Goal: Task Accomplishment & Management: Manage account settings

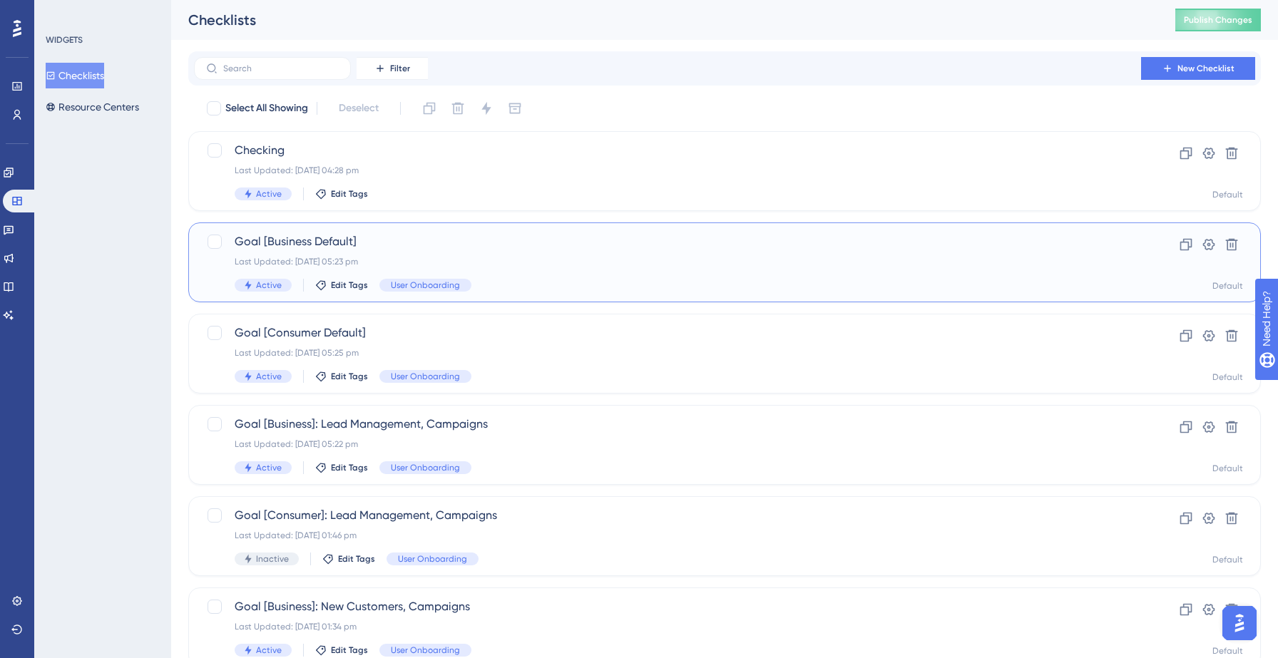
click at [585, 252] on div "Goal [Business Default] Last Updated: 12 Sept 2025 05:23 pm Active Edit Tags Us…" at bounding box center [668, 262] width 866 height 58
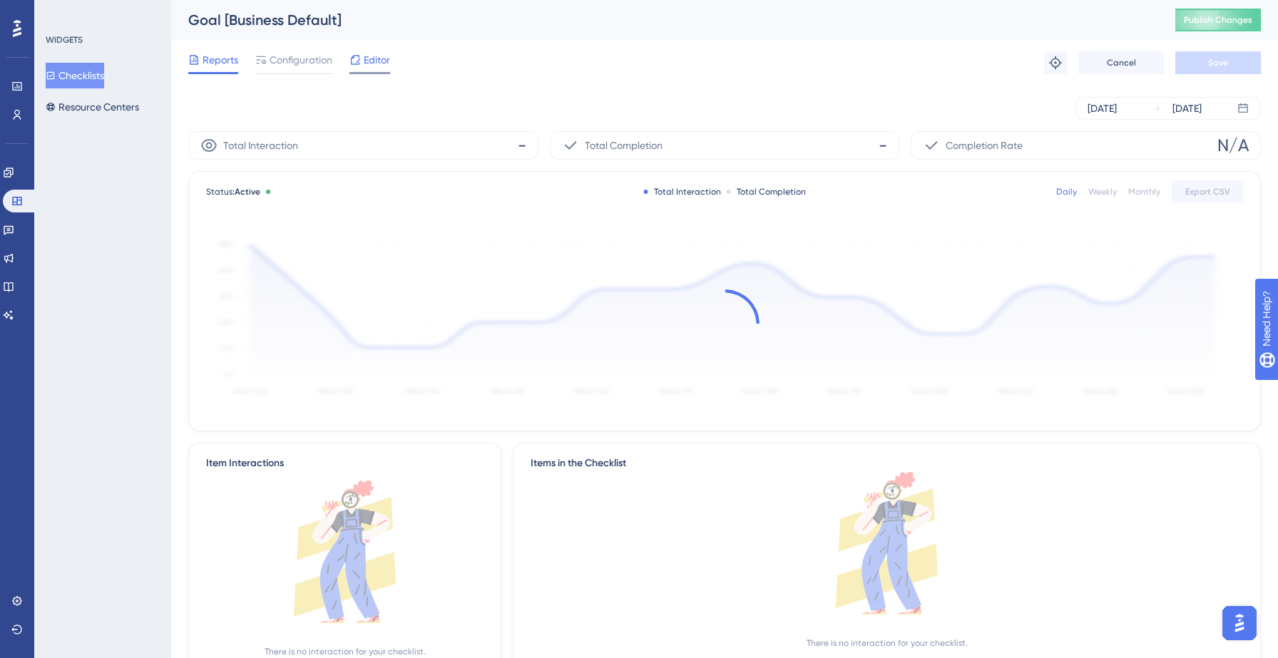
click at [382, 57] on span "Editor" at bounding box center [377, 59] width 26 height 17
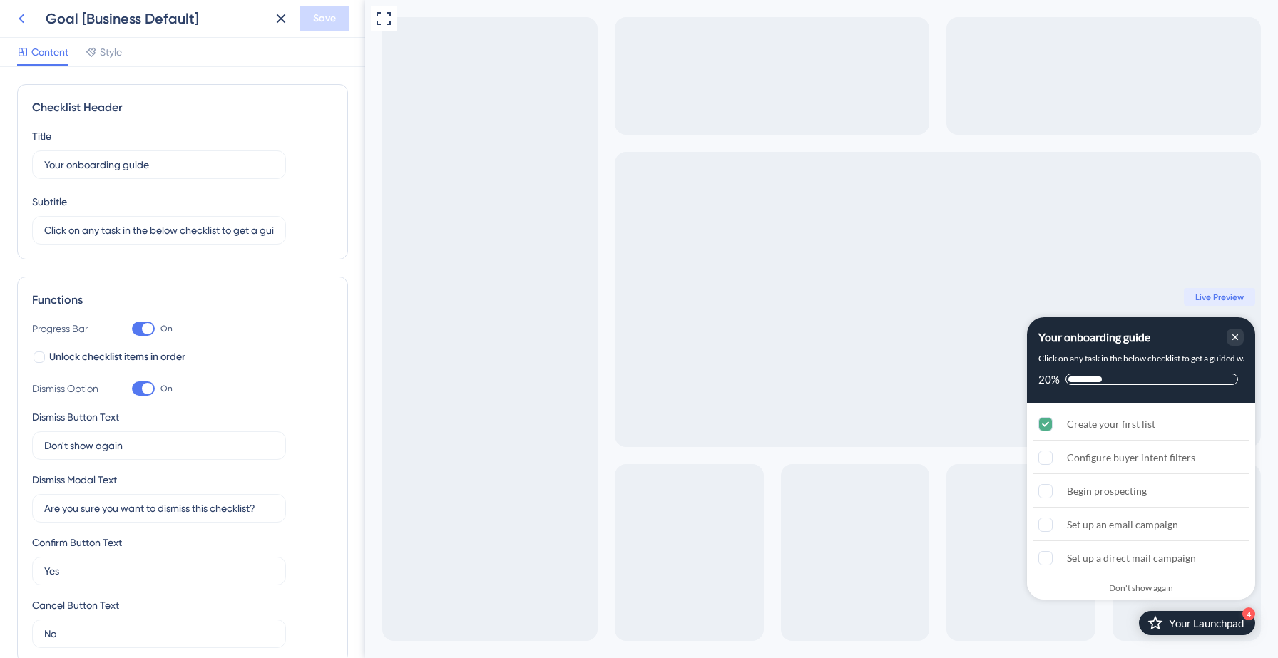
click at [21, 24] on icon at bounding box center [21, 18] width 17 height 17
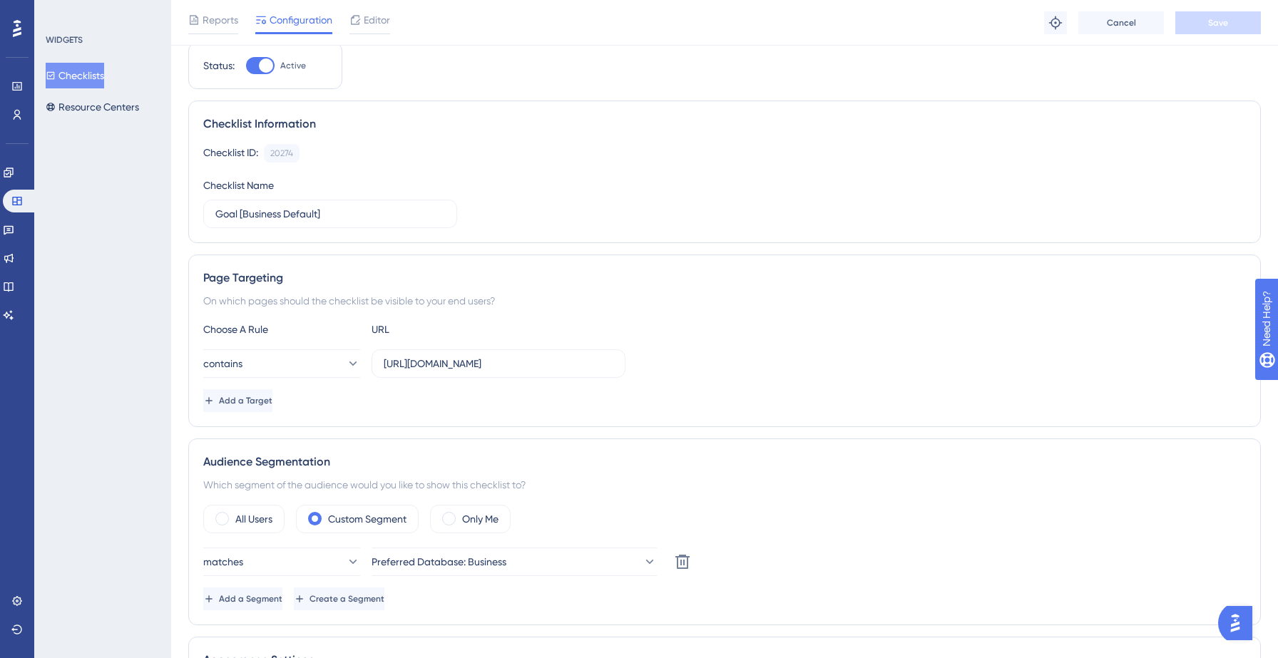
scroll to position [50, 0]
click at [274, 402] on span "Add a Target" at bounding box center [246, 399] width 53 height 11
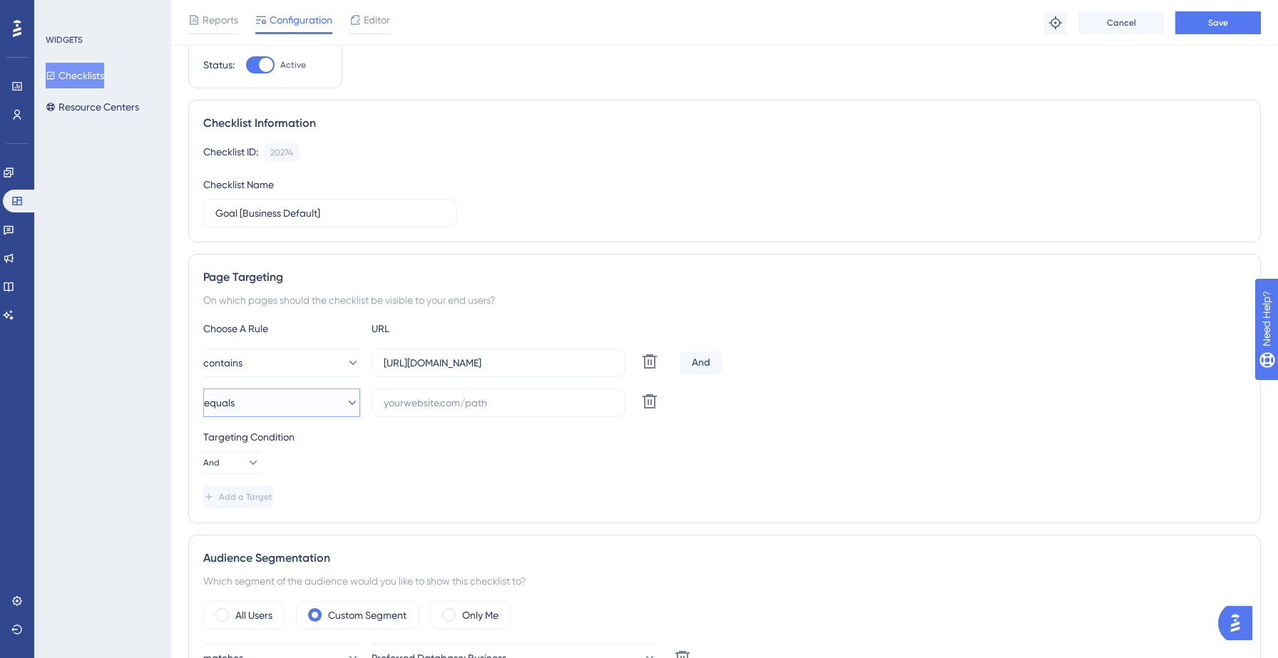
click at [276, 409] on button "equals" at bounding box center [281, 403] width 157 height 29
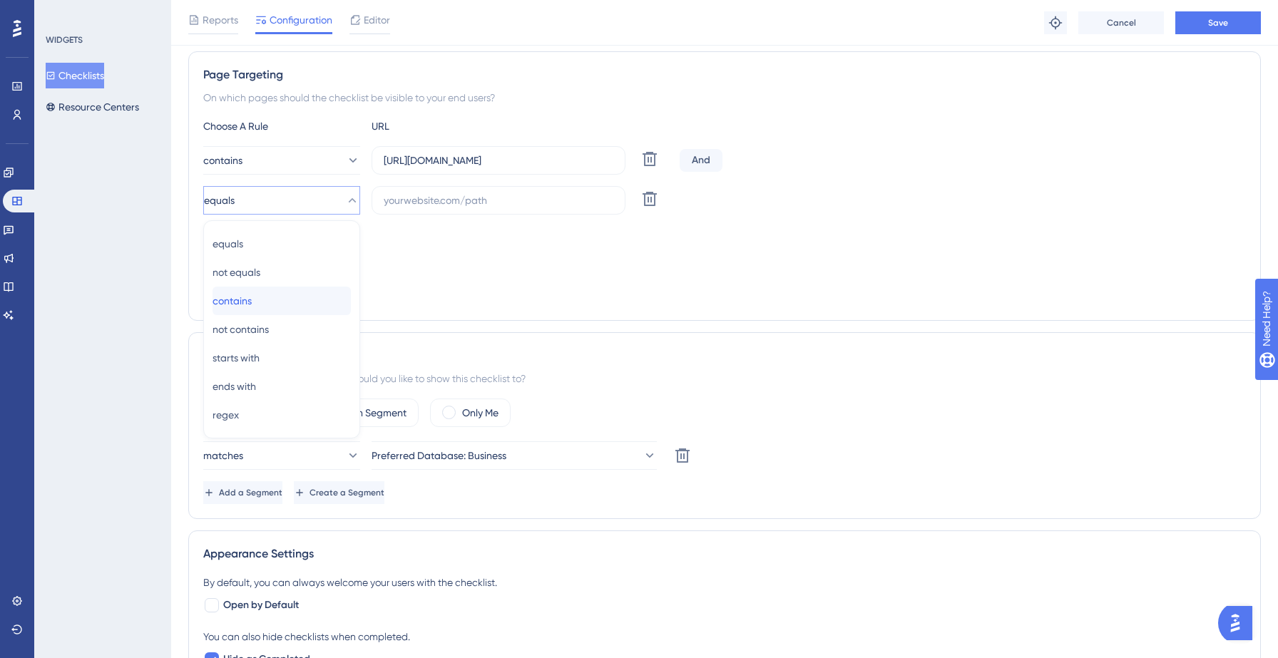
click at [278, 296] on div "contains contains" at bounding box center [282, 301] width 138 height 29
click at [466, 155] on input "https://yellowstone.salesgenie.com/" at bounding box center [499, 161] width 230 height 16
click at [478, 196] on input "text" at bounding box center [499, 201] width 230 height 16
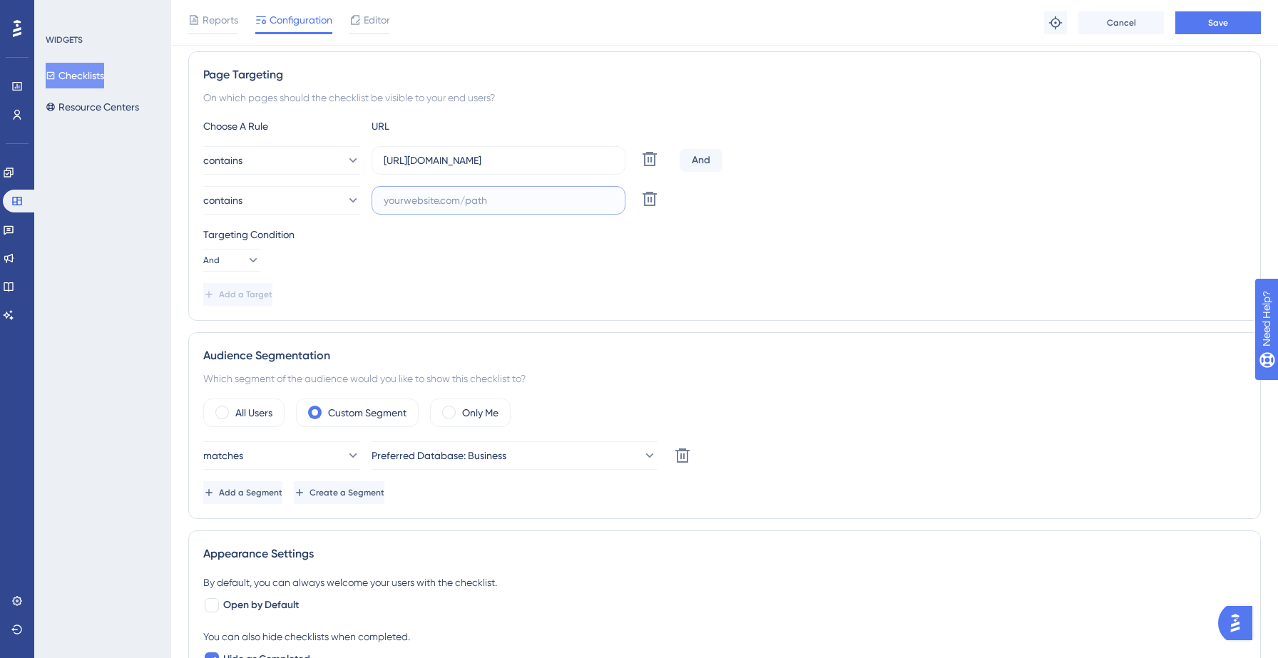
paste input "https://yellowstone.salesgenie.com/"
click at [496, 265] on div "Targeting Condition And" at bounding box center [724, 249] width 1043 height 46
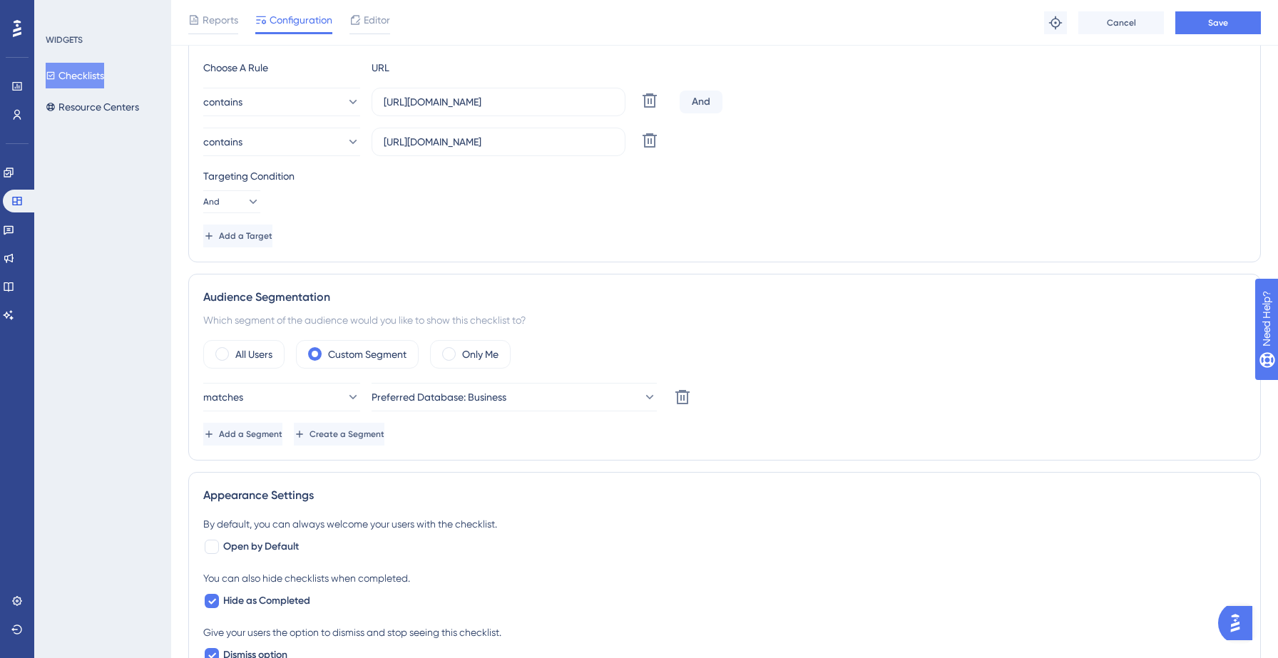
scroll to position [317, 0]
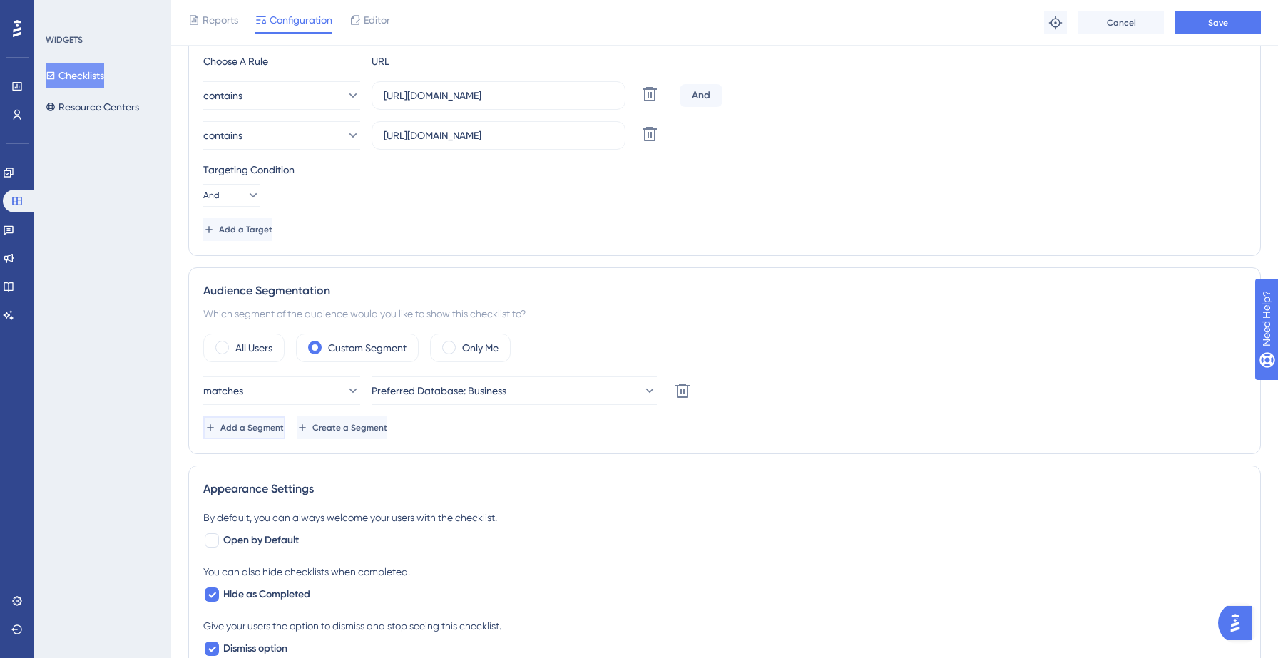
click at [284, 428] on span "Add a Segment" at bounding box center [251, 427] width 63 height 11
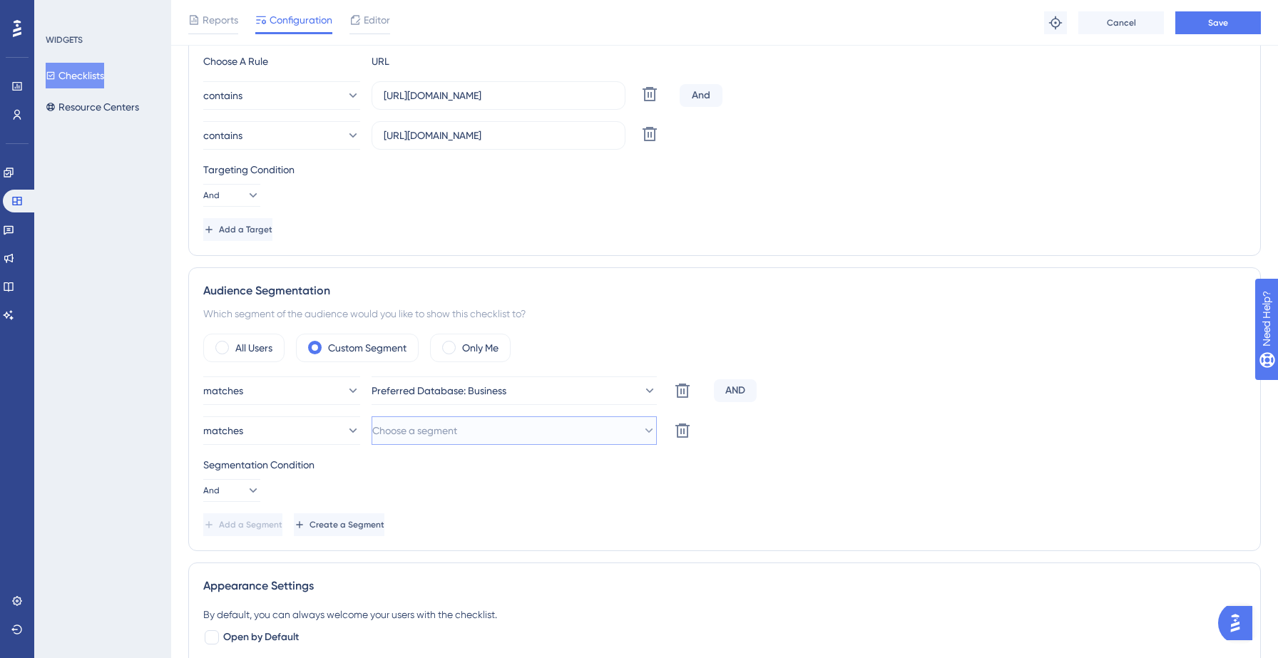
click at [448, 439] on span "Choose a segment" at bounding box center [414, 430] width 85 height 17
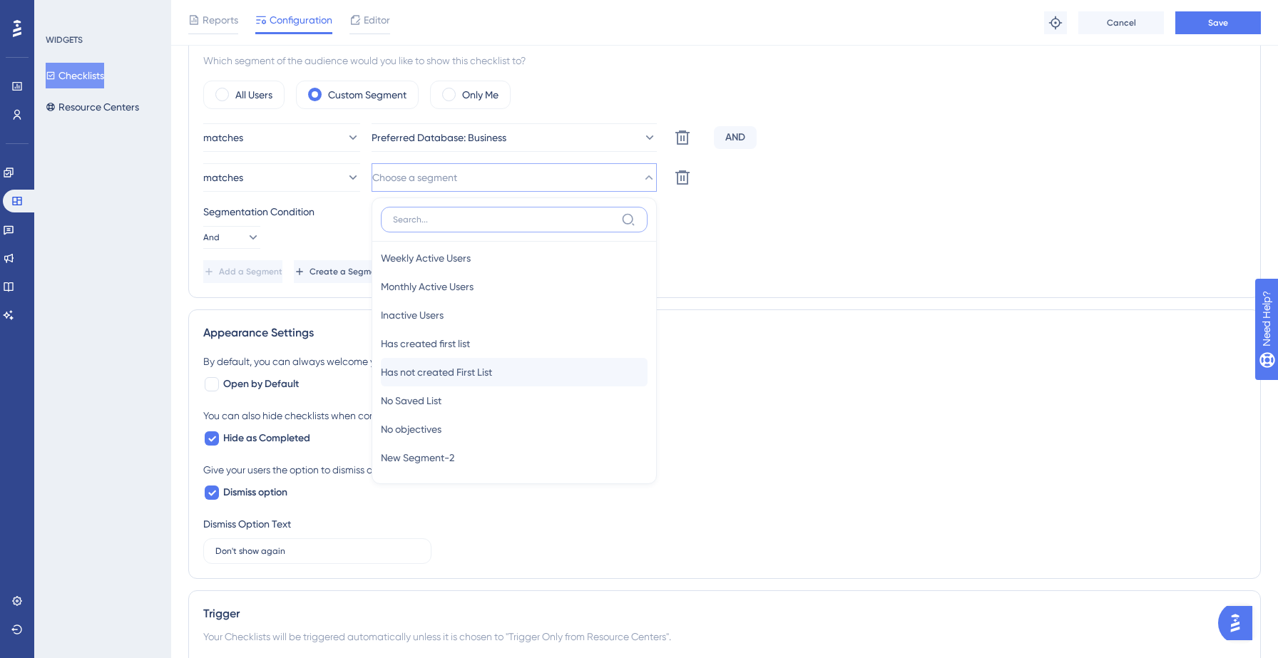
scroll to position [46, 0]
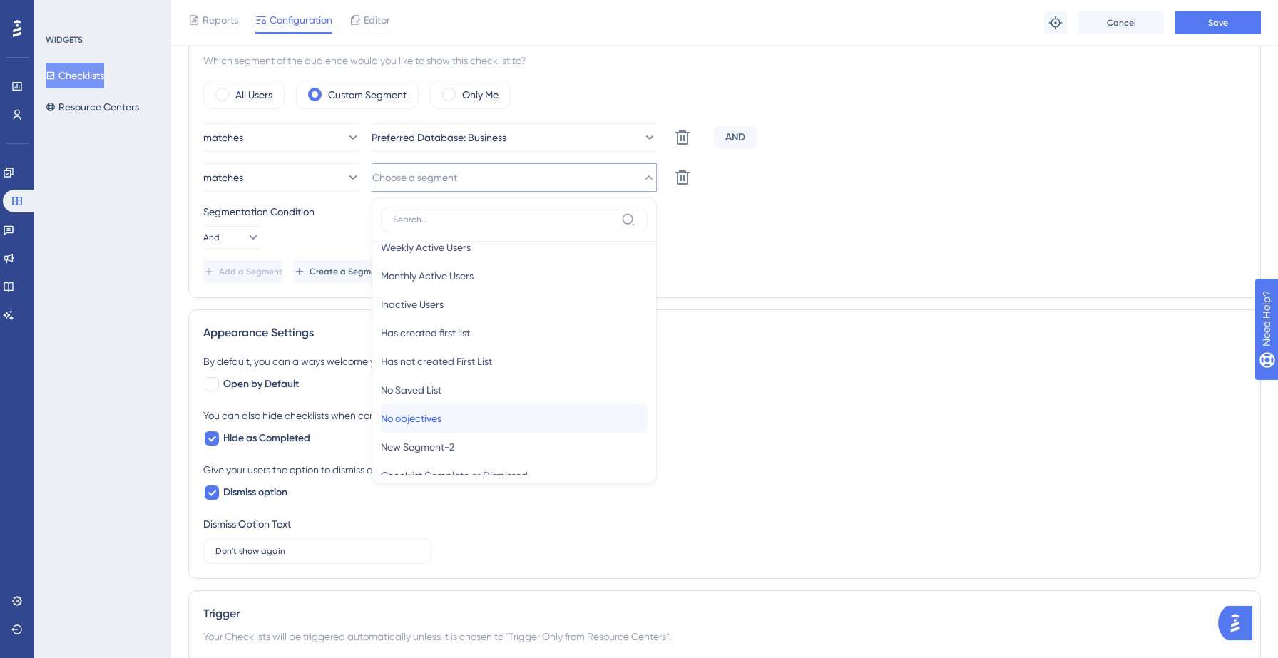
click at [441, 416] on span "No objectives" at bounding box center [411, 418] width 61 height 17
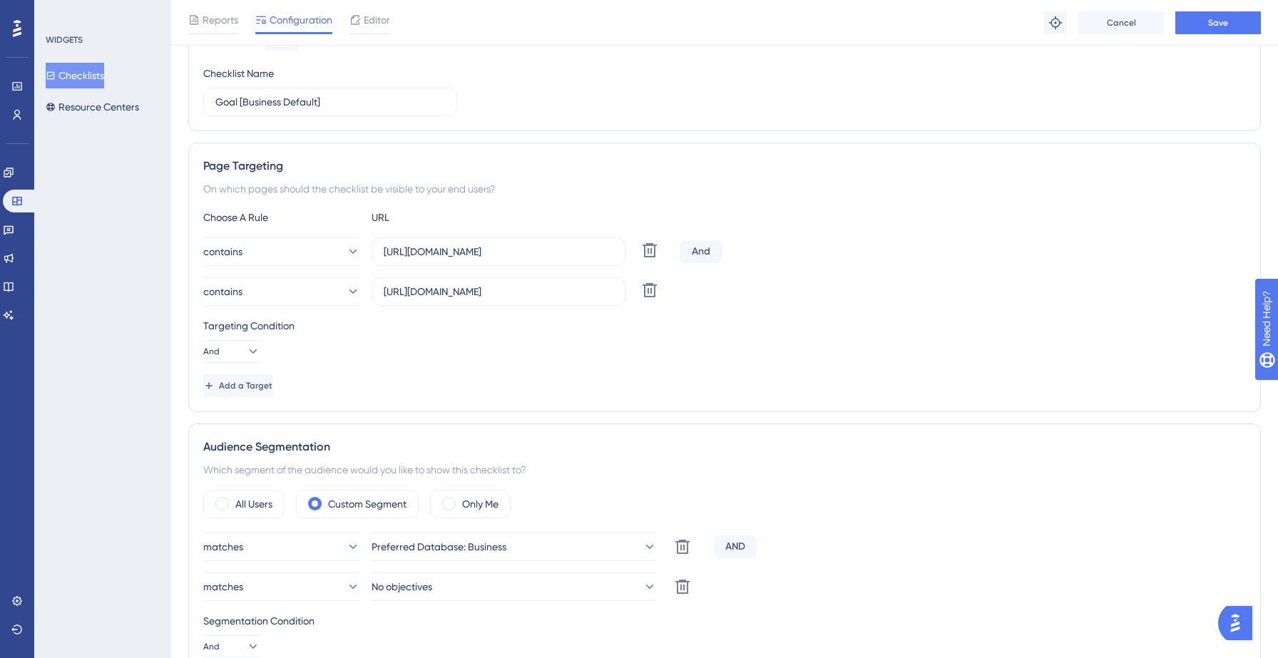
scroll to position [164, 0]
click at [471, 294] on input "https://yellowstone.salesgenie.com/" at bounding box center [499, 289] width 230 height 16
type input "https://hotsprings.salesgenie.com/"
click at [492, 335] on div "Targeting Condition And" at bounding box center [724, 338] width 1043 height 46
click at [250, 348] on icon at bounding box center [252, 349] width 14 height 14
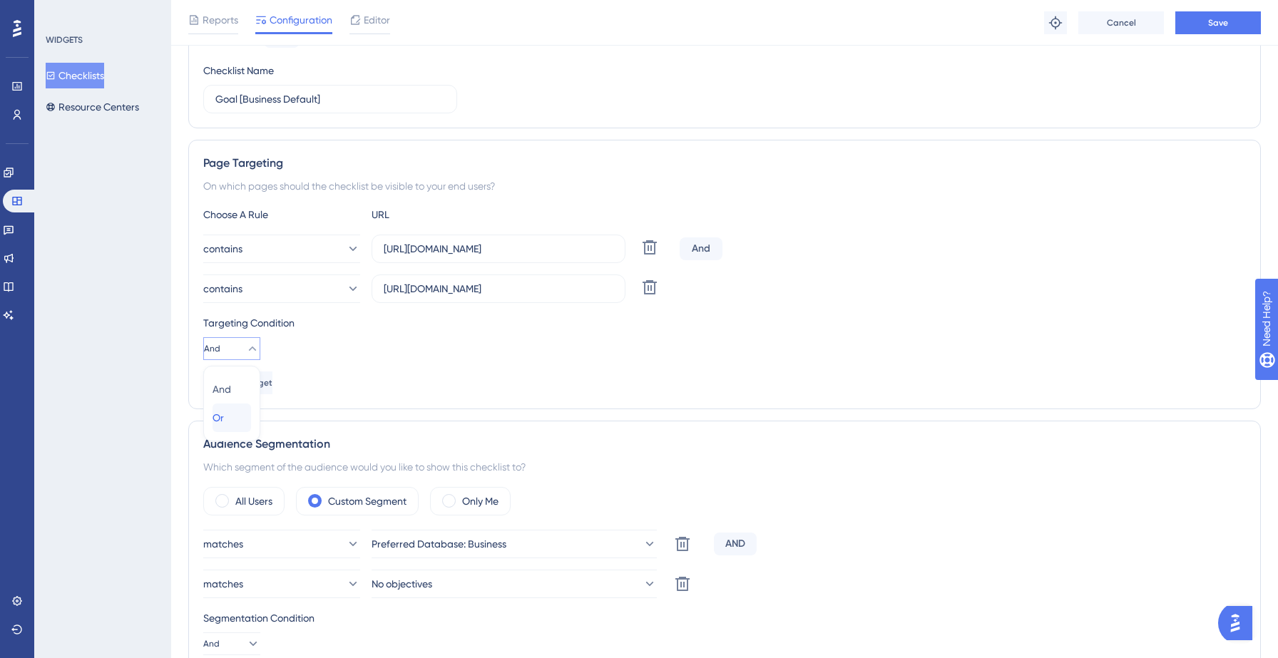
click at [230, 409] on div "Or Or" at bounding box center [232, 418] width 39 height 29
click at [430, 381] on div "Add a Target" at bounding box center [724, 383] width 1043 height 23
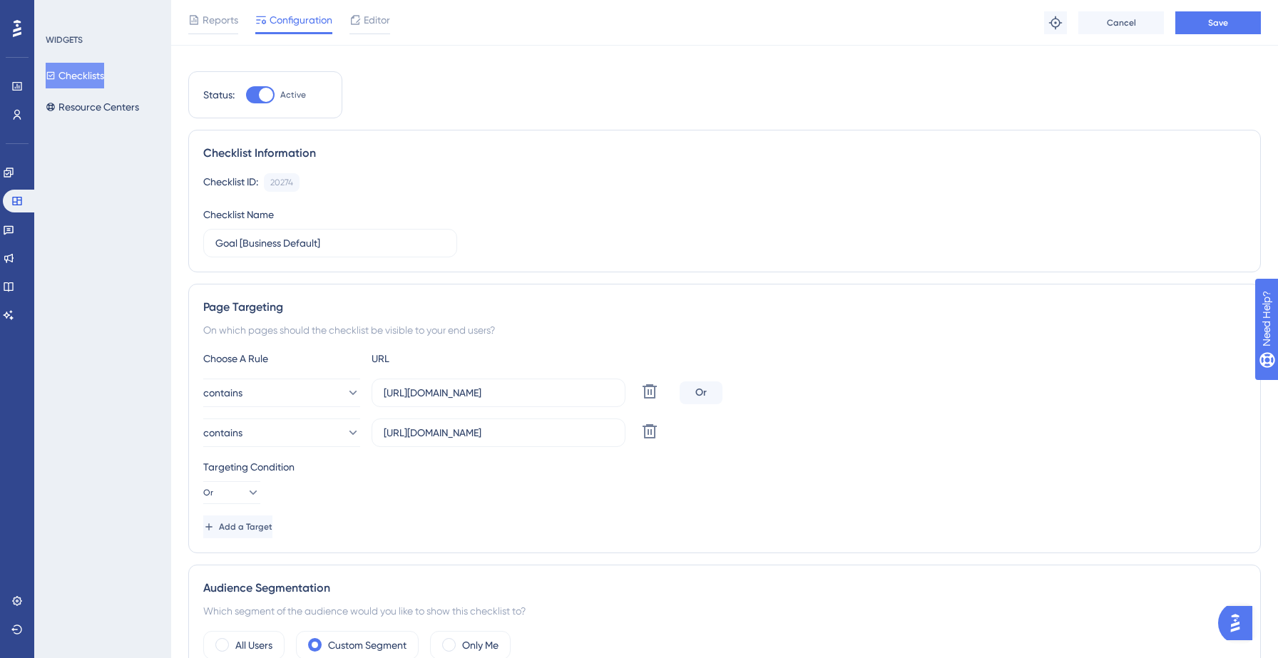
scroll to position [0, 0]
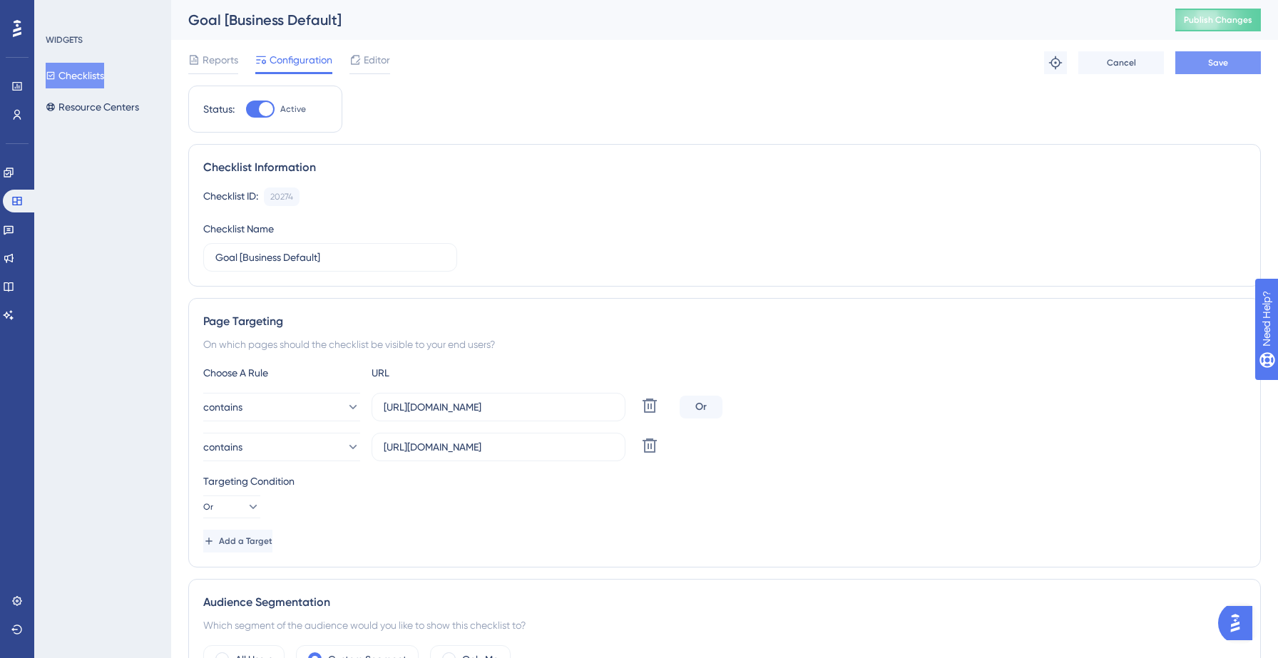
click at [1213, 66] on span "Save" at bounding box center [1218, 62] width 20 height 11
click at [1230, 26] on button "Publish Changes" at bounding box center [1218, 20] width 86 height 23
click at [93, 78] on button "Checklists" at bounding box center [75, 76] width 58 height 26
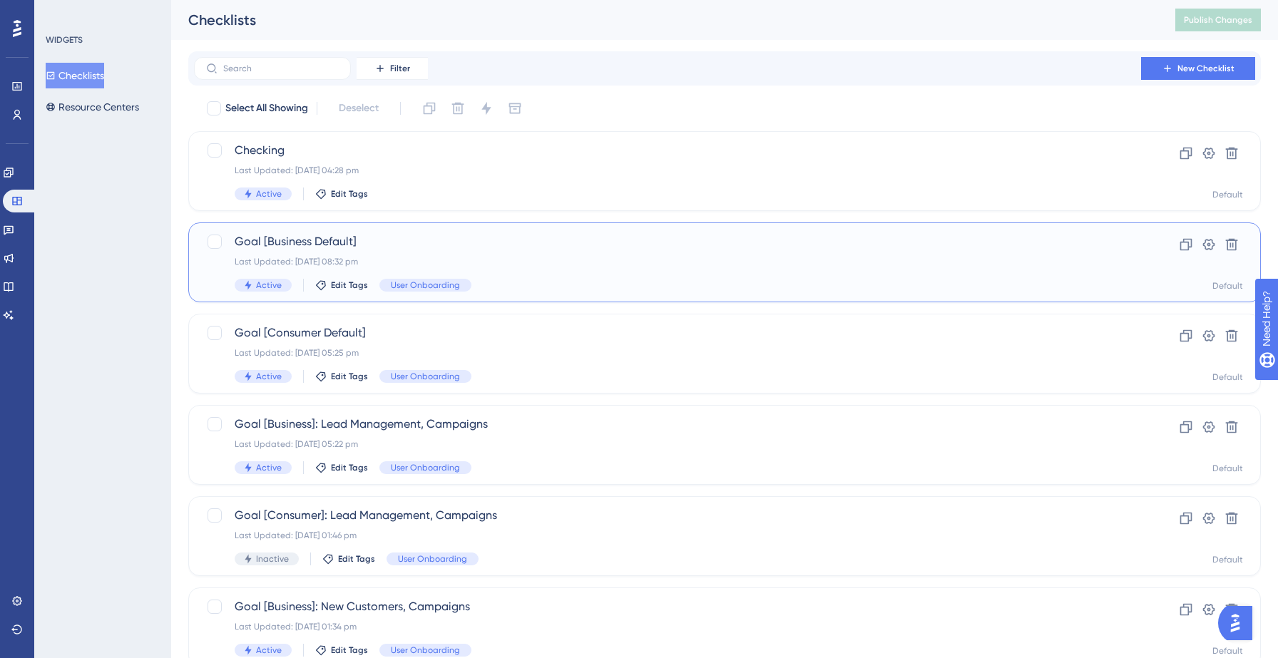
click at [438, 252] on div "Goal [Business Default] Last Updated: 12 Sept 2025 08:32 pm Active Edit Tags Us…" at bounding box center [668, 262] width 866 height 58
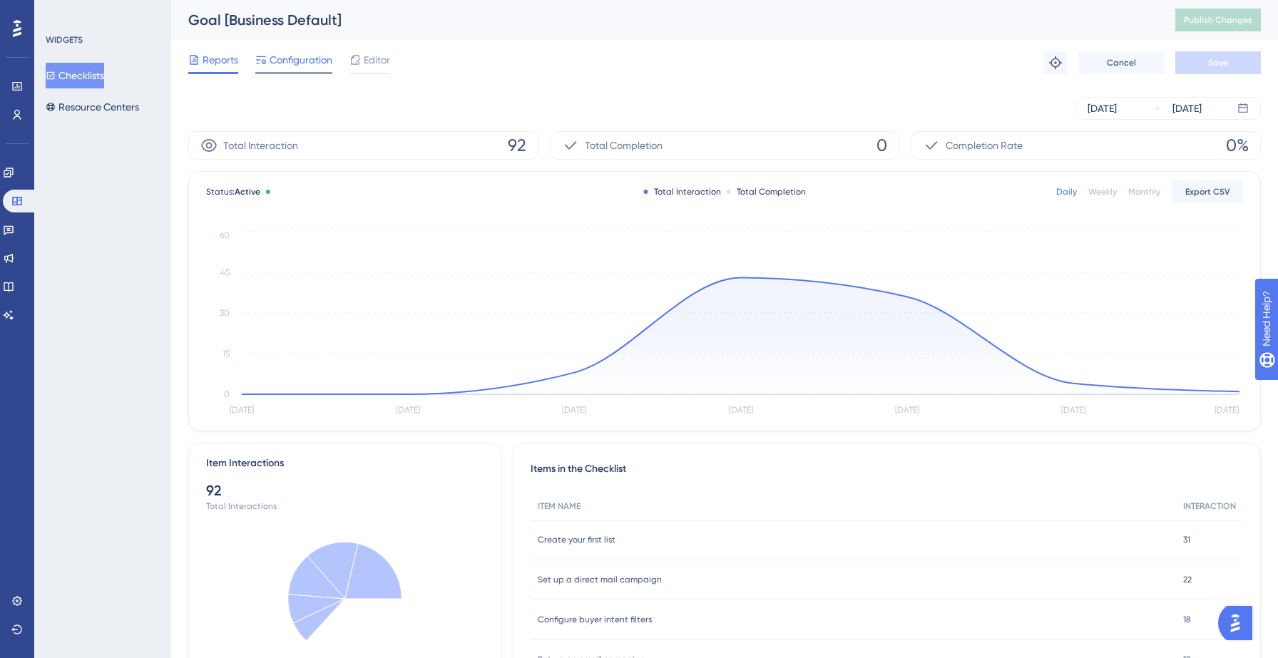
click at [300, 68] on div "Configuration" at bounding box center [293, 62] width 77 height 23
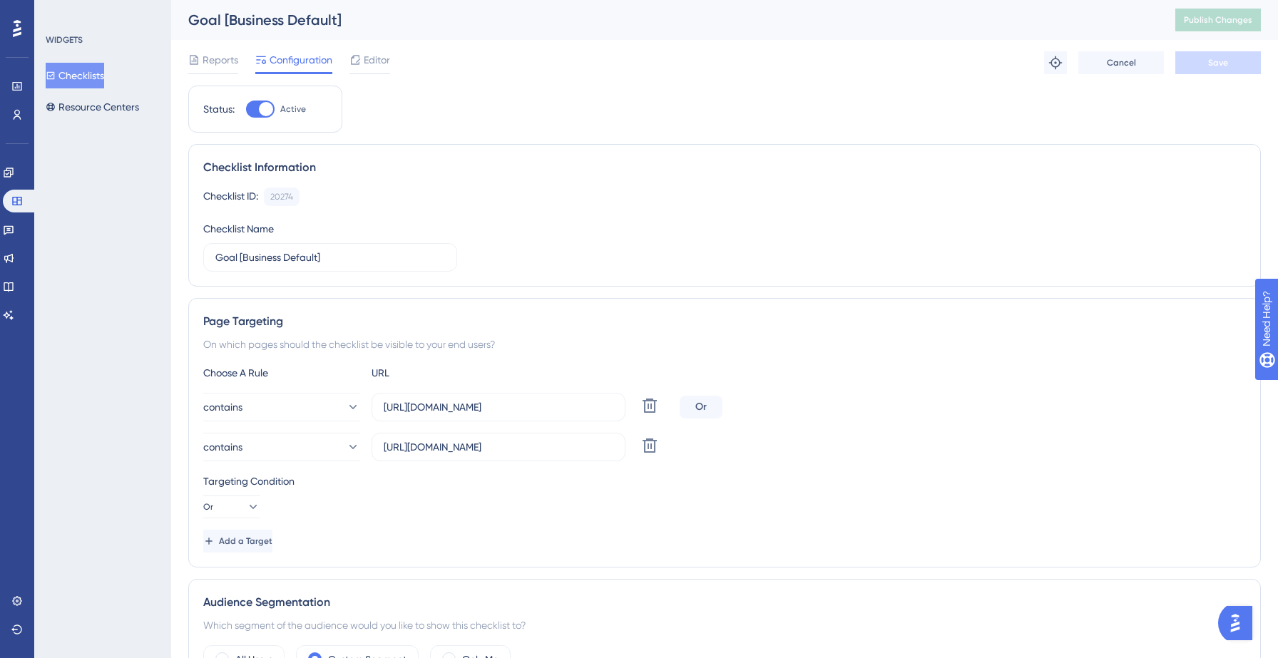
click at [88, 76] on button "Checklists" at bounding box center [75, 76] width 58 height 26
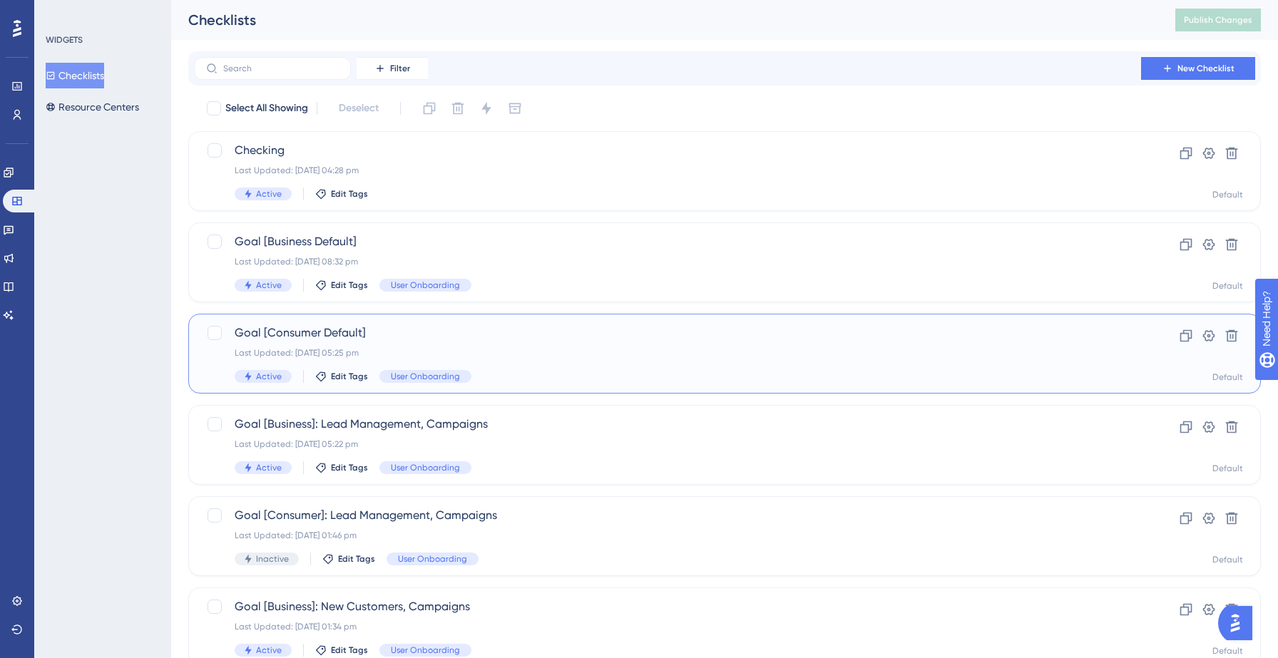
click at [511, 384] on div "Goal [Consumer Default] Last Updated: 12 Sept 2025 05:25 pm Active Edit Tags Us…" at bounding box center [724, 354] width 1073 height 80
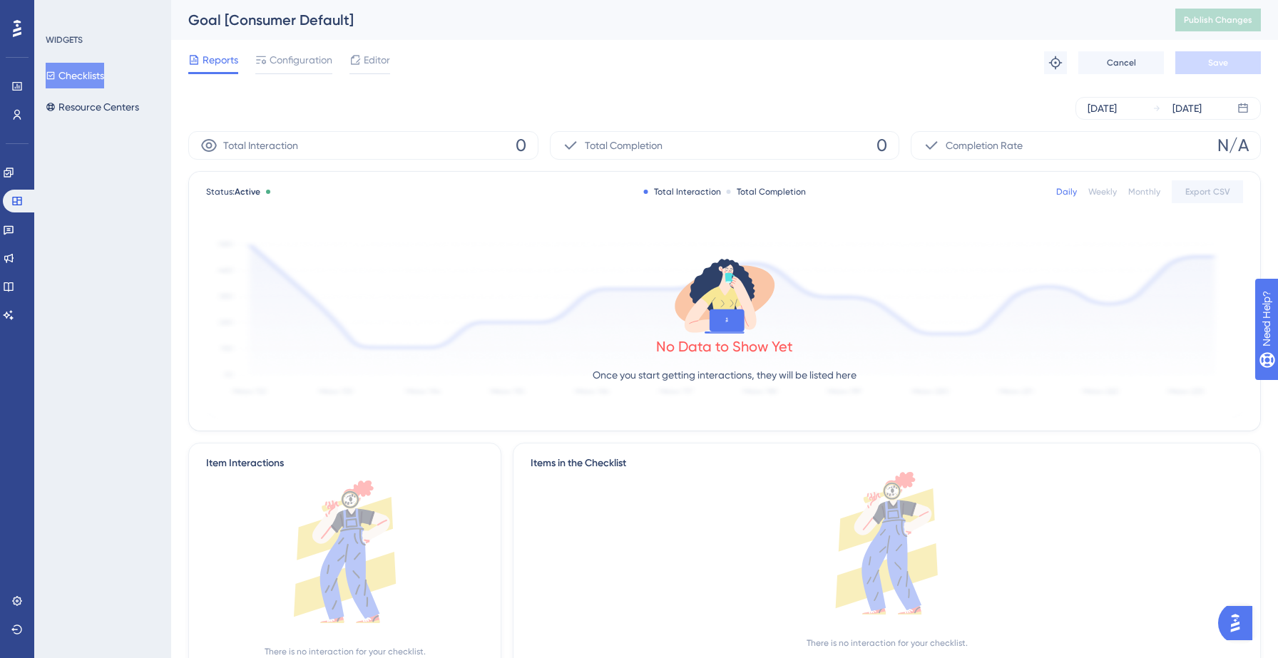
scroll to position [53, 0]
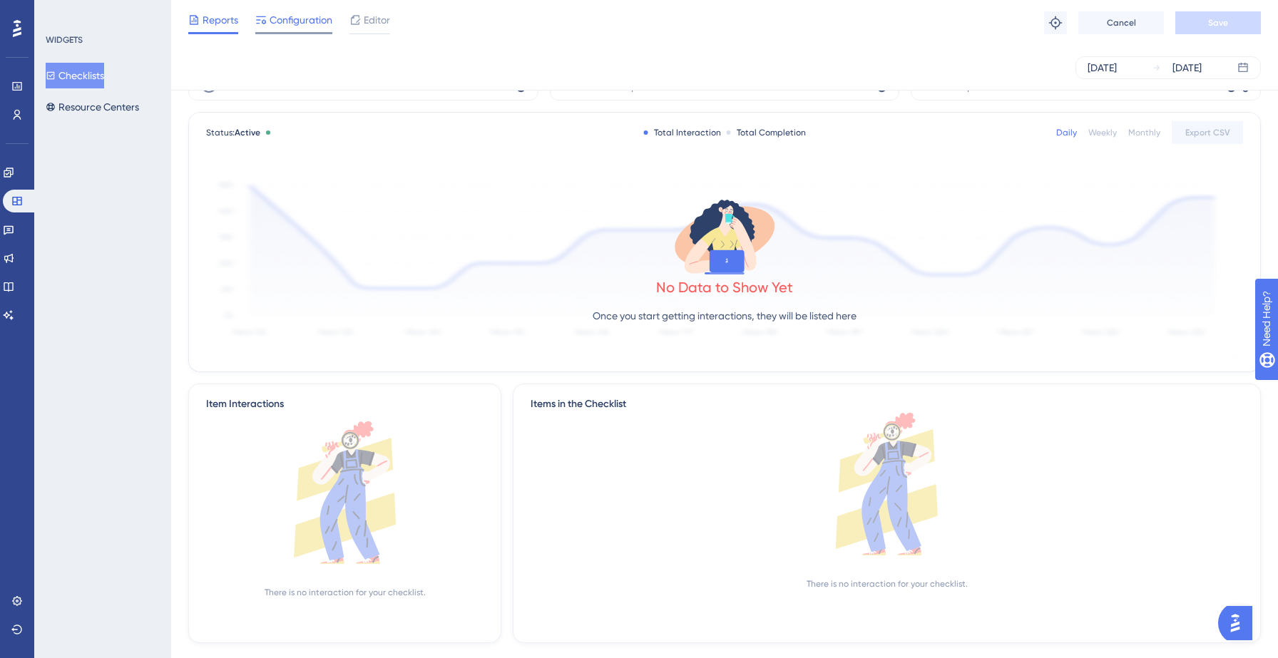
click at [303, 15] on span "Configuration" at bounding box center [301, 19] width 63 height 17
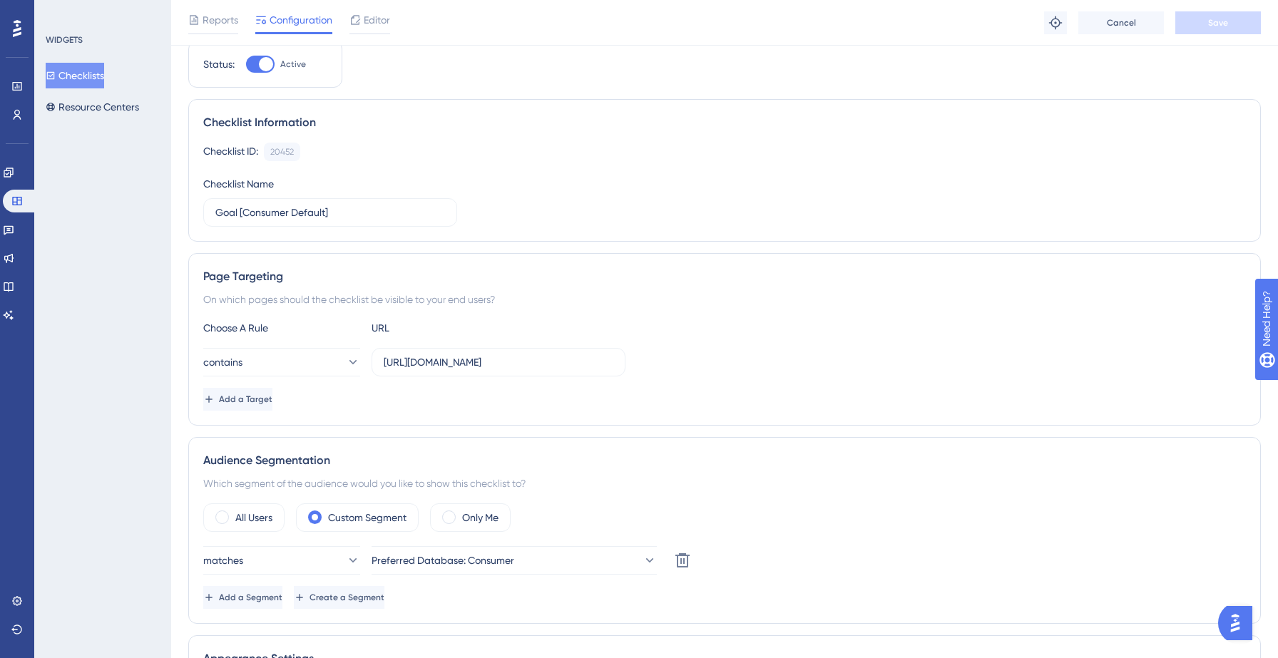
scroll to position [56, 0]
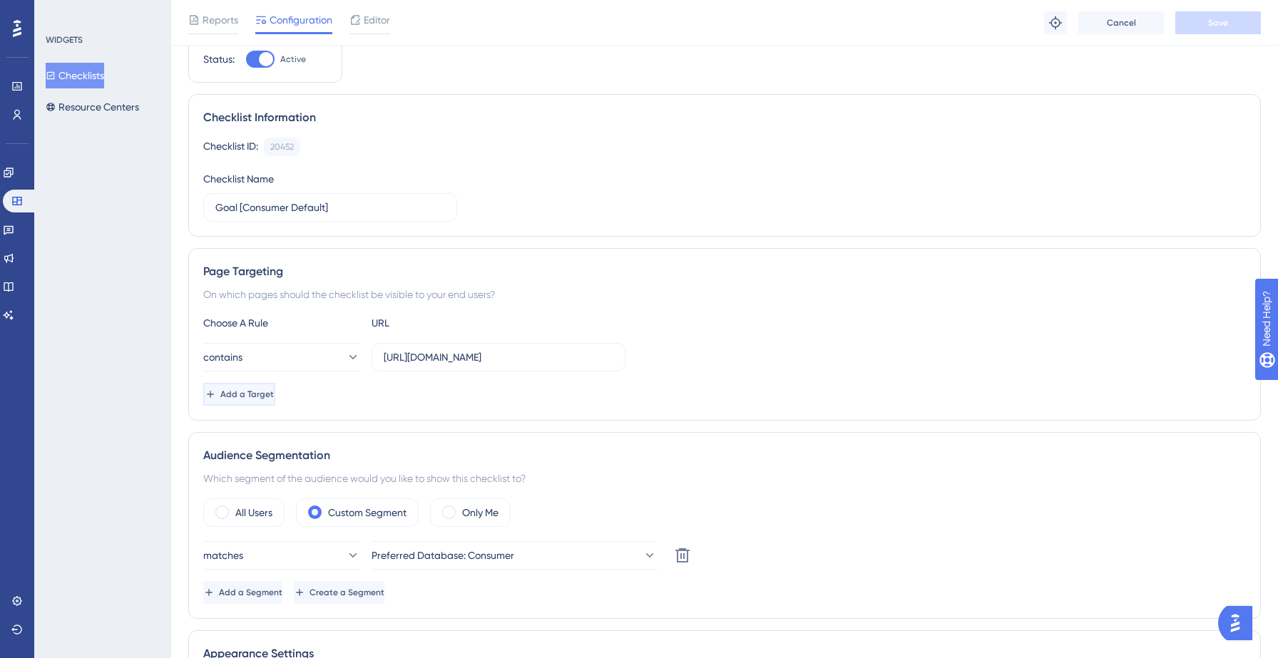
click at [252, 397] on span "Add a Target" at bounding box center [246, 394] width 53 height 11
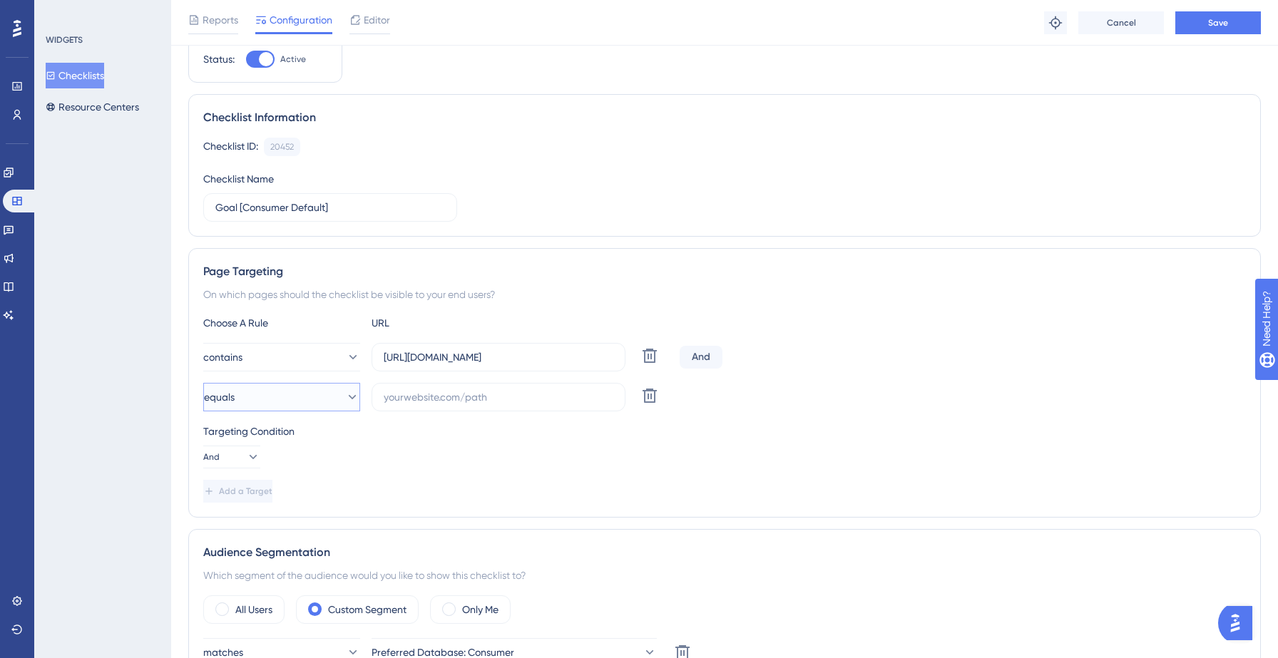
click at [278, 407] on button "equals" at bounding box center [281, 397] width 157 height 29
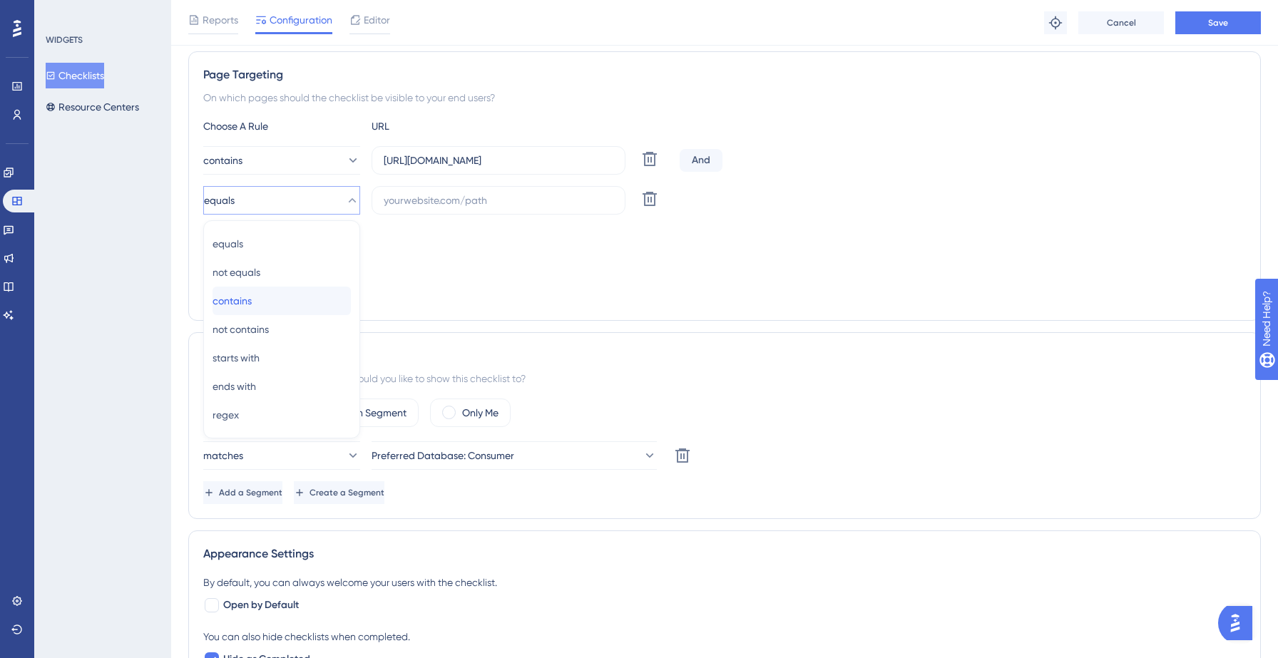
click at [270, 300] on div "contains contains" at bounding box center [282, 301] width 138 height 29
click at [461, 172] on label "https://yellowstone.salesgenie.com/" at bounding box center [499, 160] width 254 height 29
click at [461, 168] on input "https://yellowstone.salesgenie.com/" at bounding box center [499, 161] width 230 height 16
click at [461, 172] on label "https://yellowstone.salesgenie.com/" at bounding box center [499, 160] width 254 height 29
click at [461, 168] on input "https://yellowstone.salesgenie.com/" at bounding box center [499, 161] width 230 height 16
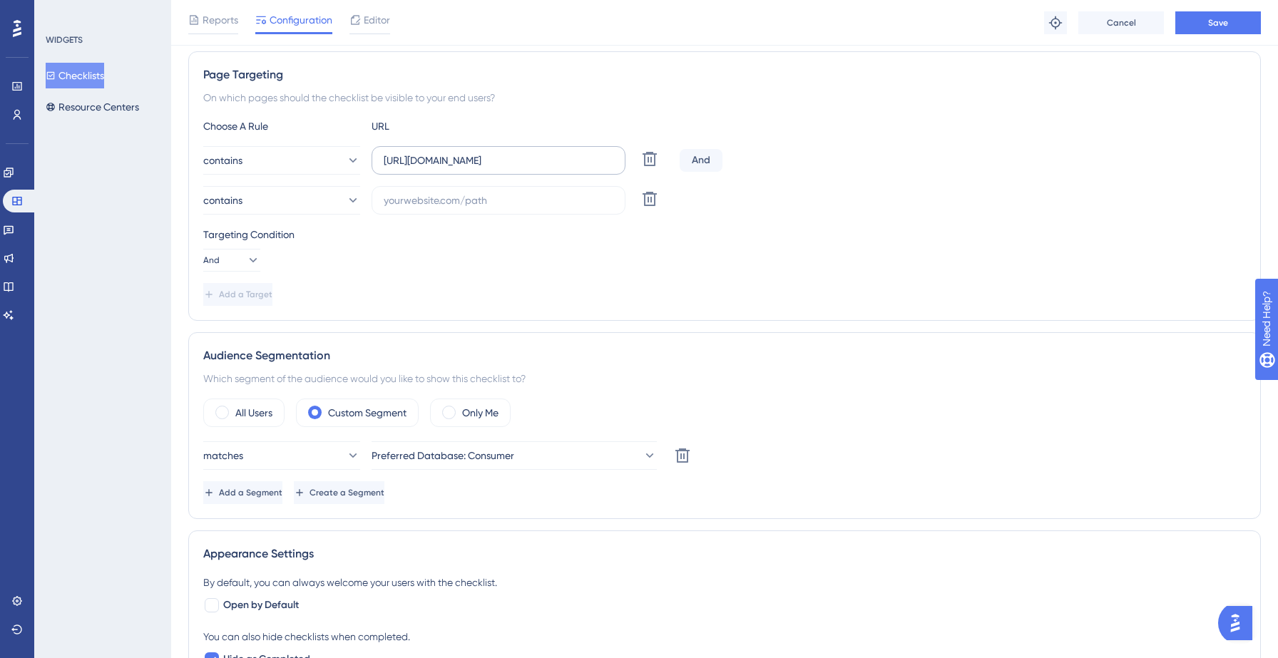
click at [461, 172] on label "https://yellowstone.salesgenie.com/" at bounding box center [499, 160] width 254 height 29
click at [461, 168] on input "https://yellowstone.salesgenie.com/" at bounding box center [499, 161] width 230 height 16
click at [461, 172] on label "https://yellowstone.salesgenie.com/" at bounding box center [499, 160] width 254 height 29
click at [461, 168] on input "https://yellowstone.salesgenie.com/" at bounding box center [499, 161] width 230 height 16
click at [461, 172] on label "https://yellowstone.salesgenie.com/" at bounding box center [499, 160] width 254 height 29
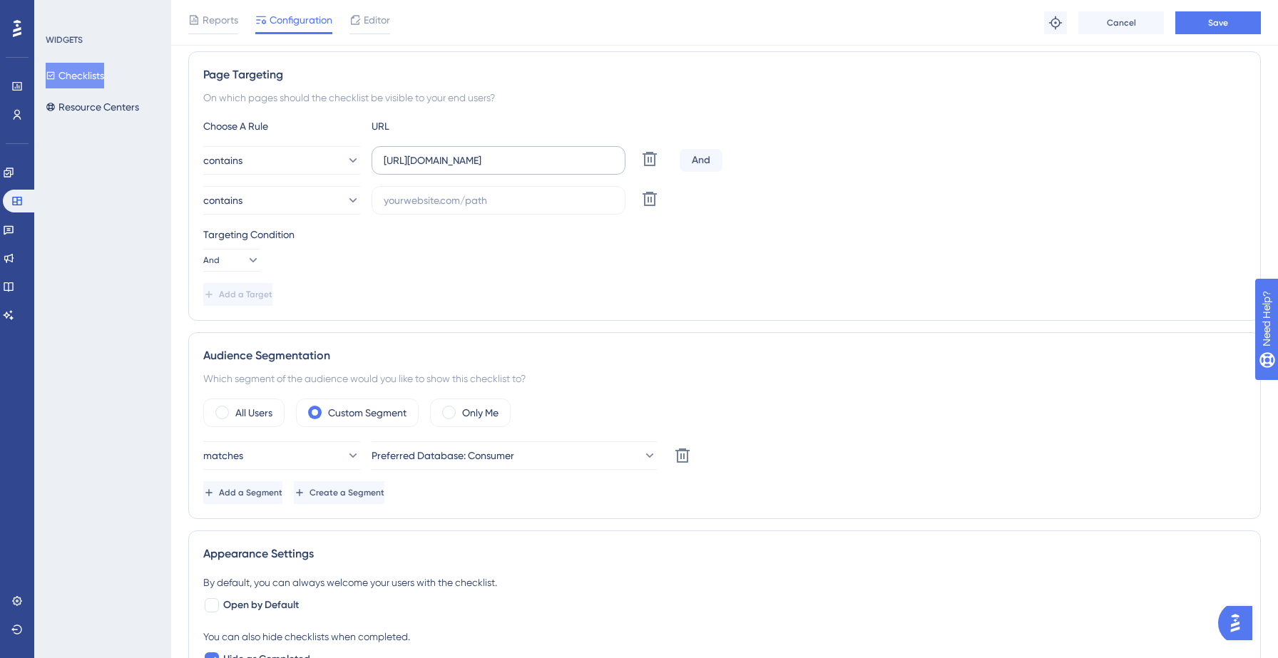
click at [461, 168] on input "https://yellowstone.salesgenie.com/" at bounding box center [499, 161] width 230 height 16
click at [461, 172] on label "https://yellowstone.salesgenie.com/" at bounding box center [499, 160] width 254 height 29
click at [461, 168] on input "https://yellowstone.salesgenie.com/" at bounding box center [499, 161] width 230 height 16
click at [457, 156] on input "https://yellowstone.salesgenie.com/" at bounding box center [499, 161] width 230 height 16
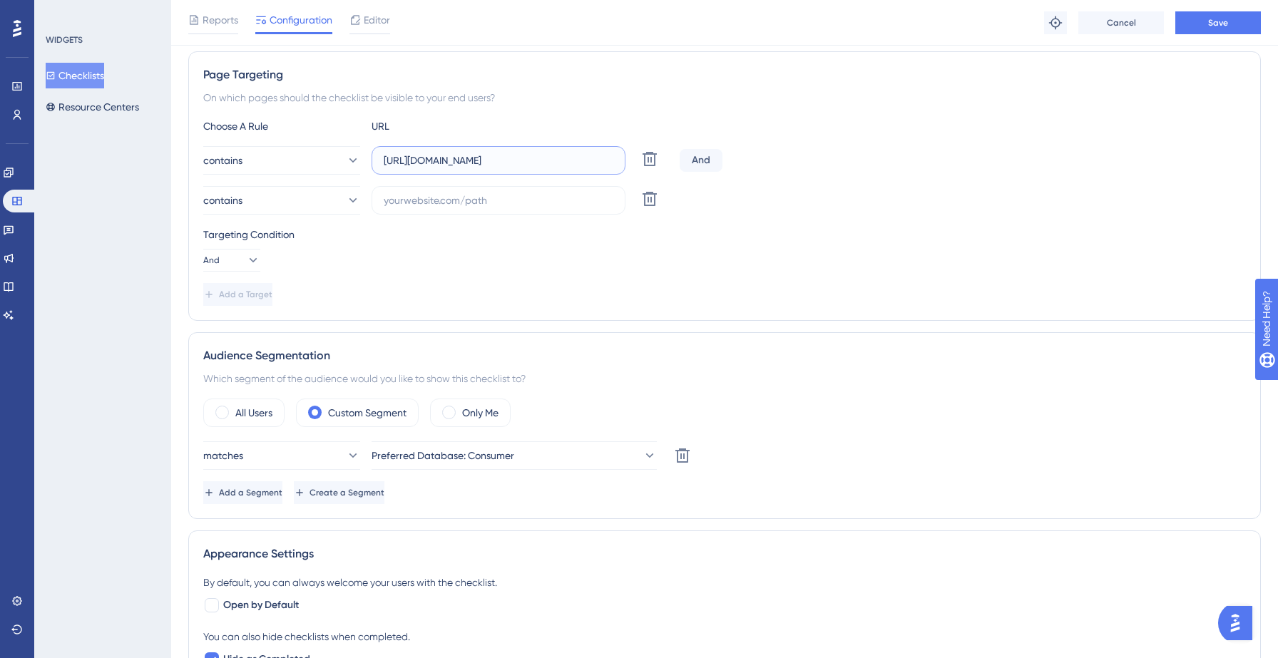
click at [457, 156] on input "https://yellowstone.salesgenie.com/" at bounding box center [499, 161] width 230 height 16
click at [456, 211] on label at bounding box center [499, 200] width 254 height 29
click at [456, 208] on input "text" at bounding box center [499, 201] width 230 height 16
paste input "https://yellowstone.salesgenie.com/"
click at [472, 203] on input "https://yellowstone.salesgenie.com/" at bounding box center [499, 201] width 230 height 16
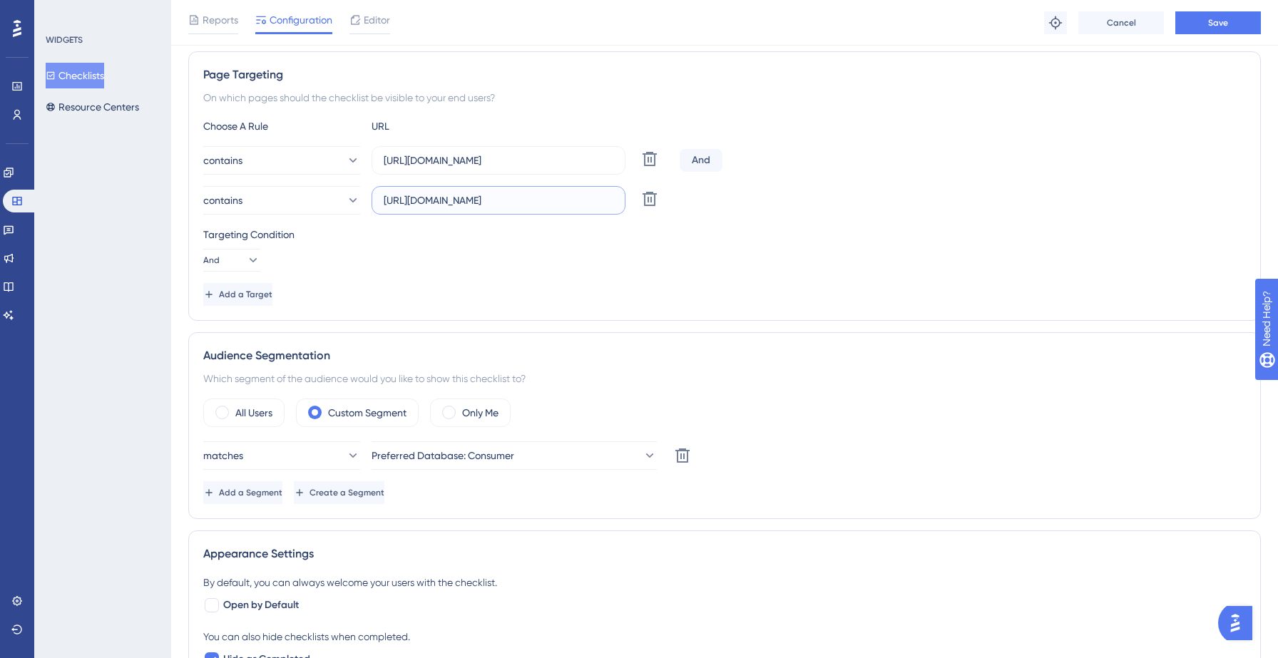
type input "https://hotsprings.salesgenie.com/"
click at [449, 245] on div "Targeting Condition And" at bounding box center [724, 249] width 1043 height 46
click at [245, 262] on icon at bounding box center [252, 260] width 14 height 14
click at [233, 328] on div "Or Or" at bounding box center [232, 329] width 39 height 29
click at [428, 297] on div "Add a Target" at bounding box center [724, 294] width 1043 height 23
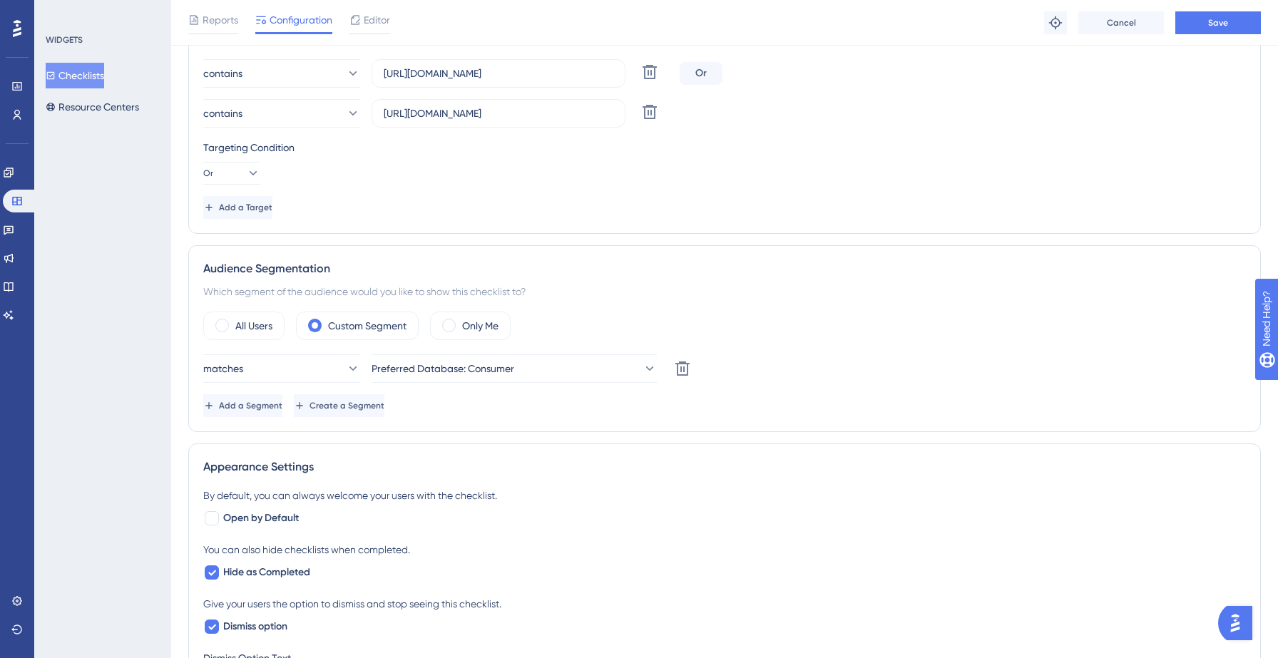
scroll to position [349, 0]
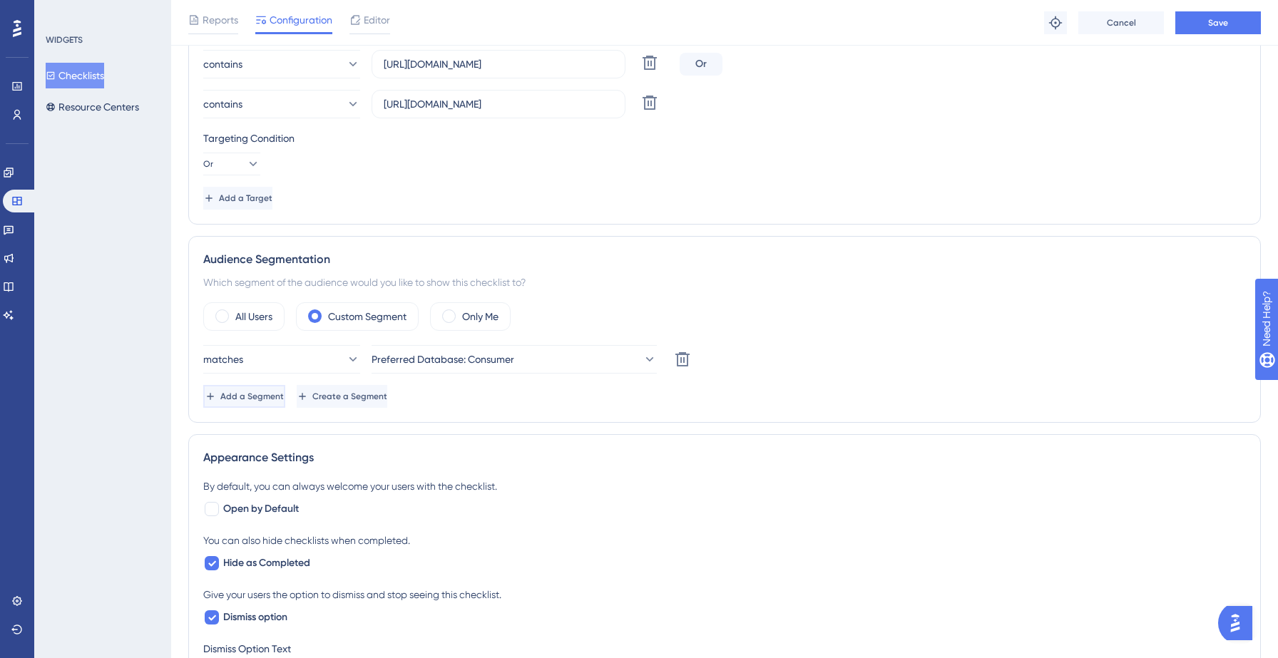
click at [284, 397] on span "Add a Segment" at bounding box center [251, 396] width 63 height 11
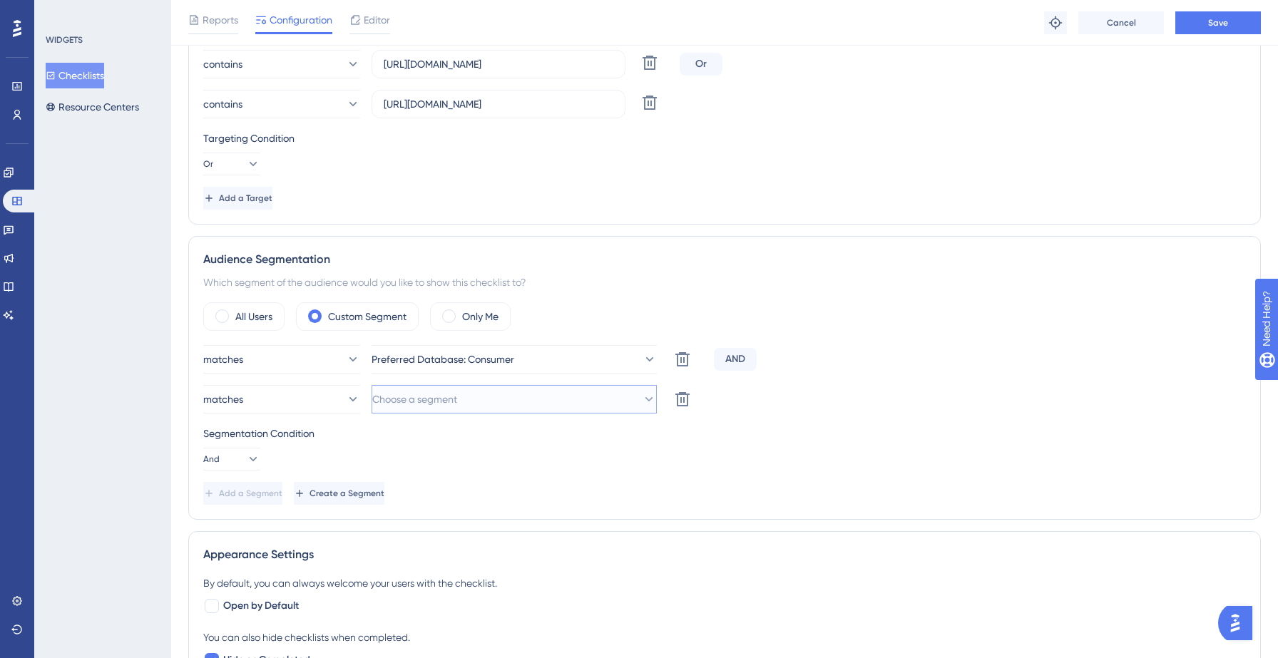
click at [431, 401] on span "Choose a segment" at bounding box center [414, 399] width 85 height 17
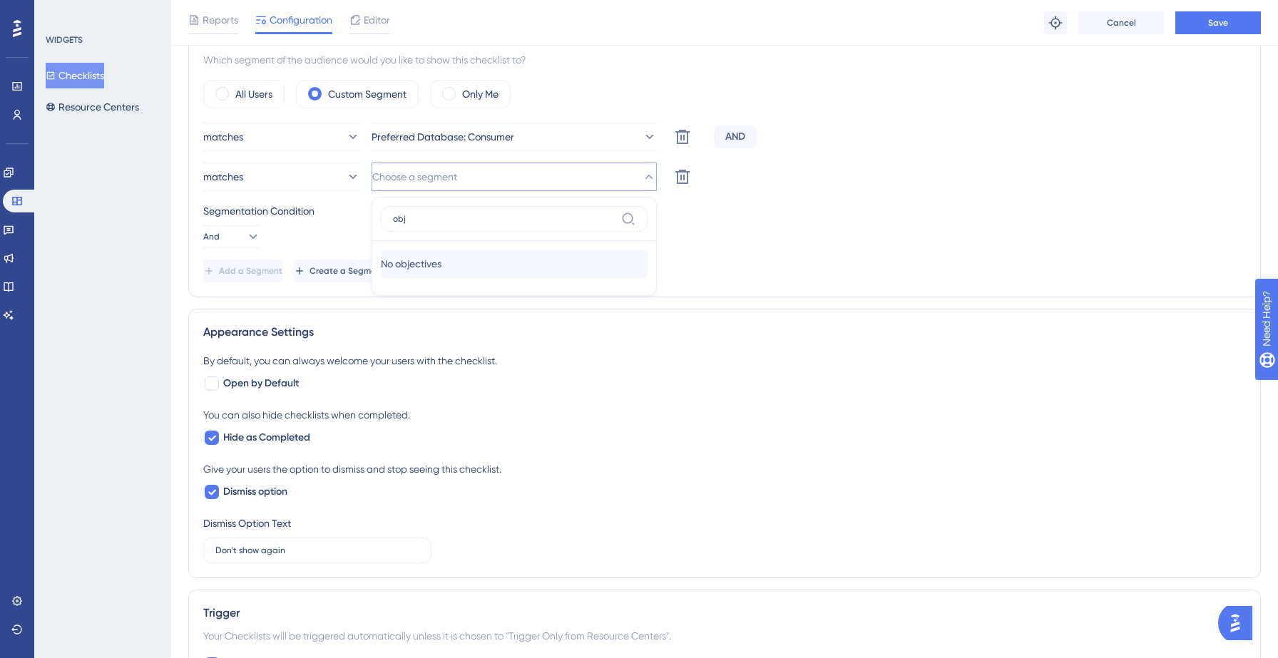
type input "obj"
click at [504, 256] on div "No objectives No objectives" at bounding box center [514, 264] width 267 height 29
click at [643, 271] on div "Add a Segment Create a Segment" at bounding box center [724, 271] width 1043 height 23
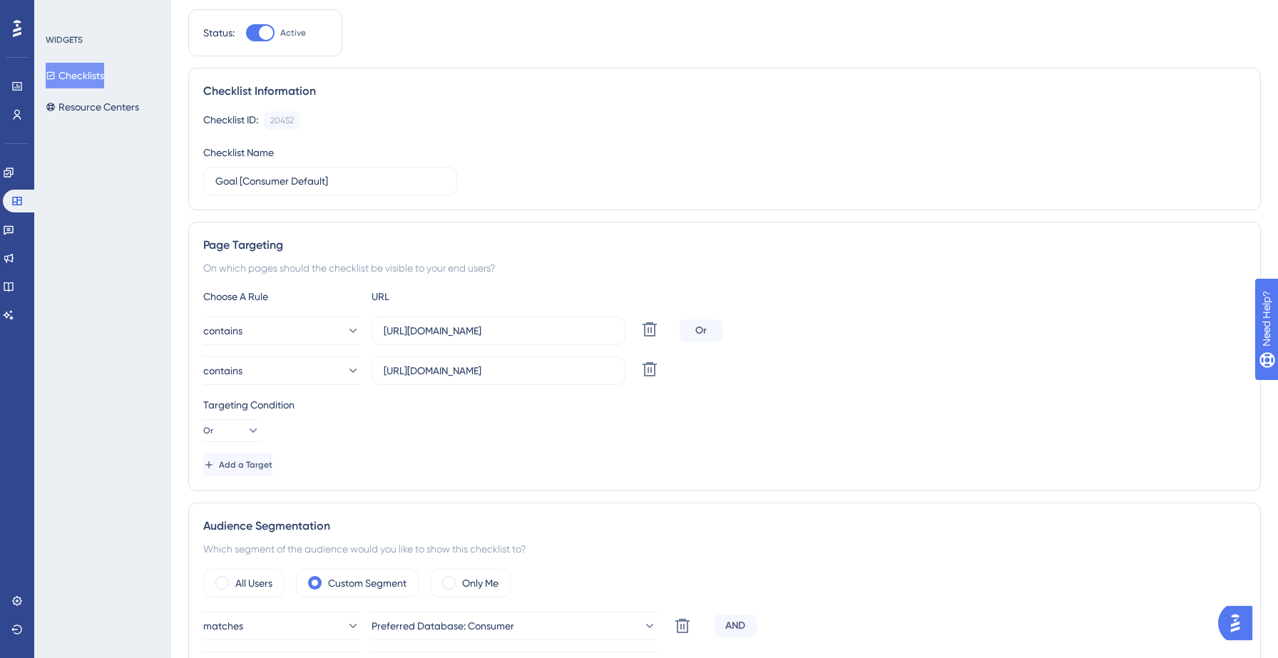
scroll to position [0, 0]
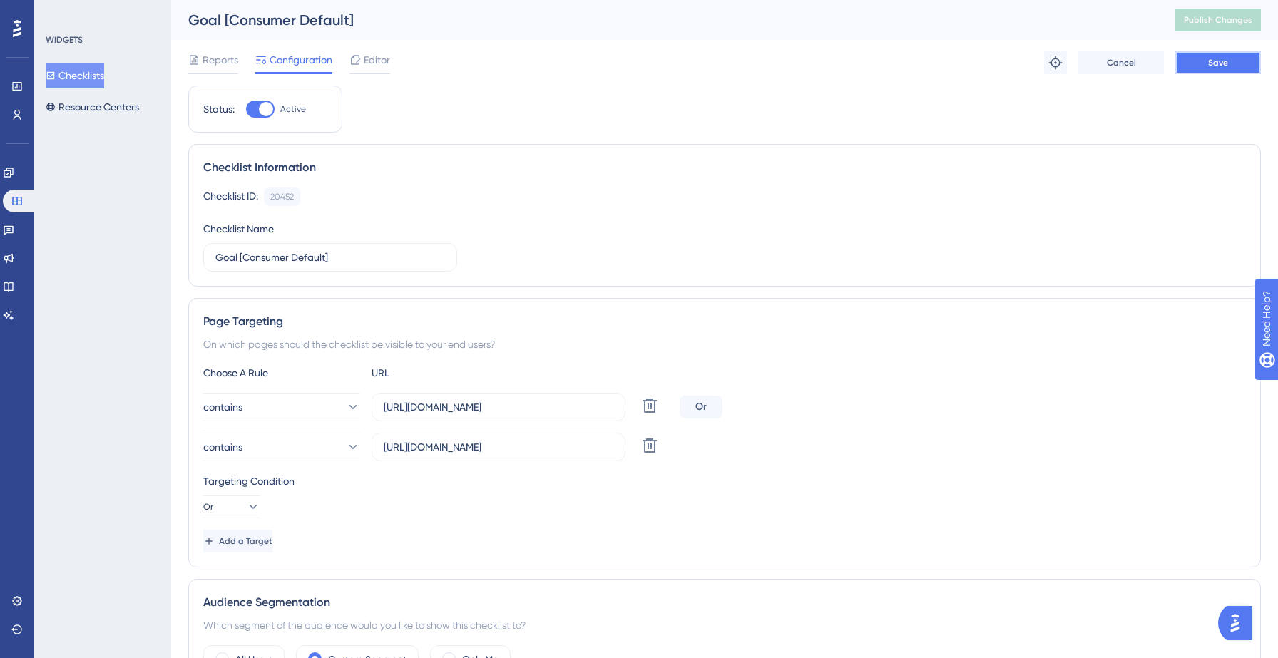
click at [1200, 73] on button "Save" at bounding box center [1218, 62] width 86 height 23
click at [73, 79] on button "Checklists" at bounding box center [75, 76] width 58 height 26
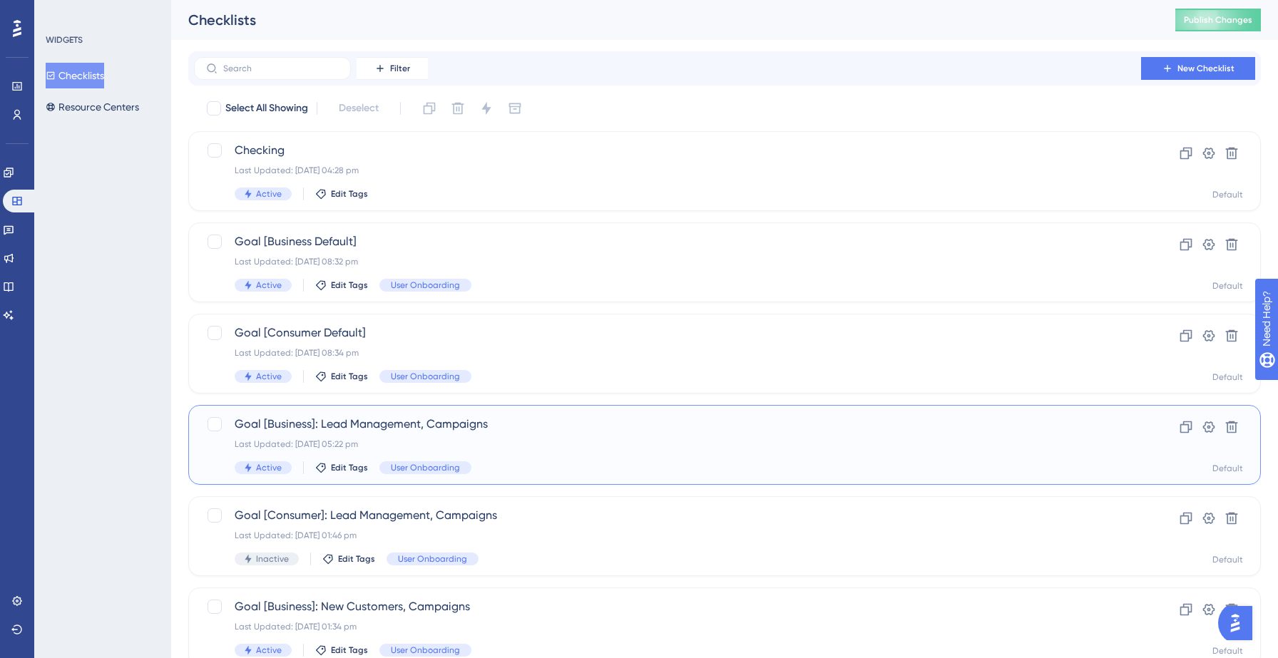
click at [588, 446] on div "Last Updated: 12 Sept 2025 05:22 pm" at bounding box center [668, 444] width 866 height 11
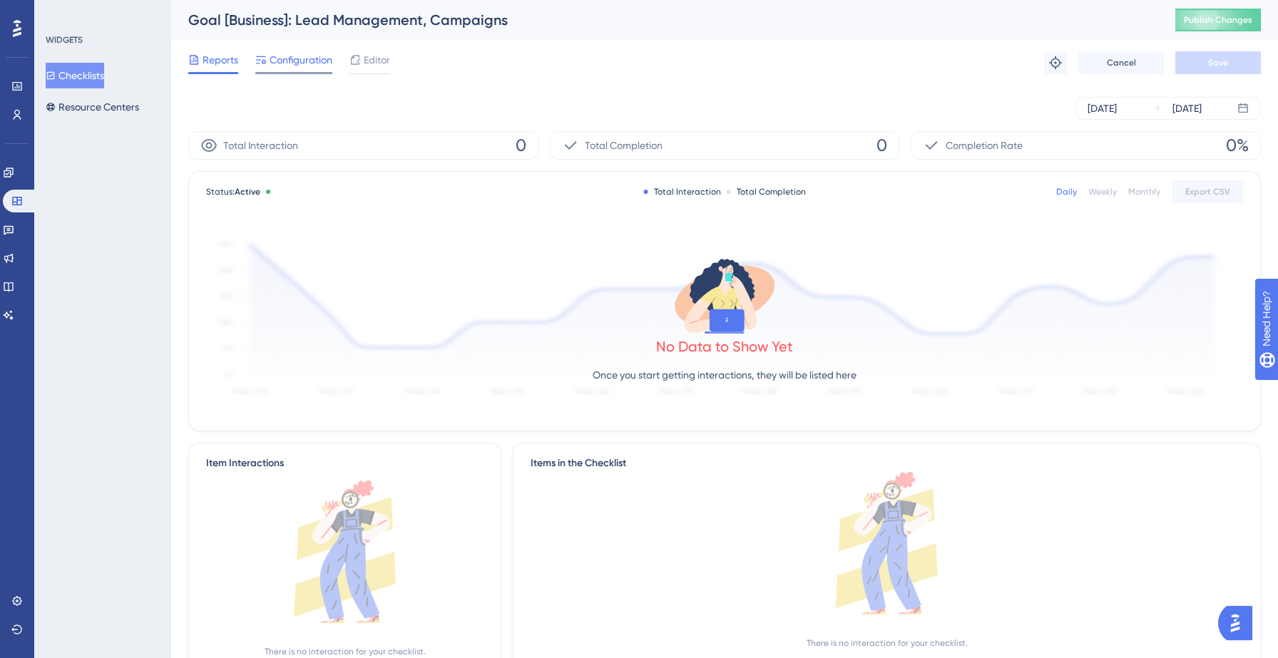
click at [302, 62] on span "Configuration" at bounding box center [301, 59] width 63 height 17
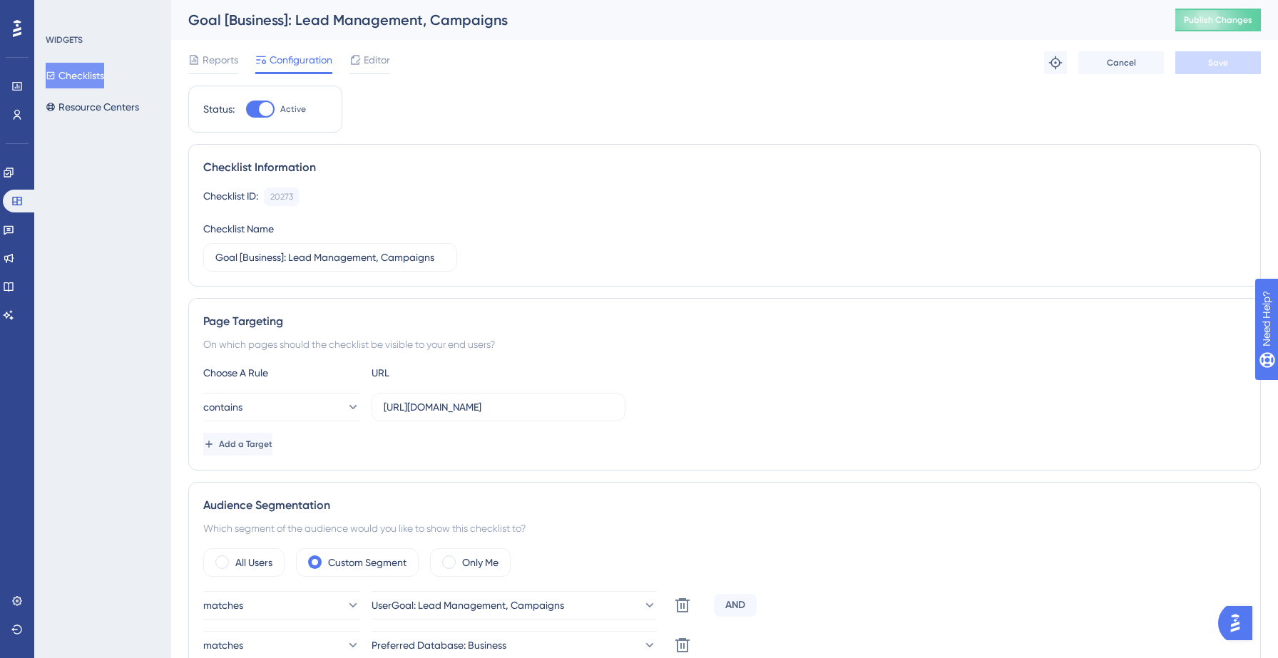
click at [268, 407] on div "Choose A Rule URL contains https://yellowstone.salesgenie.com/ Add a Target" at bounding box center [724, 409] width 1043 height 91
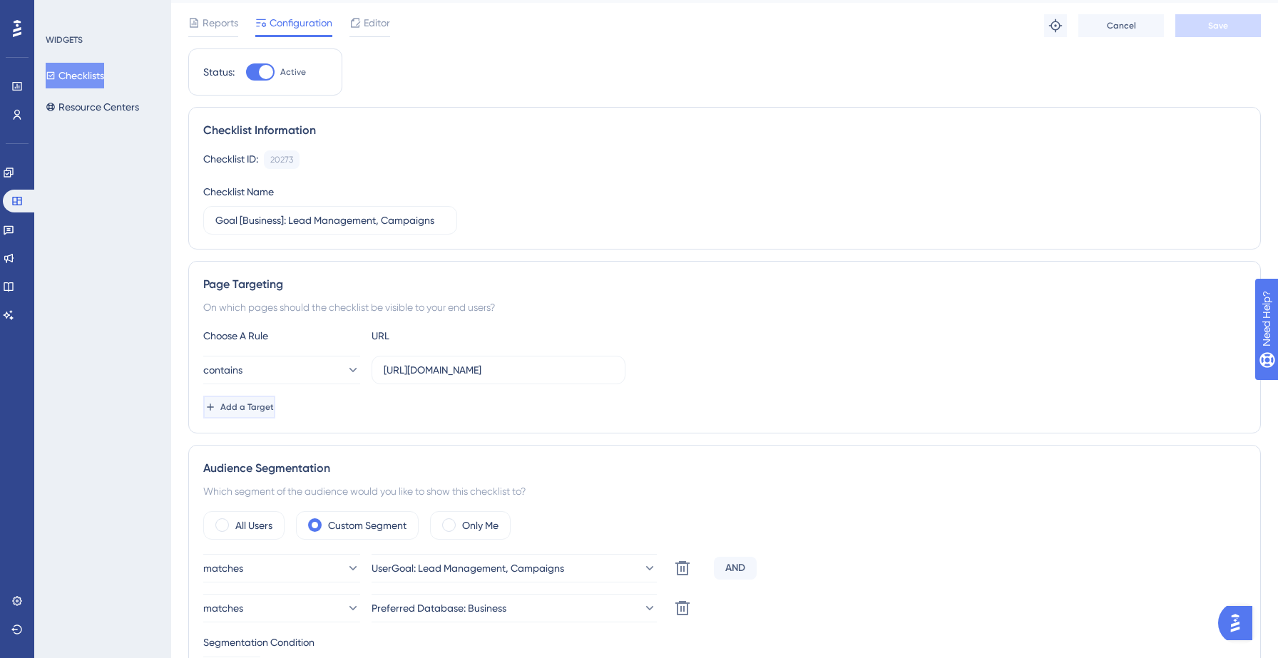
click at [266, 408] on span "Add a Target" at bounding box center [246, 407] width 53 height 11
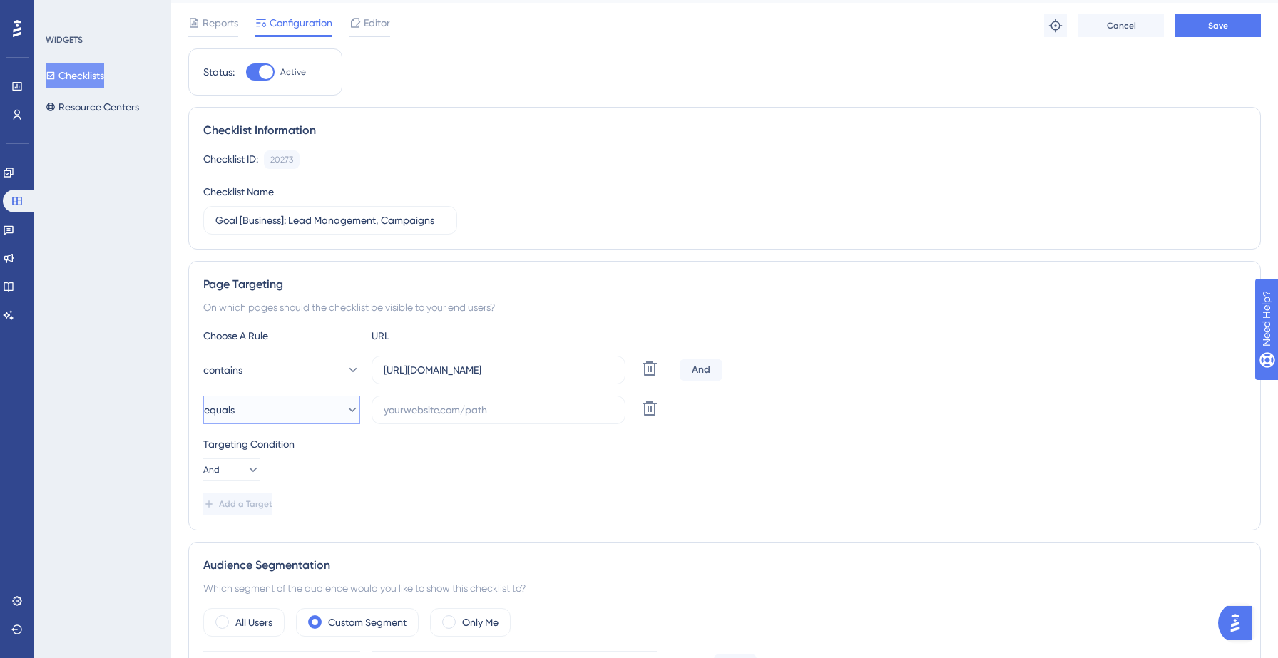
click at [265, 409] on button "equals" at bounding box center [281, 410] width 157 height 29
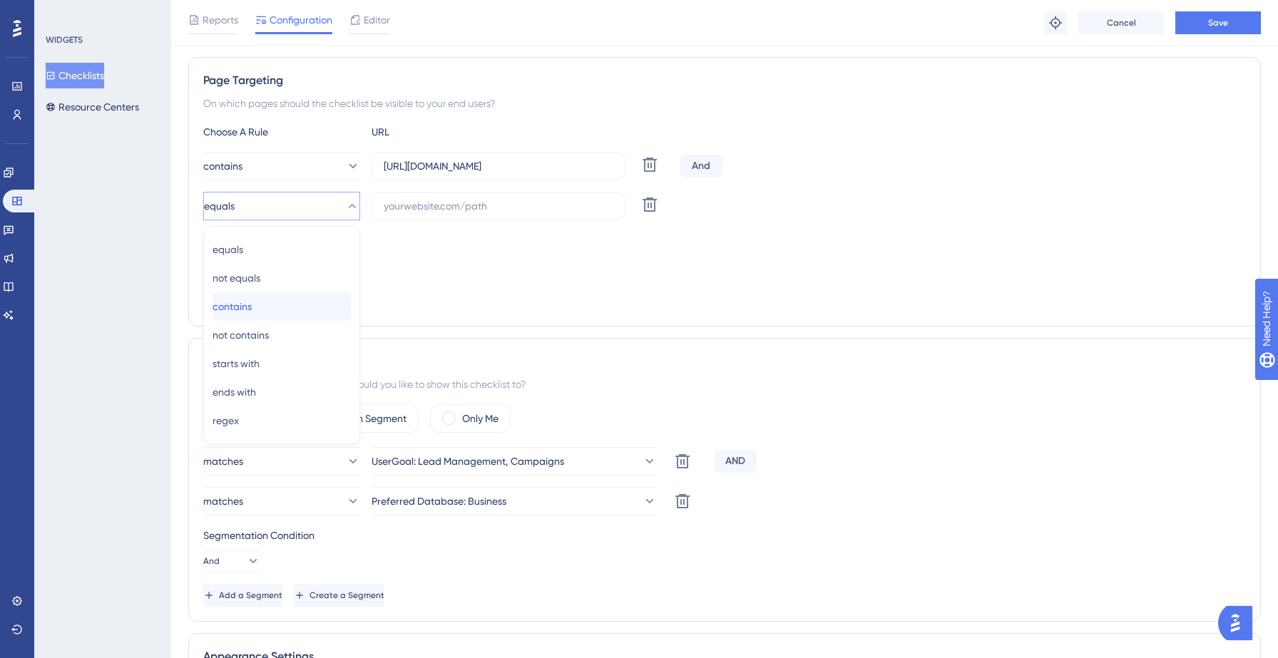
click at [265, 310] on div "contains contains" at bounding box center [282, 306] width 138 height 29
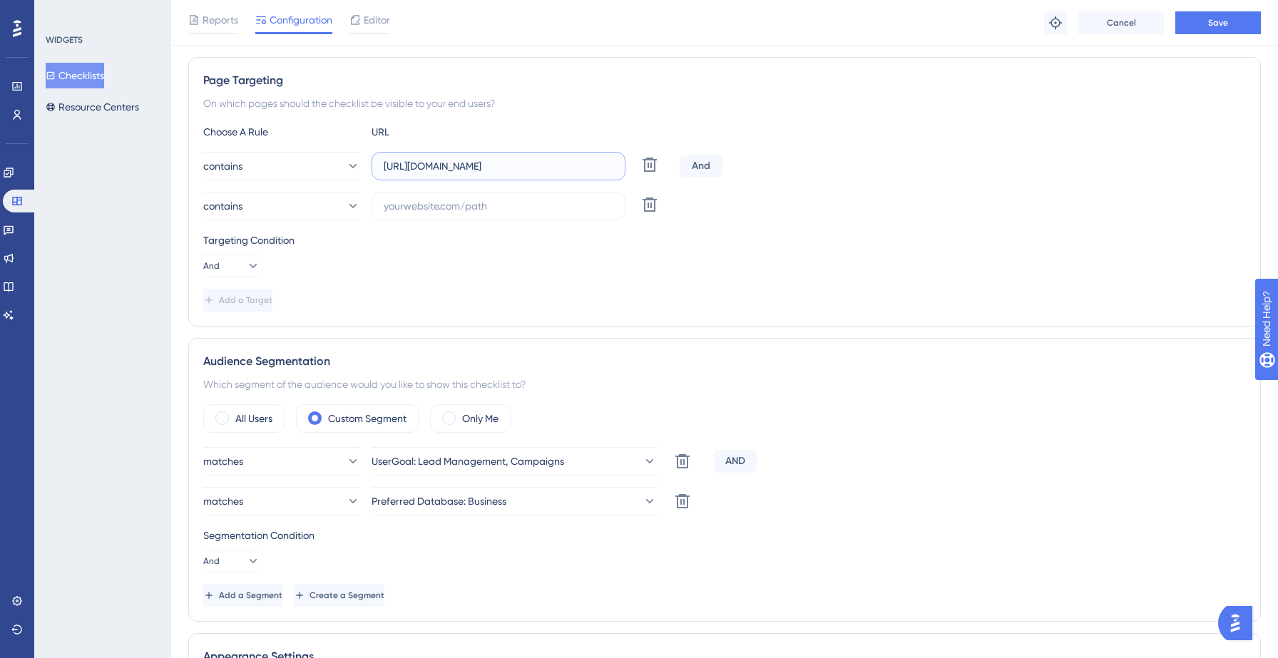
click at [483, 170] on input "https://yellowstone.salesgenie.com/" at bounding box center [499, 166] width 230 height 16
click at [447, 205] on input "text" at bounding box center [499, 206] width 230 height 16
paste input "https://yellowstone.salesgenie.com/"
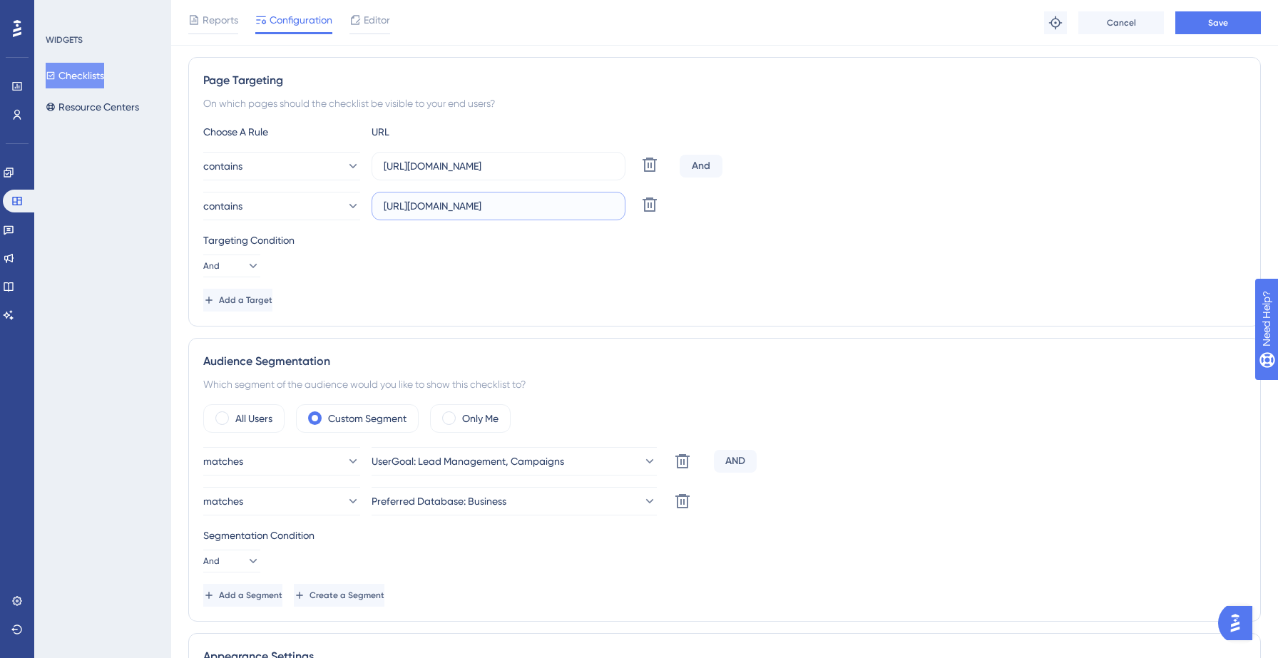
click at [471, 212] on input "https://yellowstone.salesgenie.com/" at bounding box center [499, 206] width 230 height 16
click at [471, 208] on input "https://yellowstone.salesgenie.com/" at bounding box center [499, 206] width 230 height 16
type input "https://hotsprings.salesgenie.com/"
click at [463, 276] on div "Targeting Condition And" at bounding box center [724, 255] width 1043 height 46
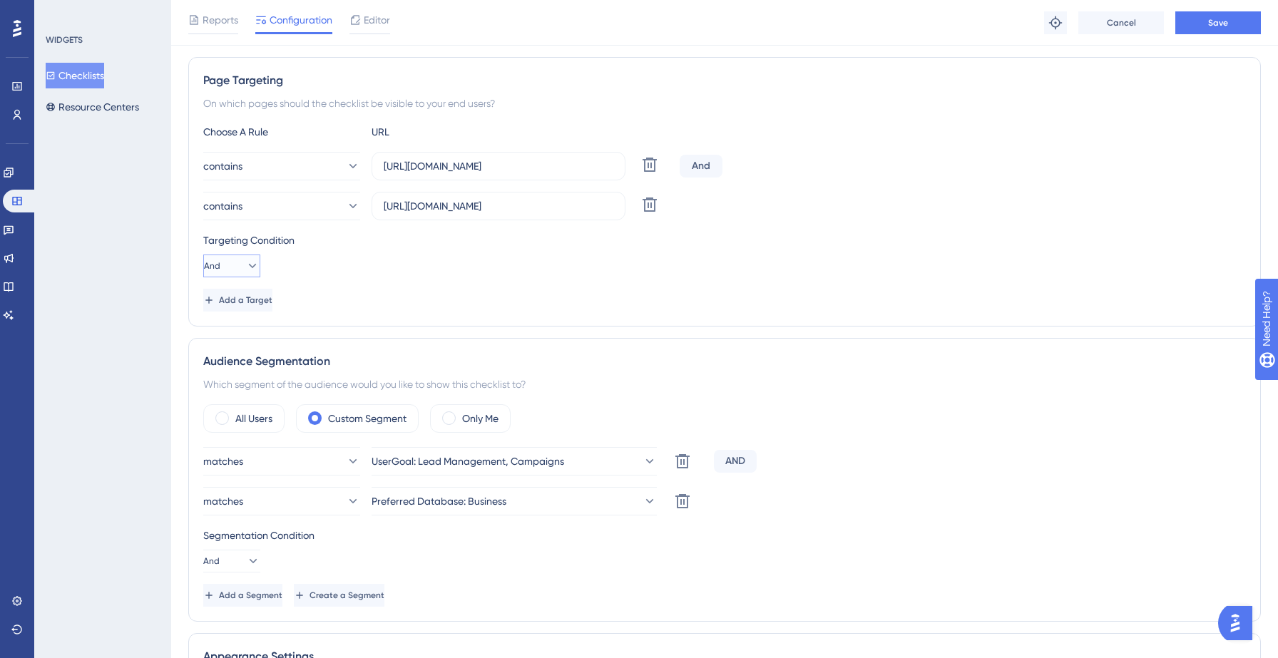
click at [235, 268] on button "And" at bounding box center [231, 266] width 57 height 23
click at [230, 335] on div "Or Or" at bounding box center [232, 335] width 39 height 29
click at [471, 318] on div "Page Targeting On which pages should the checklist be visible to your end users…" at bounding box center [724, 192] width 1073 height 270
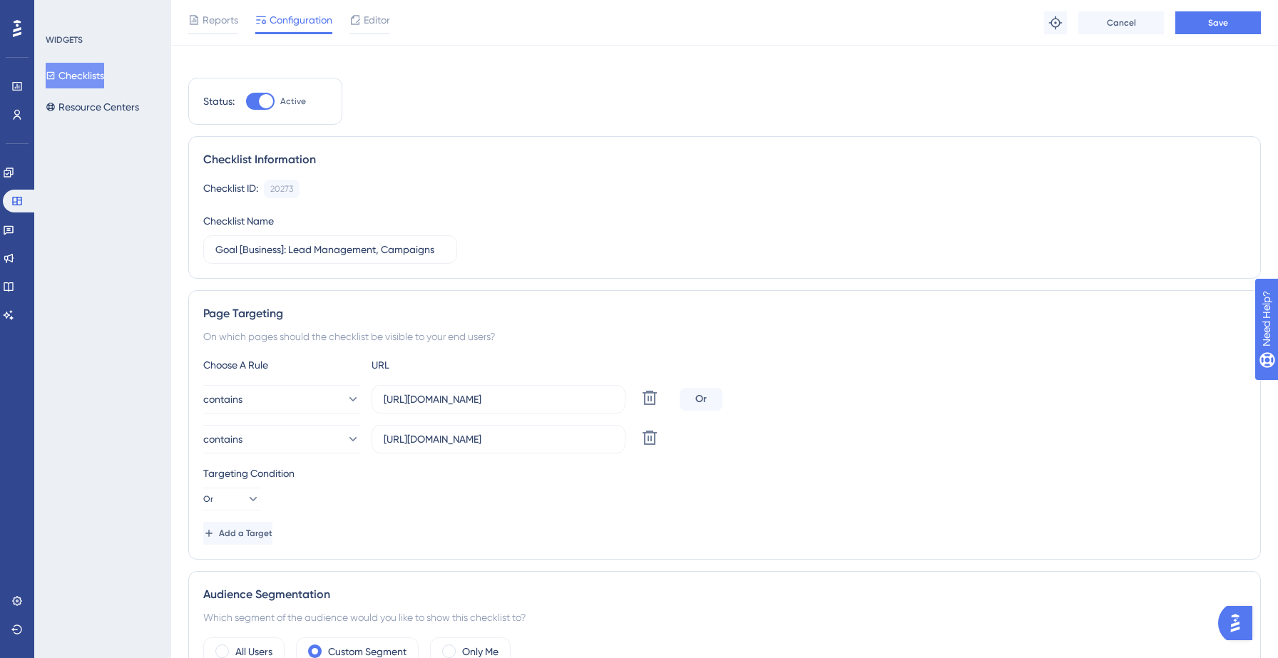
scroll to position [0, 0]
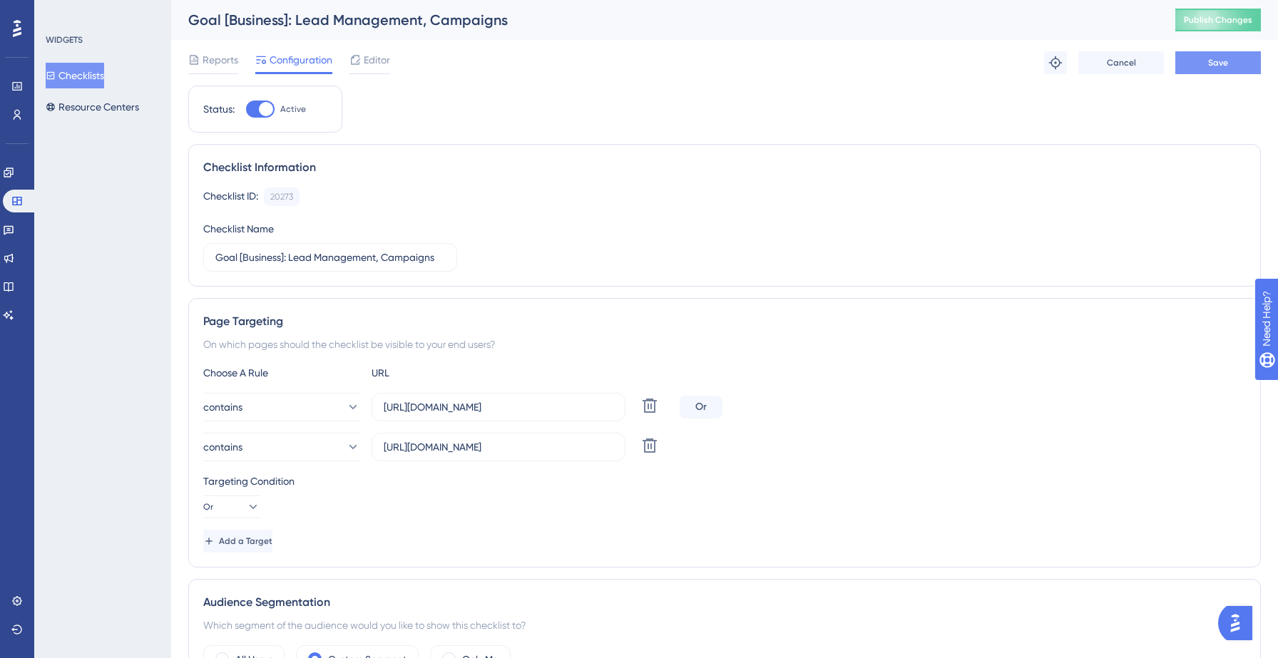
click at [1220, 61] on span "Save" at bounding box center [1218, 62] width 20 height 11
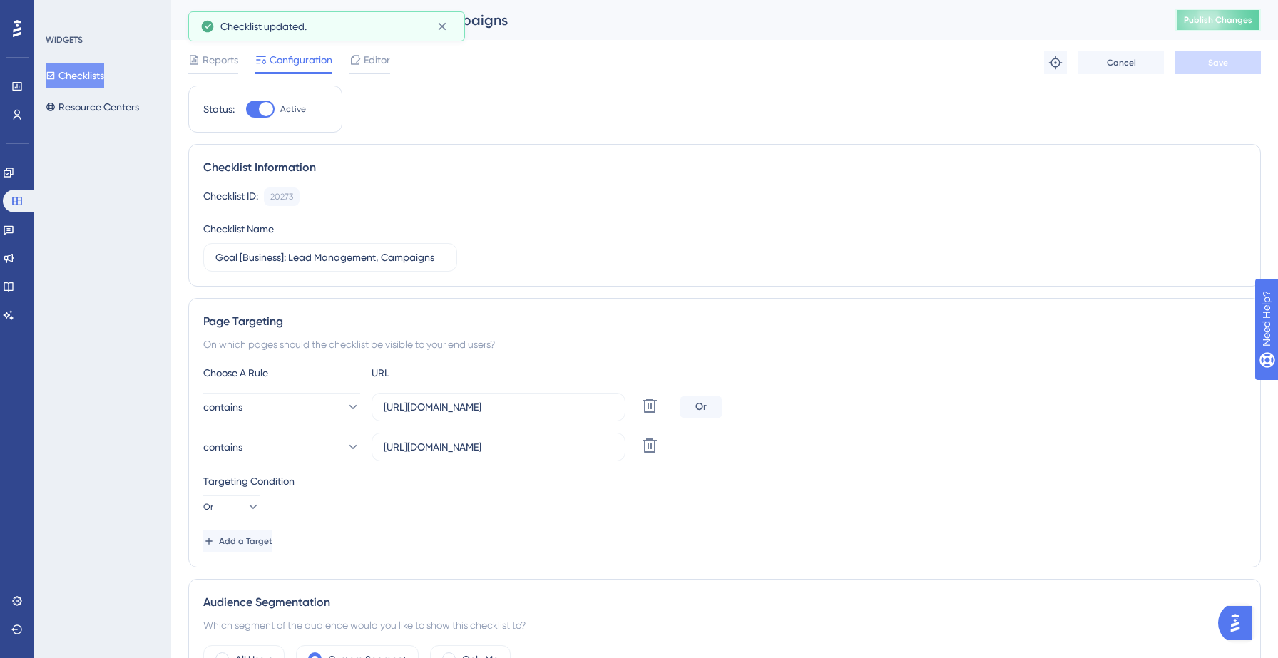
click at [1202, 22] on span "Publish Changes" at bounding box center [1218, 19] width 68 height 11
click at [97, 76] on button "Checklists" at bounding box center [75, 76] width 58 height 26
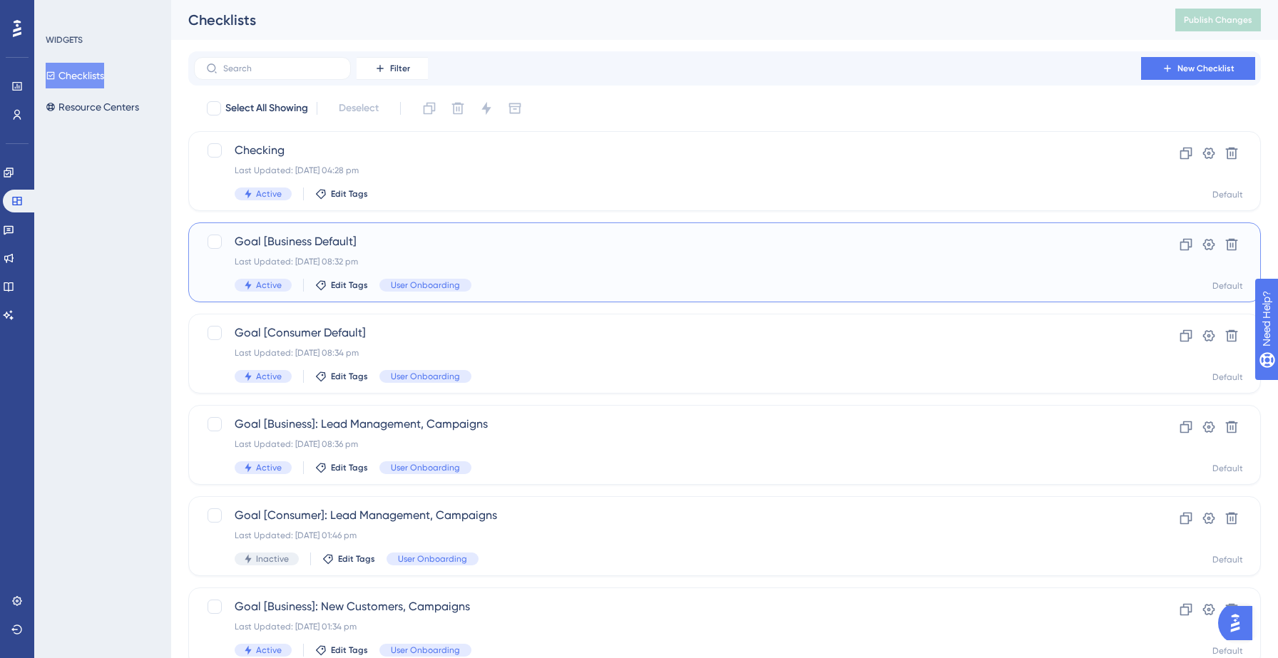
click at [486, 260] on div "Last Updated: 12 Sept 2025 08:32 pm" at bounding box center [668, 261] width 866 height 11
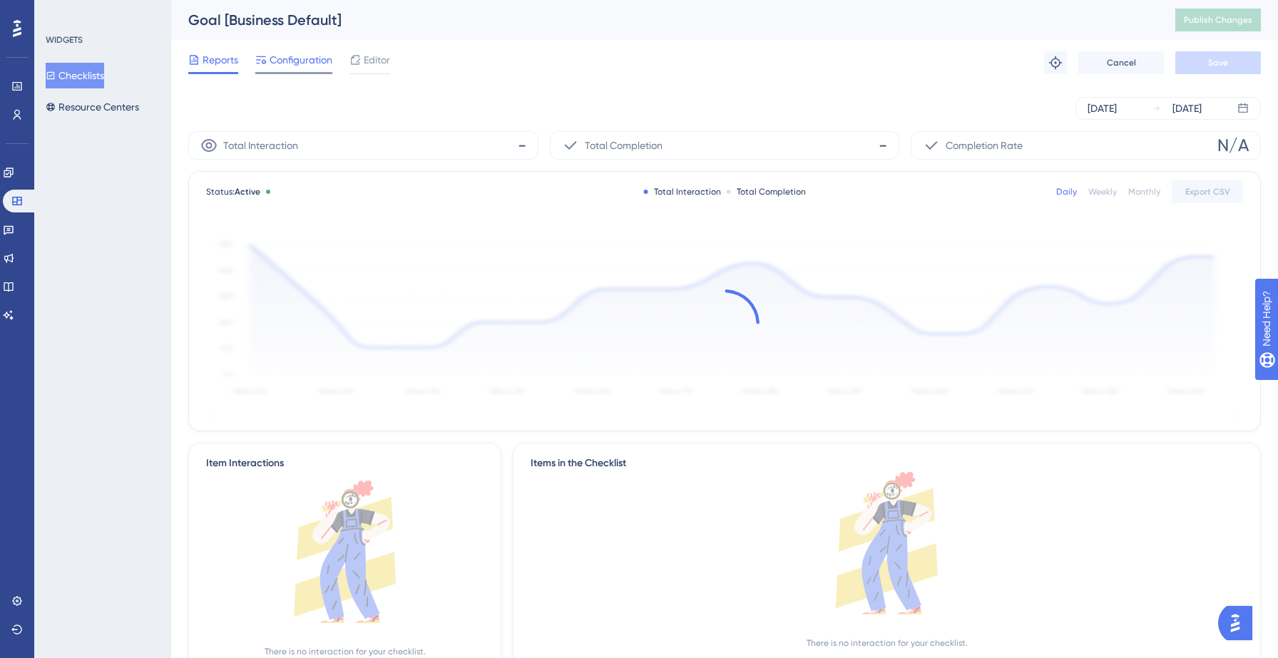
click at [294, 59] on span "Configuration" at bounding box center [301, 59] width 63 height 17
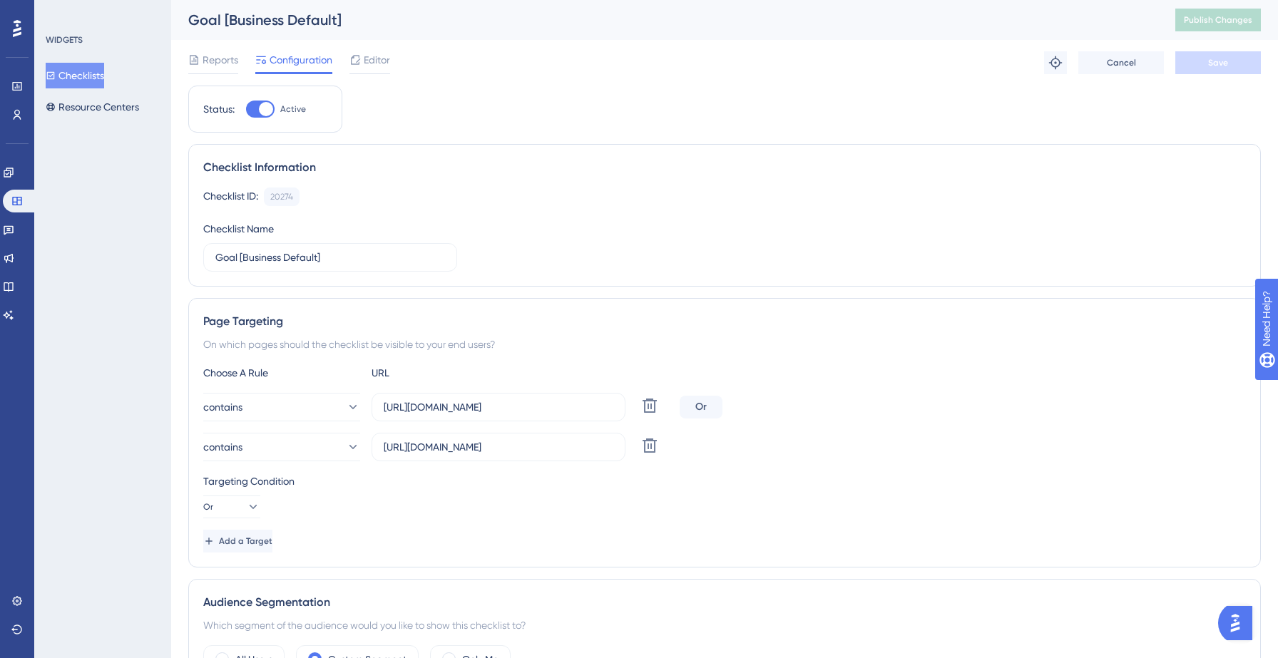
click at [92, 77] on button "Checklists" at bounding box center [75, 76] width 58 height 26
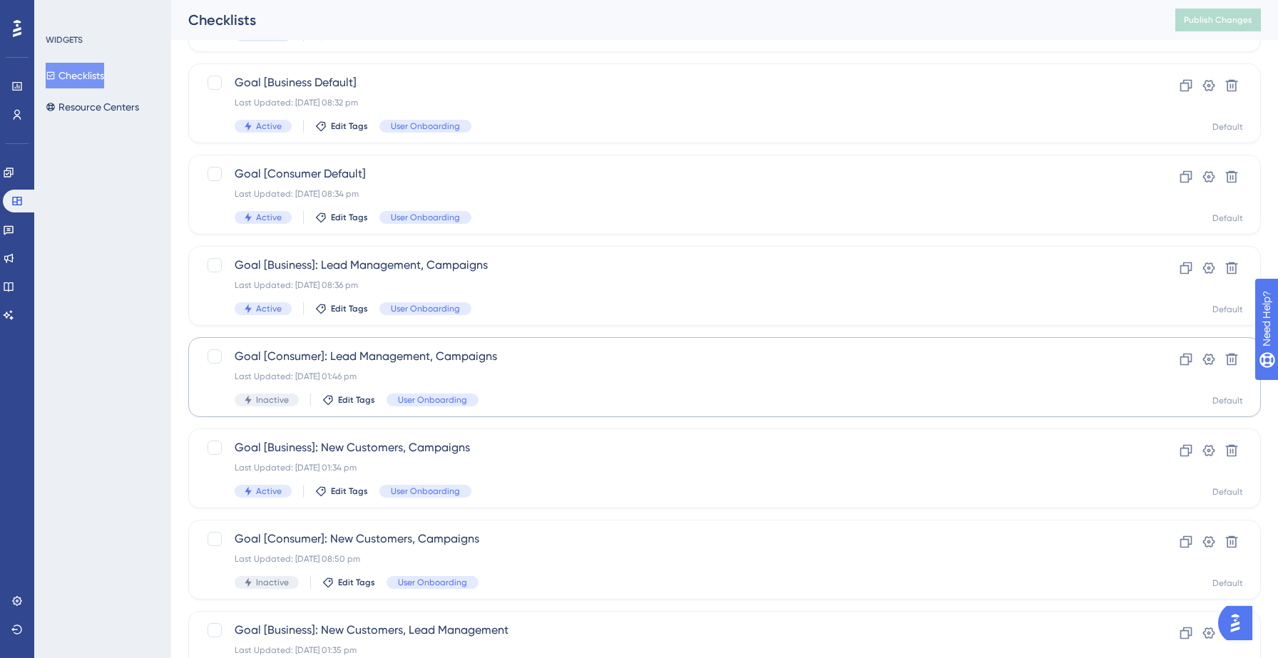
scroll to position [163, 0]
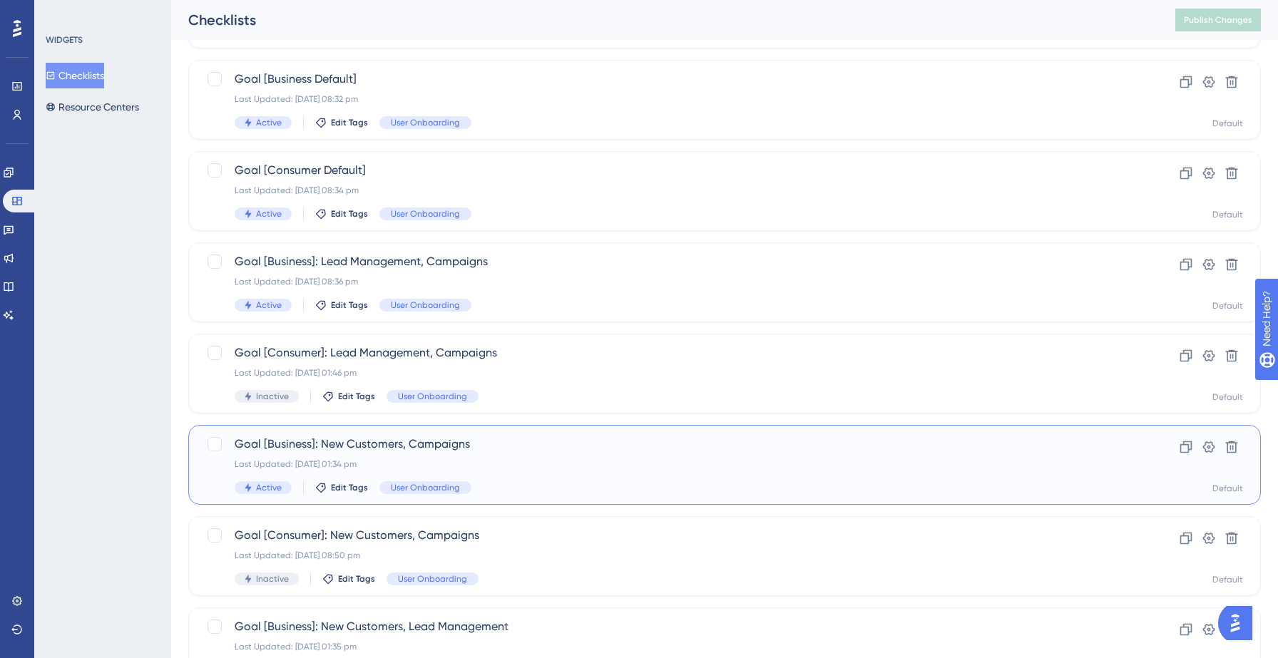
click at [491, 459] on div "Last Updated: 11 Sept 2025 01:34 pm" at bounding box center [668, 464] width 866 height 11
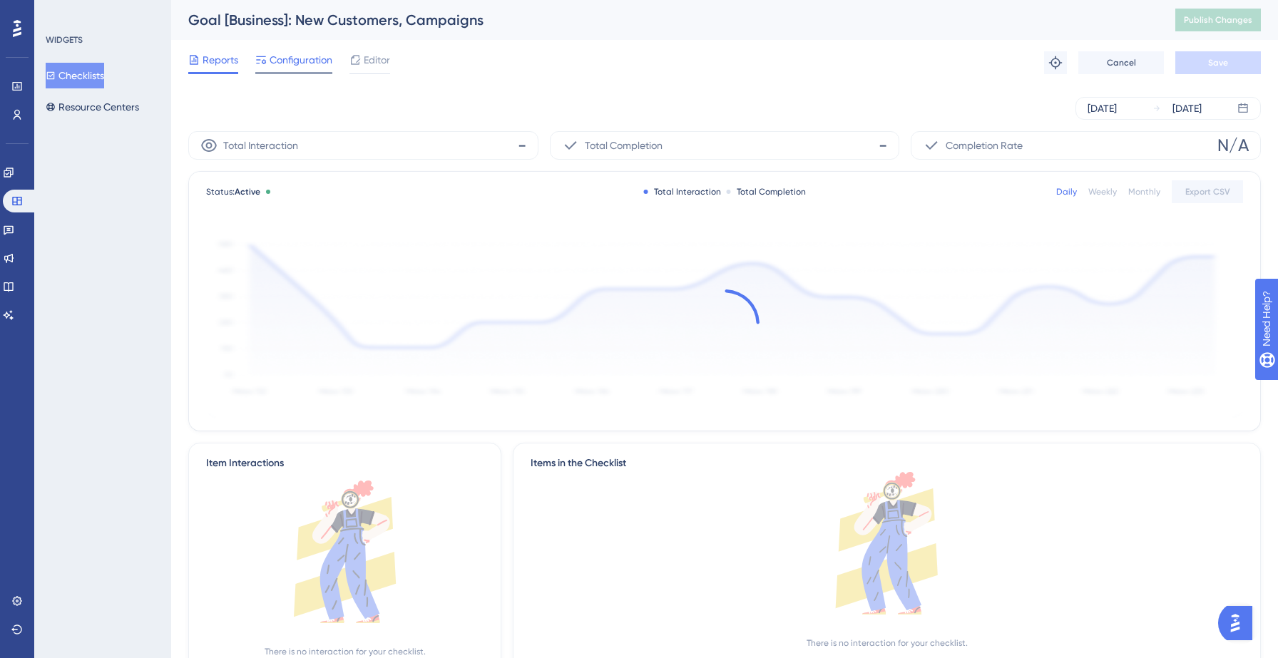
click at [299, 60] on span "Configuration" at bounding box center [301, 59] width 63 height 17
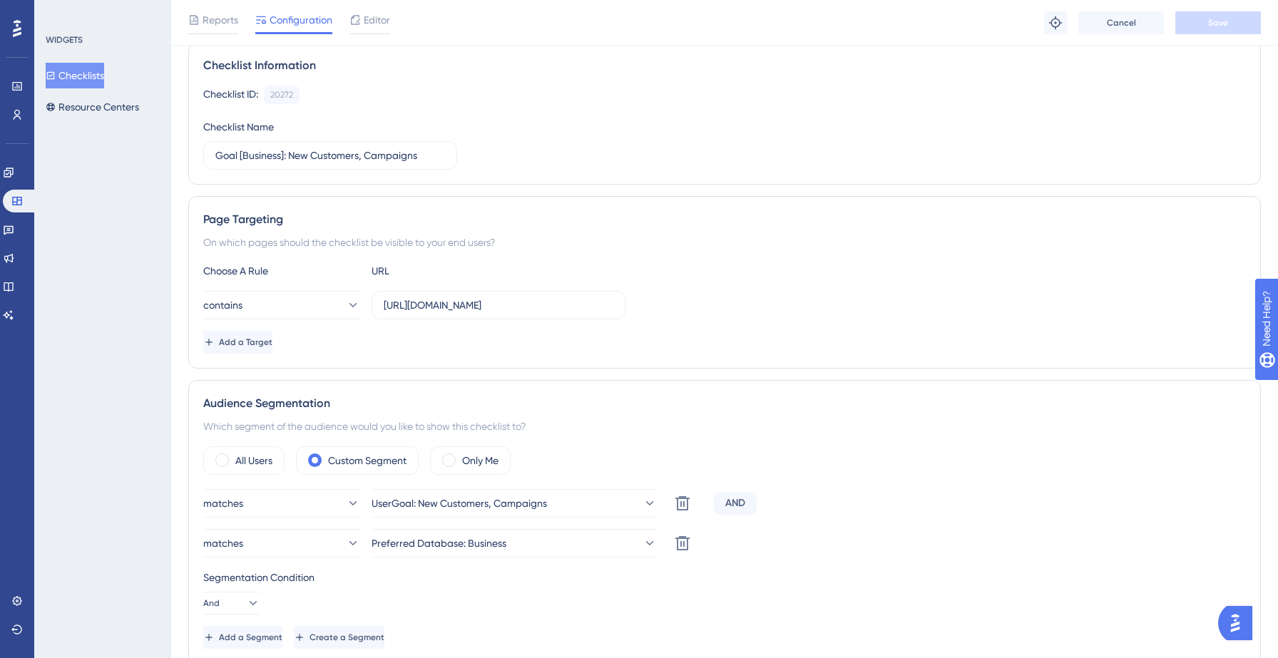
scroll to position [120, 0]
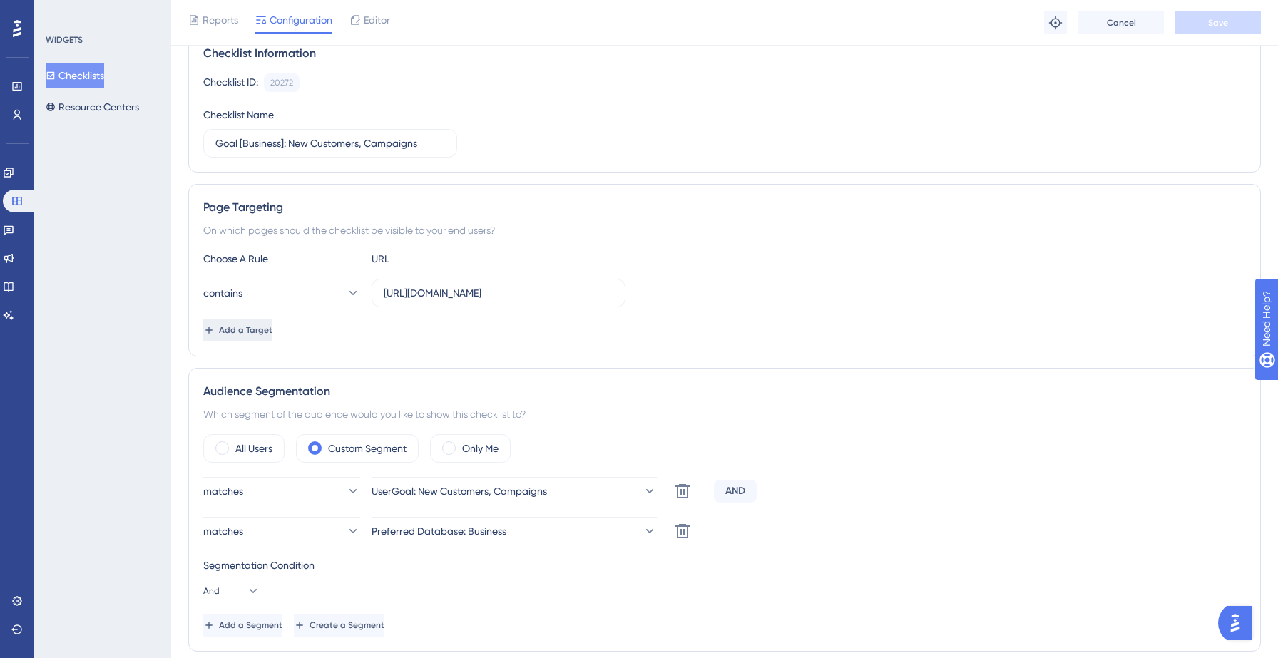
click at [255, 337] on button "Add a Target" at bounding box center [237, 330] width 69 height 23
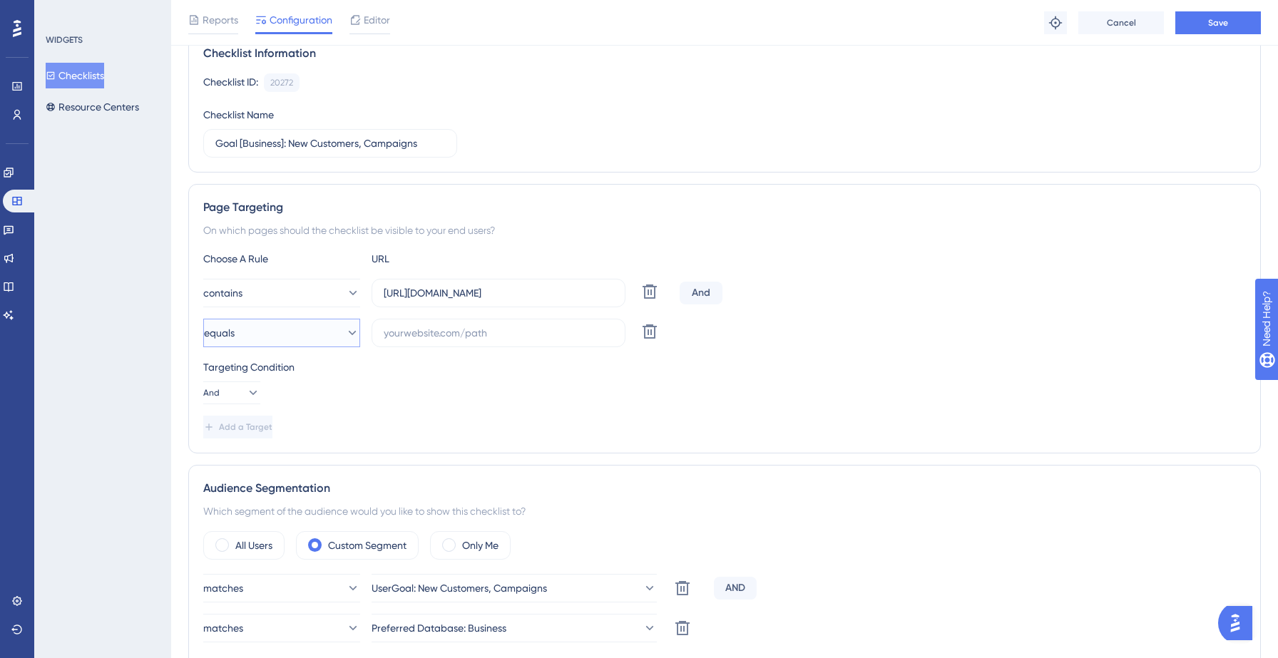
click at [293, 340] on button "equals" at bounding box center [281, 333] width 157 height 29
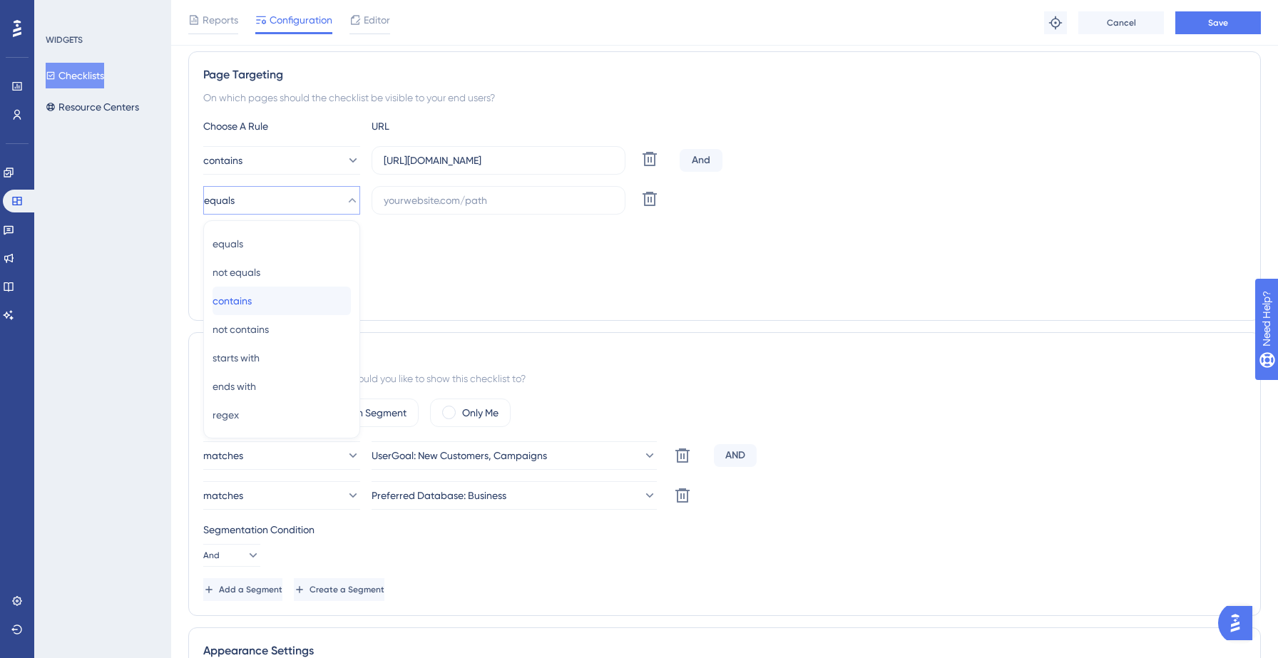
click at [279, 303] on div "contains contains" at bounding box center [282, 301] width 138 height 29
click at [499, 160] on input "https://yellowstone.salesgenie.com/" at bounding box center [499, 161] width 230 height 16
click at [484, 197] on input "text" at bounding box center [499, 201] width 230 height 16
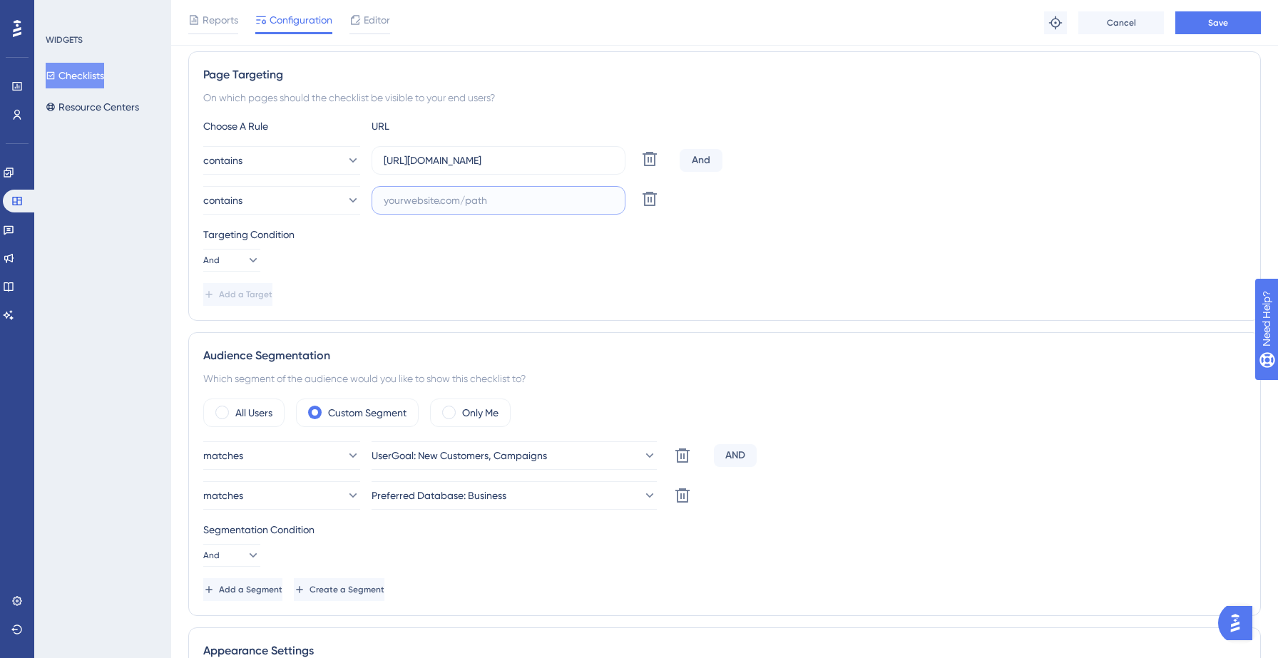
paste input "https://yellowstone.salesgenie.com/"
click at [472, 200] on input "https://yellowstone.salesgenie.com/" at bounding box center [499, 201] width 230 height 16
type input "https://hotsprings.salesgenie.com/"
click at [481, 247] on div "Targeting Condition And" at bounding box center [724, 249] width 1043 height 46
click at [431, 235] on div "Targeting Condition" at bounding box center [724, 234] width 1043 height 17
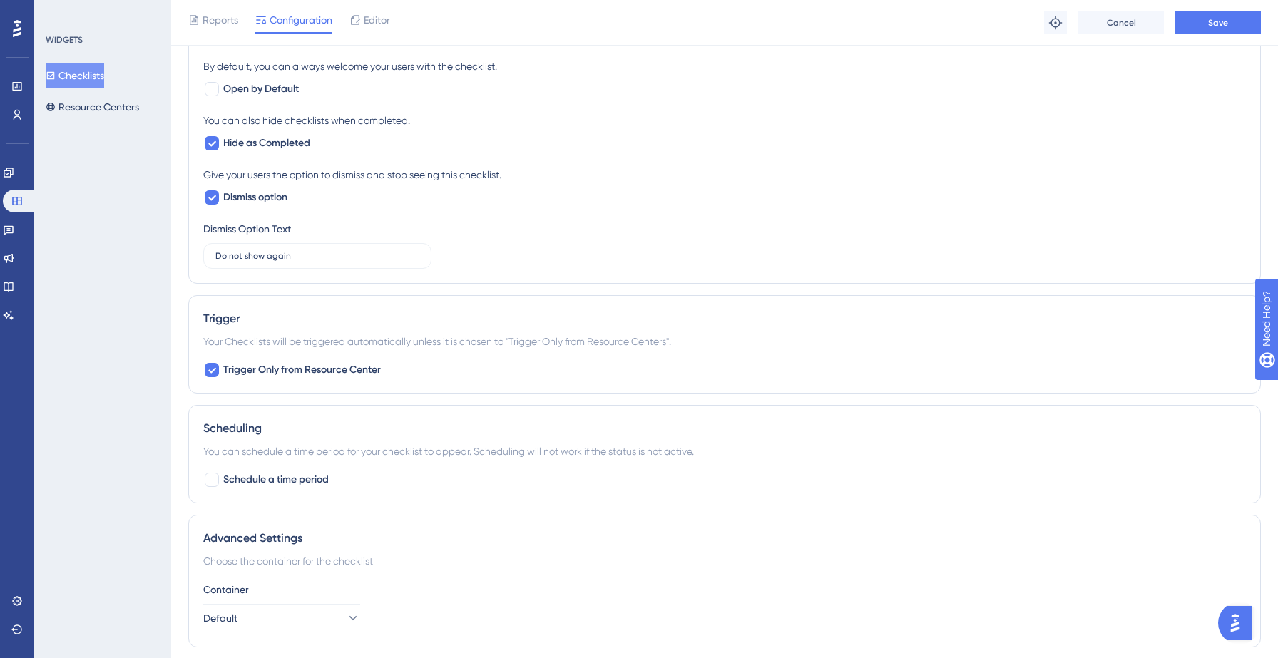
scroll to position [0, 0]
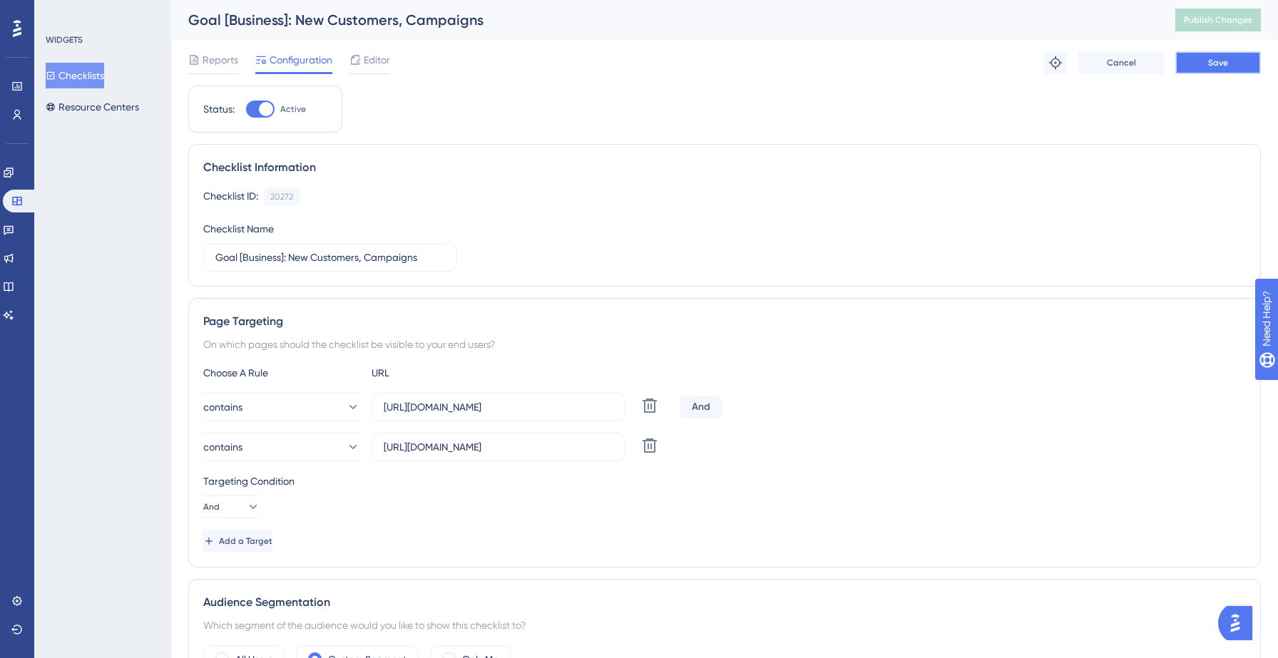
click at [1217, 60] on span "Save" at bounding box center [1218, 62] width 20 height 11
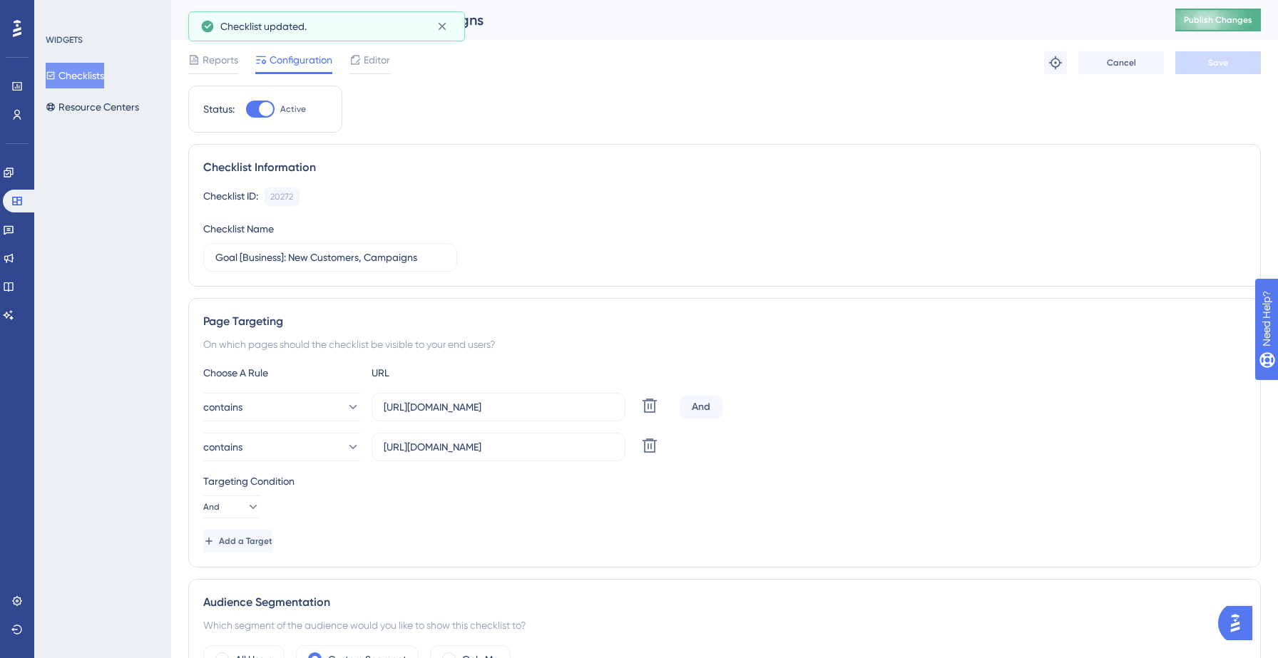
click at [1188, 14] on button "Publish Changes" at bounding box center [1218, 20] width 86 height 23
click at [81, 71] on button "Checklists" at bounding box center [75, 76] width 58 height 26
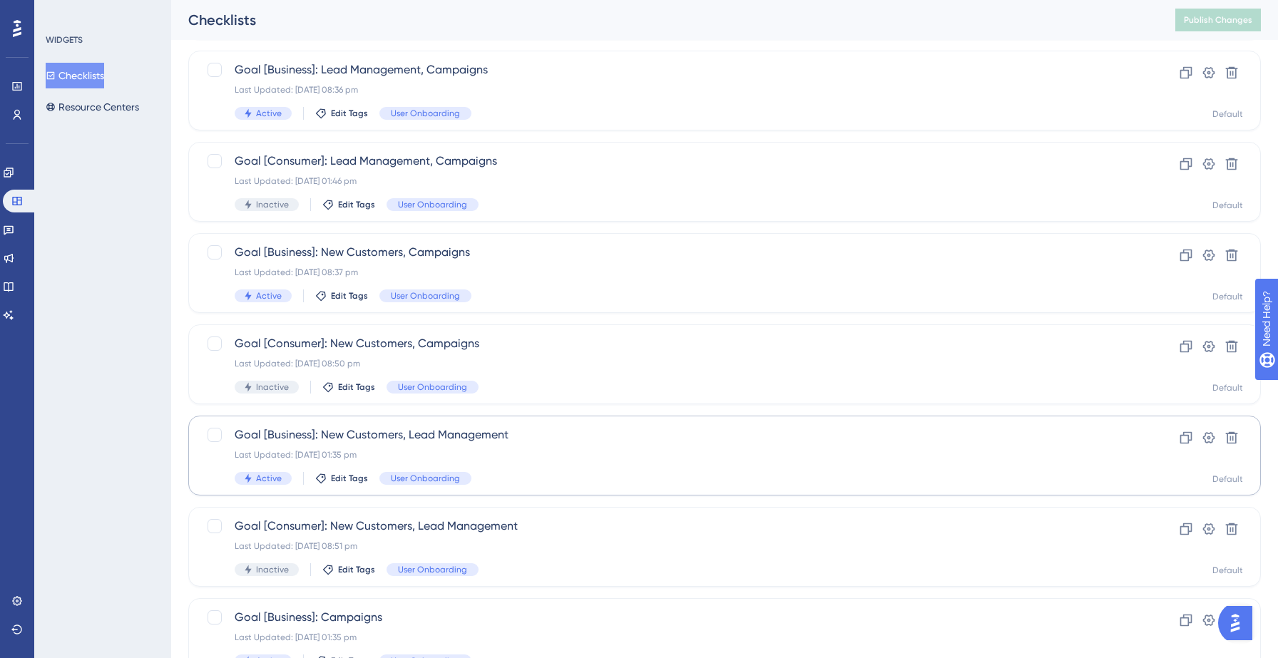
scroll to position [394, 0]
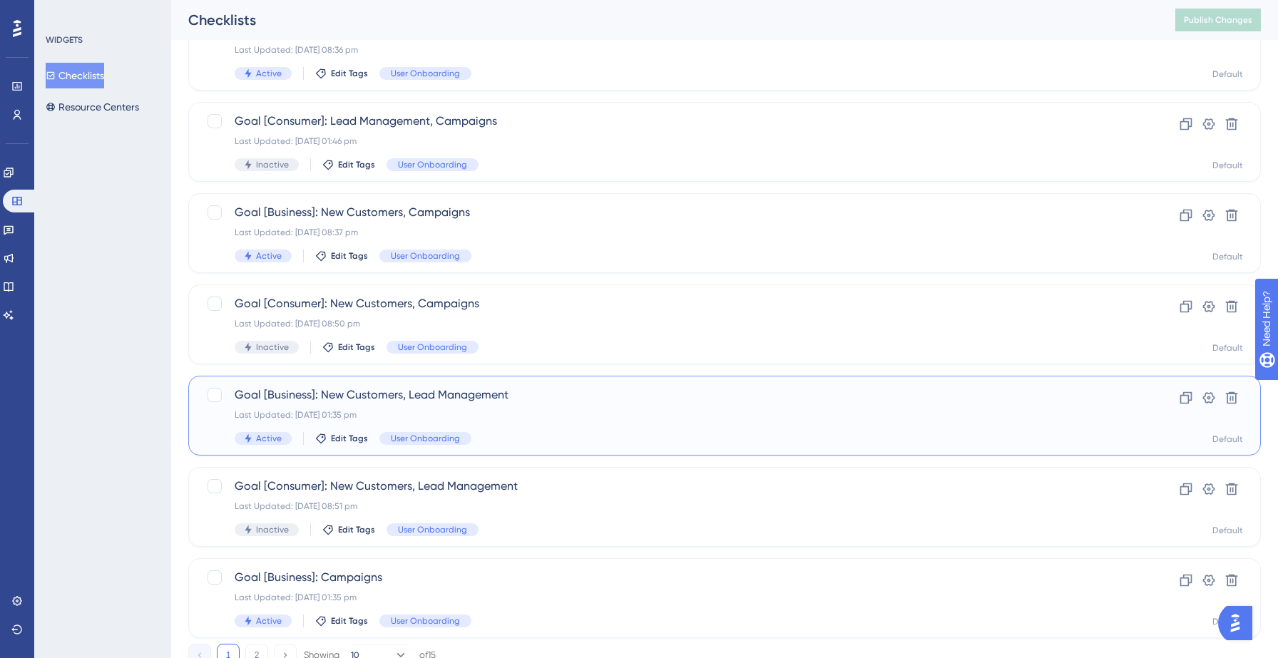
click at [549, 413] on div "Last Updated: 11 Sept 2025 01:35 pm" at bounding box center [668, 414] width 866 height 11
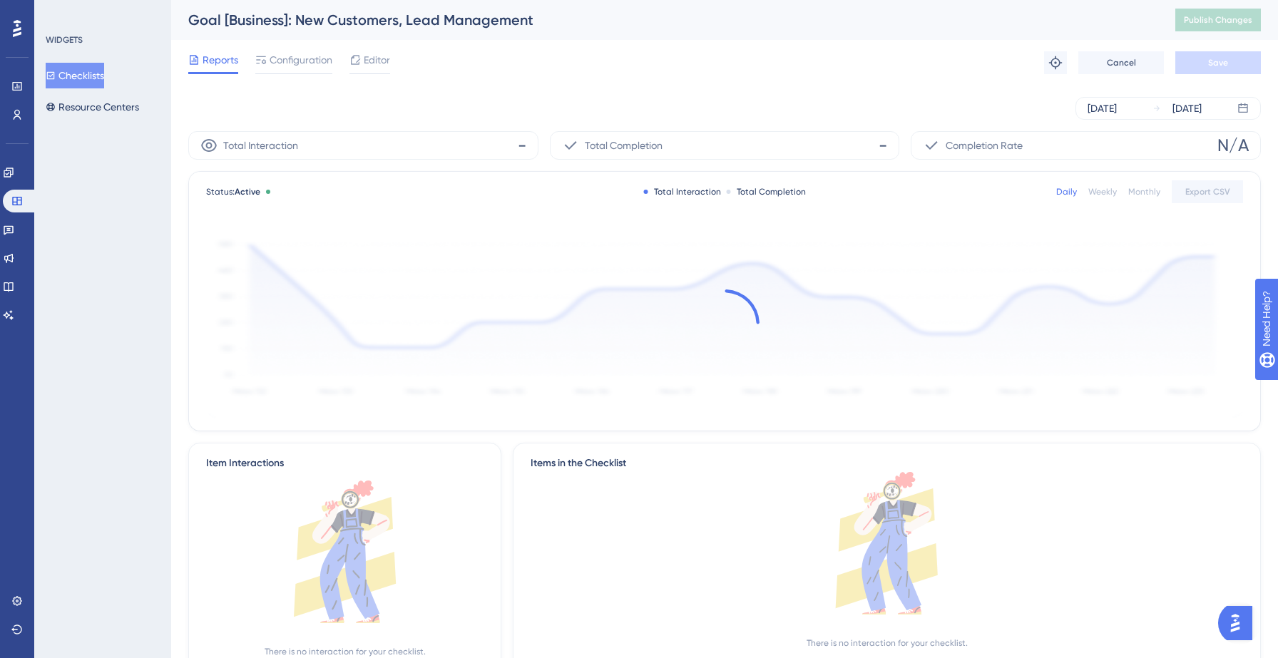
click at [282, 60] on span "Configuration" at bounding box center [301, 59] width 63 height 17
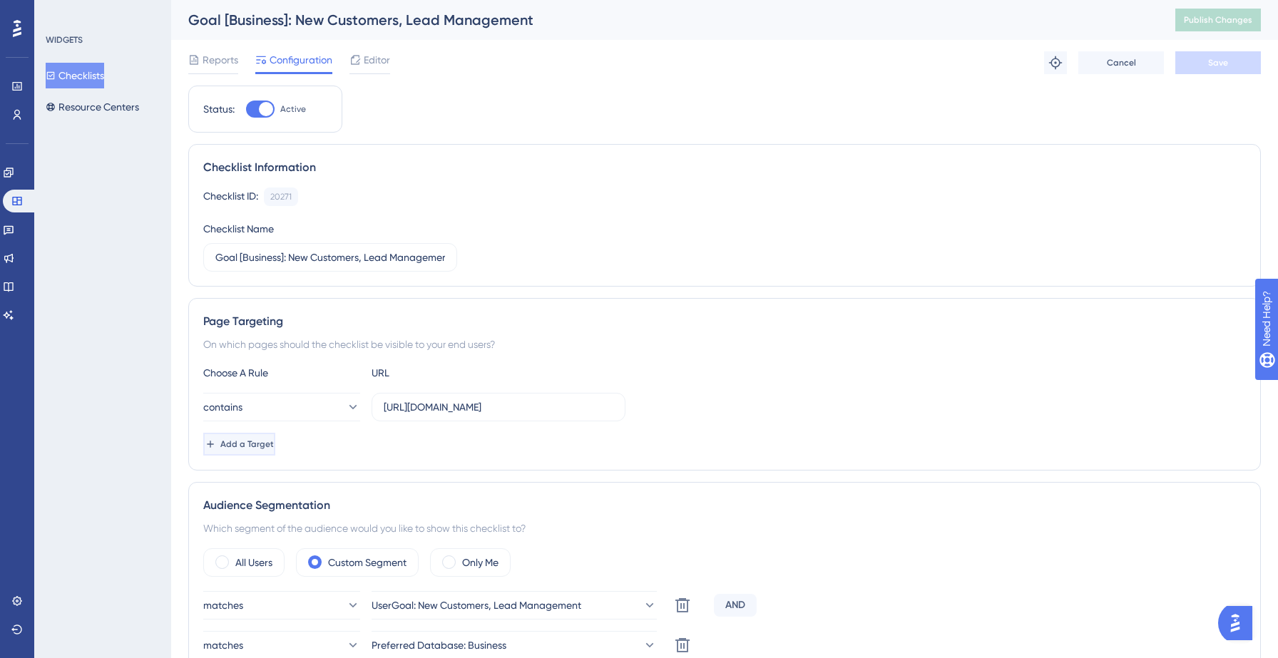
click at [274, 448] on span "Add a Target" at bounding box center [246, 444] width 53 height 11
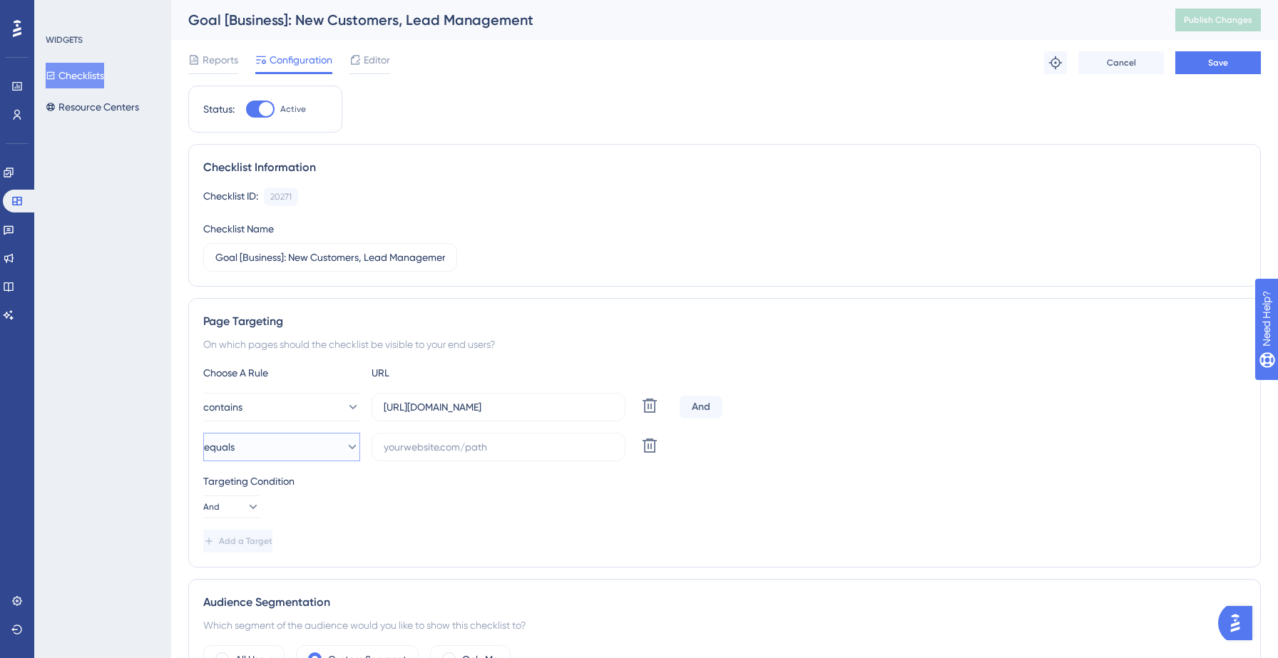
click at [307, 440] on button "equals" at bounding box center [281, 447] width 157 height 29
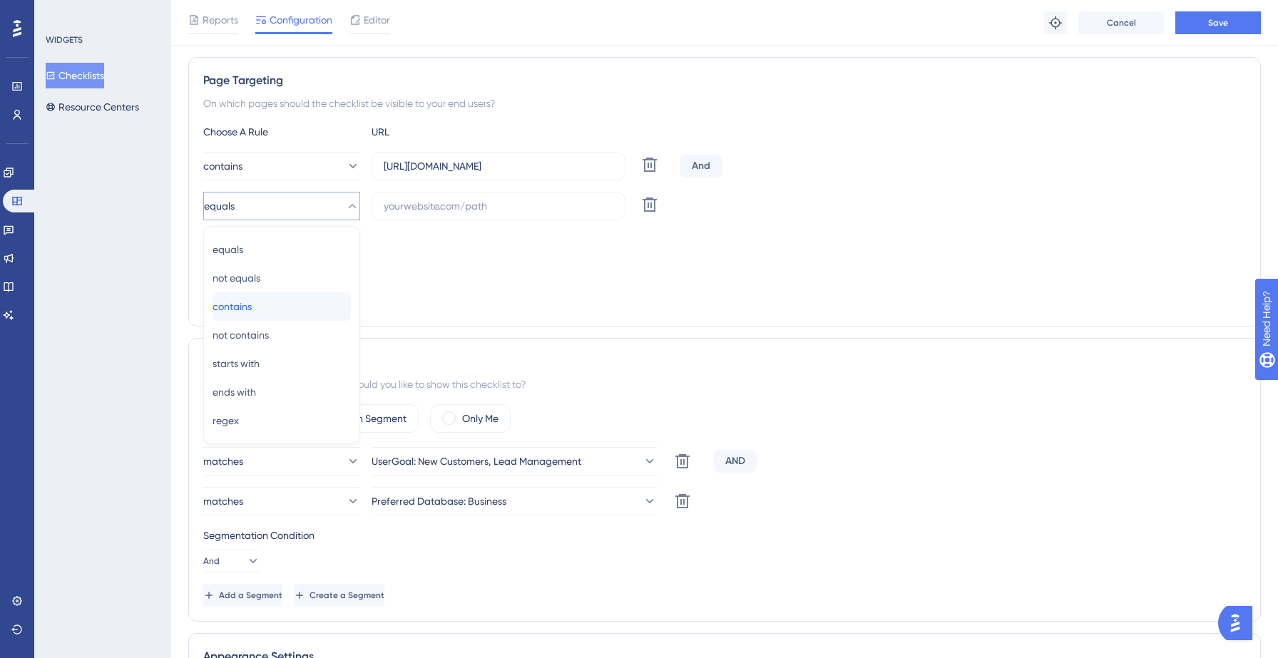
click at [275, 297] on div "contains contains" at bounding box center [282, 306] width 138 height 29
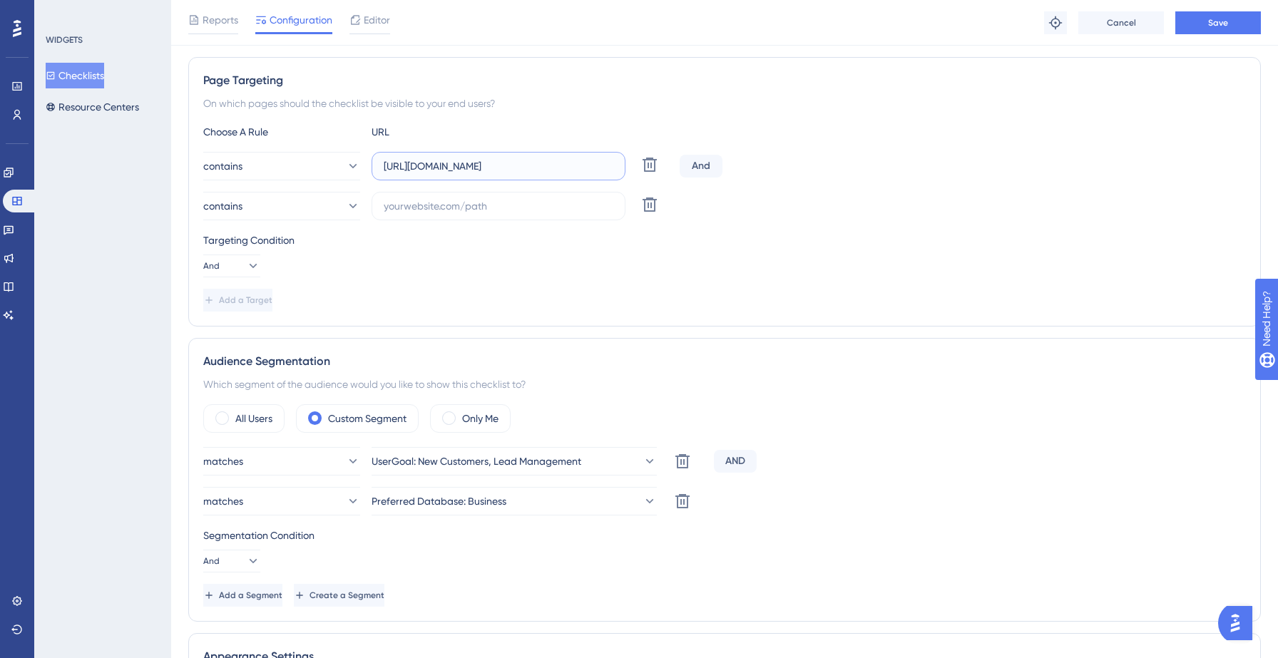
click at [422, 164] on input "https://yellowstone.salesgenie.com/" at bounding box center [499, 166] width 230 height 16
click at [421, 211] on input "text" at bounding box center [499, 206] width 230 height 16
paste input "https://yellowstone.salesgenie.com/"
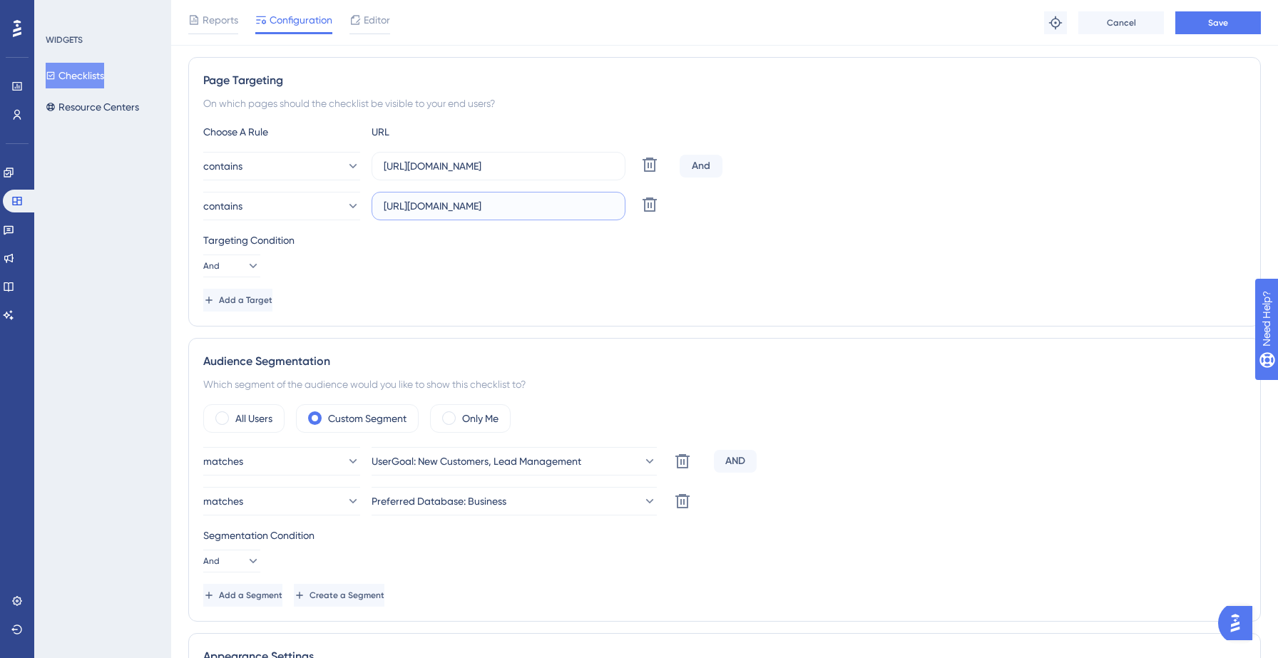
click at [471, 205] on input "https://yellowstone.salesgenie.com/" at bounding box center [499, 206] width 230 height 16
type input "https://hotsprings.salesgenie.com/"
click at [516, 265] on div "Targeting Condition And" at bounding box center [724, 255] width 1043 height 46
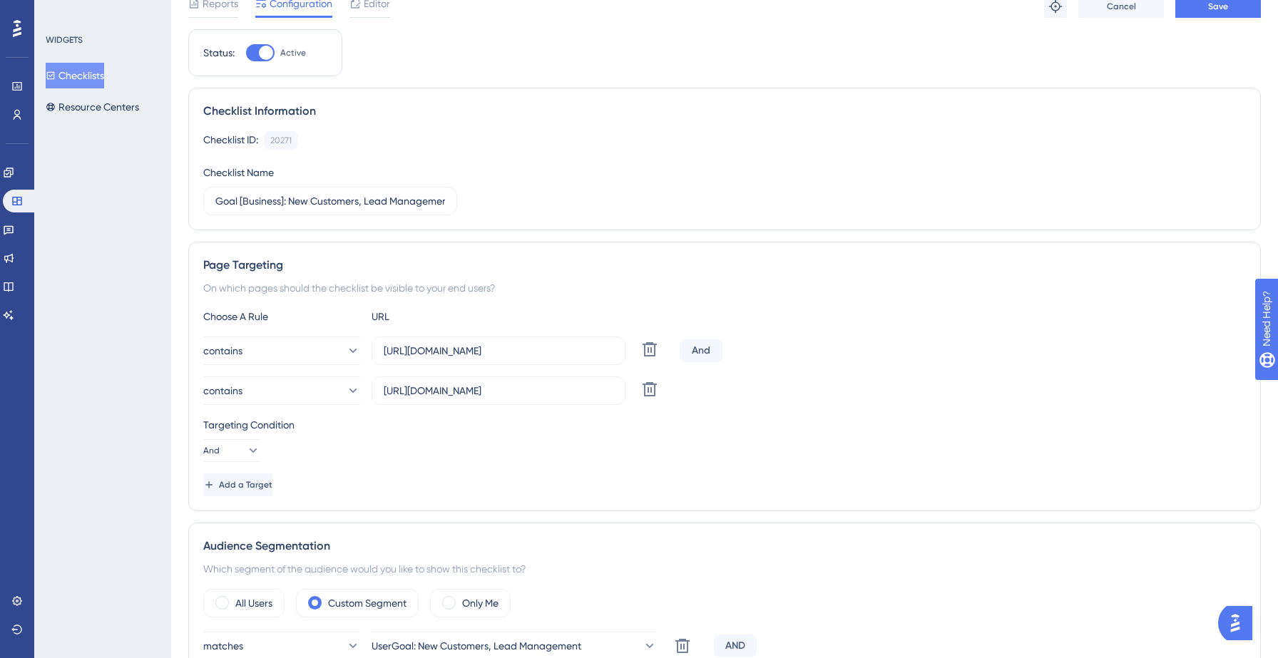
scroll to position [0, 0]
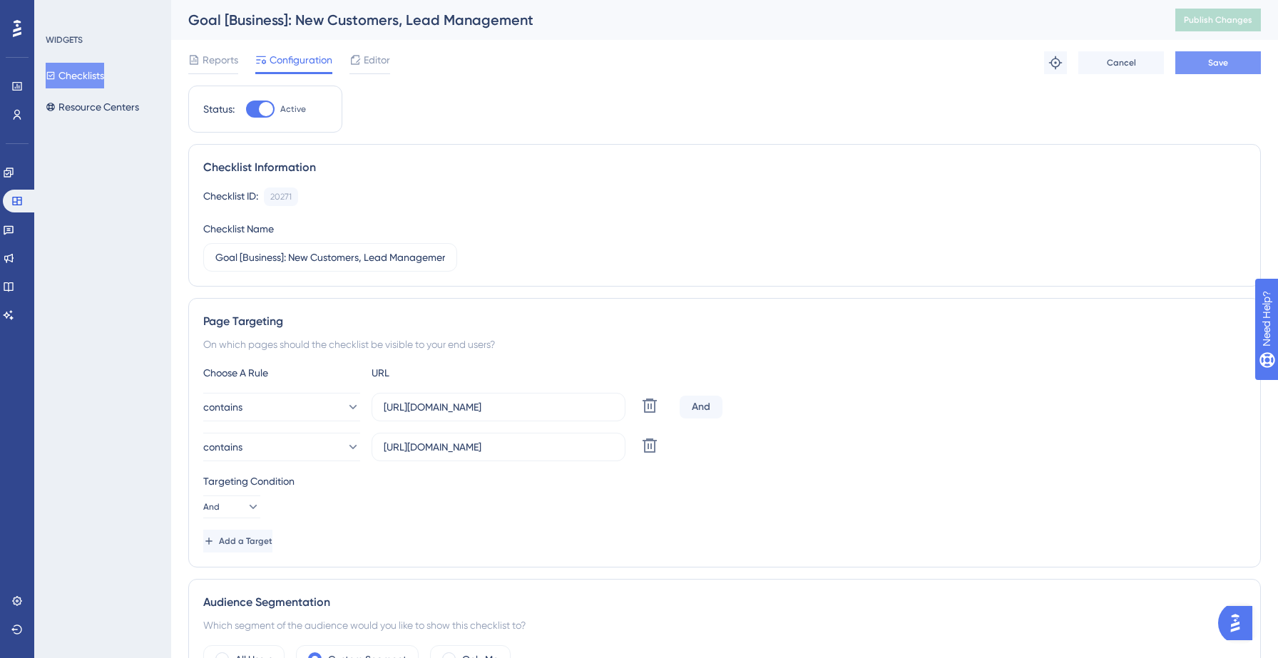
click at [1196, 60] on button "Save" at bounding box center [1218, 62] width 86 height 23
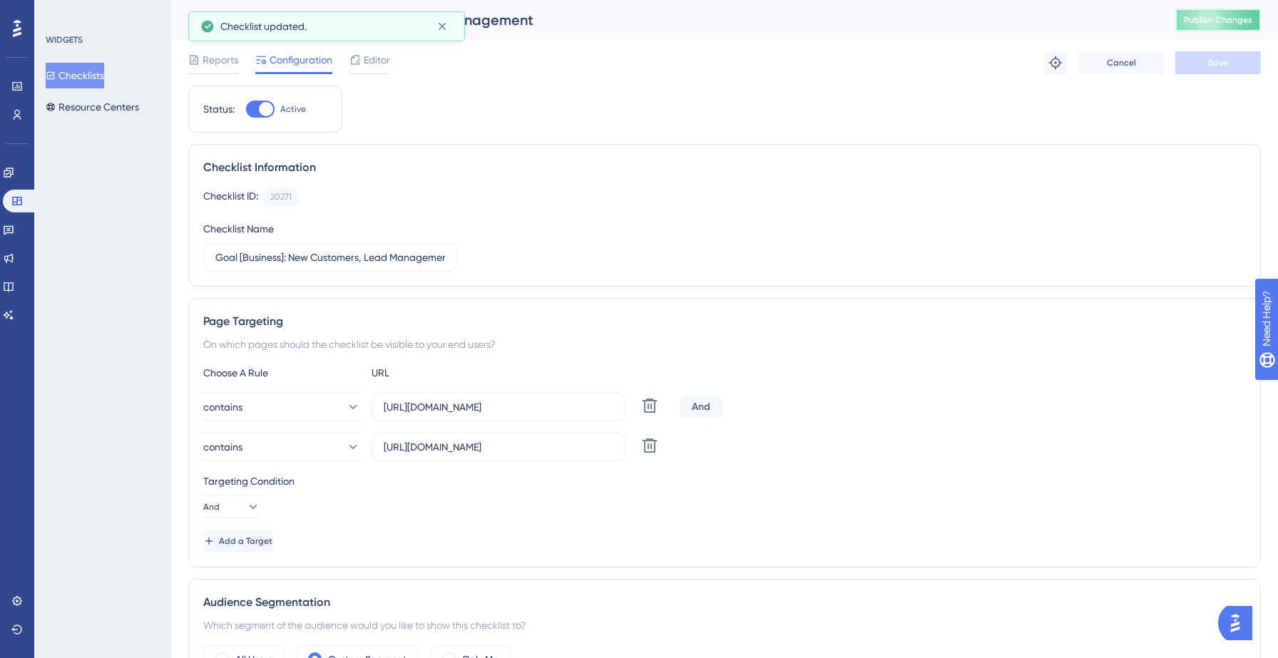
click at [1220, 25] on span "Publish Changes" at bounding box center [1218, 19] width 68 height 11
click at [96, 82] on button "Checklists" at bounding box center [75, 76] width 58 height 26
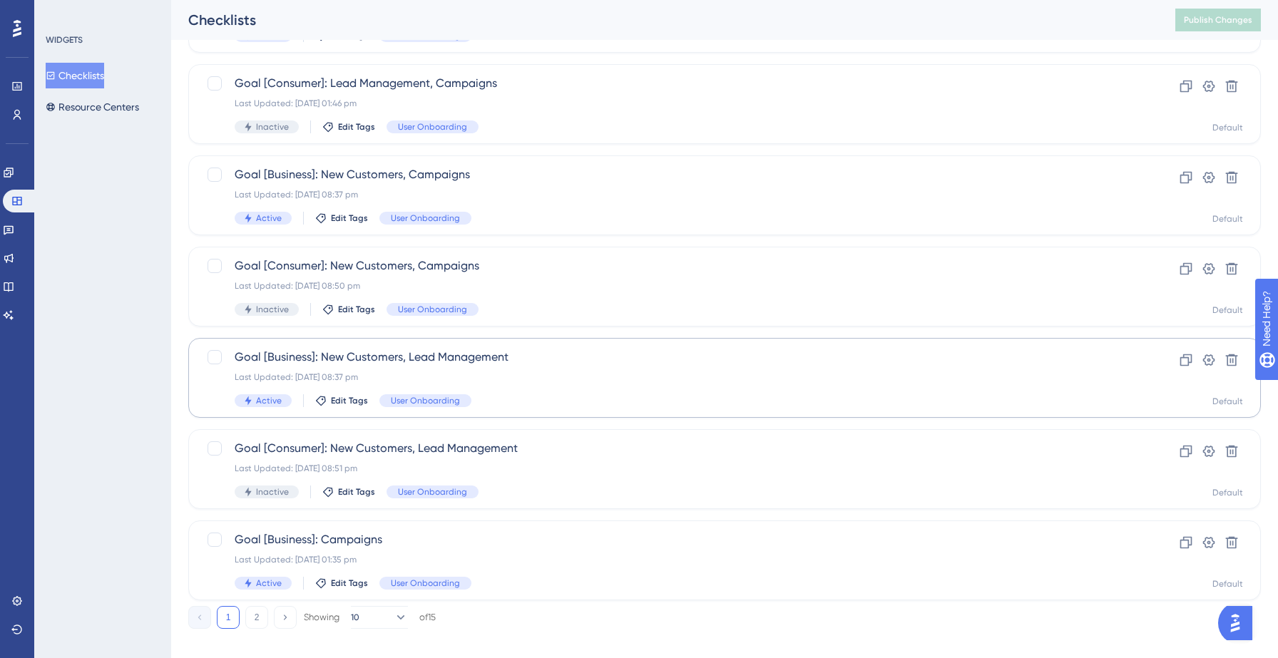
scroll to position [449, 0]
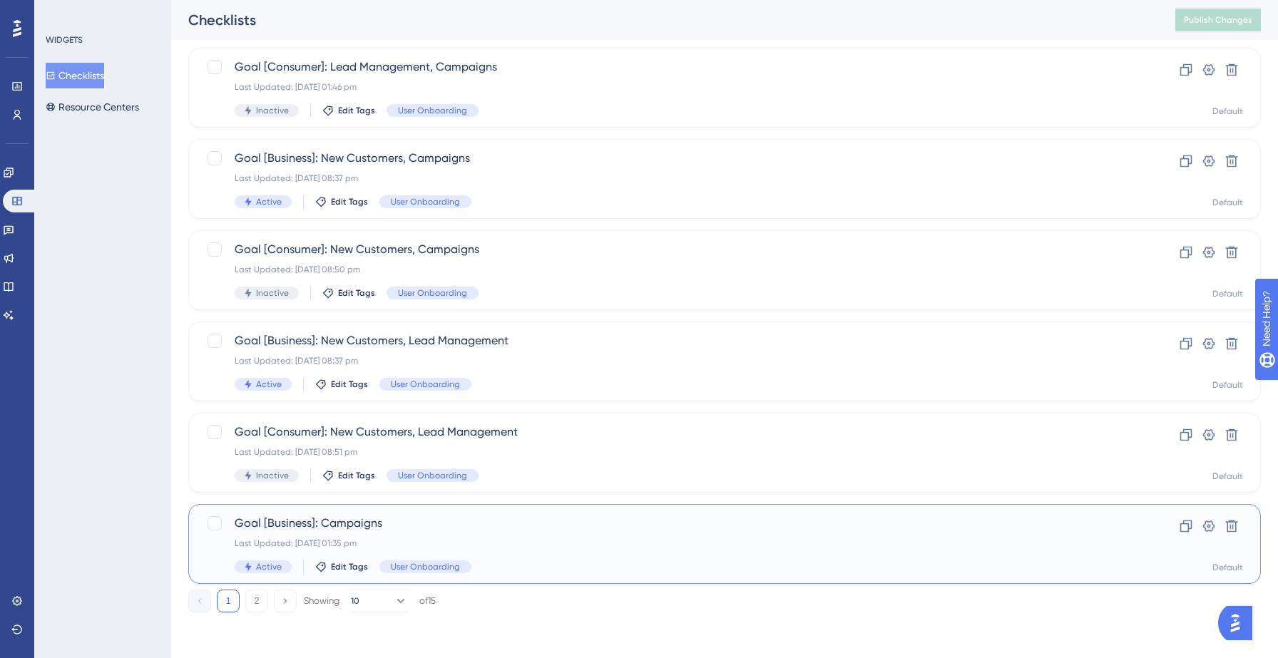
click at [512, 544] on div "Last Updated: 11 Sept 2025 01:35 pm" at bounding box center [668, 543] width 866 height 11
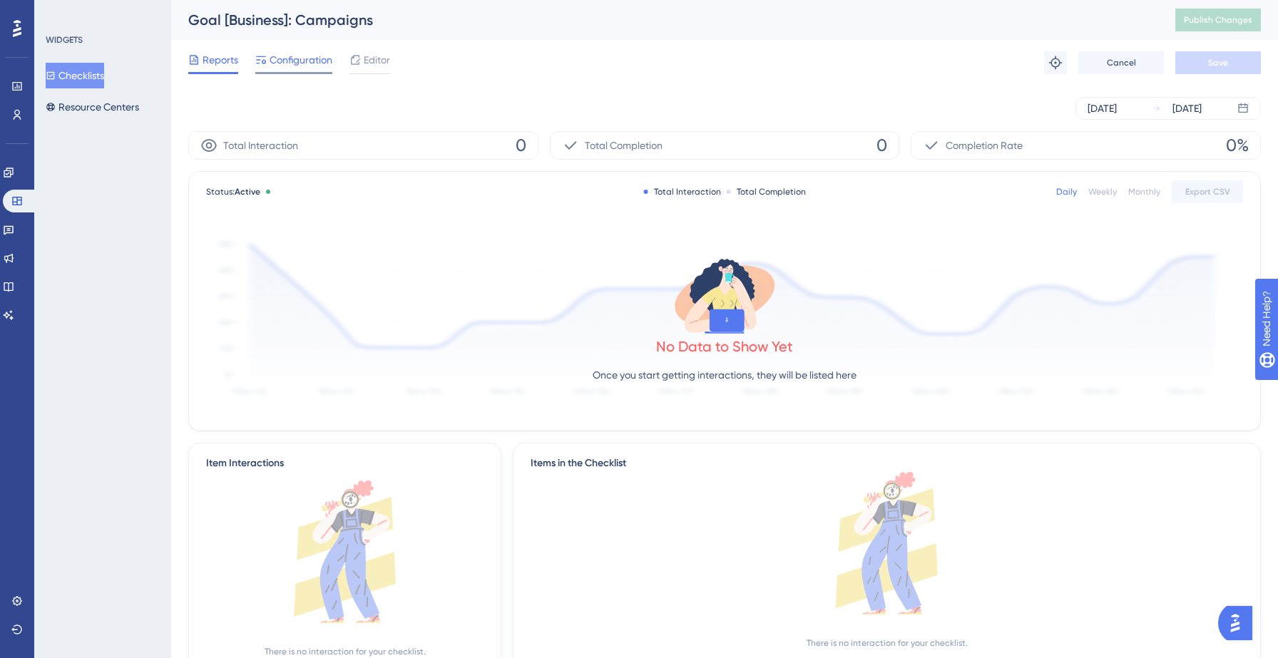
click at [289, 70] on div "Configuration" at bounding box center [293, 62] width 77 height 23
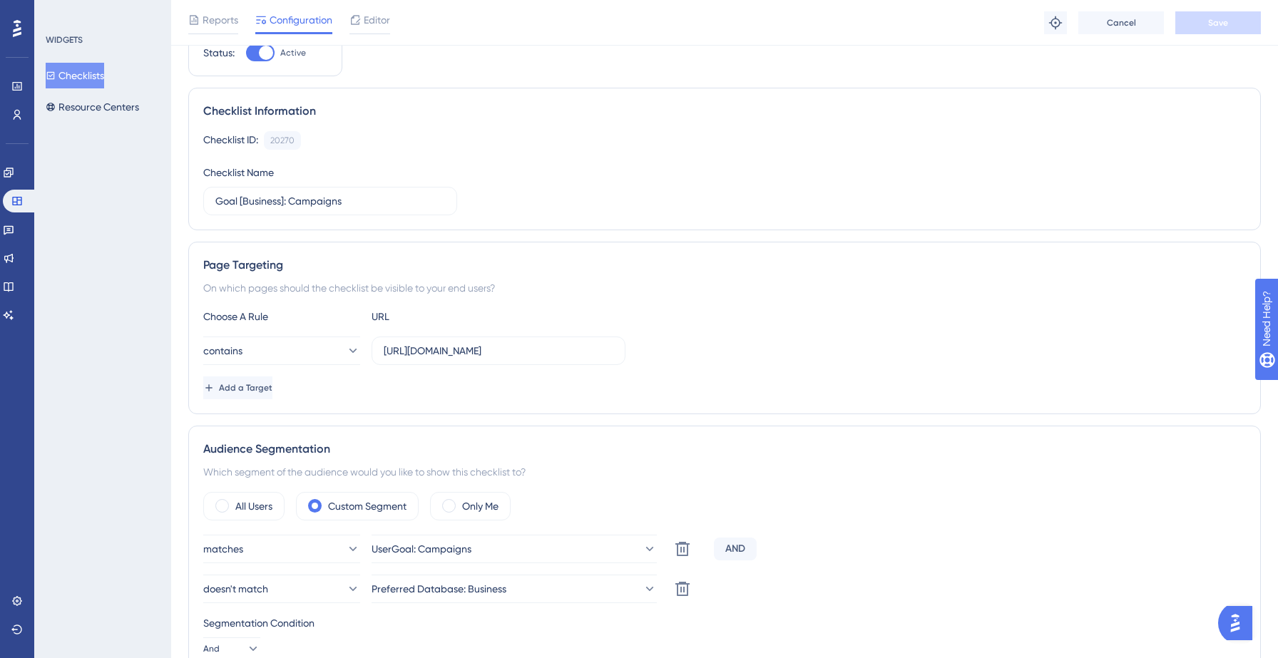
scroll to position [148, 0]
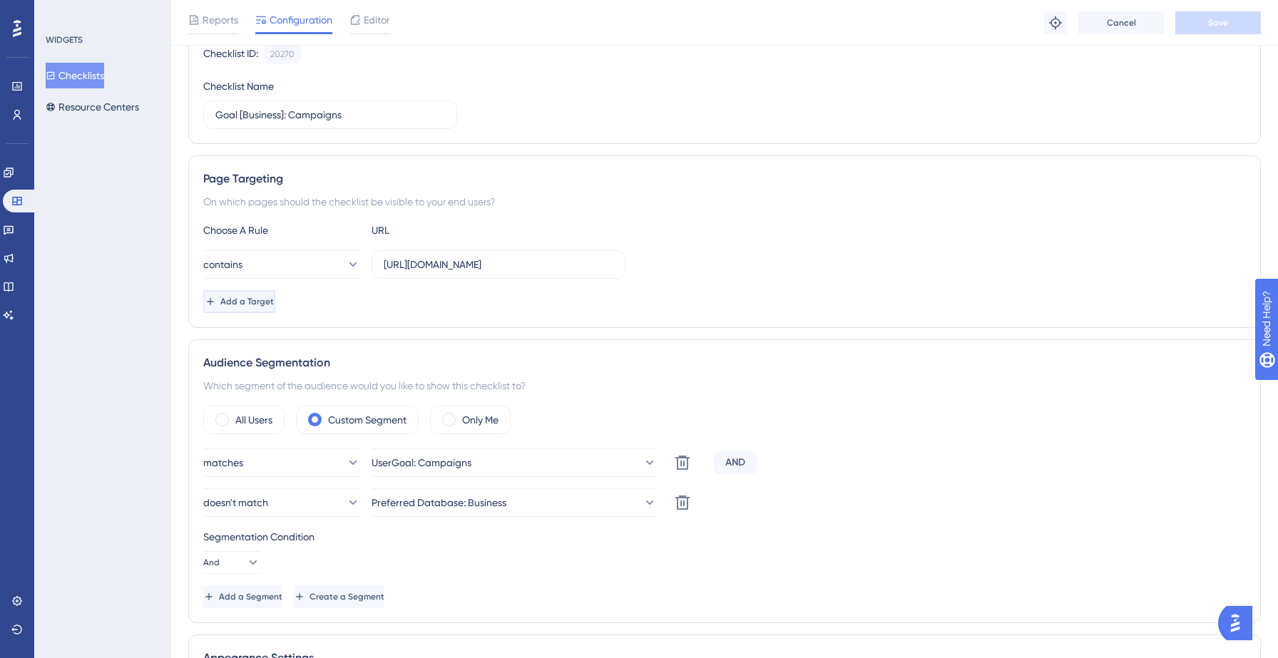
click at [249, 307] on span "Add a Target" at bounding box center [246, 301] width 53 height 11
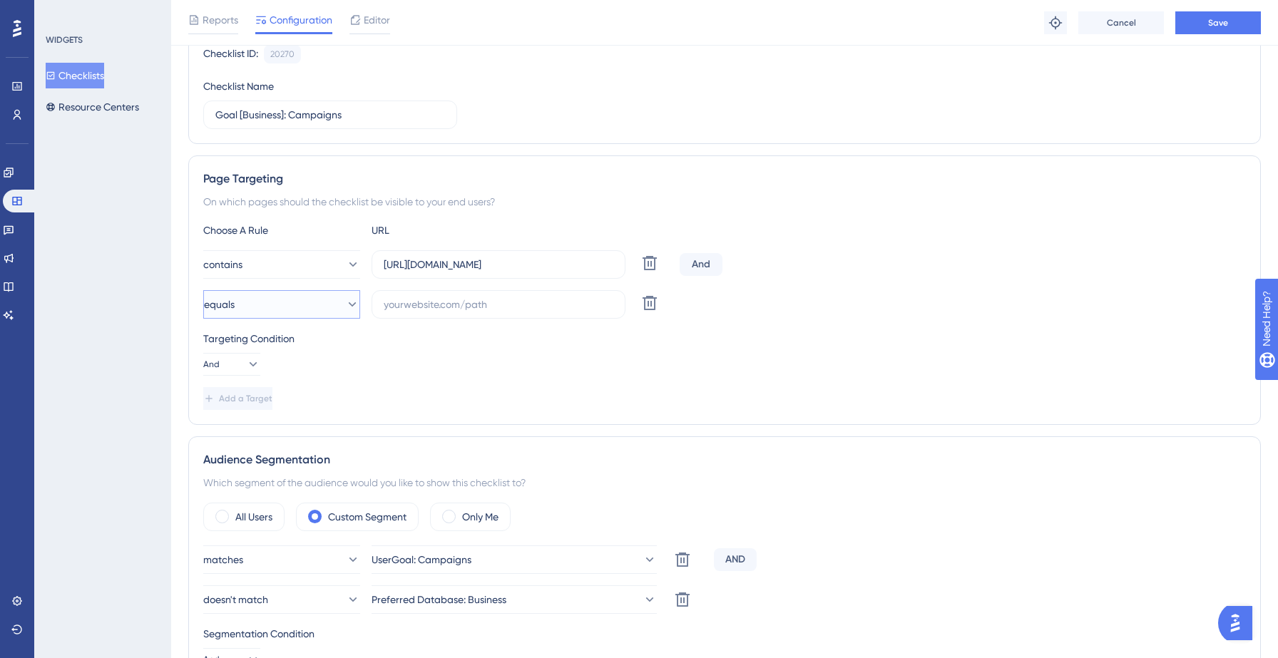
click at [291, 306] on button "equals" at bounding box center [281, 304] width 157 height 29
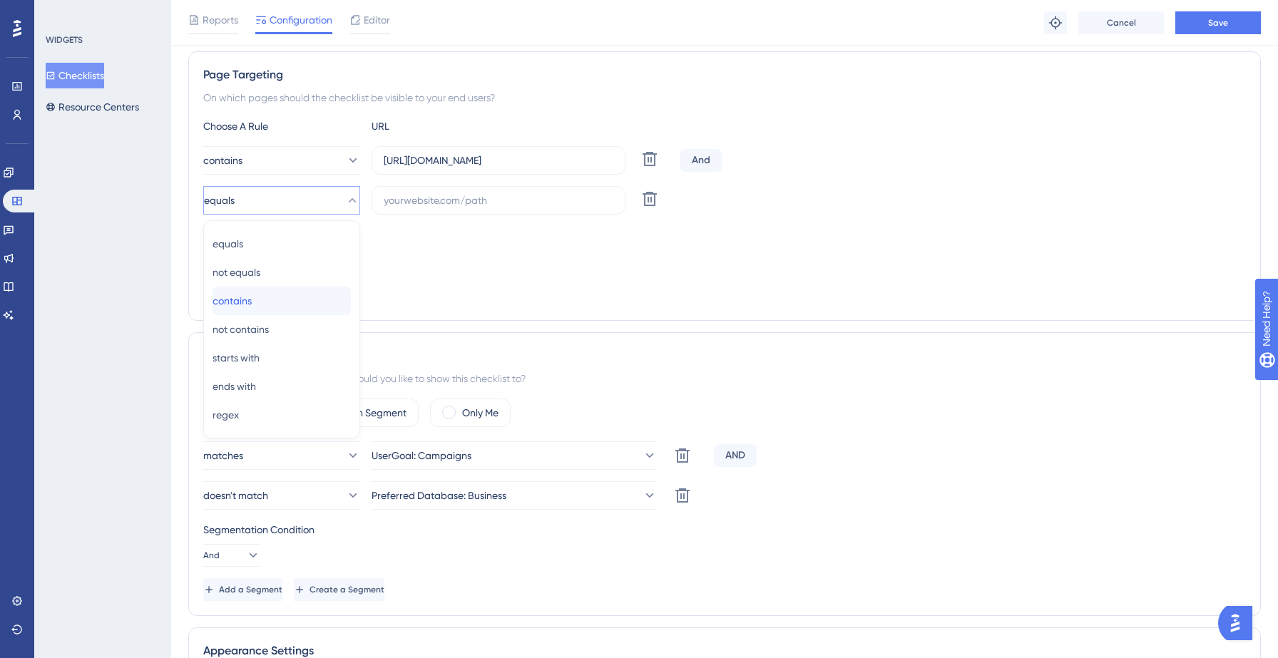
click at [269, 299] on div "contains contains" at bounding box center [282, 301] width 138 height 29
click at [451, 206] on input "text" at bounding box center [499, 201] width 230 height 16
paste input "https://yellowstone.salesgenie.com/"
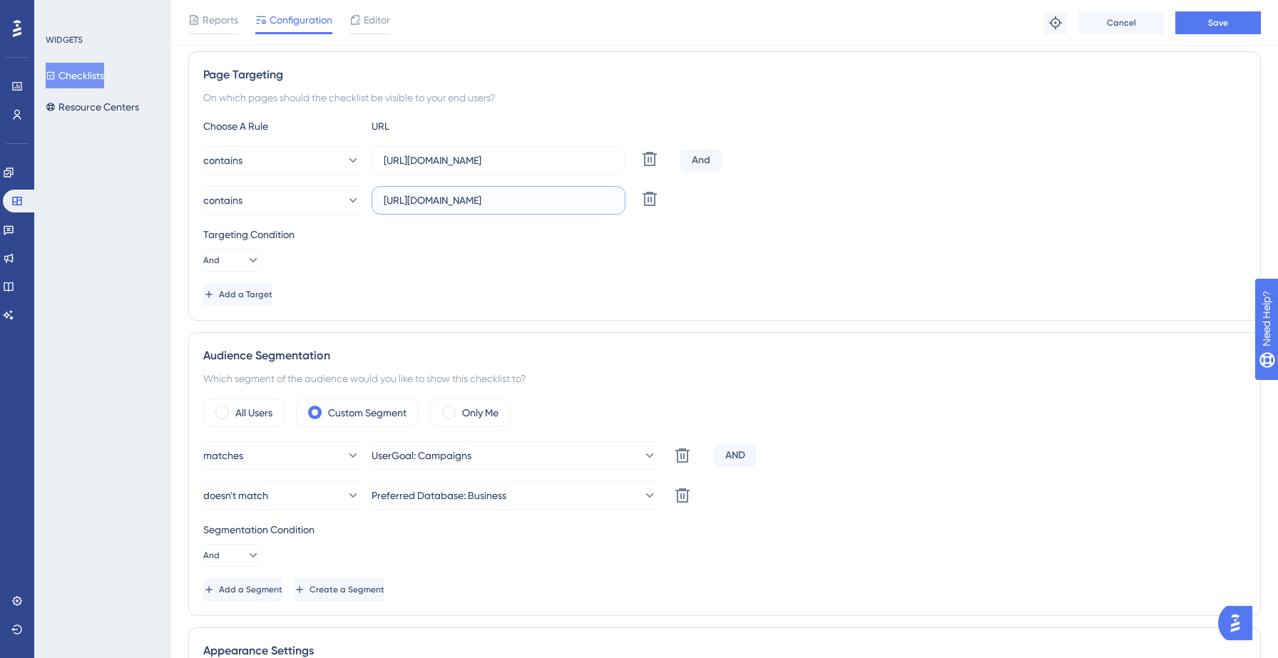
click at [471, 200] on input "https://yellowstone.salesgenie.com/" at bounding box center [499, 201] width 230 height 16
type input "https://hotsprings.salesgenie.com/"
click at [494, 262] on div "Targeting Condition And" at bounding box center [724, 249] width 1043 height 46
click at [1192, 29] on button "Save" at bounding box center [1218, 22] width 86 height 23
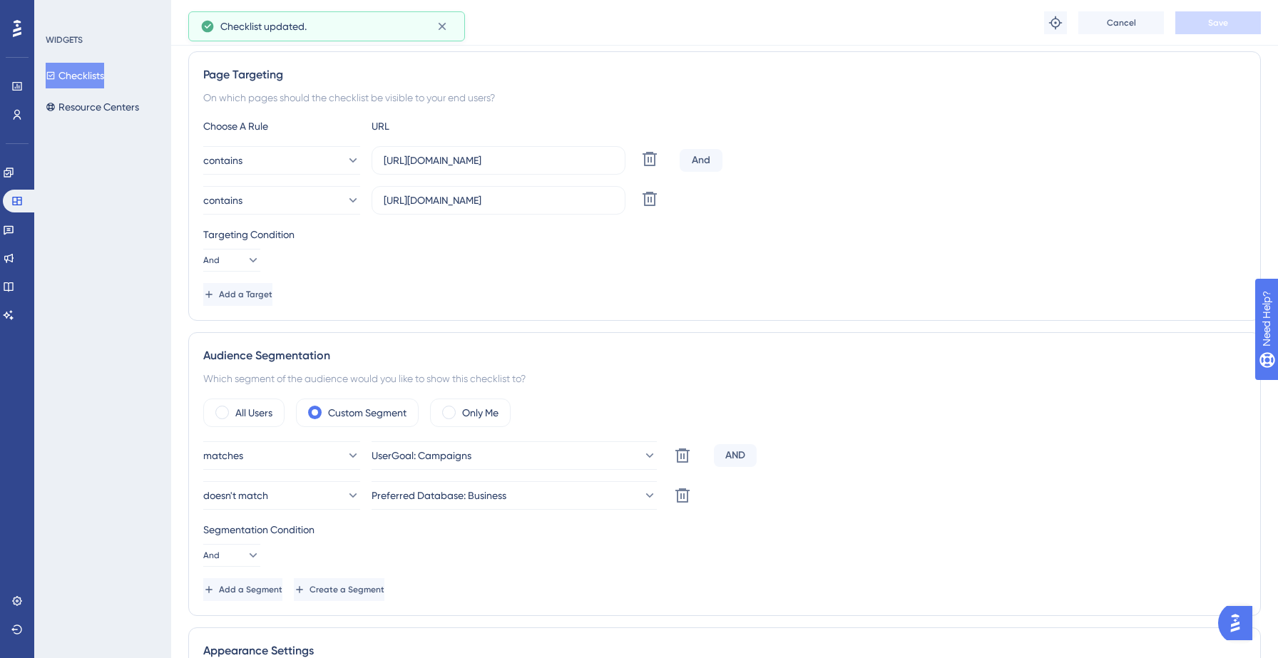
scroll to position [0, 0]
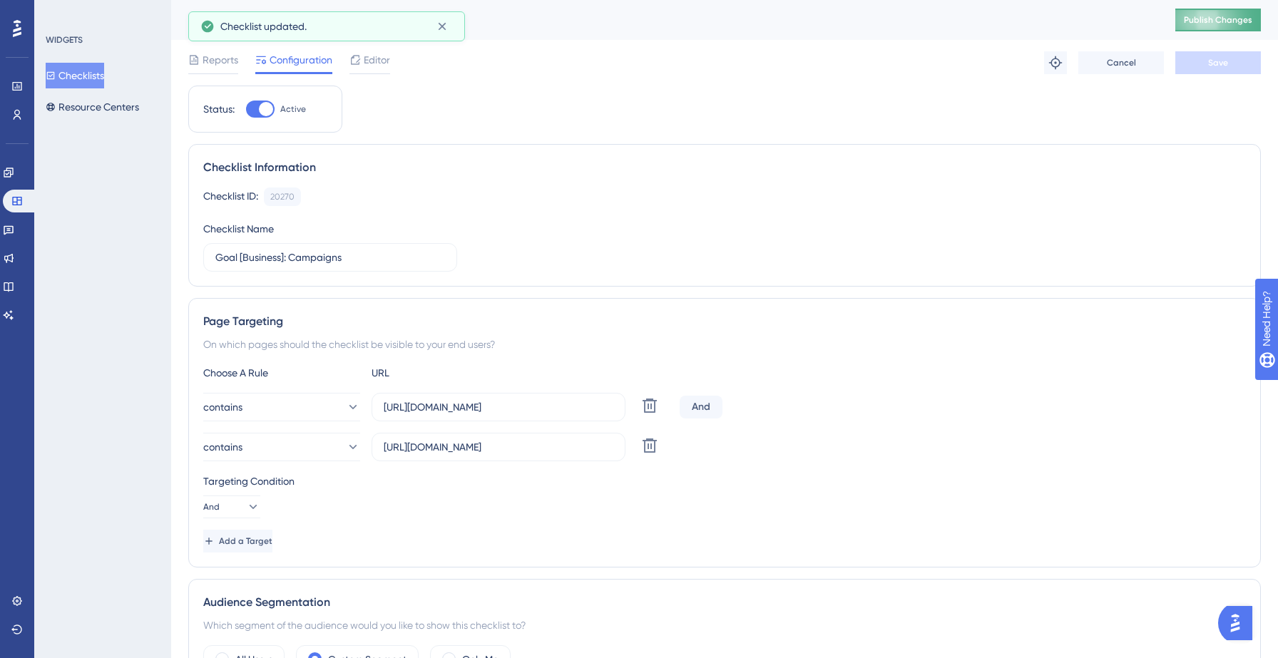
click at [1197, 18] on span "Publish Changes" at bounding box center [1218, 19] width 68 height 11
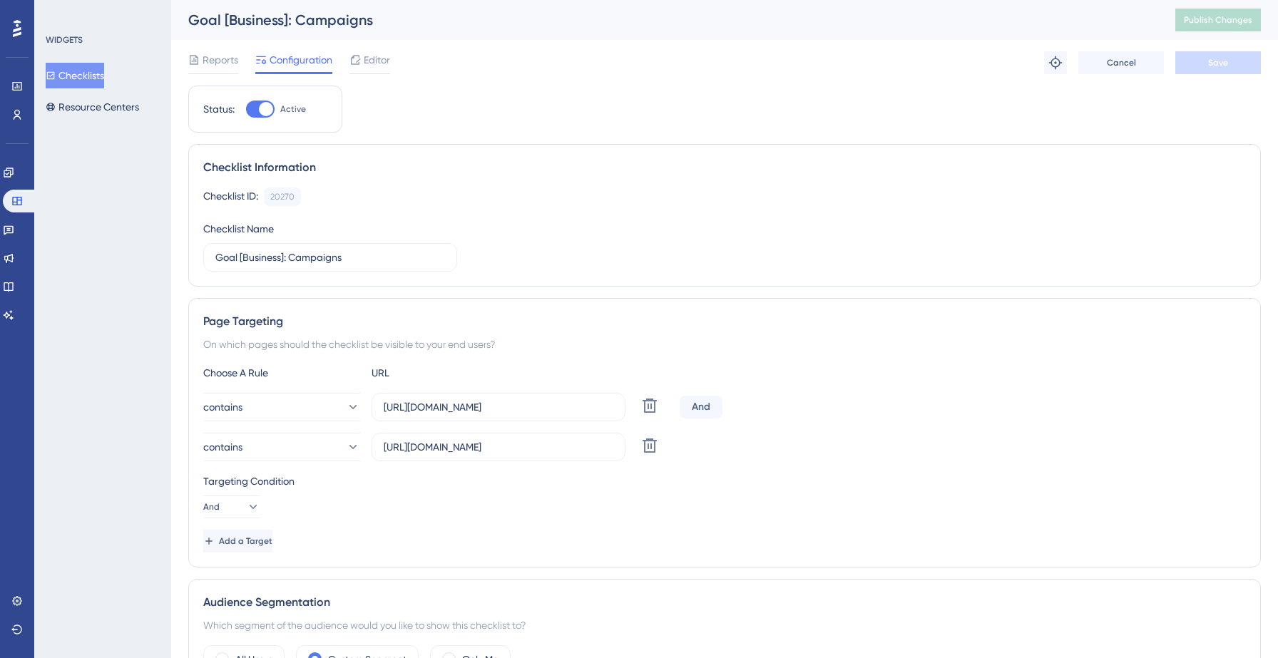
click at [100, 68] on button "Checklists" at bounding box center [75, 76] width 58 height 26
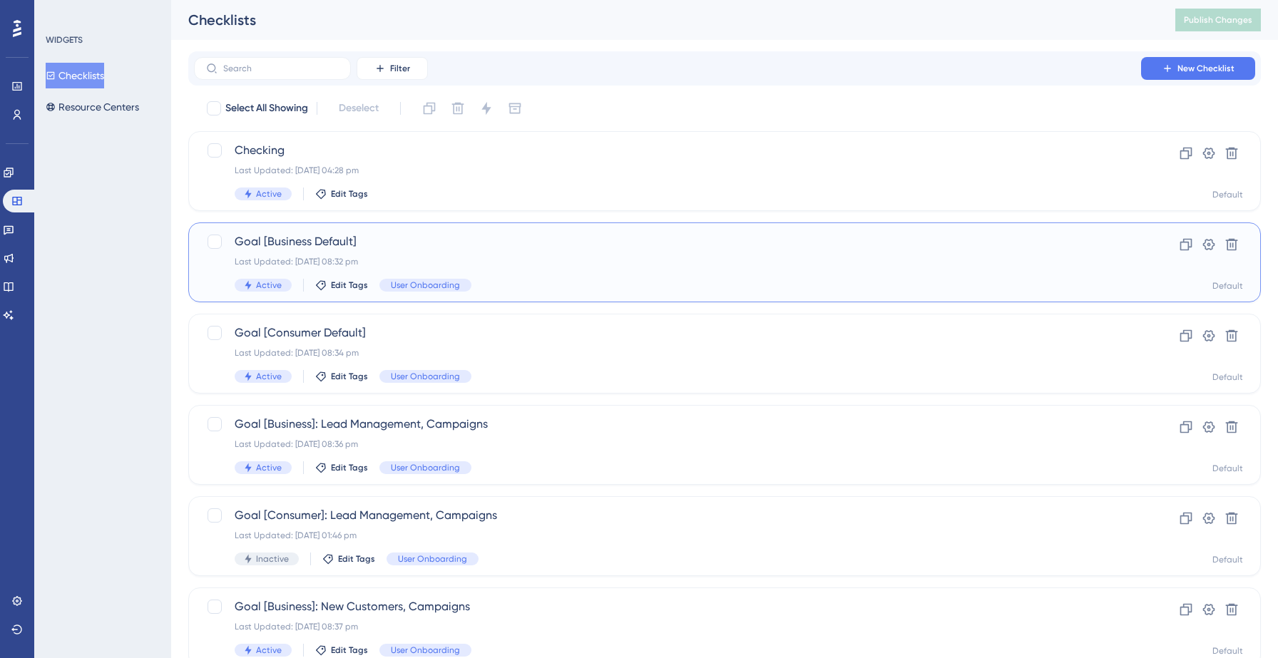
click at [416, 247] on span "Goal [Business Default]" at bounding box center [668, 241] width 866 height 17
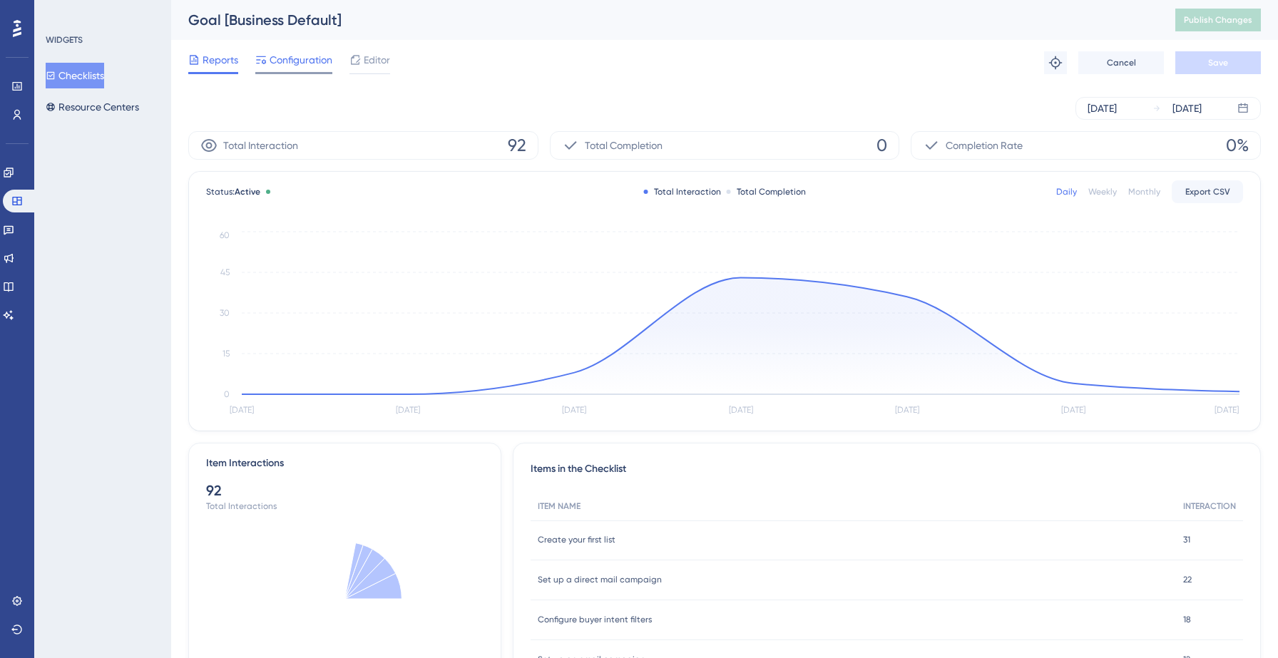
click at [287, 51] on span "Configuration" at bounding box center [301, 59] width 63 height 17
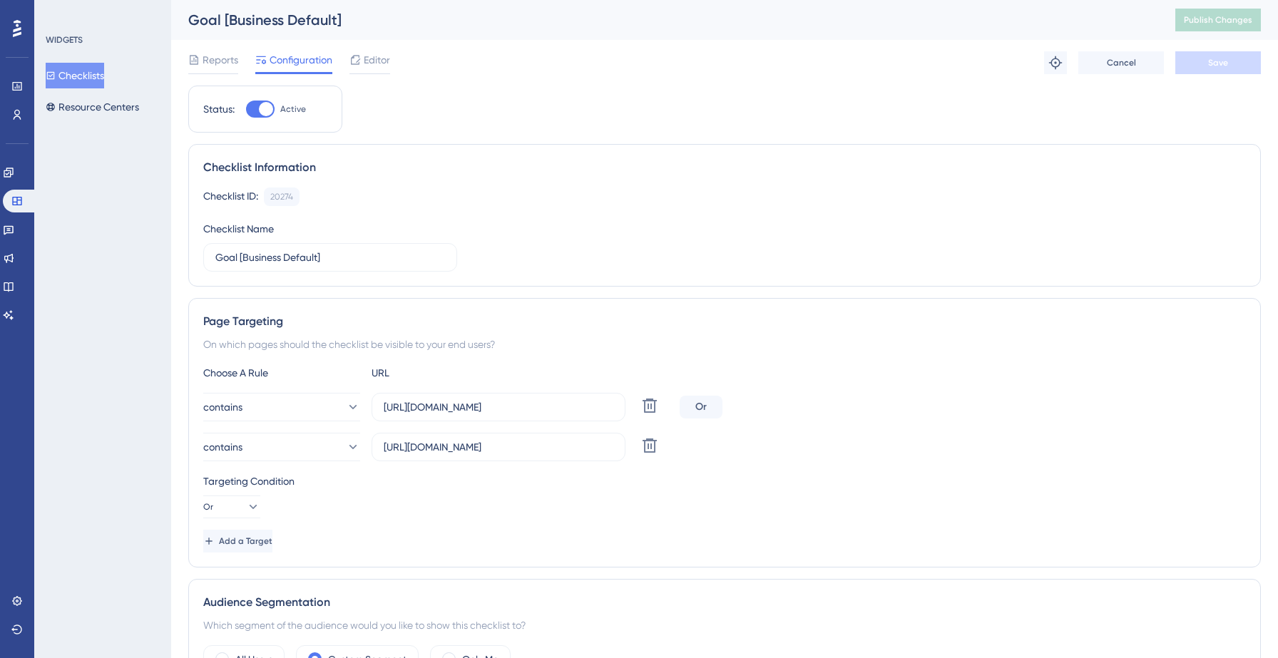
click at [93, 73] on button "Checklists" at bounding box center [75, 76] width 58 height 26
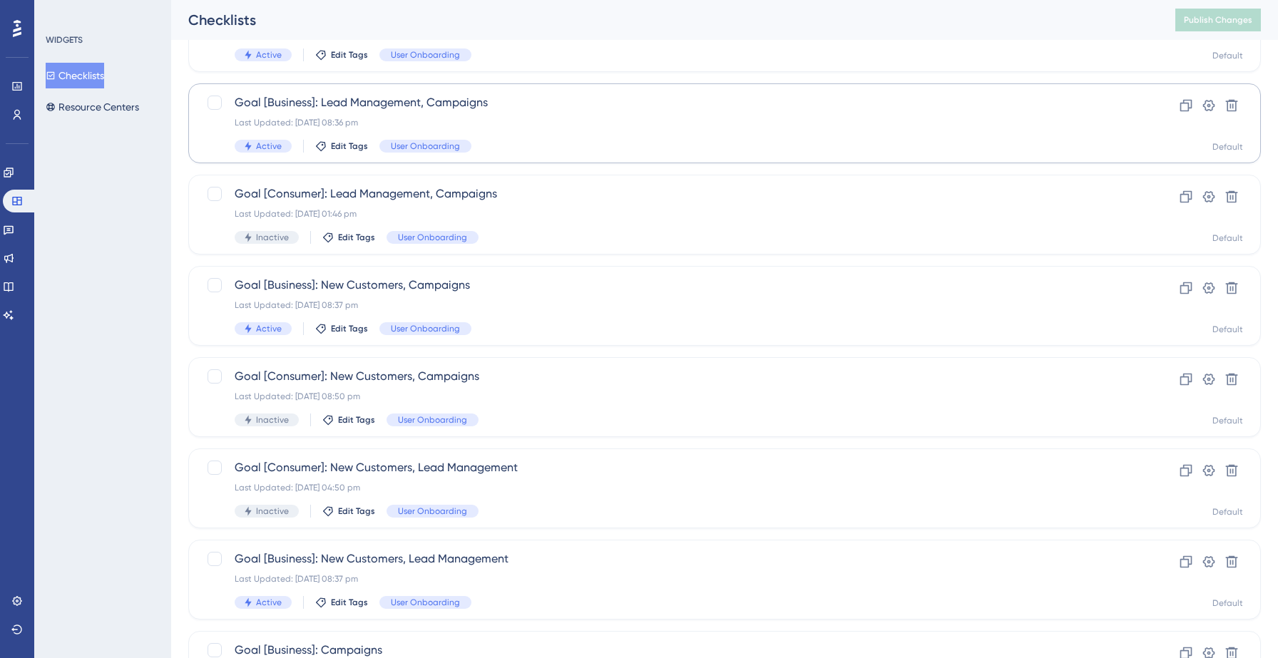
scroll to position [449, 0]
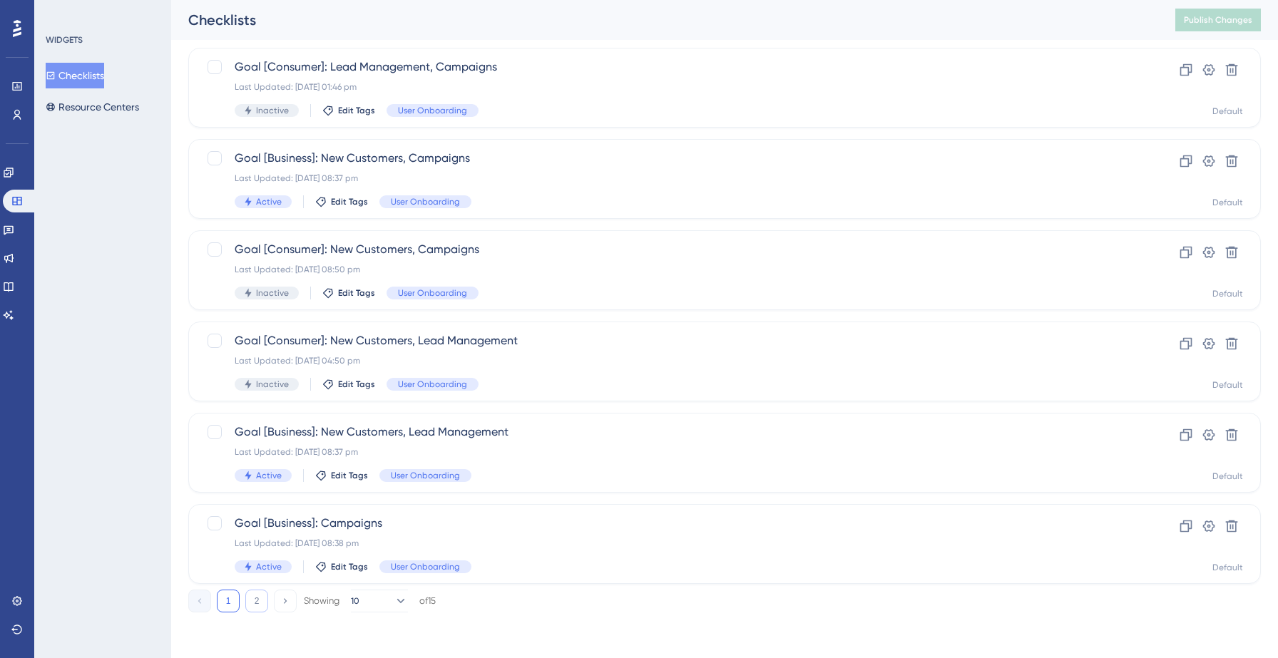
click at [254, 602] on button "2" at bounding box center [256, 601] width 23 height 23
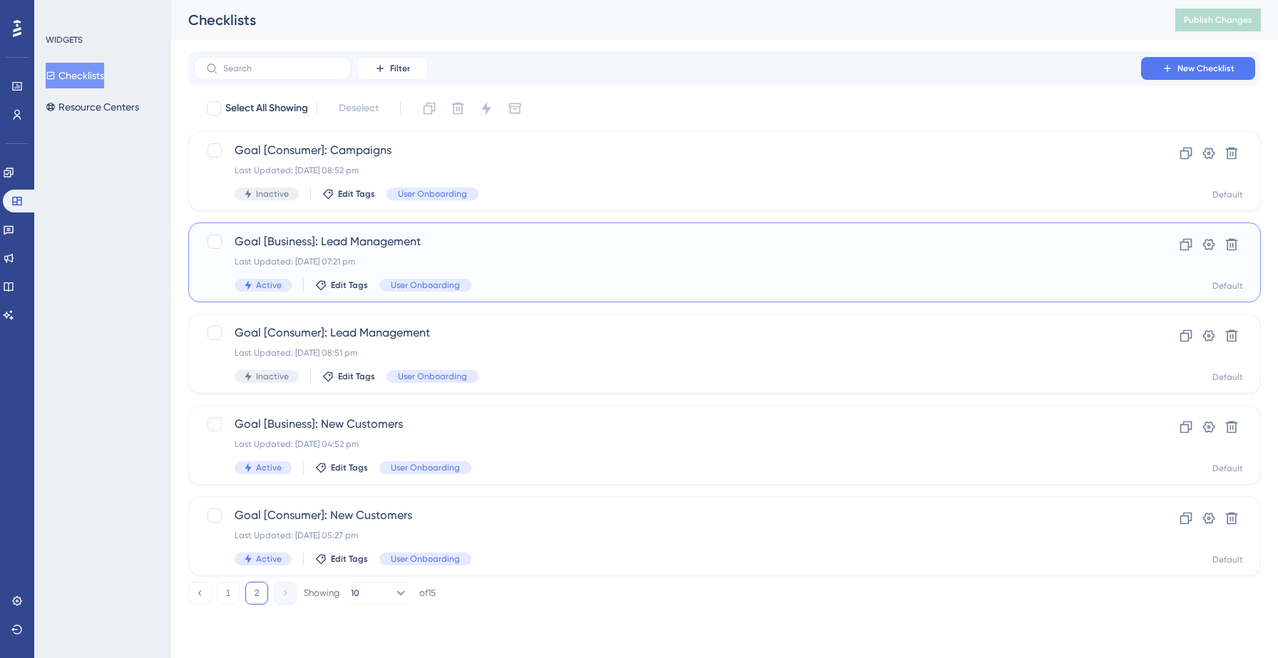
click at [557, 252] on div "Goal [Business]: Lead Management Last Updated: 12 Sept 2025 07:21 pm Active Edi…" at bounding box center [668, 262] width 866 height 58
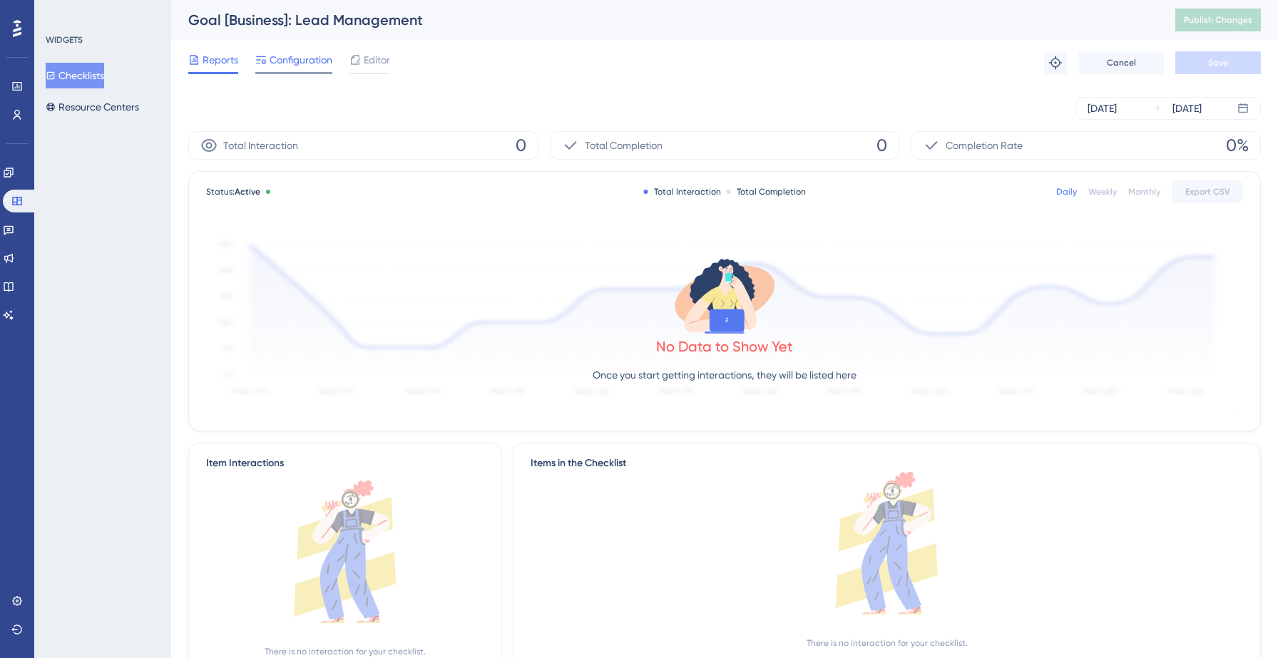
click at [306, 63] on span "Configuration" at bounding box center [301, 59] width 63 height 17
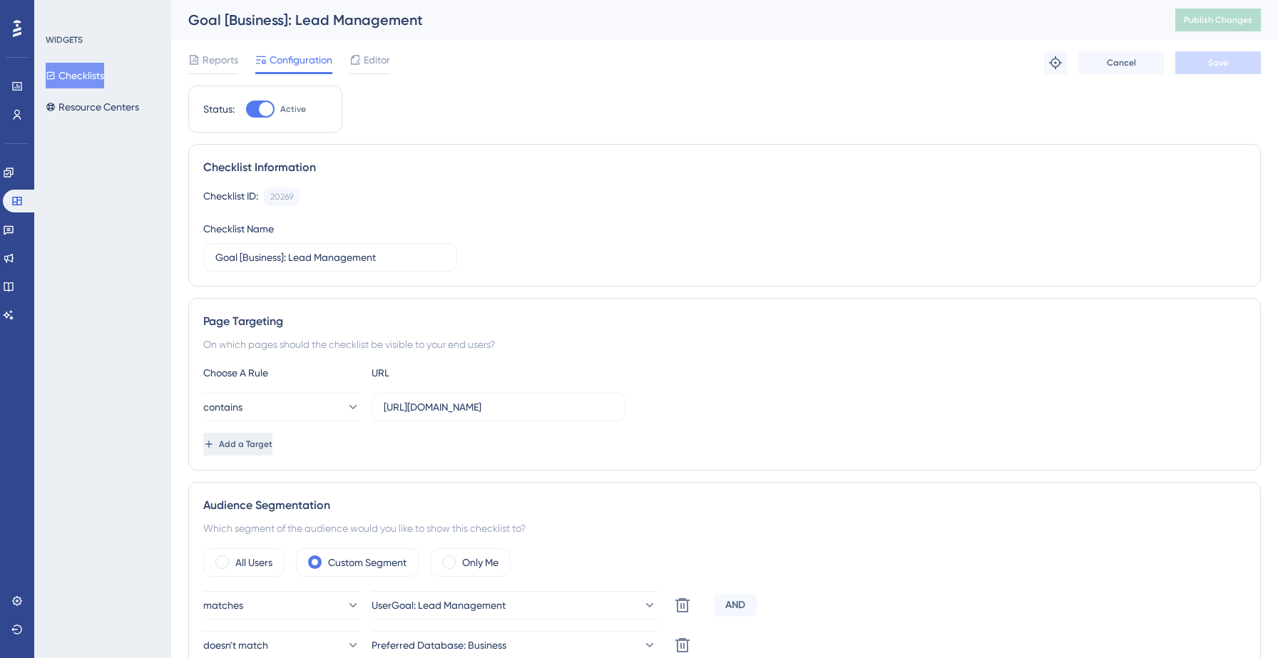
click at [215, 444] on icon at bounding box center [208, 444] width 11 height 11
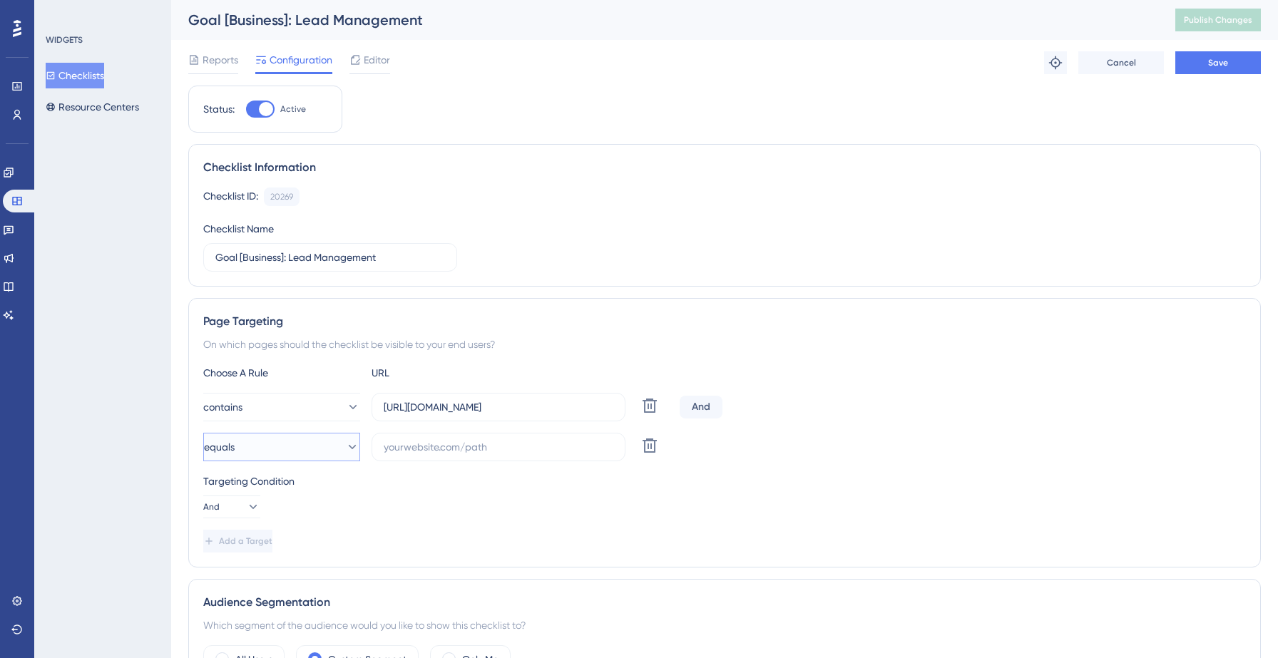
click at [257, 451] on button "equals" at bounding box center [281, 447] width 157 height 29
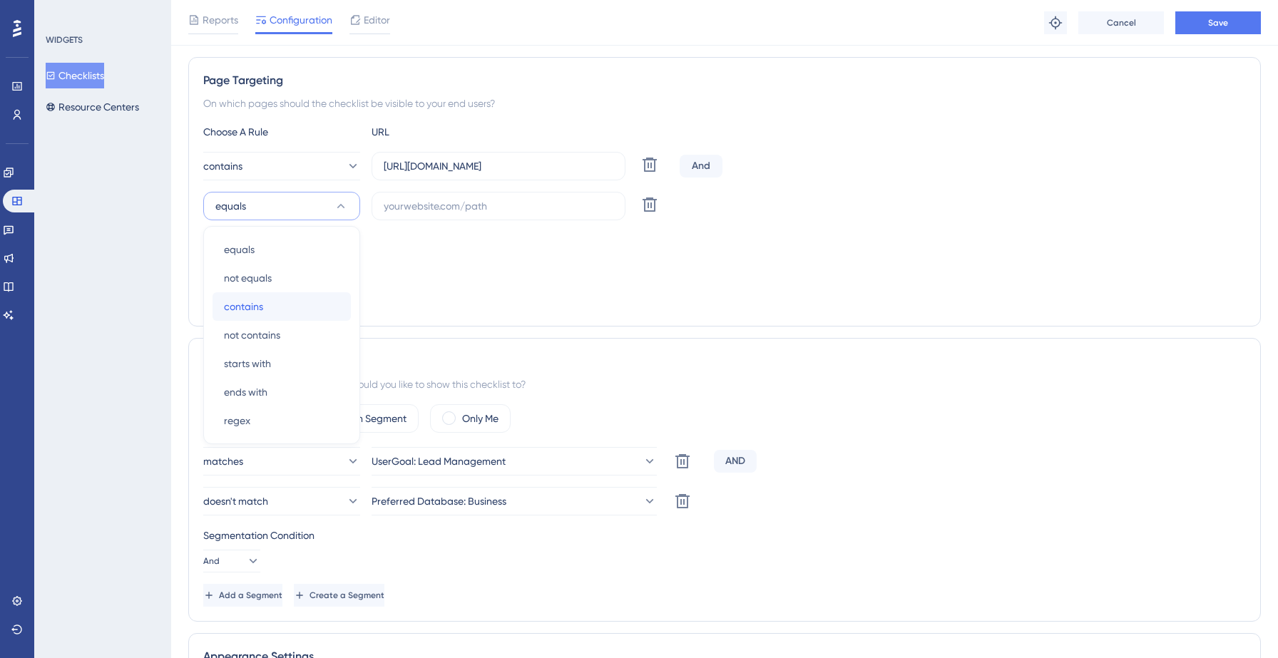
click at [242, 310] on span "contains" at bounding box center [243, 306] width 39 height 17
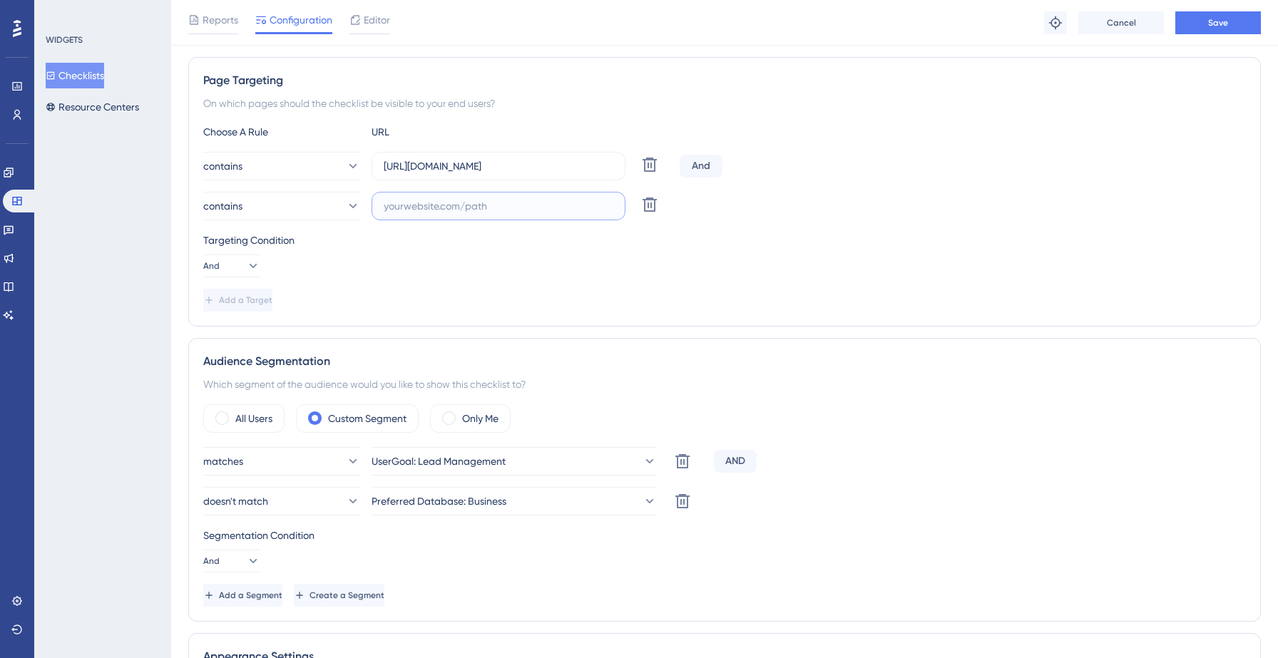
click at [448, 210] on input "text" at bounding box center [499, 206] width 230 height 16
paste input "https://yellowstone.salesgenie.com/"
click at [471, 209] on input "https://yellowstone.salesgenie.com/" at bounding box center [499, 206] width 230 height 16
type input "https://hotsprings.salesgenie.com/"
click at [464, 259] on div "Targeting Condition And" at bounding box center [724, 255] width 1043 height 46
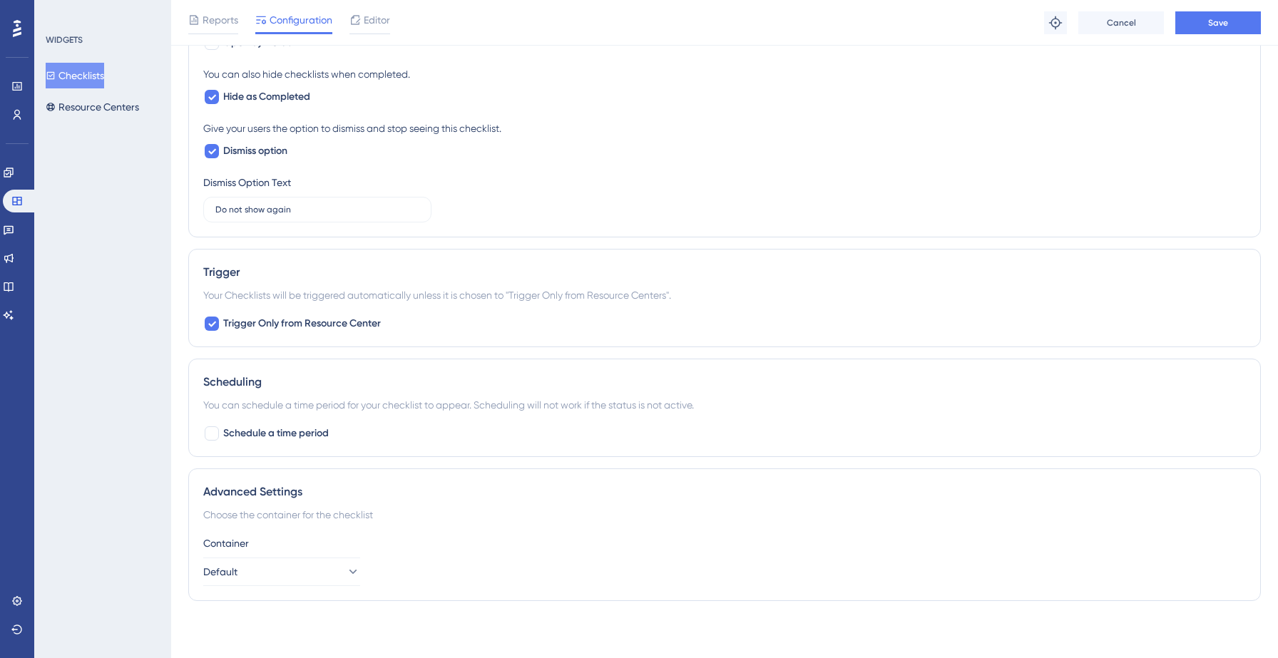
scroll to position [0, 0]
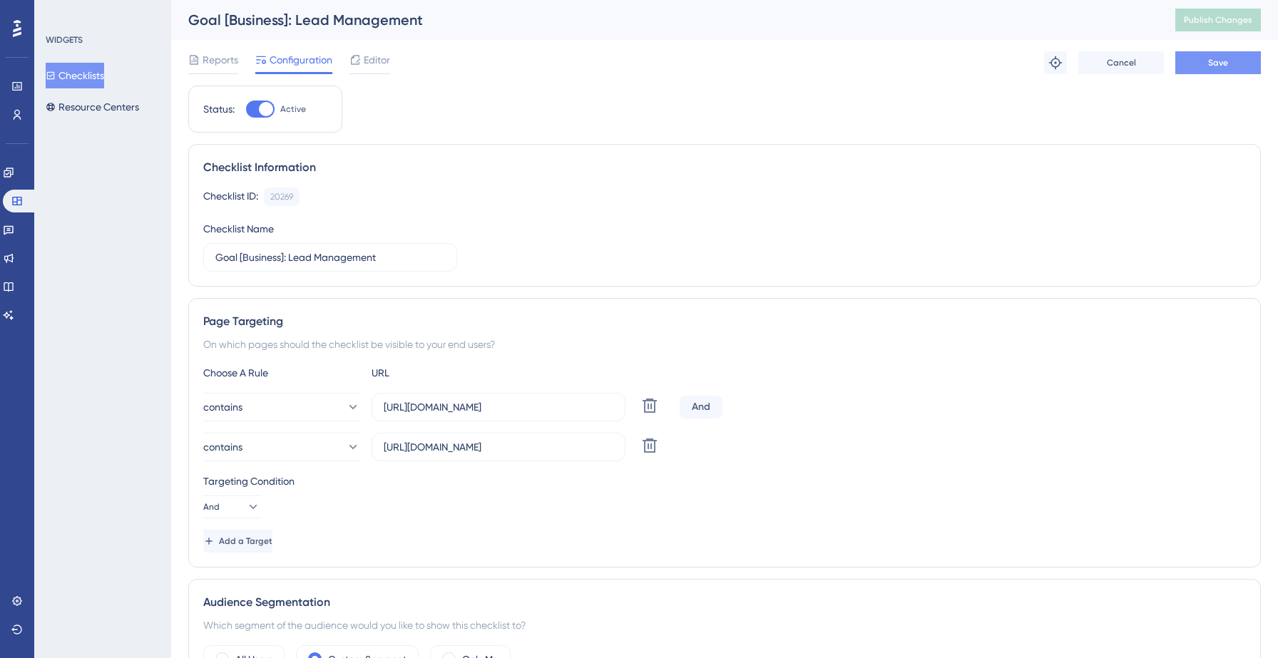
click at [1218, 57] on span "Save" at bounding box center [1218, 62] width 20 height 11
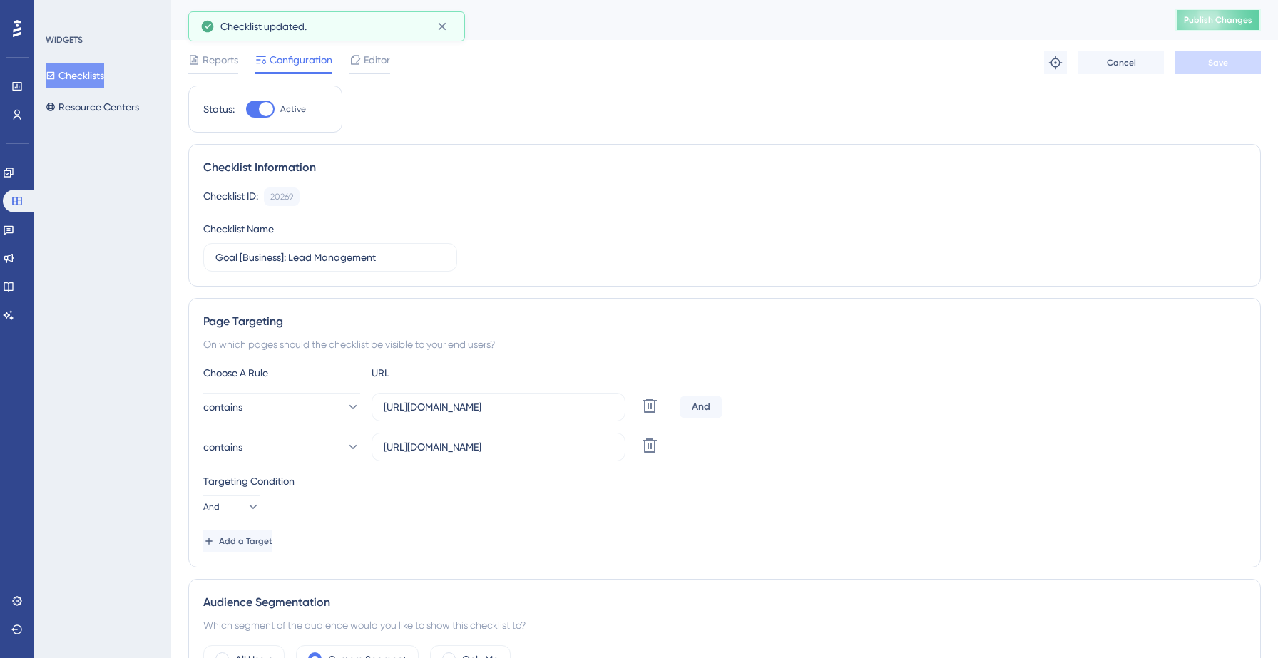
click at [1190, 21] on span "Publish Changes" at bounding box center [1218, 19] width 68 height 11
click at [88, 78] on button "Checklists" at bounding box center [75, 76] width 58 height 26
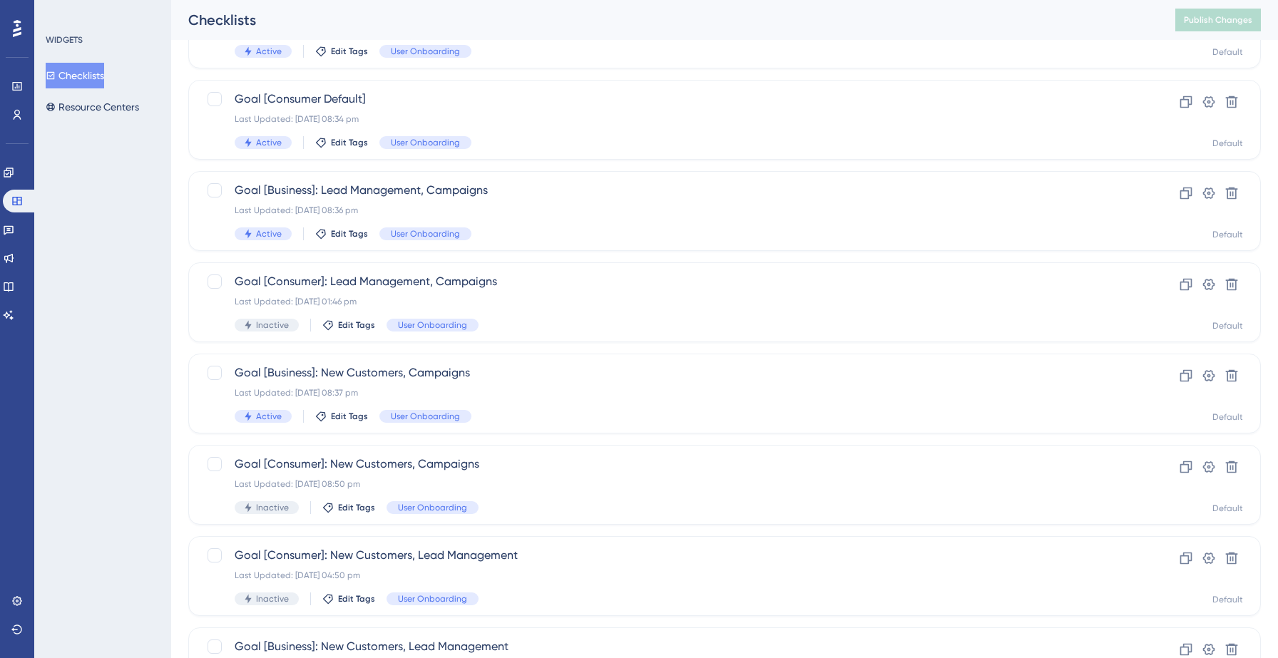
scroll to position [449, 0]
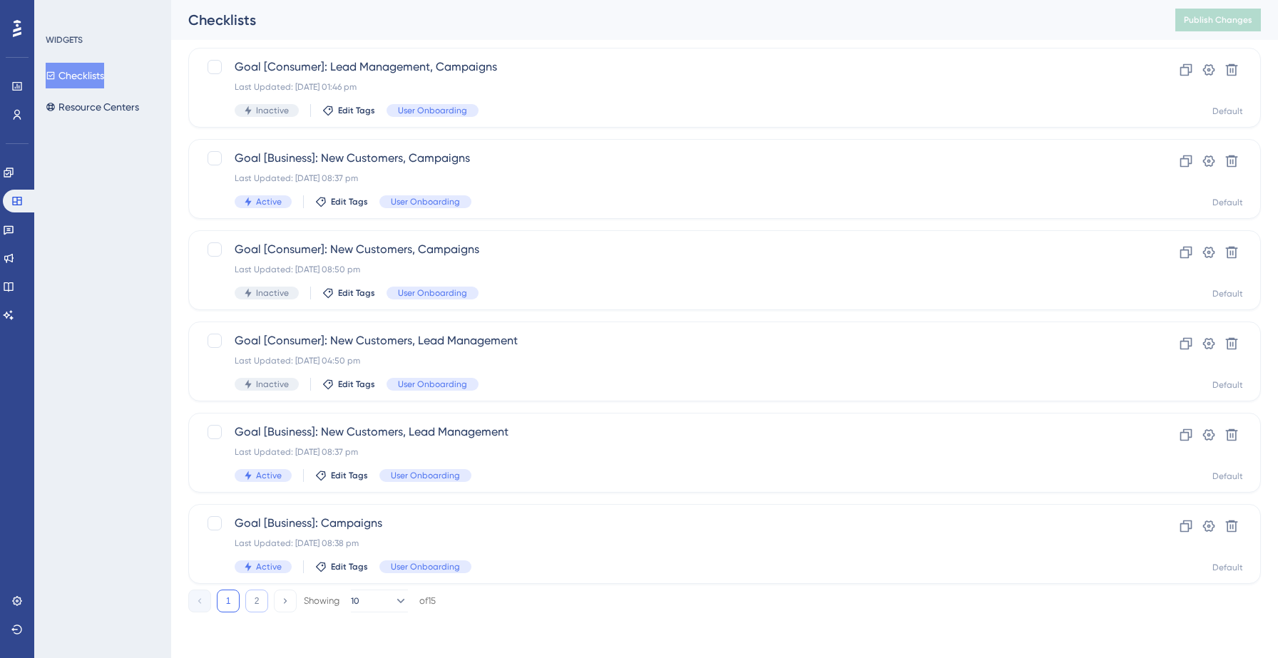
click at [255, 600] on button "2" at bounding box center [256, 601] width 23 height 23
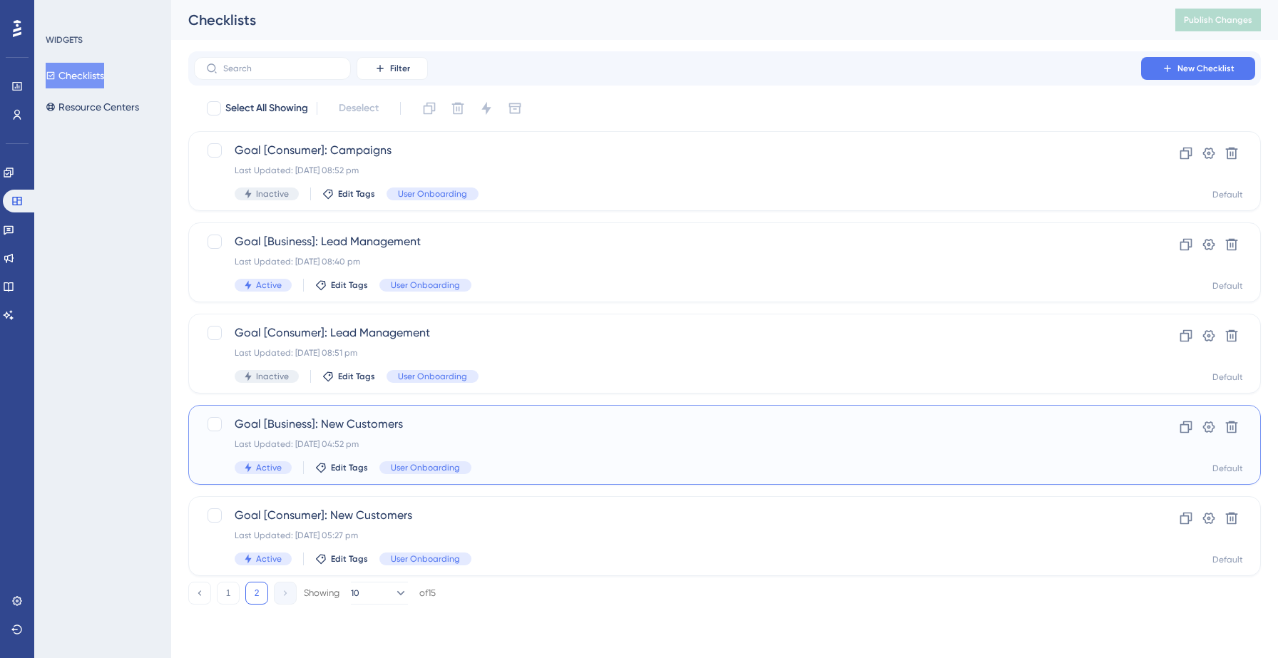
click at [558, 444] on div "Last Updated: 12 Sept 2025 04:52 pm" at bounding box center [668, 444] width 866 height 11
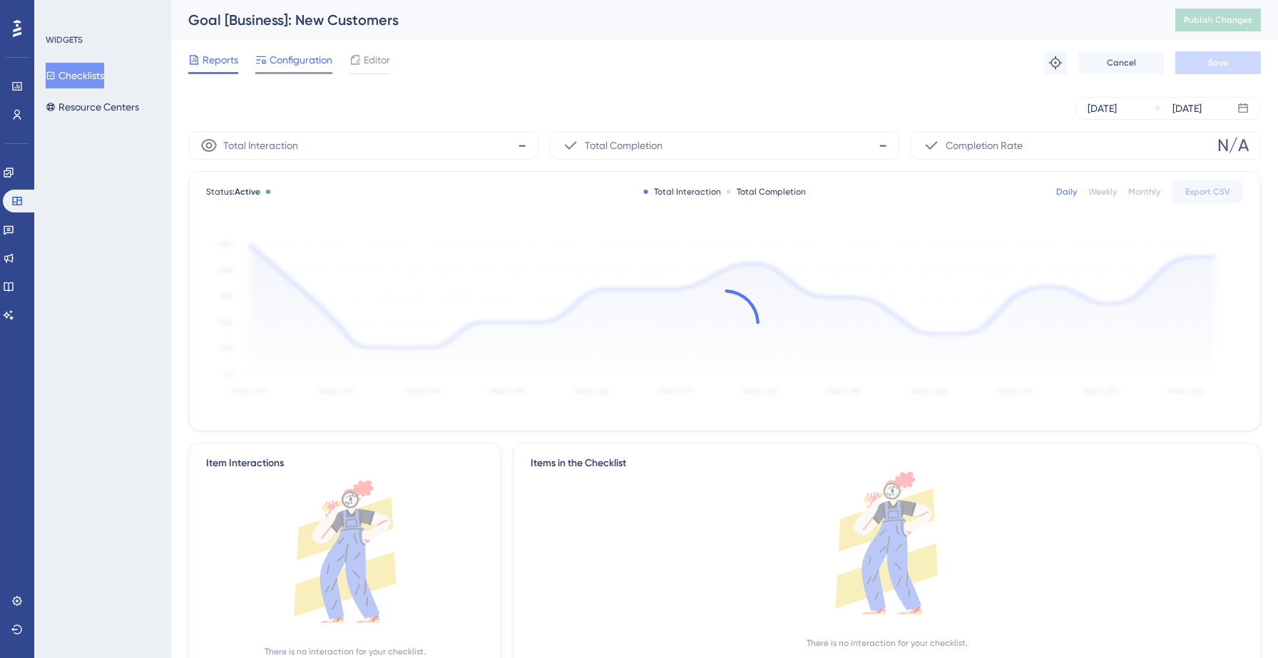
click at [290, 63] on span "Configuration" at bounding box center [301, 59] width 63 height 17
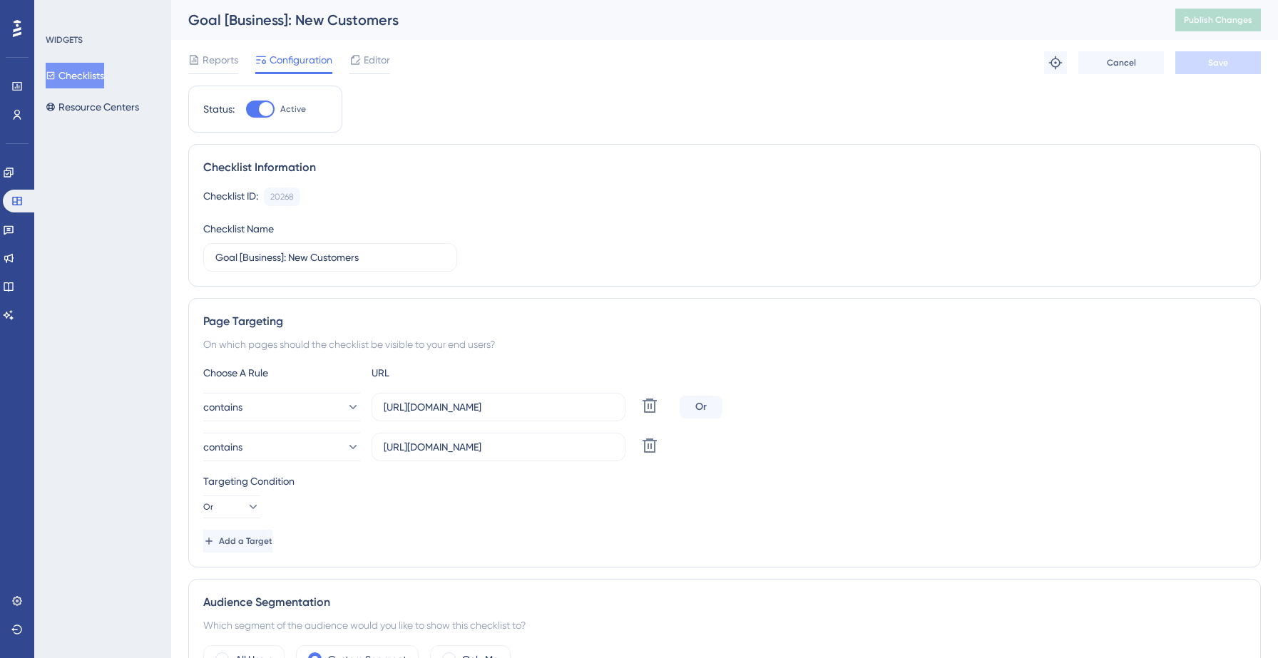
click at [91, 71] on button "Checklists" at bounding box center [75, 76] width 58 height 26
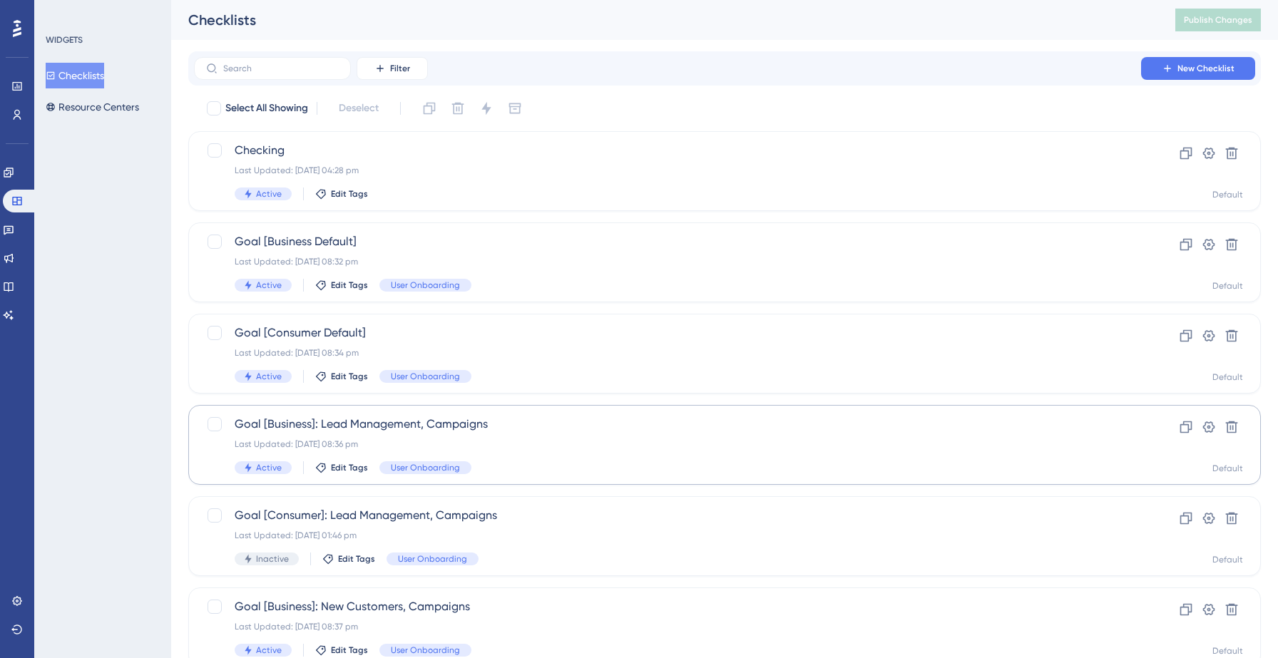
scroll to position [449, 0]
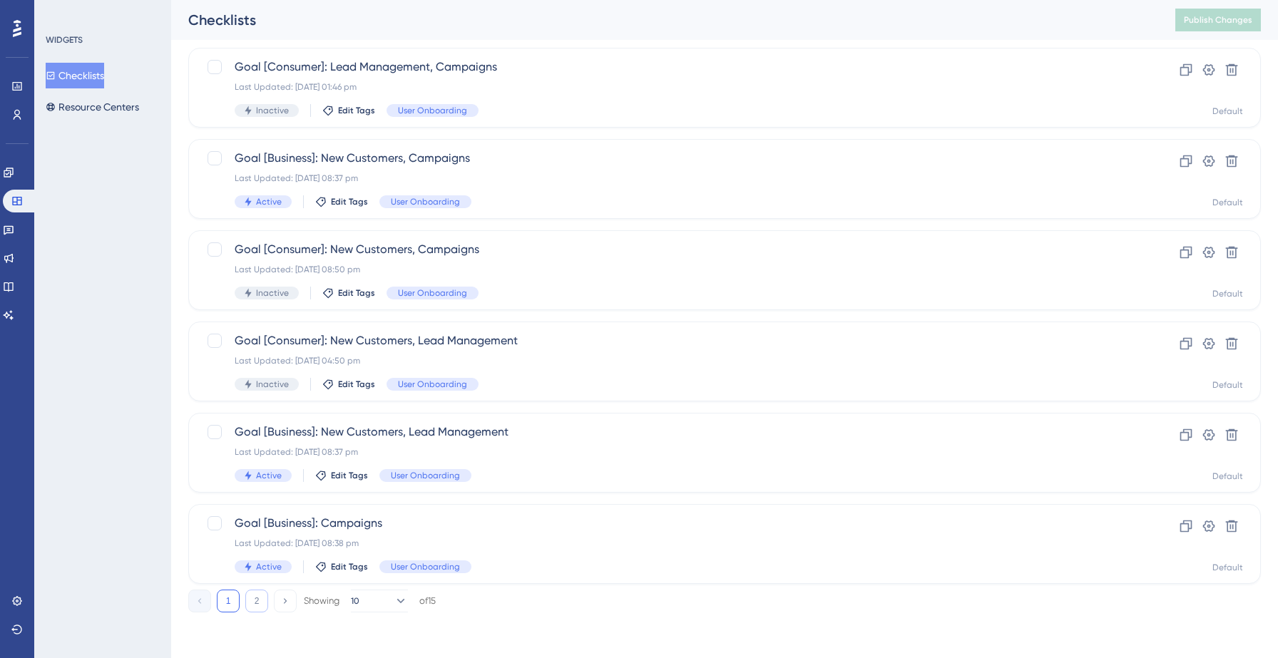
click at [256, 602] on button "2" at bounding box center [256, 601] width 23 height 23
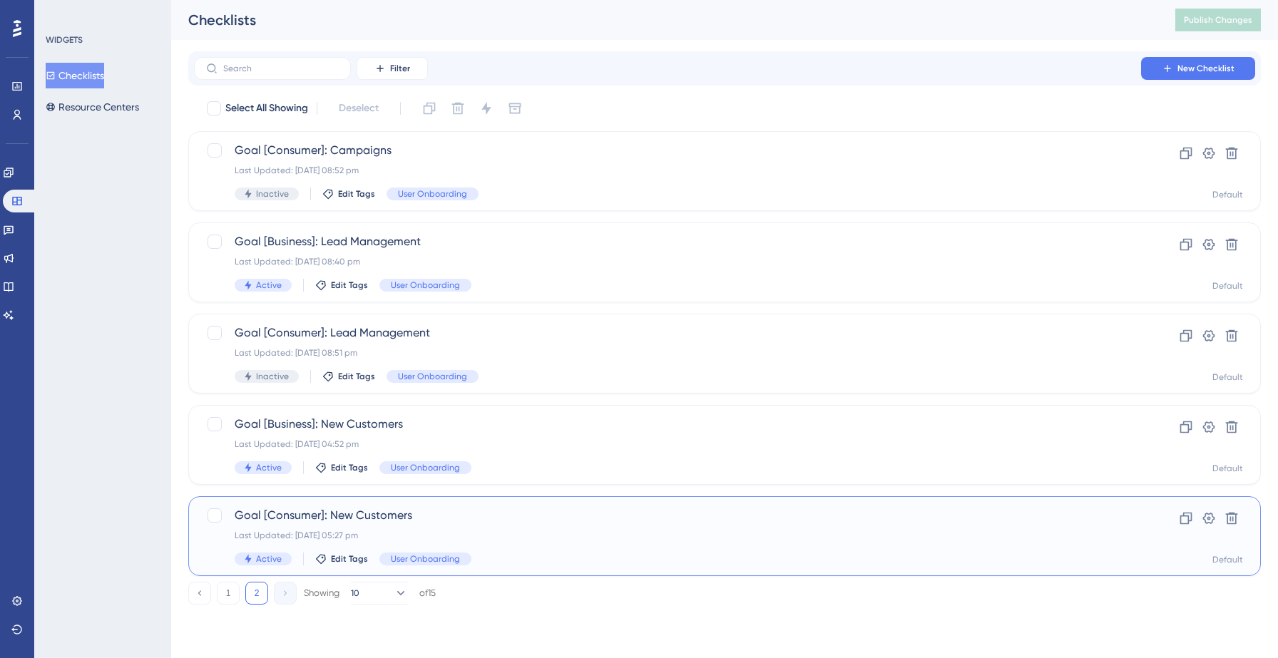
click at [550, 532] on div "Last Updated: 12 Sept 2025 05:27 pm" at bounding box center [668, 535] width 866 height 11
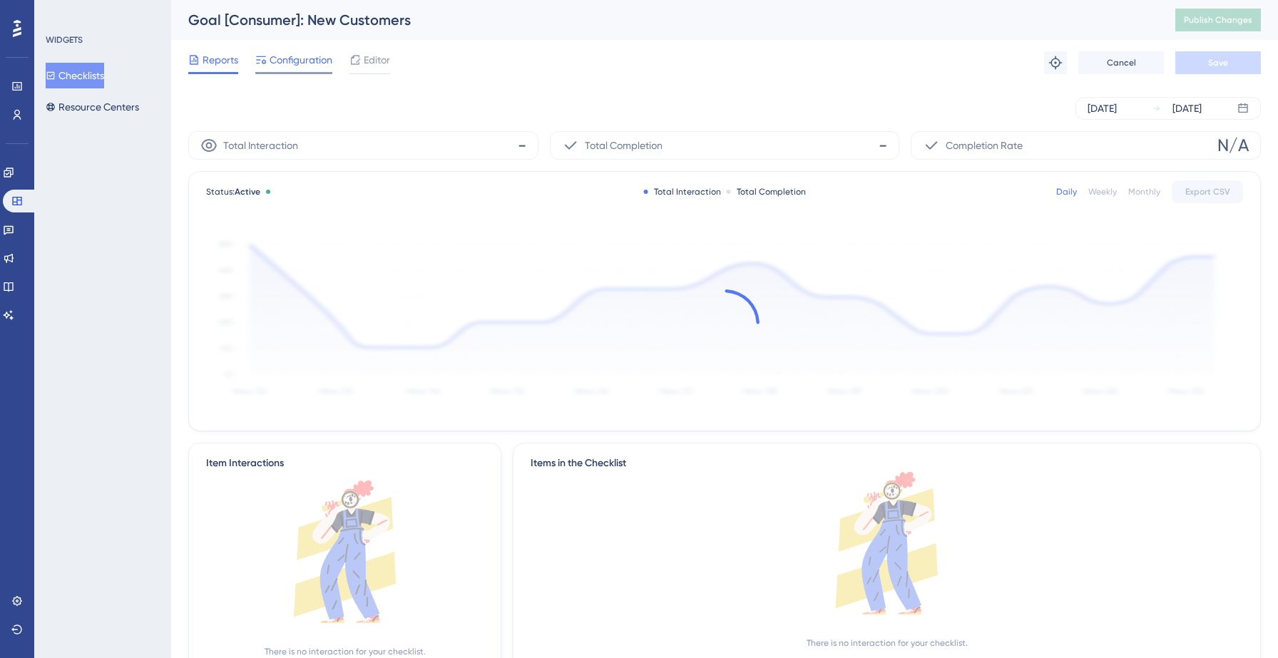
click at [287, 68] on span "Configuration" at bounding box center [301, 59] width 63 height 17
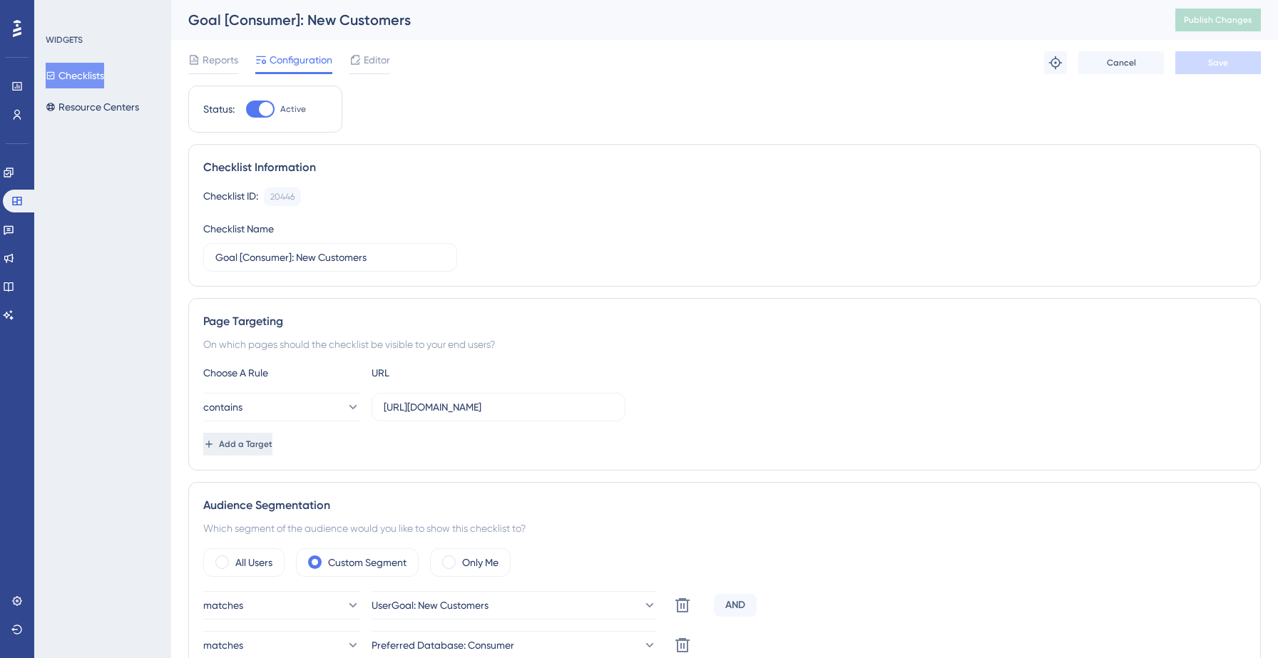
click at [247, 446] on span "Add a Target" at bounding box center [245, 444] width 53 height 11
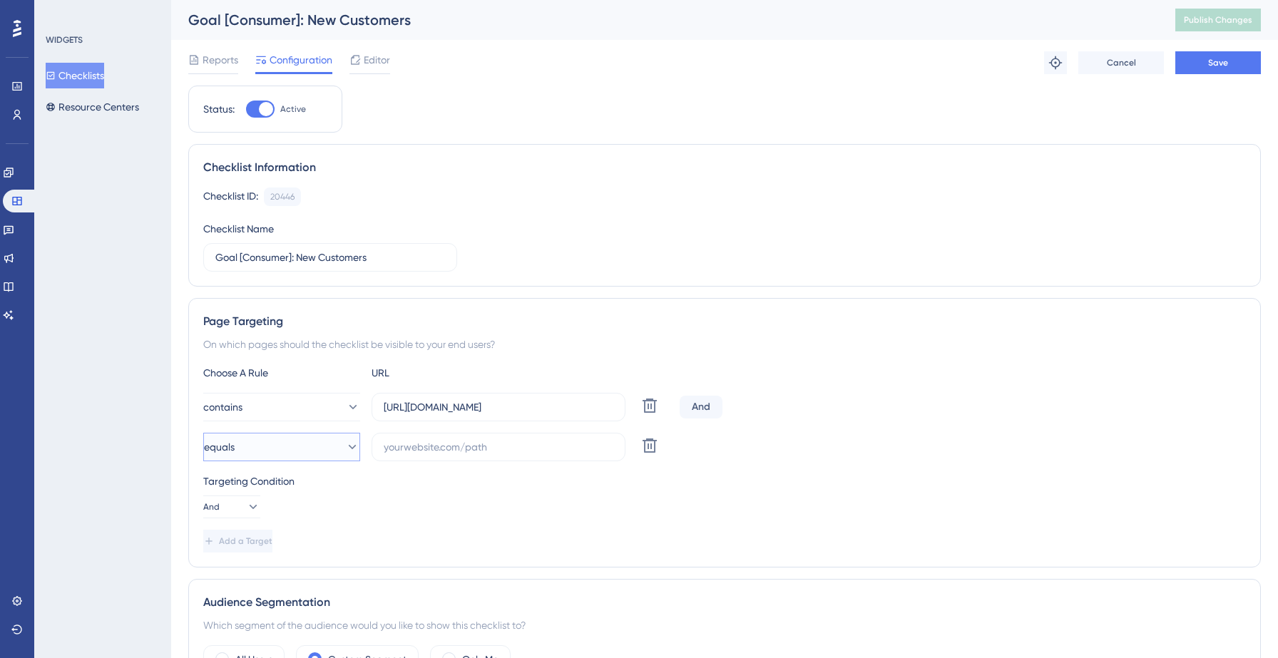
click at [277, 449] on button "equals" at bounding box center [281, 447] width 157 height 29
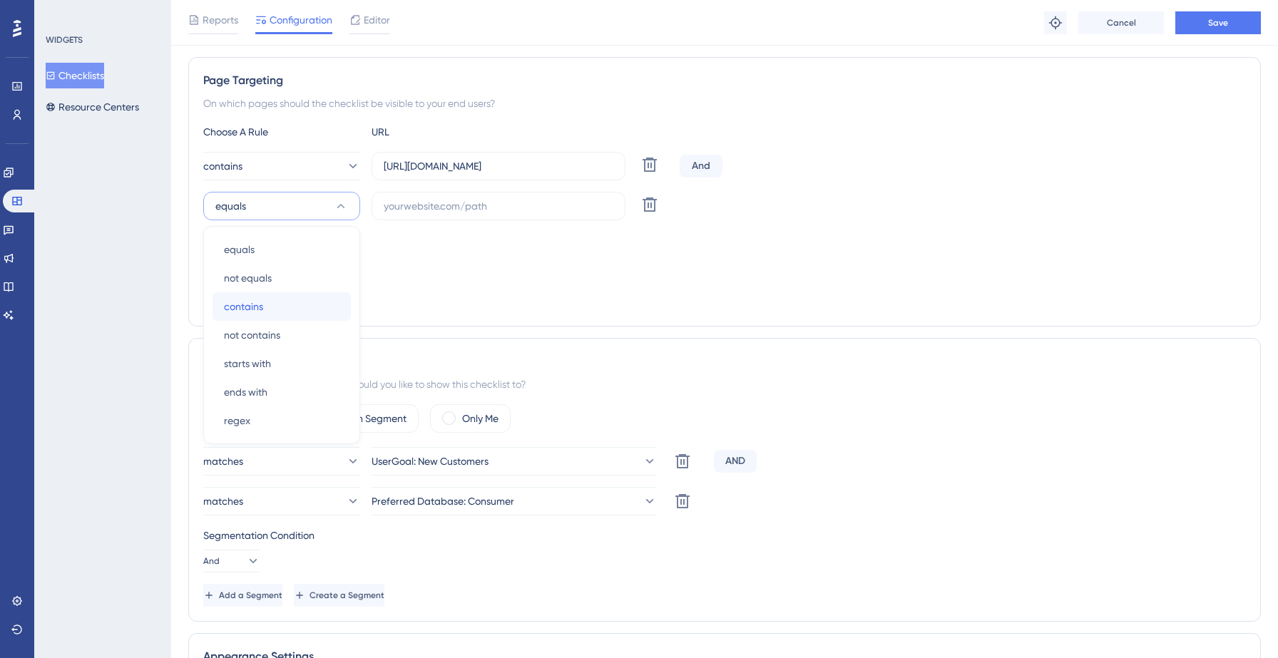
click at [255, 297] on div "contains contains" at bounding box center [282, 306] width 116 height 29
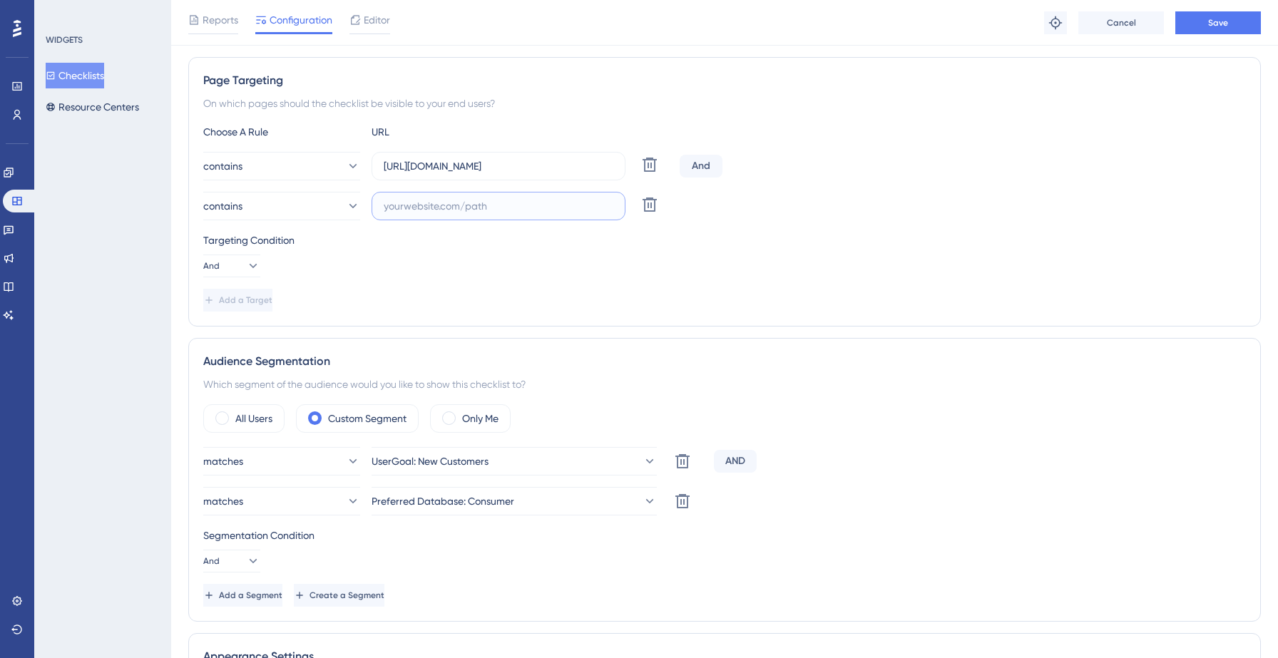
click at [441, 206] on input "text" at bounding box center [499, 206] width 230 height 16
paste input "https://yellowstone.salesgenie.com/"
click at [470, 206] on input "https://yellowstone.salesgenie.com/" at bounding box center [499, 206] width 230 height 16
type input "https://hotsprings.salesgenie.com/"
click at [465, 271] on div "Targeting Condition And" at bounding box center [724, 255] width 1043 height 46
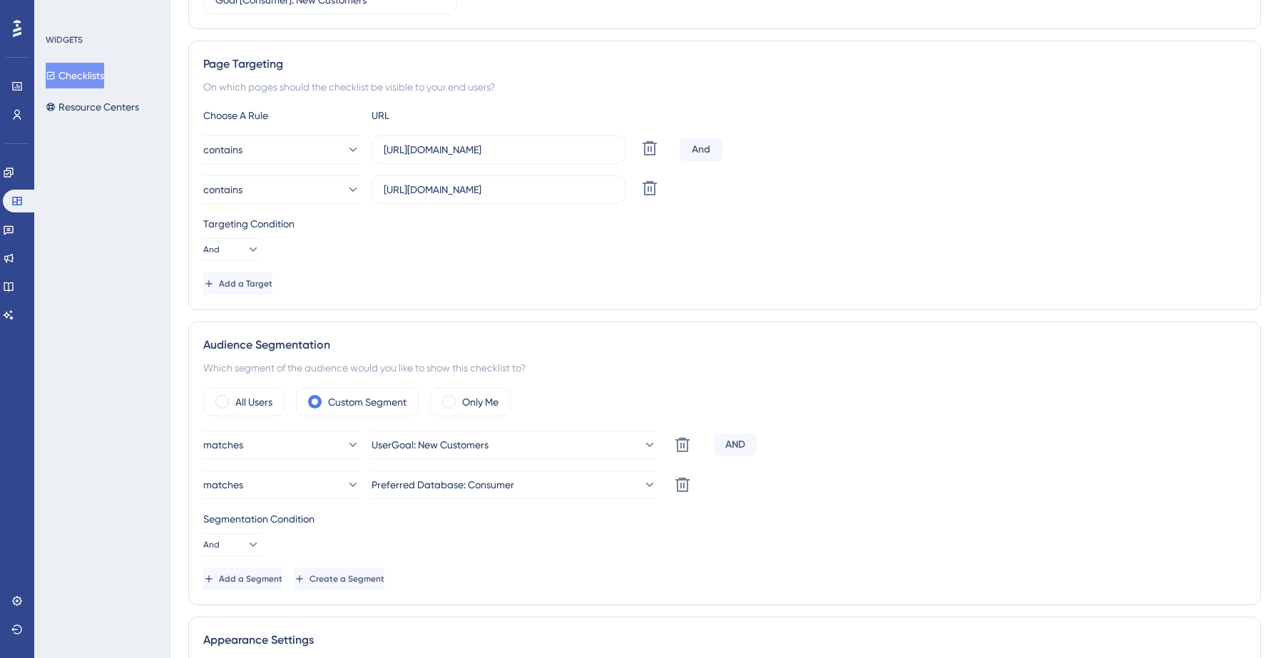
scroll to position [0, 0]
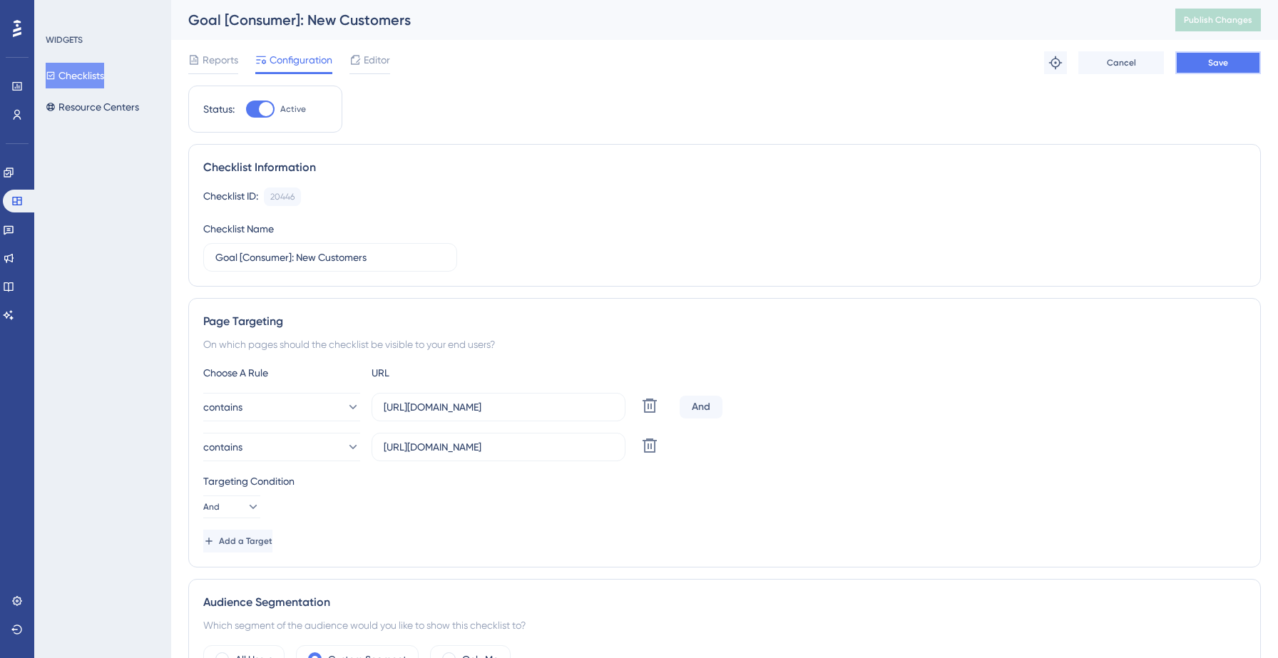
click at [1210, 63] on span "Save" at bounding box center [1218, 62] width 20 height 11
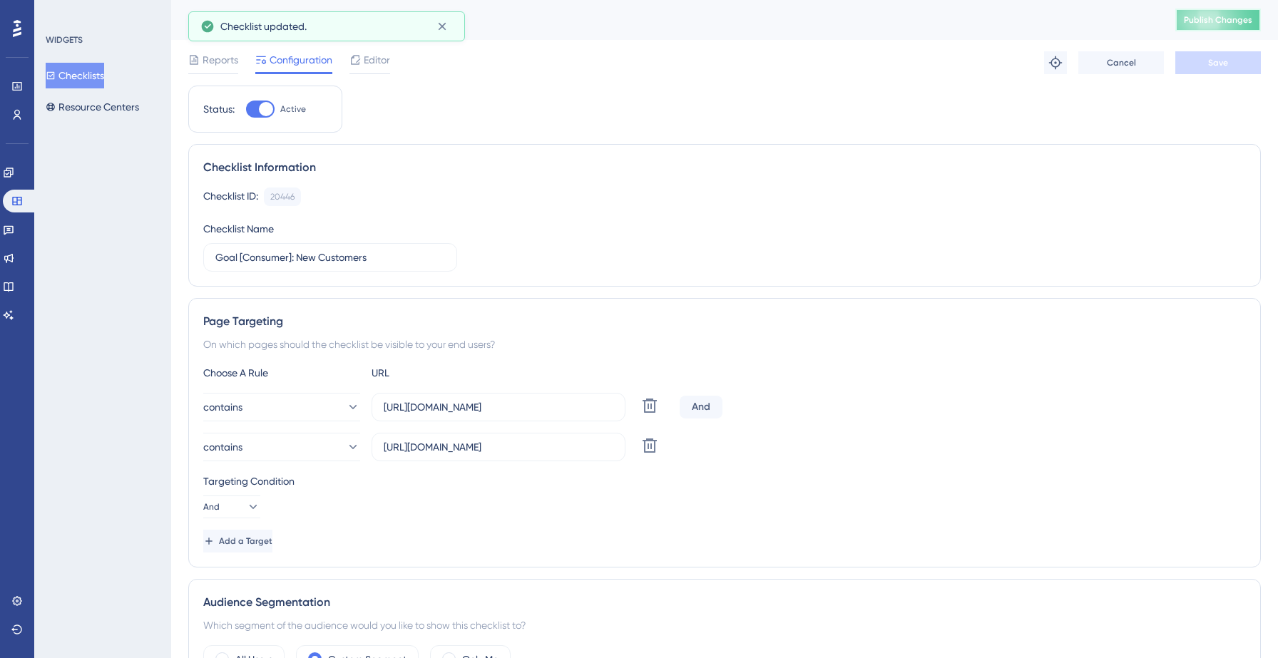
click at [1217, 17] on span "Publish Changes" at bounding box center [1218, 19] width 68 height 11
click at [438, 26] on icon at bounding box center [442, 26] width 14 height 14
click at [566, 59] on div "Reports Configuration Editor Troubleshoot Cancel Save" at bounding box center [724, 63] width 1073 height 46
click at [77, 80] on button "Checklists" at bounding box center [75, 76] width 58 height 26
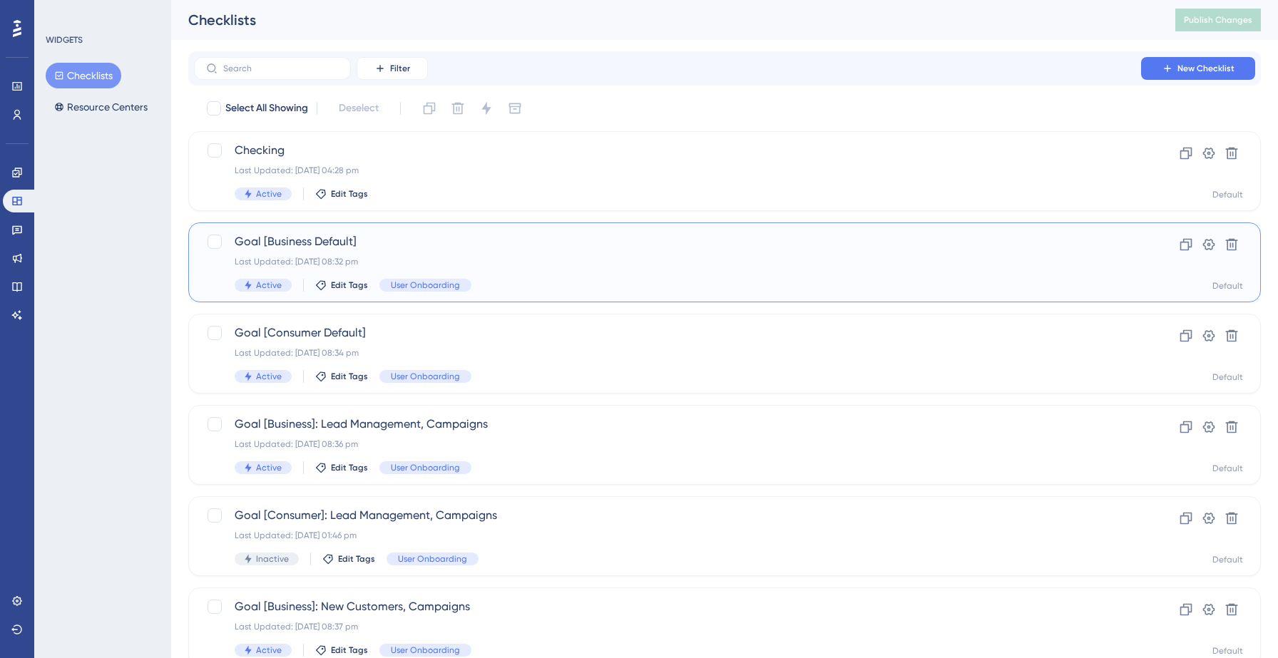
click at [409, 262] on div "Last Updated: [DATE] 08:32 pm" at bounding box center [668, 261] width 866 height 11
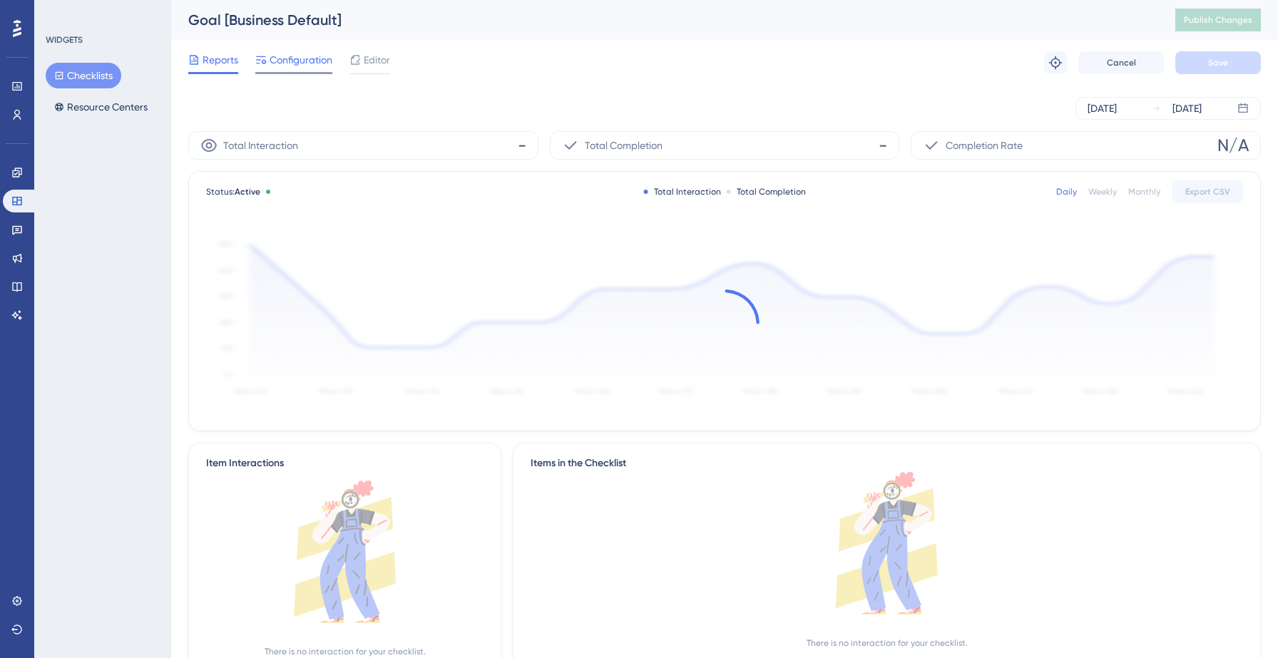
click at [287, 60] on span "Configuration" at bounding box center [301, 59] width 63 height 17
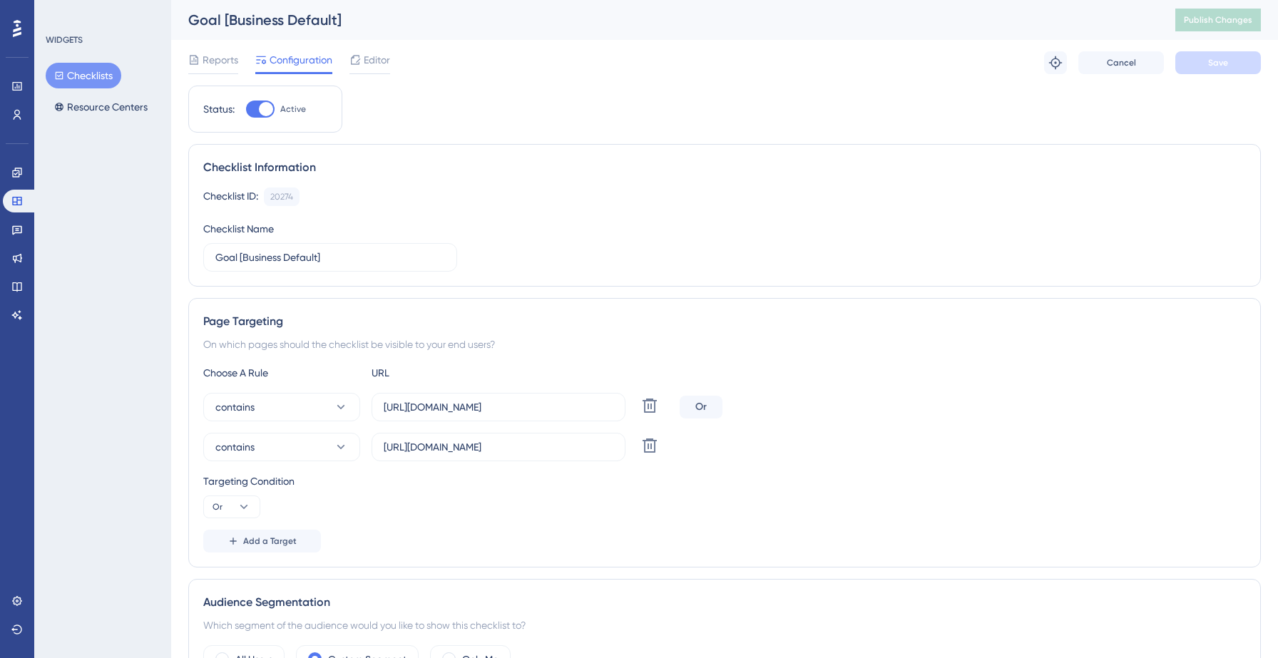
click at [99, 74] on button "Checklists" at bounding box center [84, 76] width 76 height 26
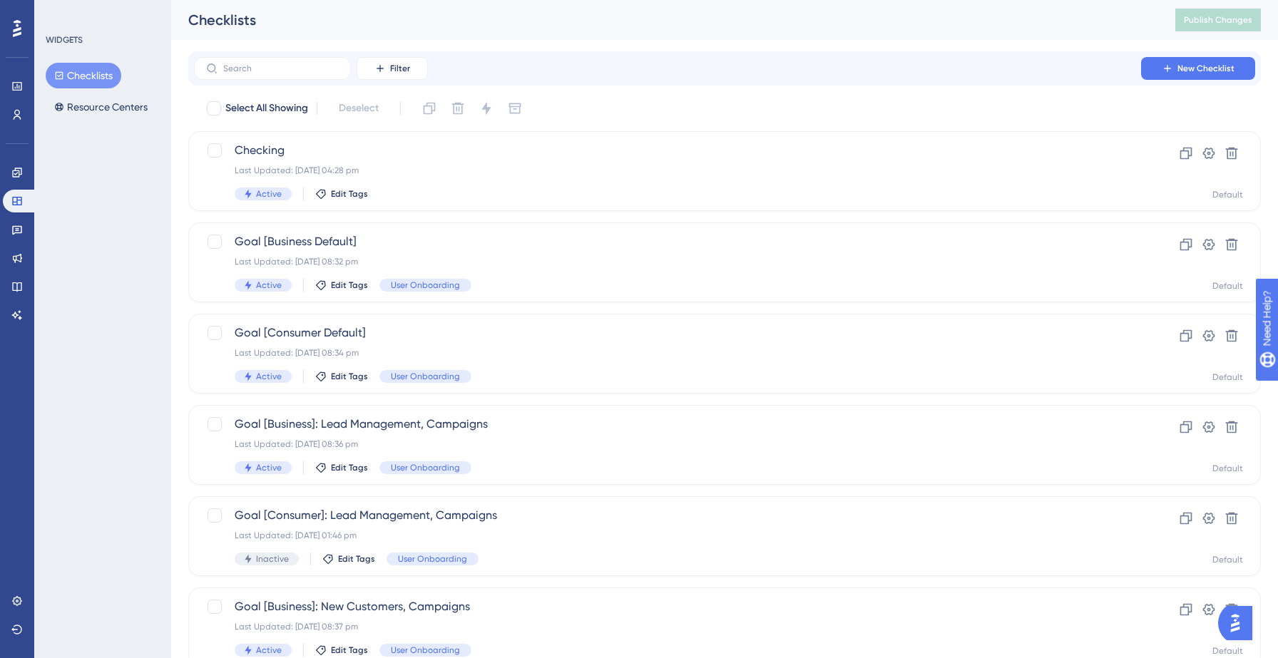
click at [511, 39] on div "Checklists Publish Changes" at bounding box center [724, 20] width 1107 height 40
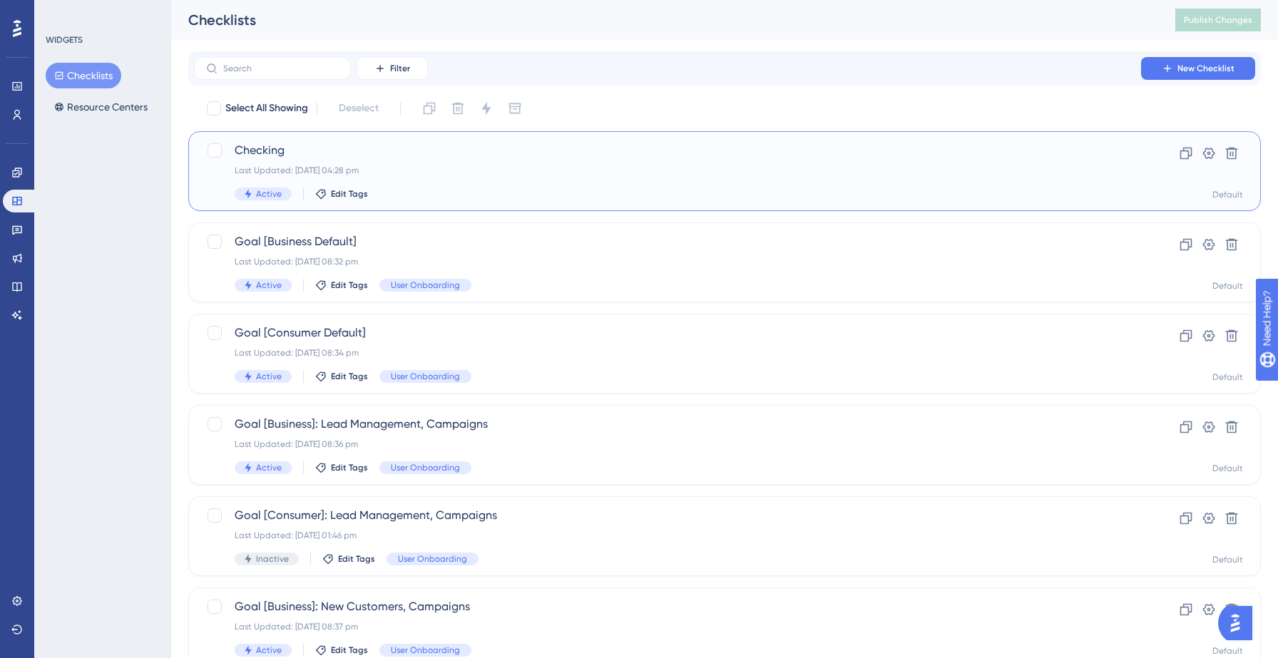
click at [695, 152] on span "Checking" at bounding box center [668, 150] width 866 height 17
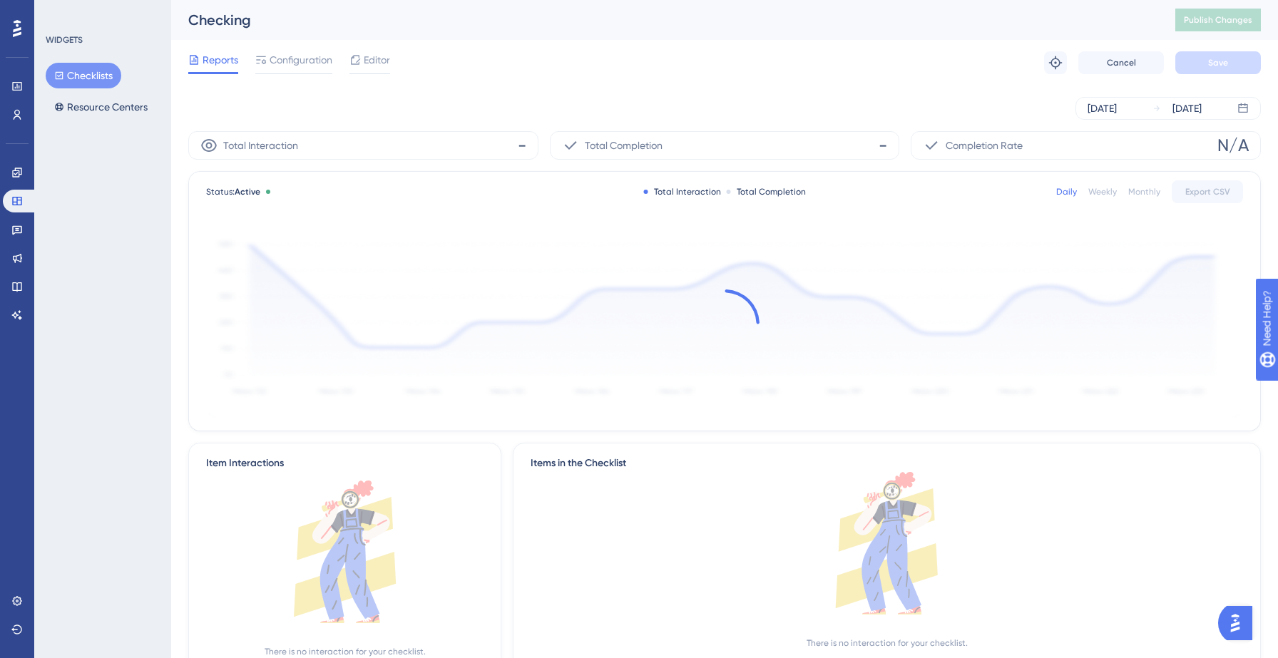
click at [79, 76] on button "Checklists" at bounding box center [84, 76] width 76 height 26
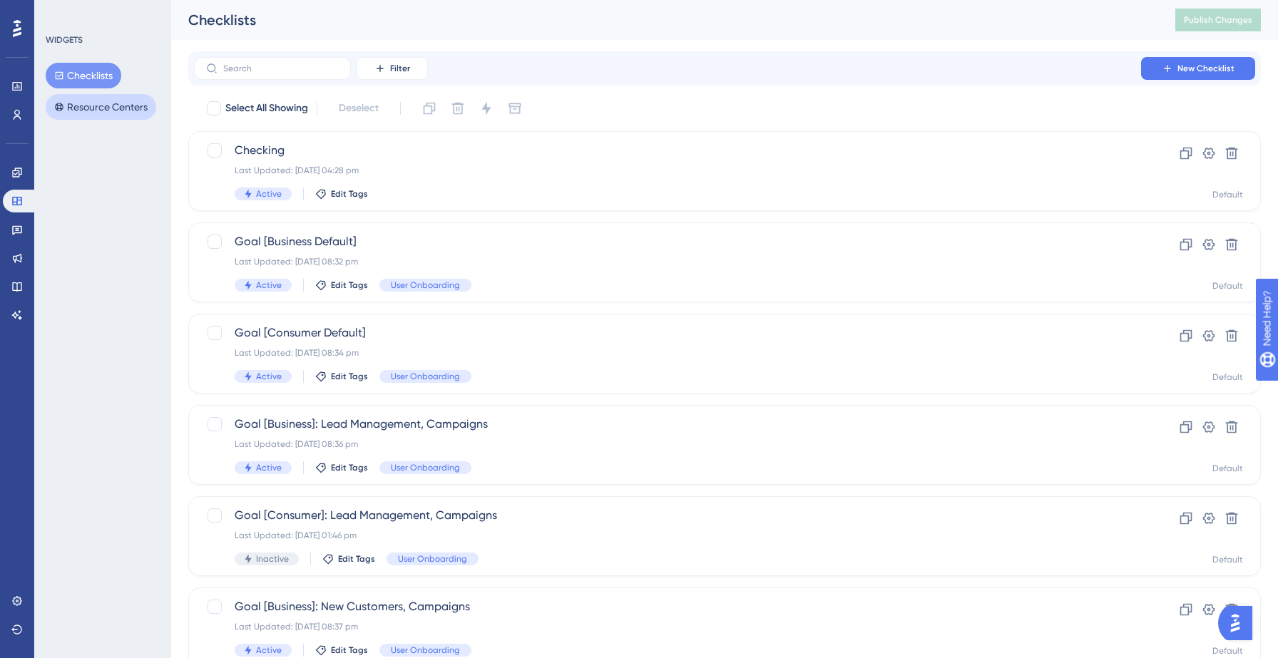
click at [113, 112] on button "Resource Centers" at bounding box center [101, 107] width 111 height 26
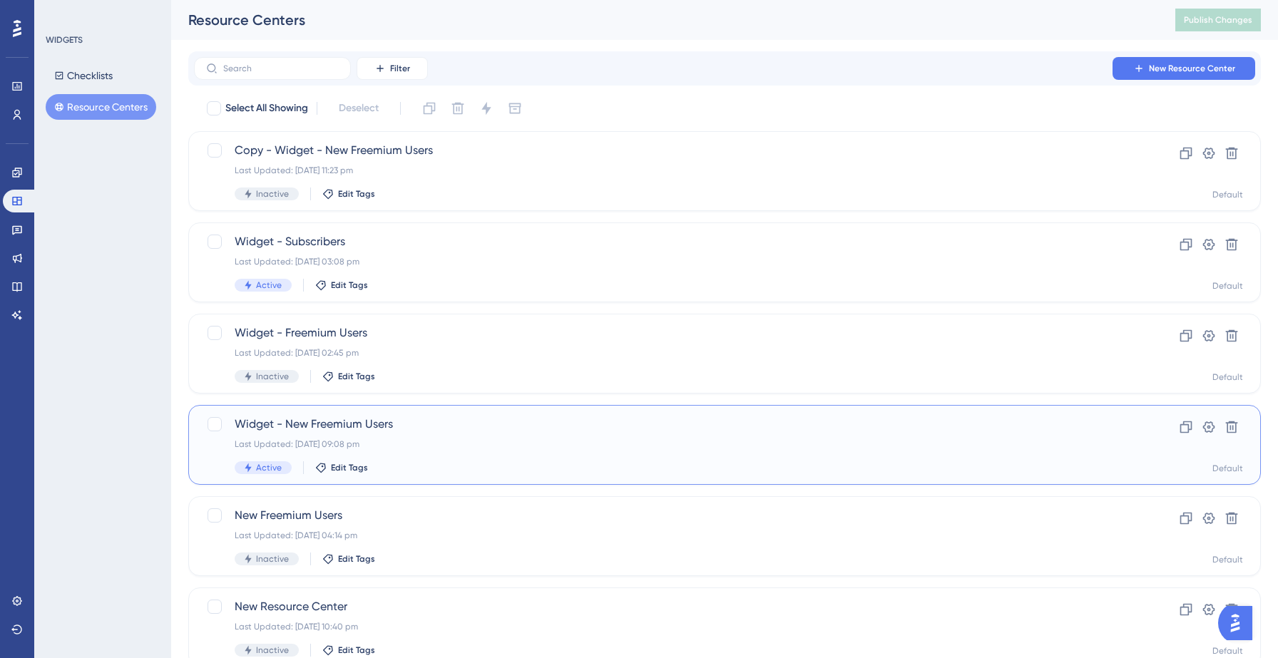
click at [552, 446] on div "Last Updated: 11 Sept 2025 09:08 pm" at bounding box center [668, 444] width 866 height 11
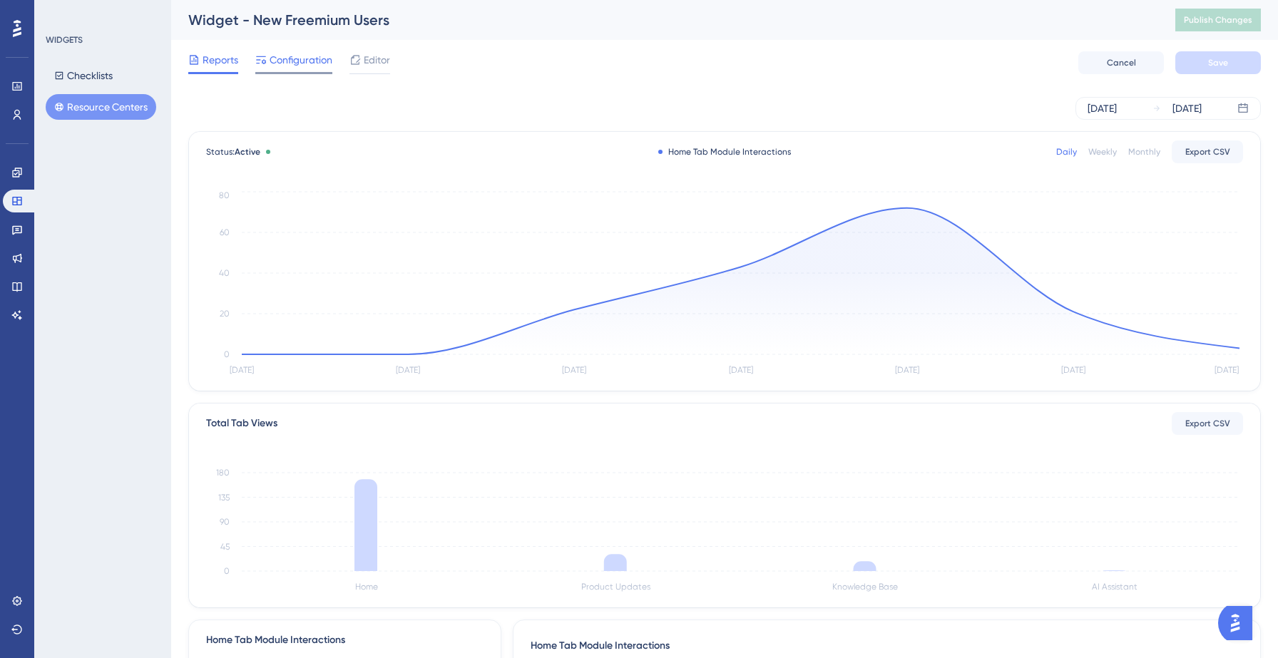
click at [315, 68] on span "Configuration" at bounding box center [301, 59] width 63 height 17
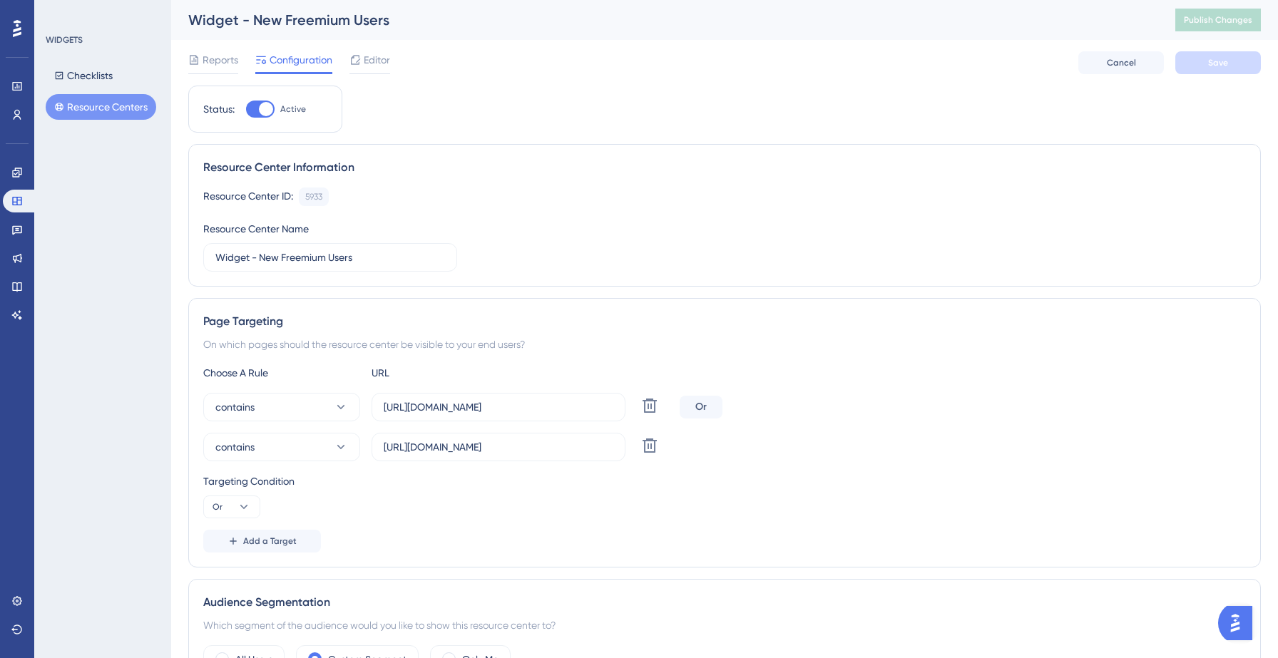
click at [101, 108] on button "Resource Centers" at bounding box center [101, 107] width 111 height 26
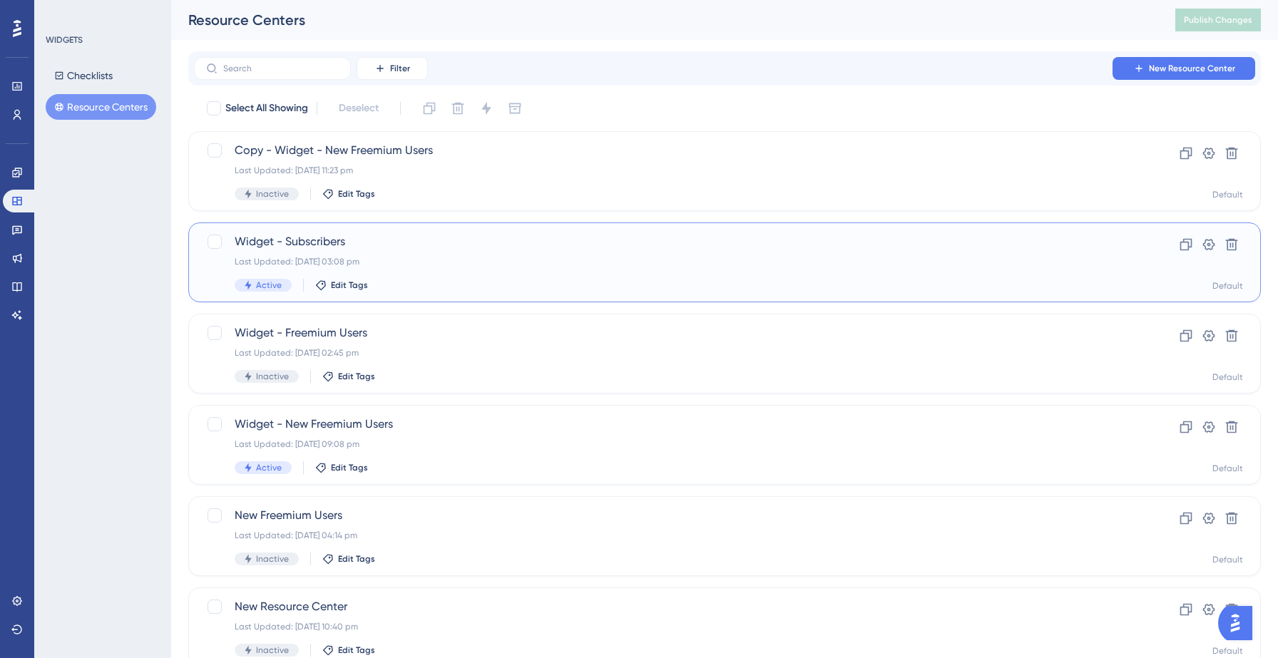
click at [459, 242] on span "Widget - Subscribers" at bounding box center [668, 241] width 866 height 17
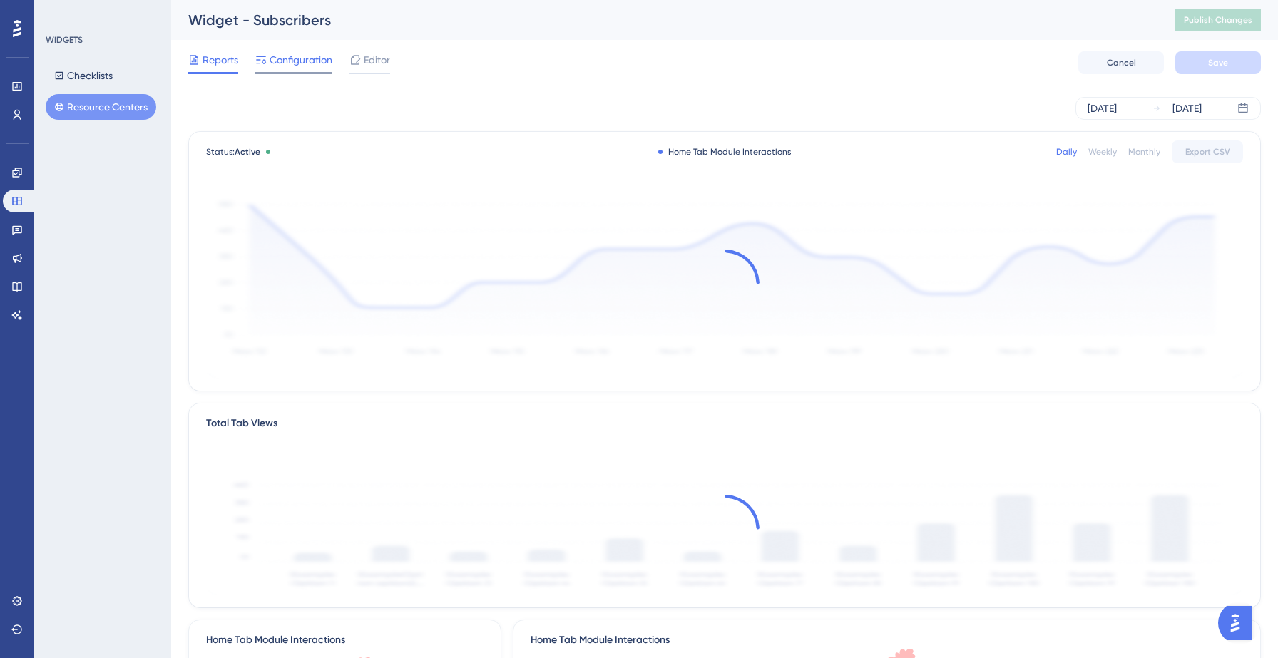
click at [306, 68] on div "Configuration" at bounding box center [293, 62] width 77 height 23
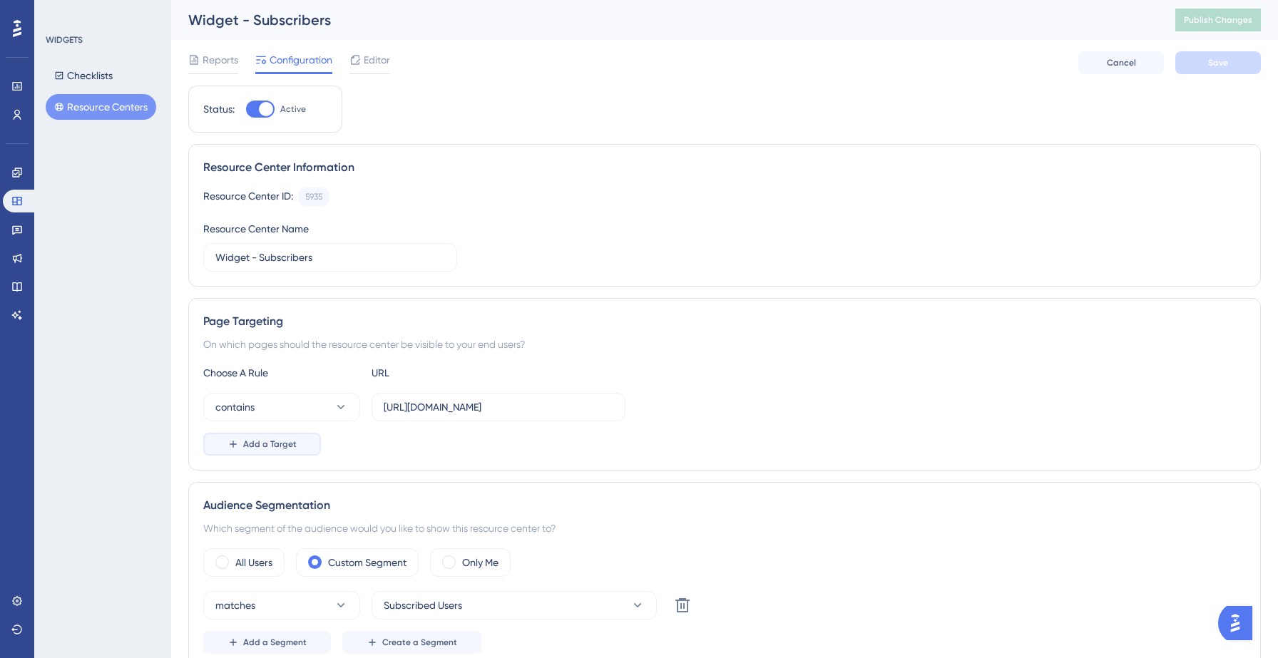
click at [262, 436] on button "Add a Target" at bounding box center [262, 444] width 118 height 23
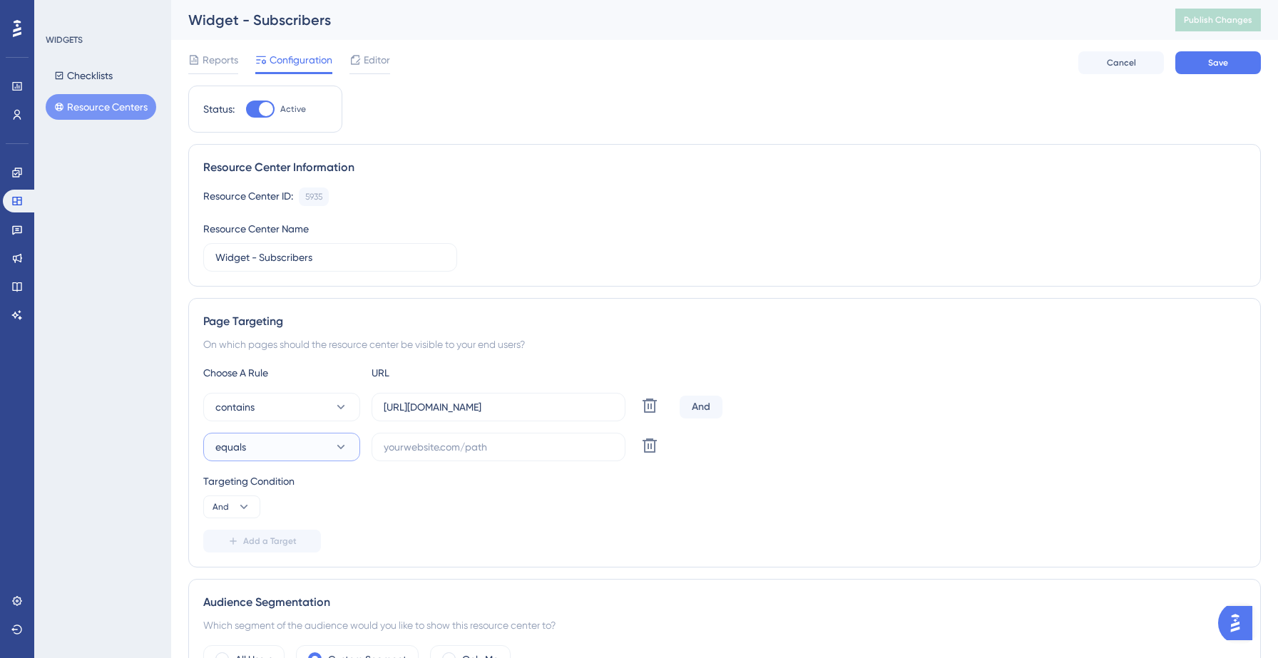
click at [253, 452] on button "equals" at bounding box center [281, 447] width 157 height 29
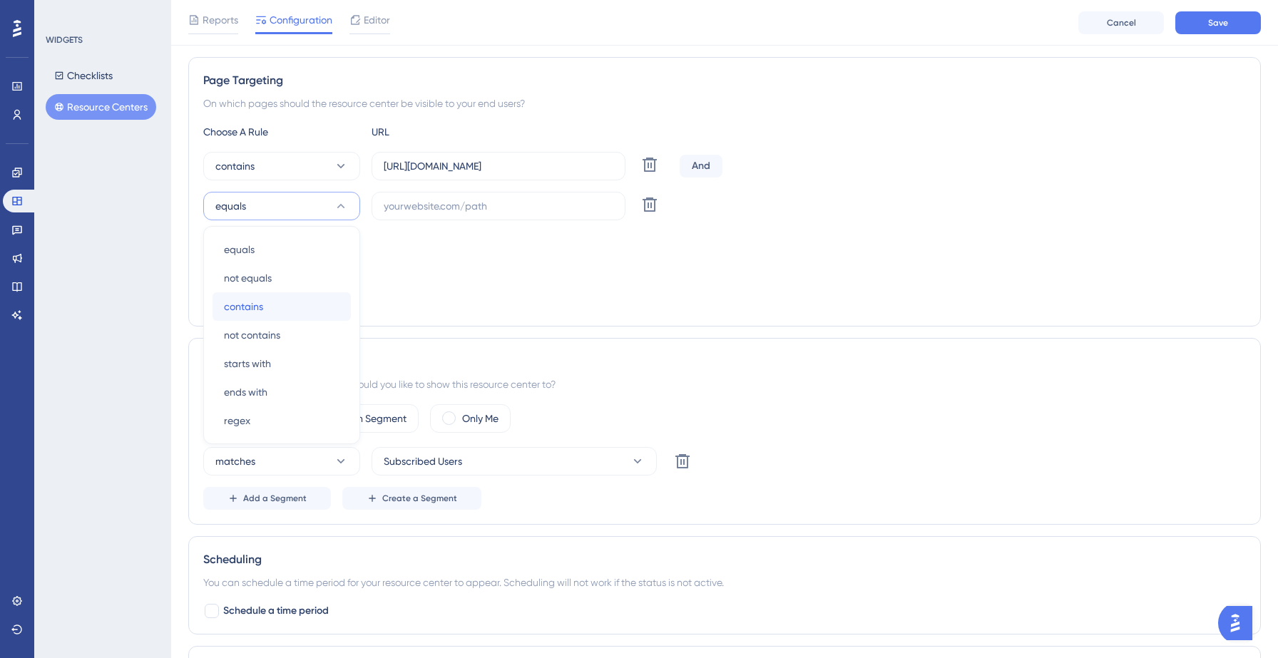
click at [265, 305] on div "contains contains" at bounding box center [282, 306] width 116 height 29
click at [415, 208] on input "text" at bounding box center [499, 206] width 230 height 16
paste input "https://yellowstone.salesgenie.com/"
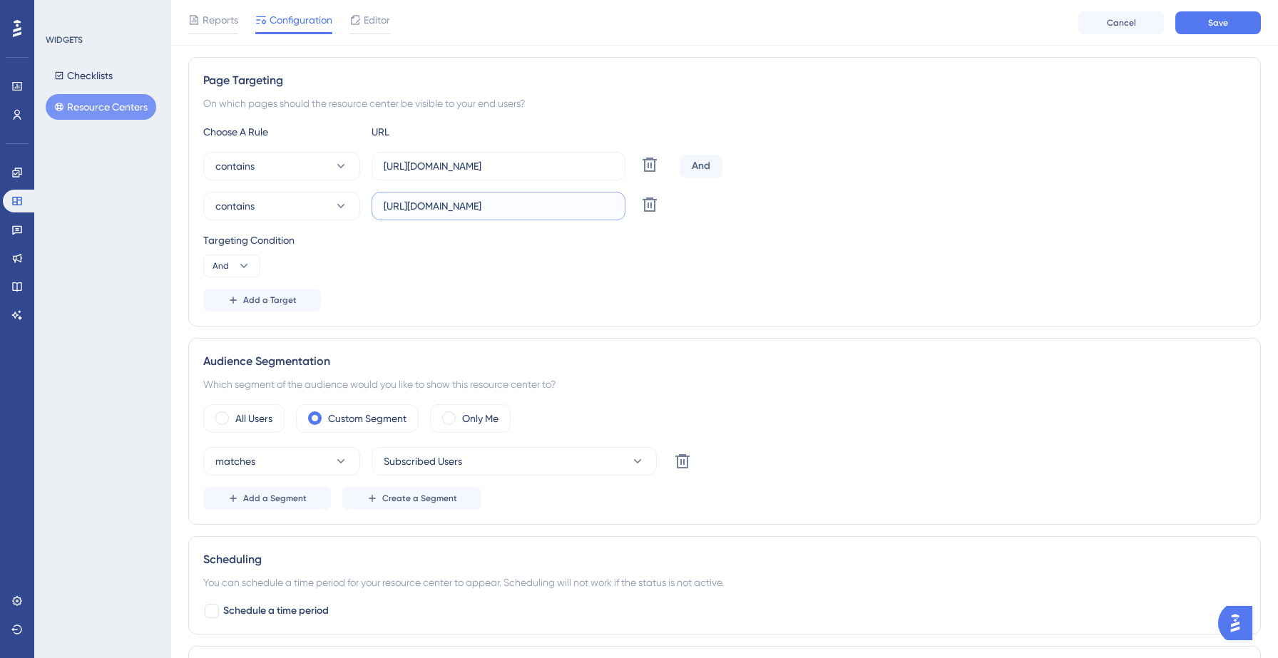
click at [472, 208] on input "https://yellowstone.salesgenie.com/" at bounding box center [499, 206] width 230 height 16
type input "https://hotsprings.salesgenie.com/"
click at [481, 249] on div "Targeting Condition And" at bounding box center [724, 255] width 1043 height 46
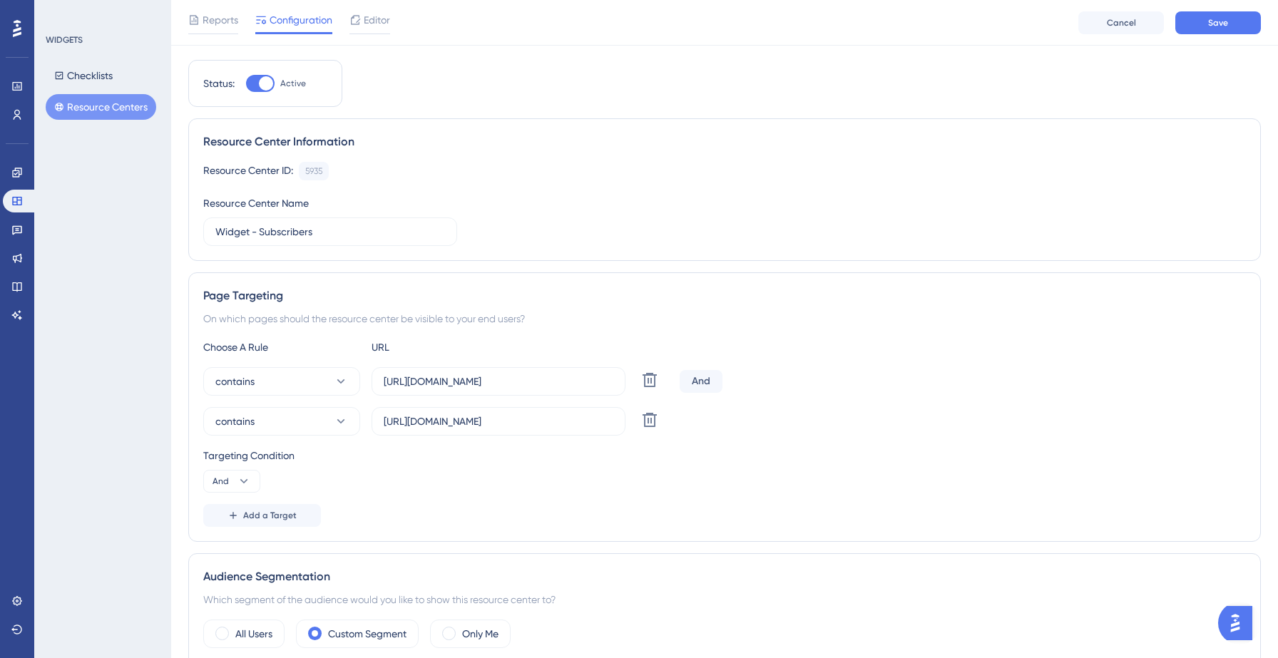
scroll to position [0, 0]
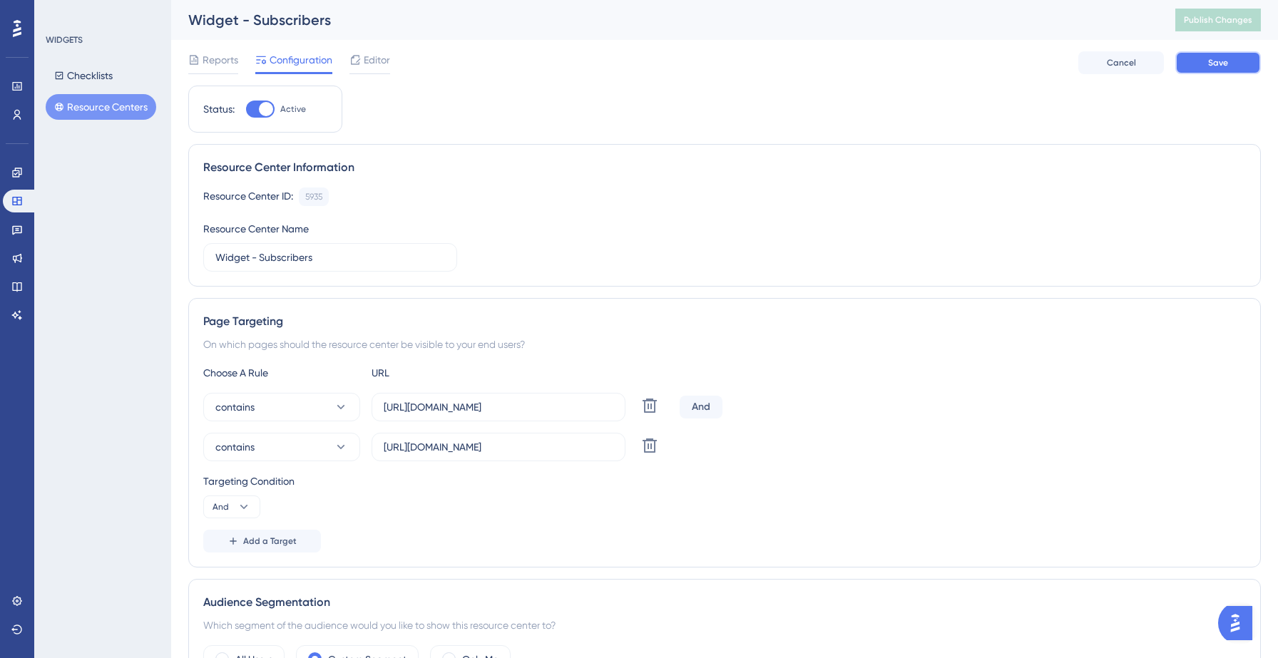
click at [1212, 66] on span "Save" at bounding box center [1218, 62] width 20 height 11
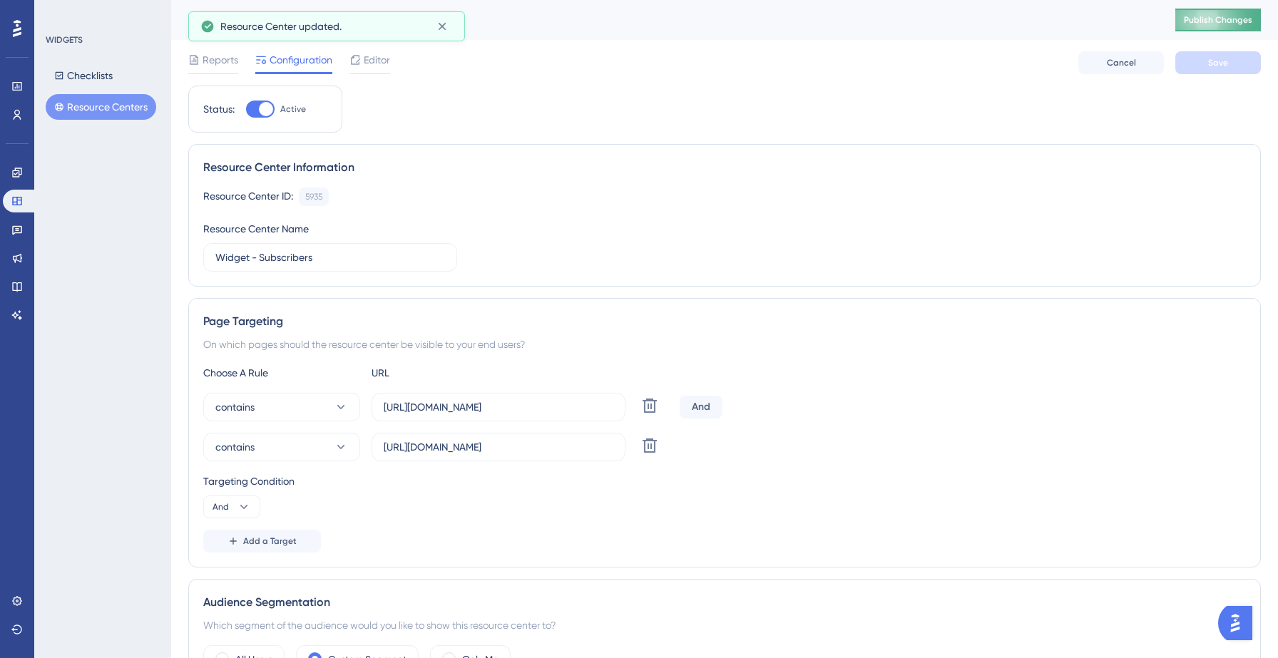
click at [1199, 22] on span "Publish Changes" at bounding box center [1218, 19] width 68 height 11
click at [111, 106] on button "Resource Centers" at bounding box center [101, 107] width 111 height 26
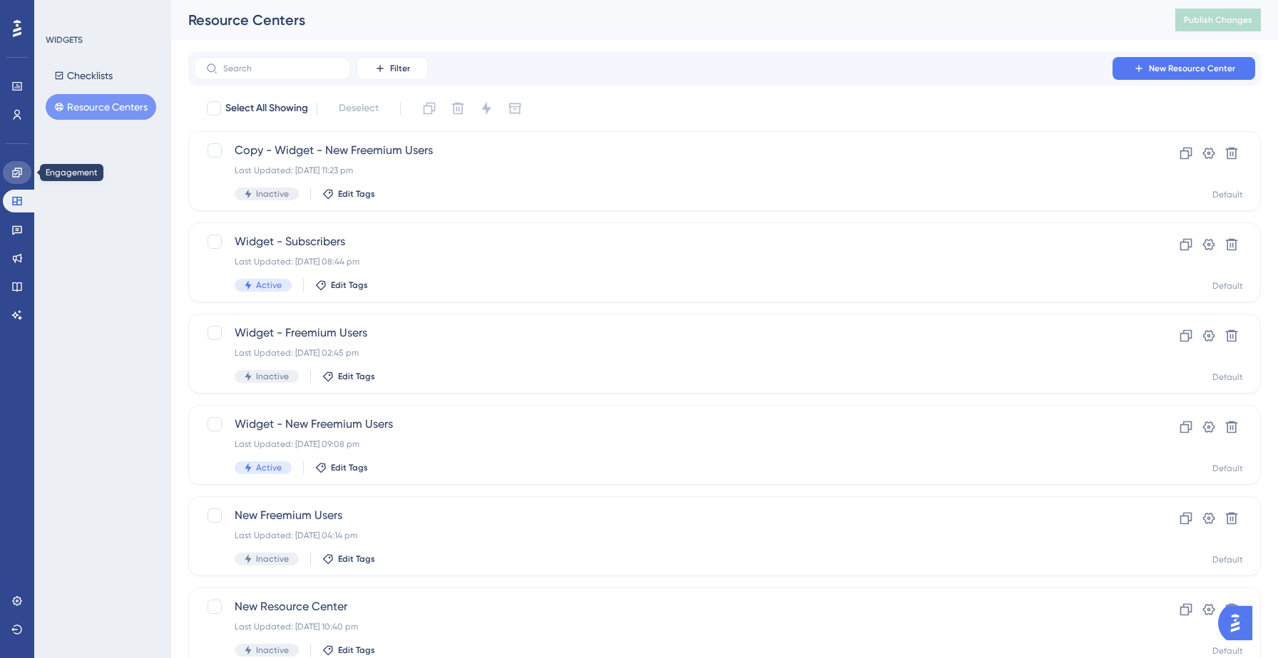
click at [22, 173] on icon at bounding box center [16, 172] width 11 height 11
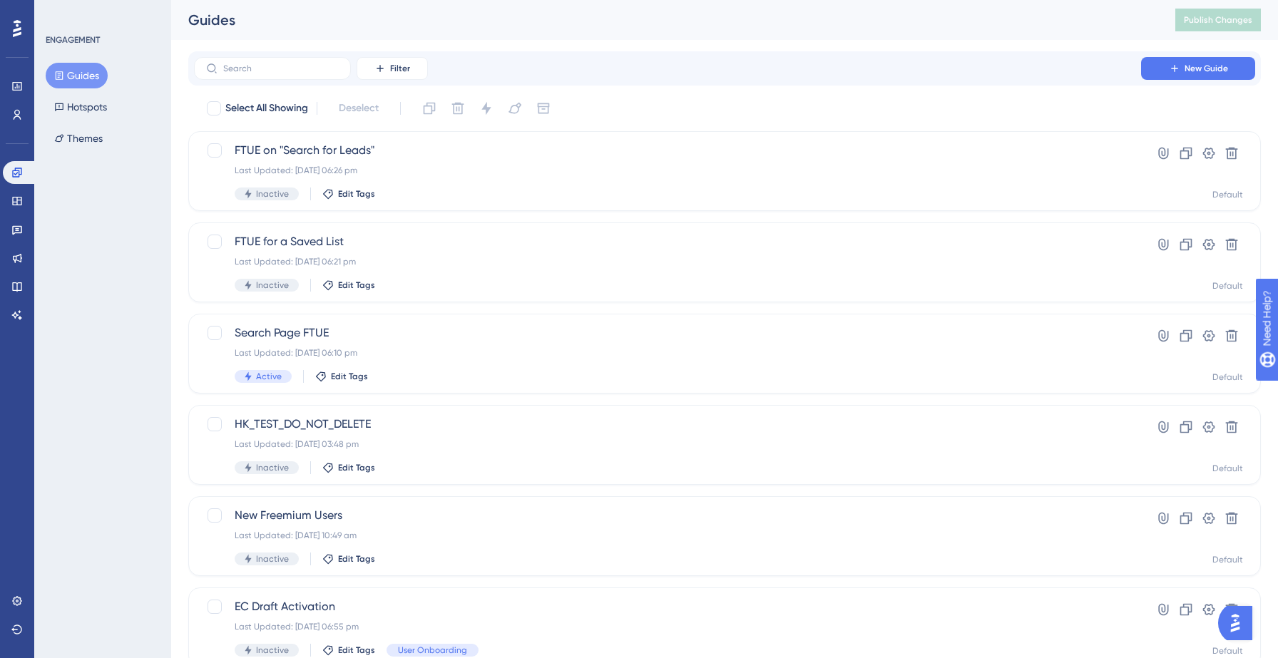
click at [85, 77] on button "Guides" at bounding box center [77, 76] width 62 height 26
click at [1183, 59] on button "New Guide" at bounding box center [1198, 68] width 114 height 23
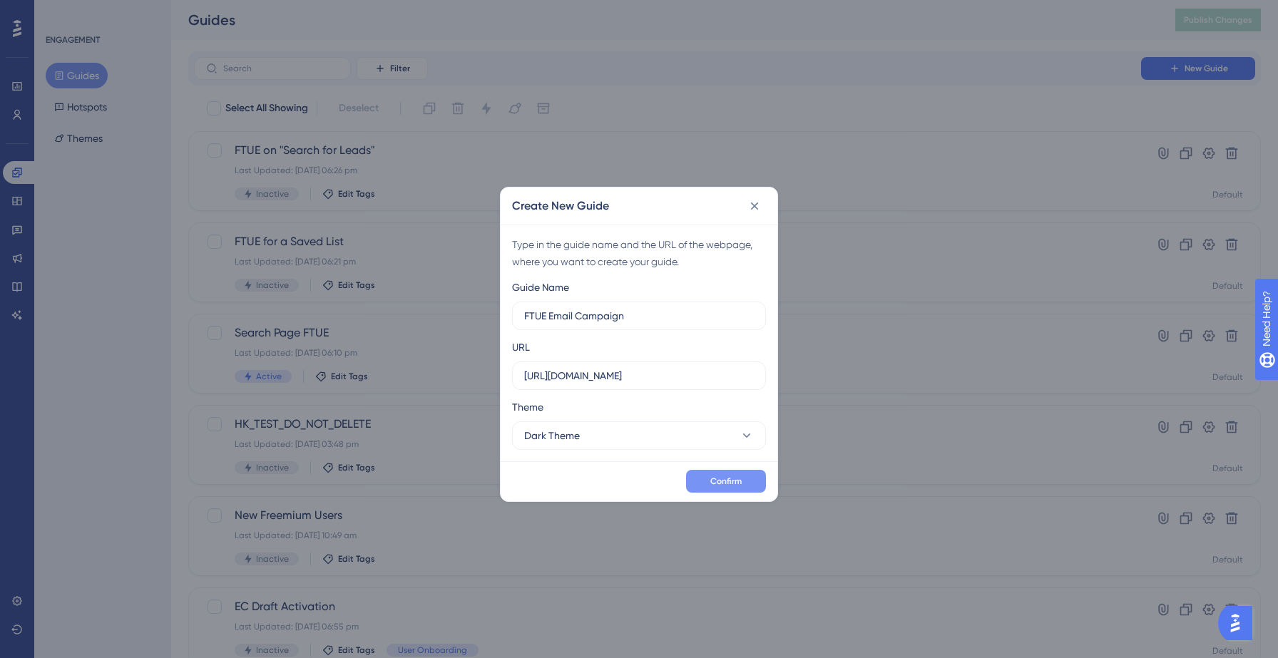
type input "FTUE Email Campaign"
click at [720, 479] on span "Confirm" at bounding box center [725, 481] width 31 height 11
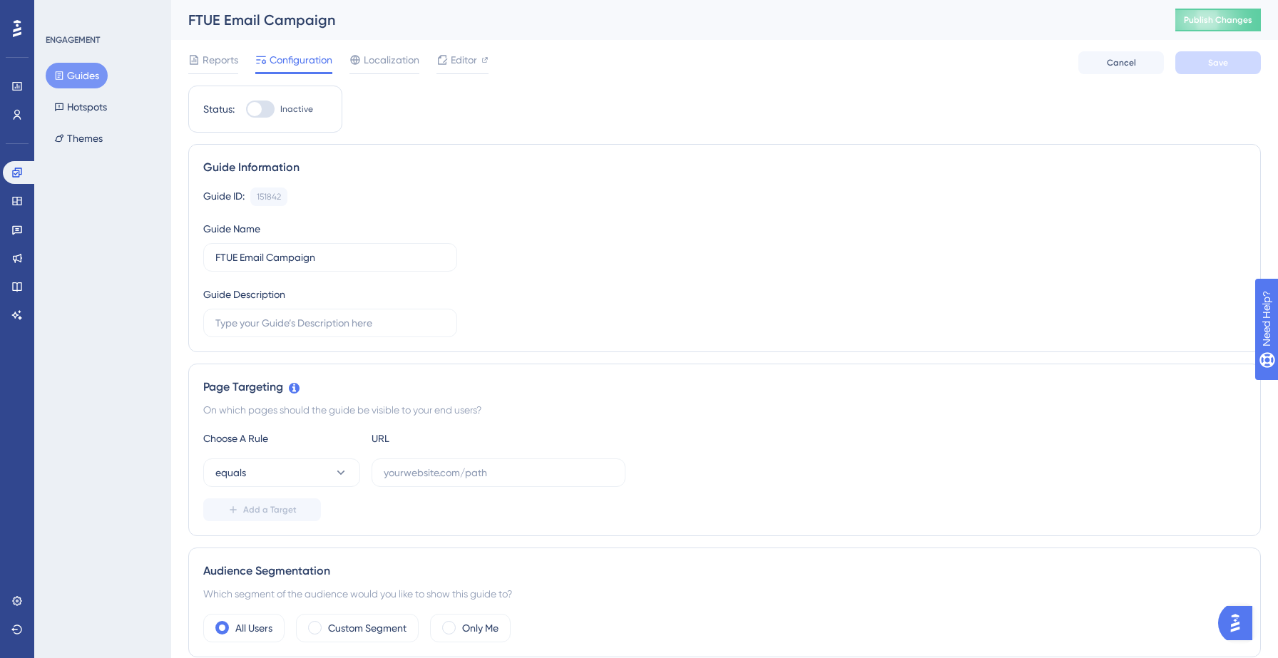
click at [88, 78] on button "Guides" at bounding box center [77, 76] width 62 height 26
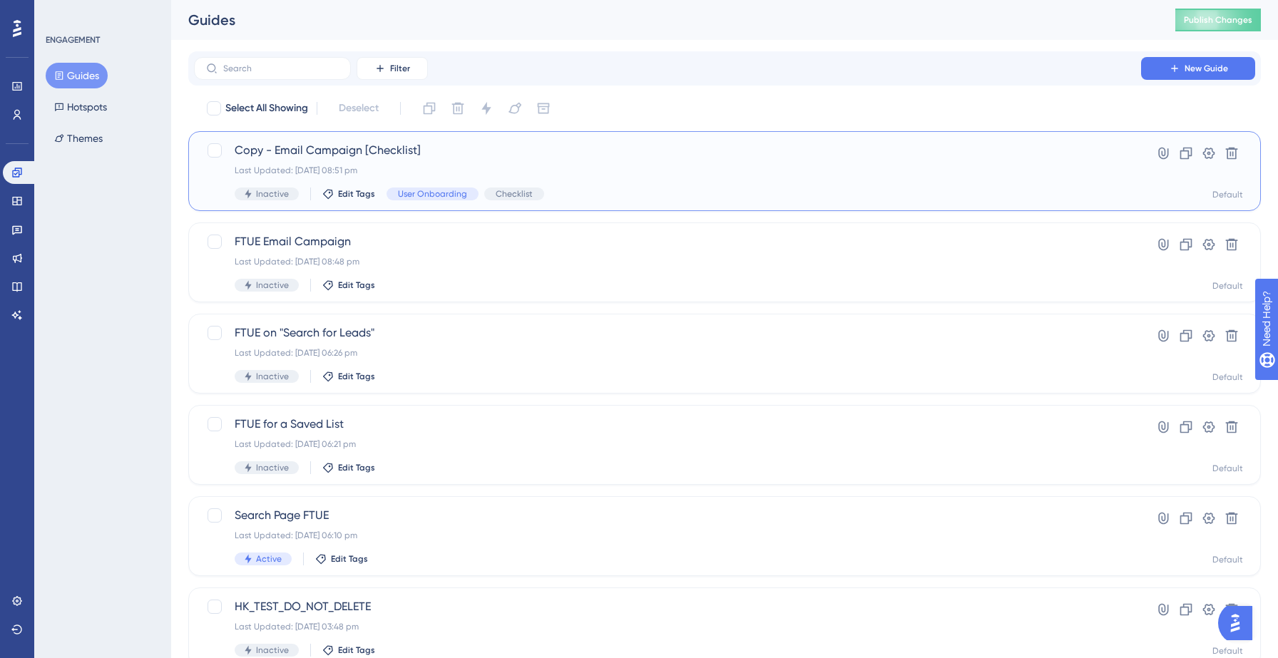
click at [514, 159] on div "Copy - Email Campaign [Checklist] Last Updated: 12 Sept 2025 08:51 pm Inactive …" at bounding box center [668, 171] width 866 height 58
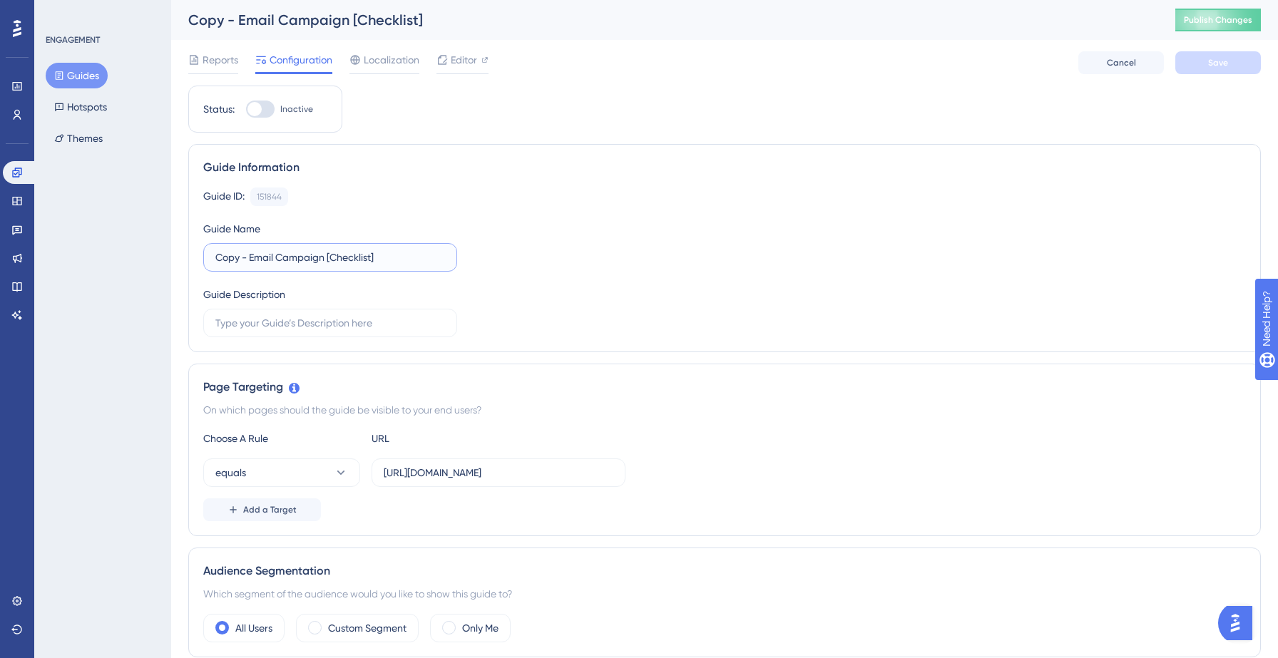
drag, startPoint x: 389, startPoint y: 258, endPoint x: 328, endPoint y: 257, distance: 61.3
click at [328, 257] on input "Copy - Email Campaign [Checklist]" at bounding box center [330, 258] width 230 height 16
drag, startPoint x: 250, startPoint y: 256, endPoint x: 205, endPoint y: 254, distance: 45.7
click at [205, 254] on label "Copy - Email Campaign" at bounding box center [330, 257] width 254 height 29
click at [576, 277] on div "Guide ID: 151844 Copy Guide Name FTUE Email Campaign Guide Description" at bounding box center [724, 263] width 1043 height 150
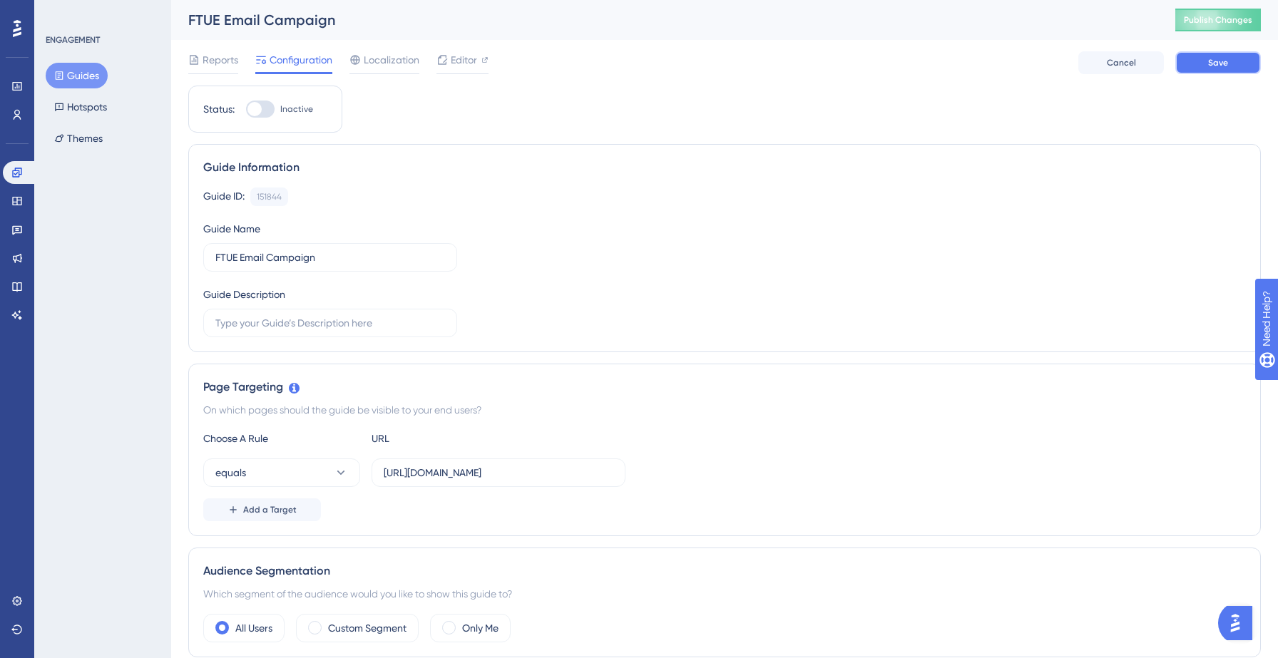
click at [1200, 63] on button "Save" at bounding box center [1218, 62] width 86 height 23
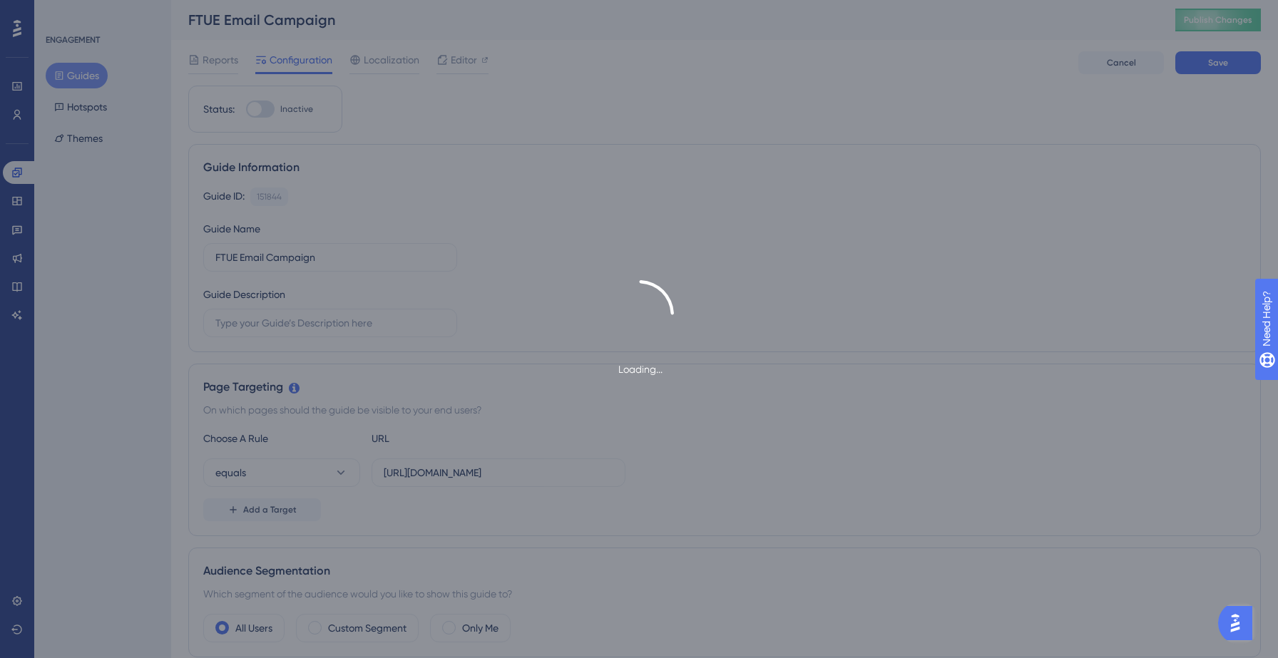
type input "FTUE Email Campaign-1"
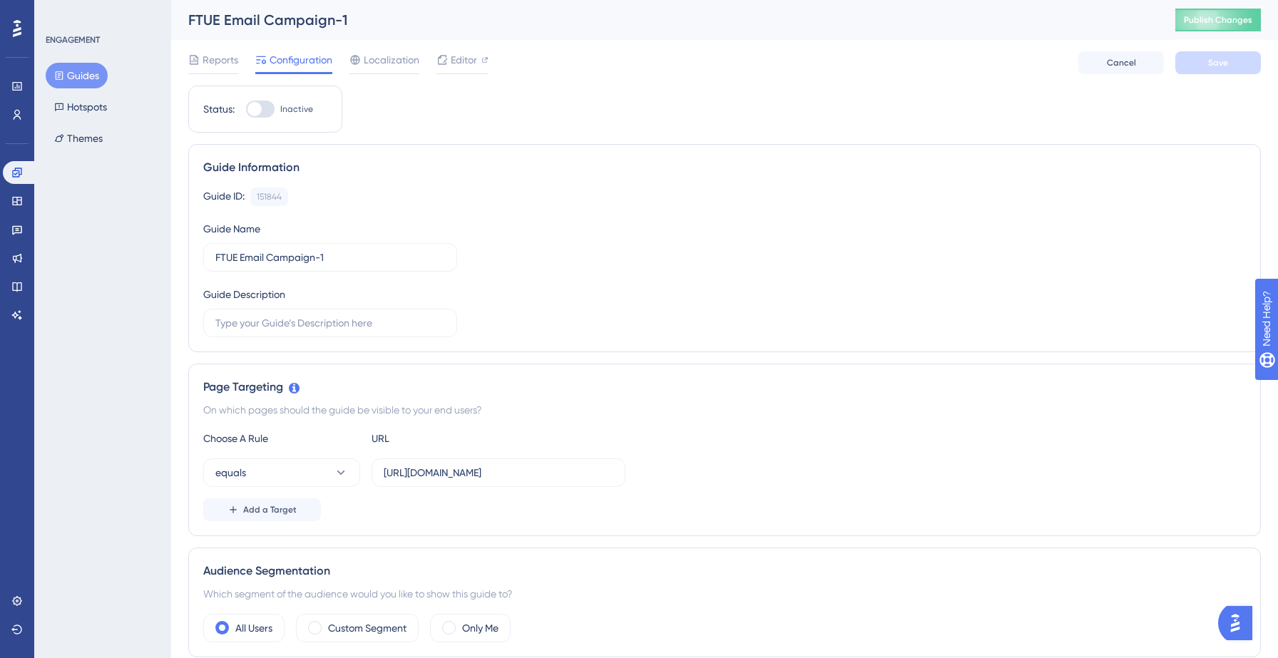
click at [86, 76] on button "Guides" at bounding box center [77, 76] width 62 height 26
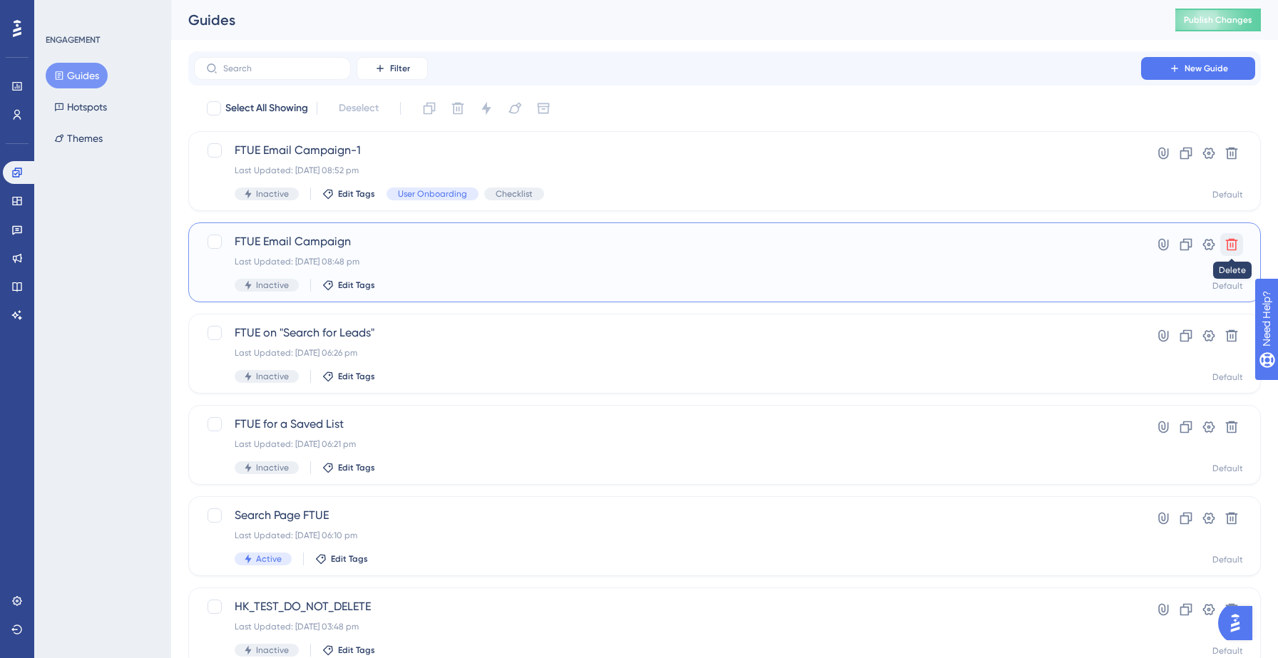
click at [1233, 245] on icon at bounding box center [1232, 245] width 12 height 12
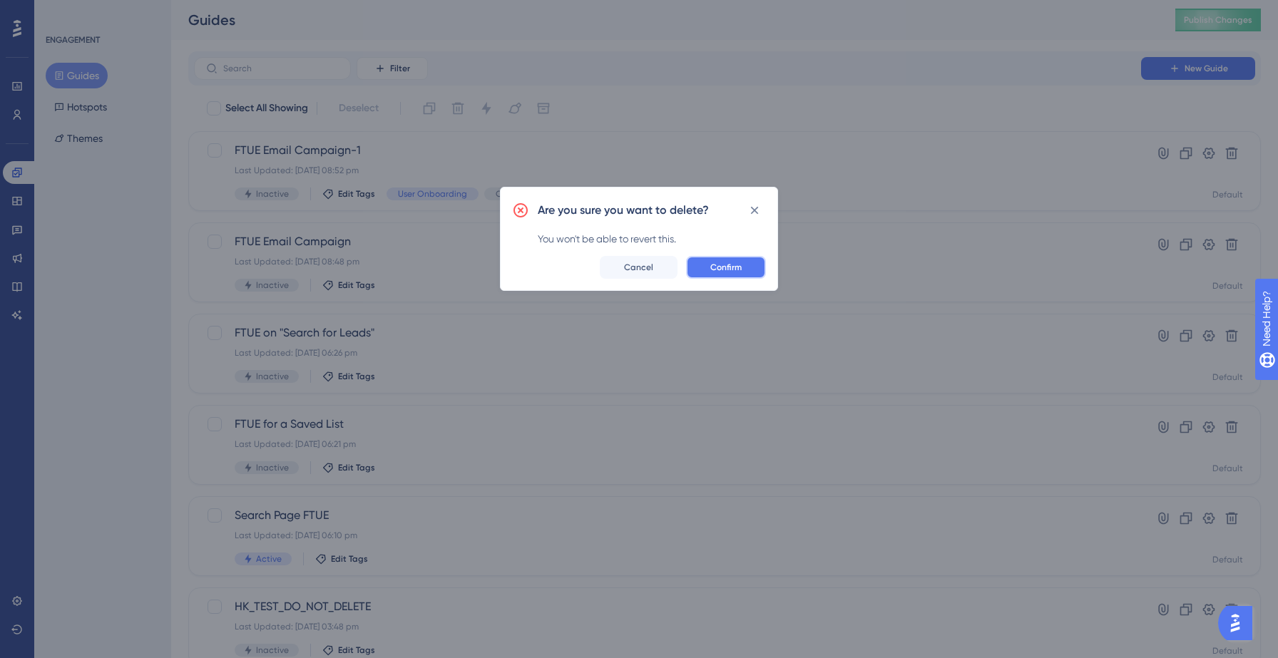
click at [733, 263] on span "Confirm" at bounding box center [725, 267] width 31 height 11
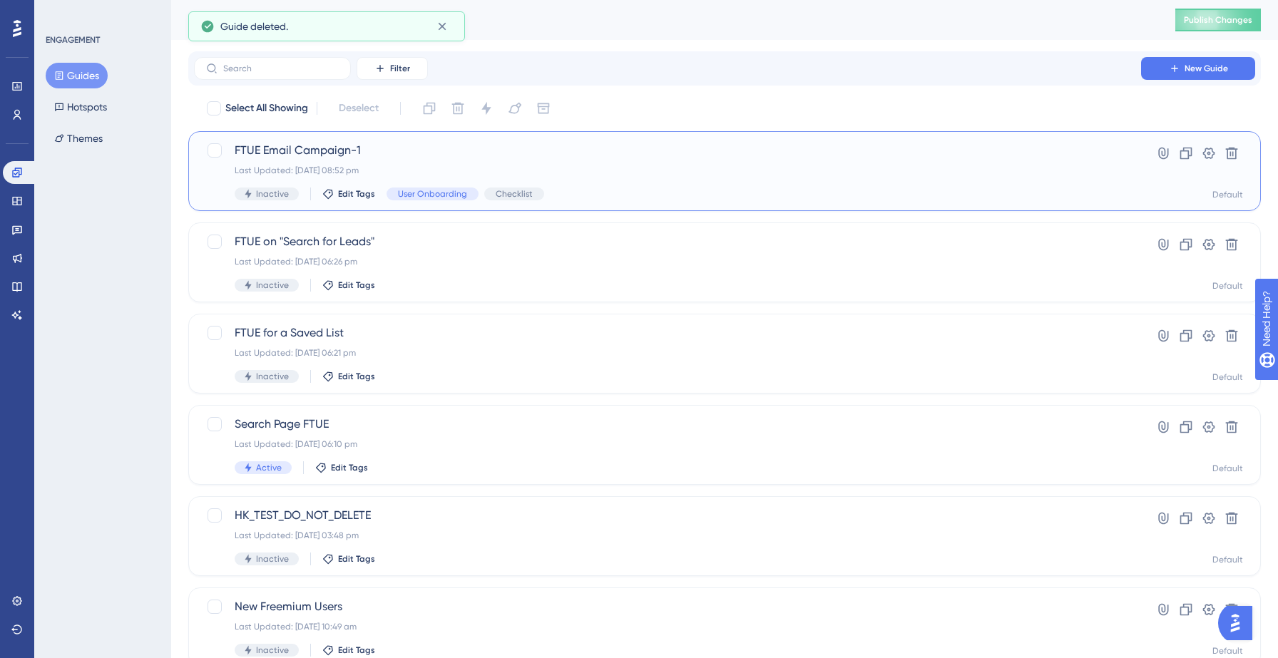
click at [450, 153] on span "FTUE Email Campaign-1" at bounding box center [668, 150] width 866 height 17
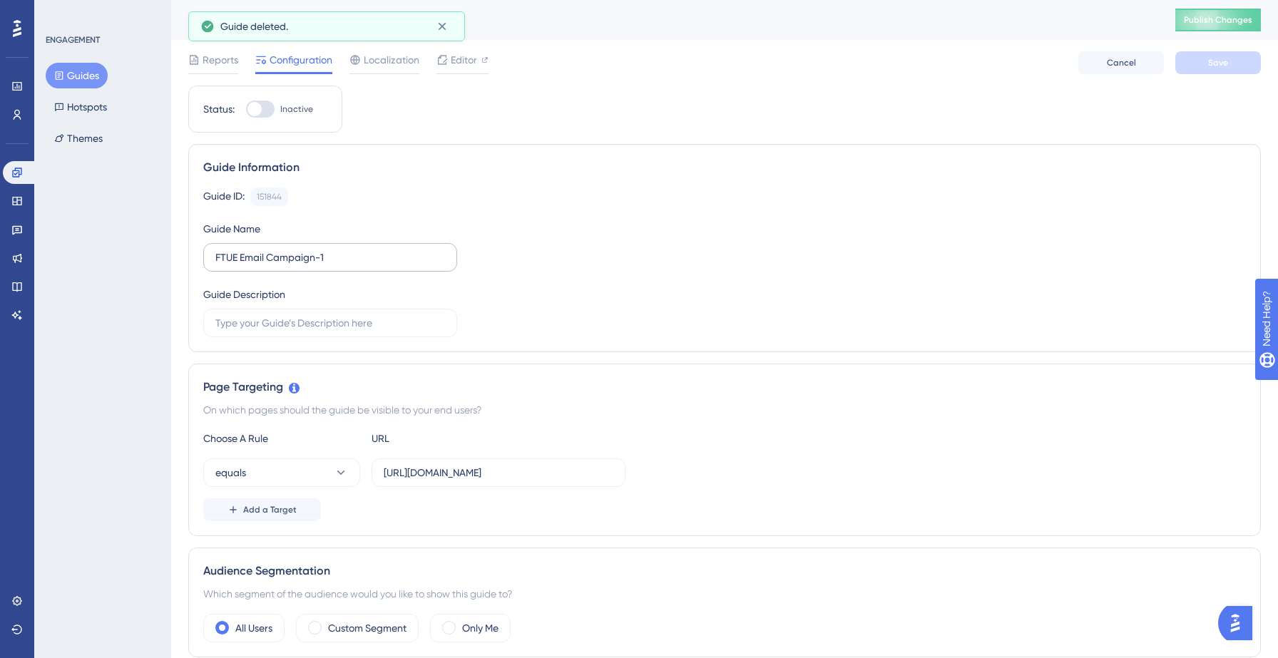
click at [353, 266] on label "FTUE Email Campaign-1" at bounding box center [330, 257] width 254 height 29
click at [353, 265] on input "FTUE Email Campaign-1" at bounding box center [330, 258] width 230 height 16
type input "FTUE Email Campaign"
click at [1237, 65] on button "Save" at bounding box center [1218, 62] width 86 height 23
click at [1220, 14] on span "Publish Changes" at bounding box center [1218, 19] width 68 height 11
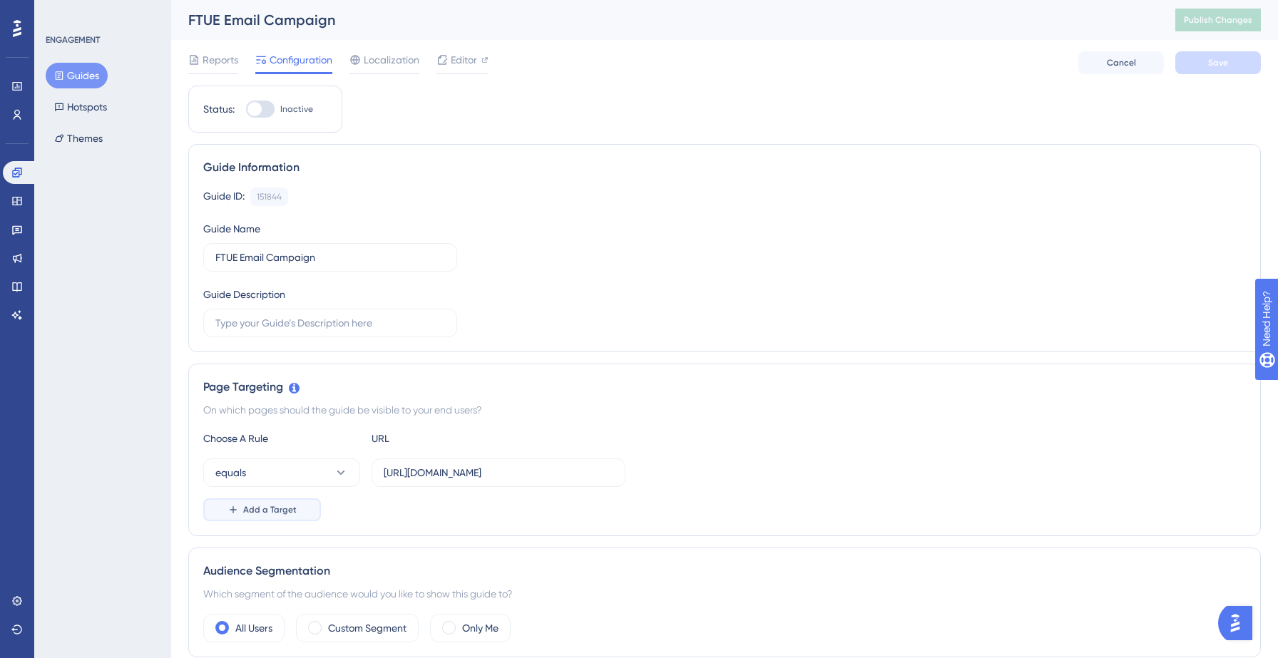
click at [268, 510] on span "Add a Target" at bounding box center [269, 509] width 53 height 11
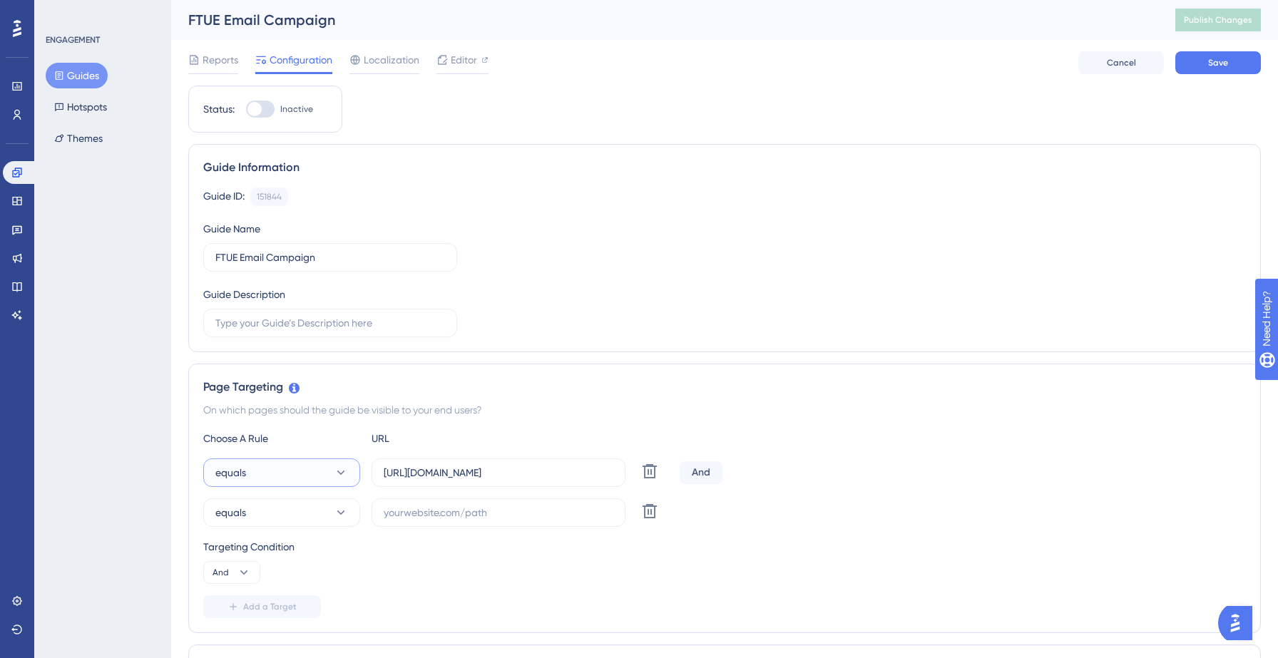
click at [291, 479] on button "equals" at bounding box center [281, 473] width 157 height 29
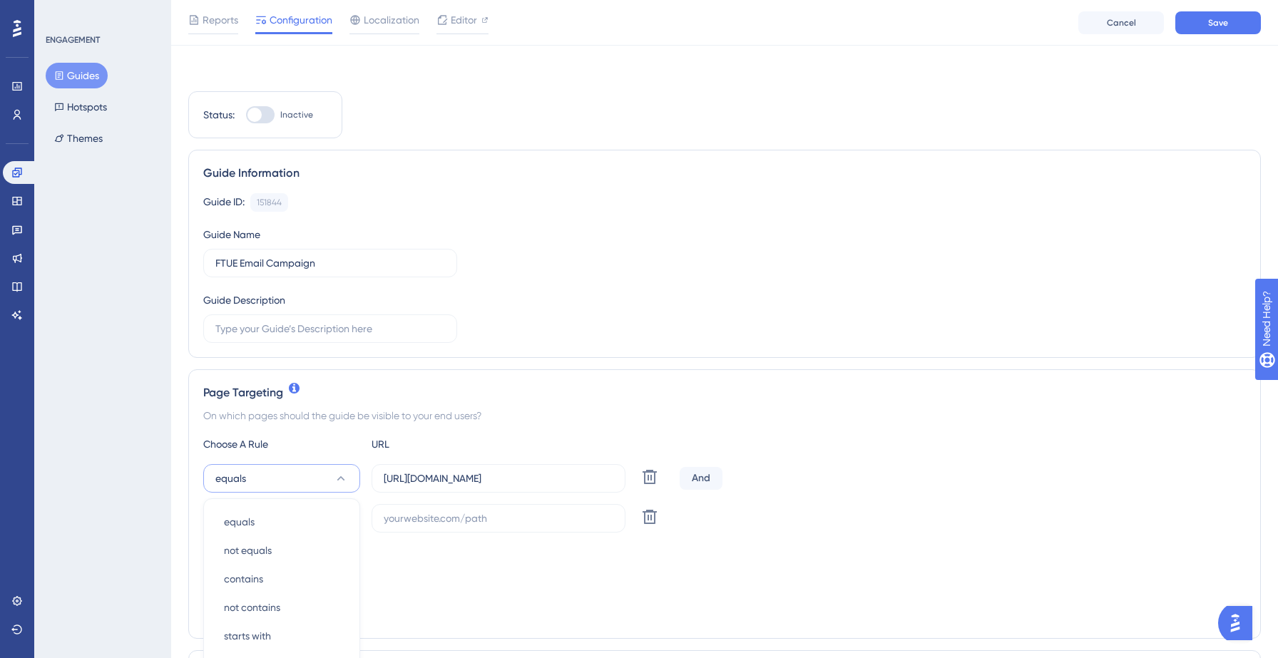
scroll to position [278, 0]
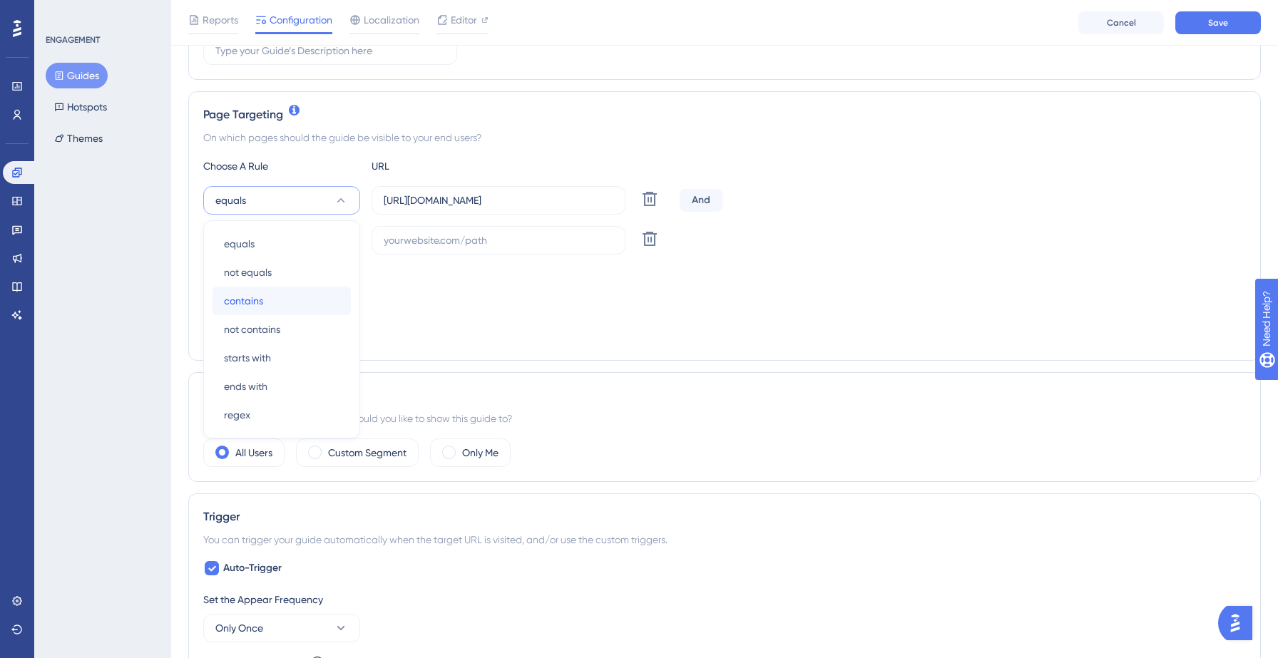
click at [267, 300] on div "contains contains" at bounding box center [282, 301] width 116 height 29
click at [277, 255] on div "Choose A Rule URL contains https://yellowstone.salesgenie.com/market_hub/email_…" at bounding box center [724, 252] width 1043 height 188
click at [287, 244] on button "equals" at bounding box center [281, 240] width 157 height 29
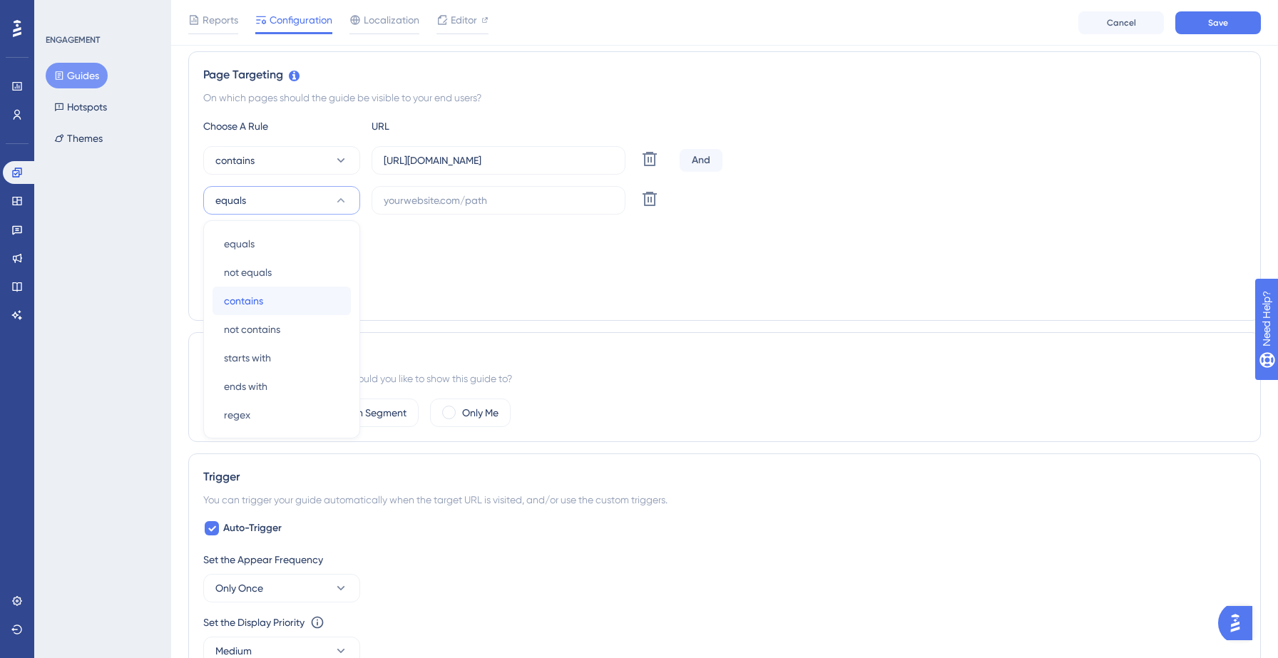
click at [255, 295] on span "contains" at bounding box center [243, 300] width 39 height 17
click at [442, 205] on input "text" at bounding box center [499, 201] width 230 height 16
paste input "https://yellowstone.salesgenie.com/"
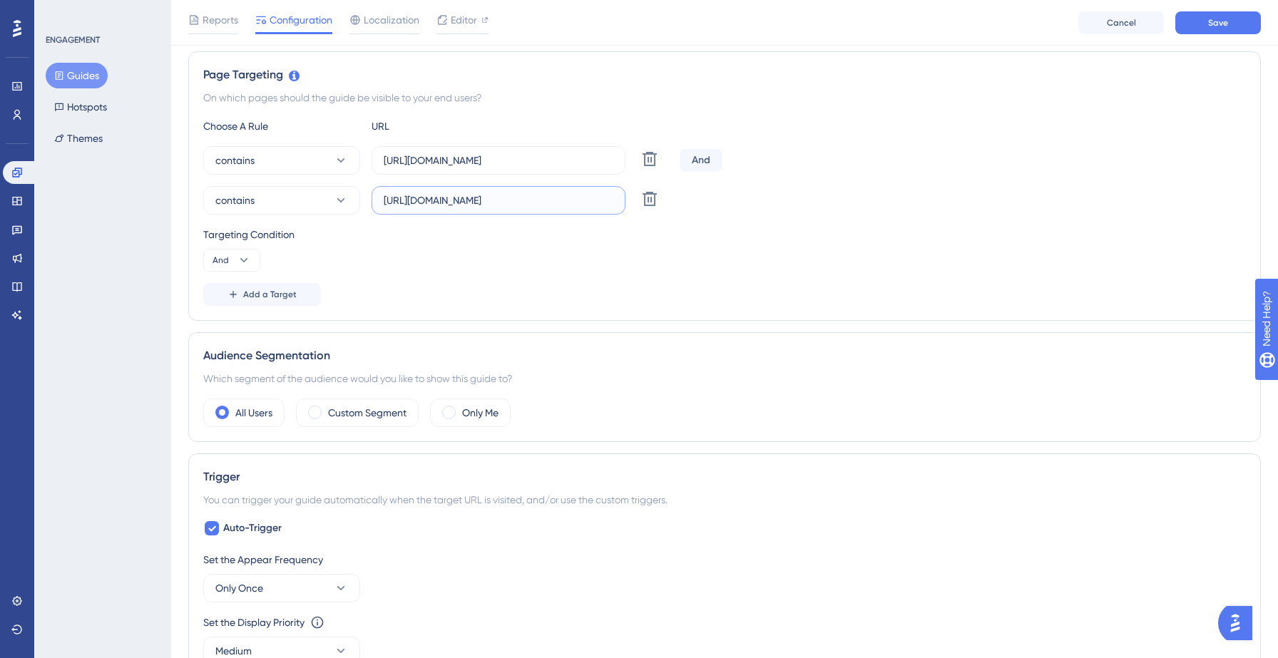
click at [471, 203] on input "https://yellowstone.salesgenie.com/" at bounding box center [499, 201] width 230 height 16
type input "https://hotsprings.salesgenie.com/"
click at [568, 260] on div "Targeting Condition And" at bounding box center [724, 249] width 1043 height 46
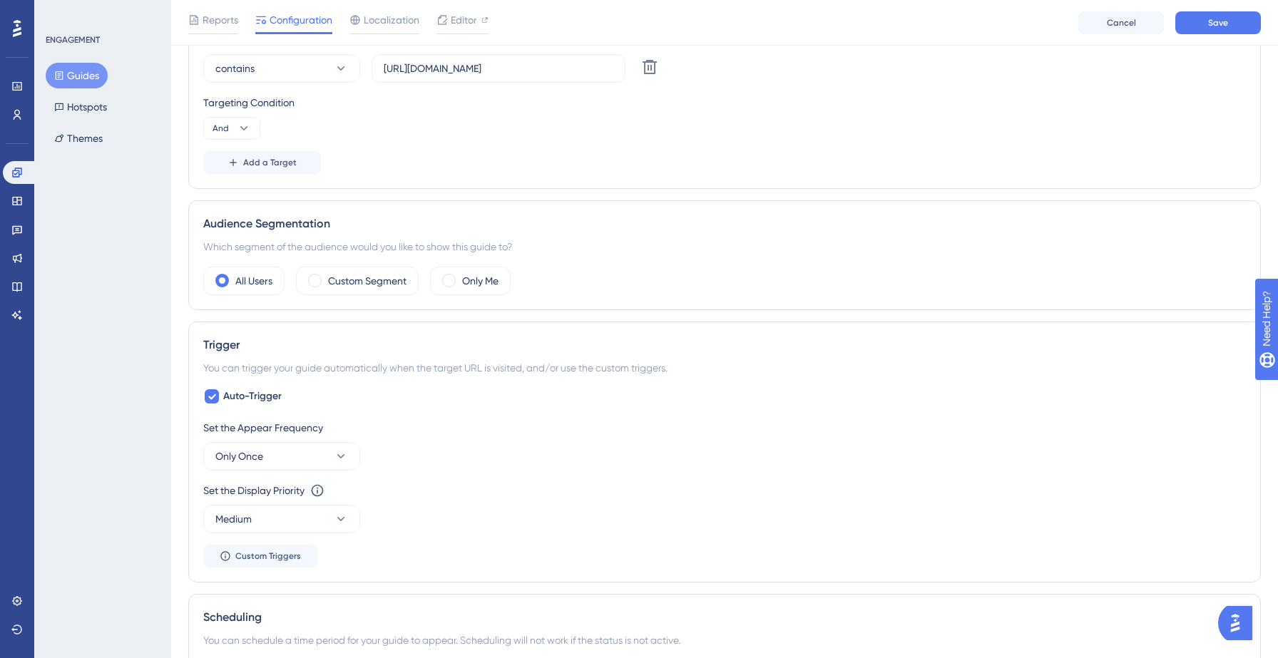
scroll to position [451, 0]
click at [374, 281] on label "Custom Segment" at bounding box center [367, 280] width 78 height 17
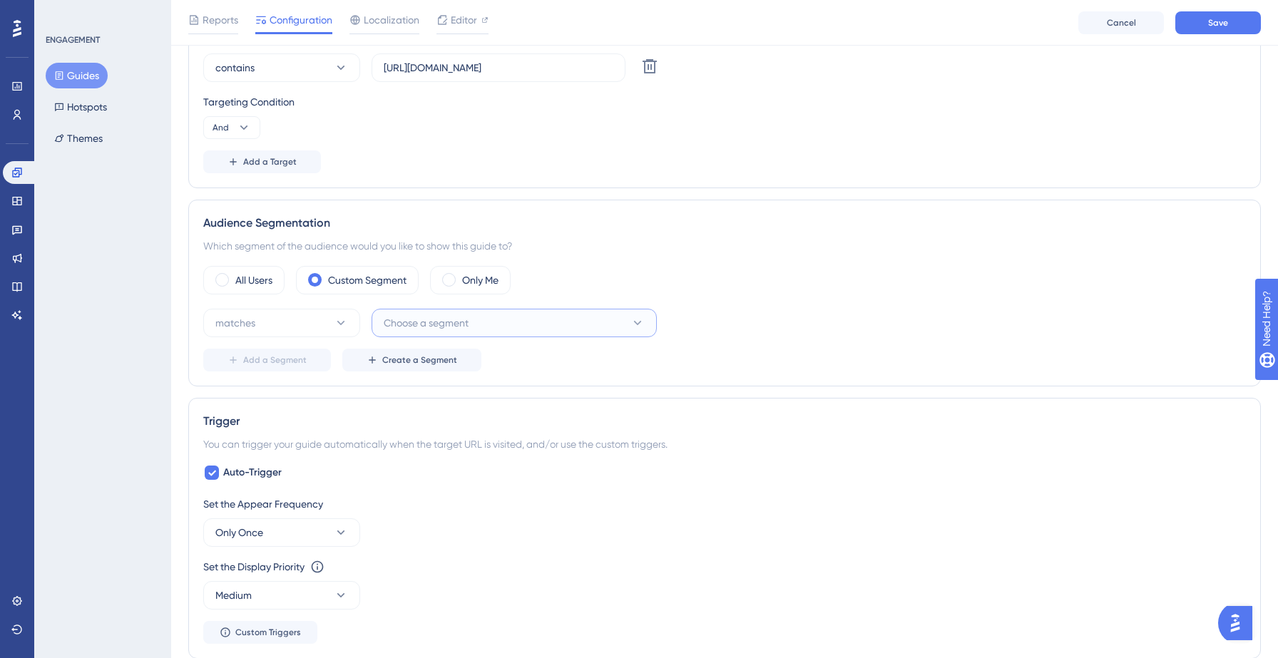
click at [475, 329] on button "Choose a segment" at bounding box center [514, 323] width 285 height 29
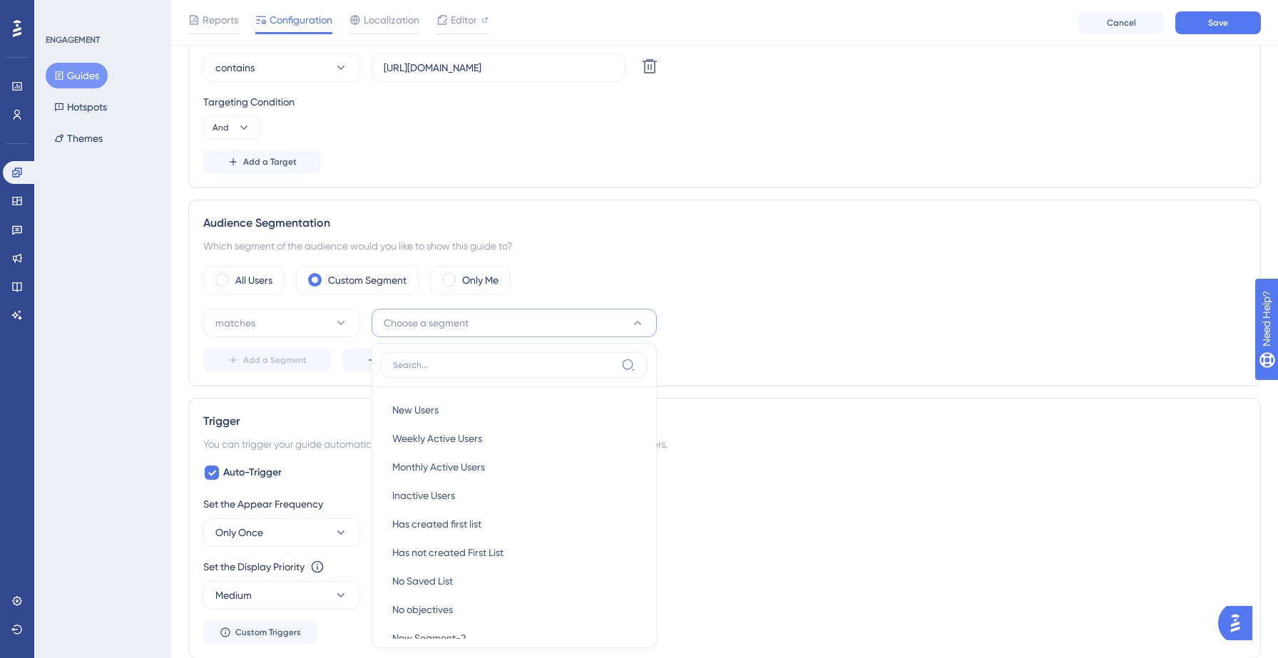
scroll to position [617, 0]
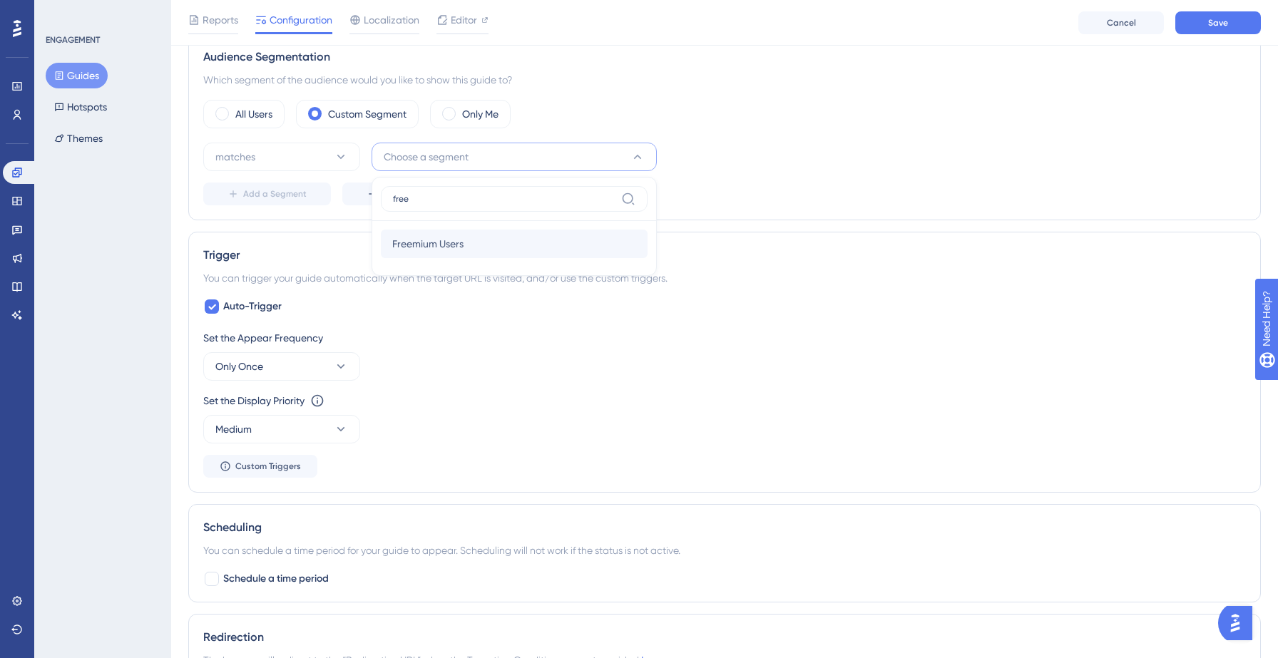
type input "free"
click at [465, 245] on div "Freemium Users Freemium Users" at bounding box center [514, 244] width 244 height 29
click at [260, 195] on span "Add a Segment" at bounding box center [274, 193] width 63 height 11
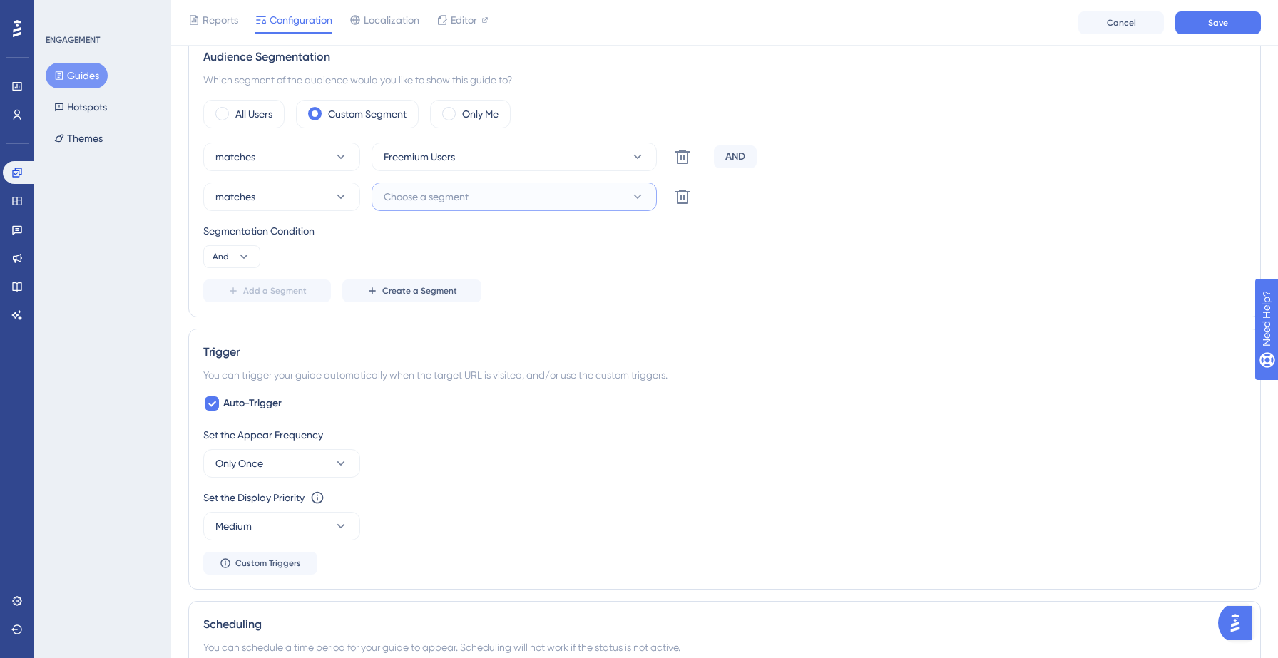
click at [442, 200] on span "Choose a segment" at bounding box center [426, 196] width 85 height 17
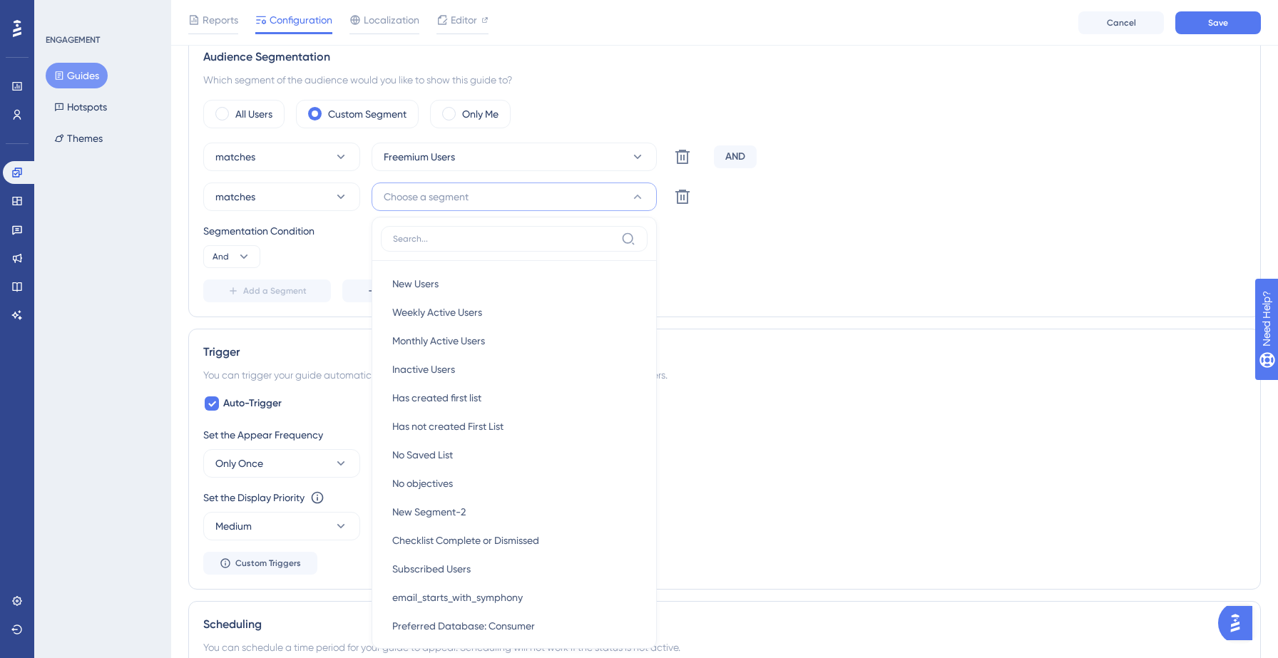
scroll to position [720, 0]
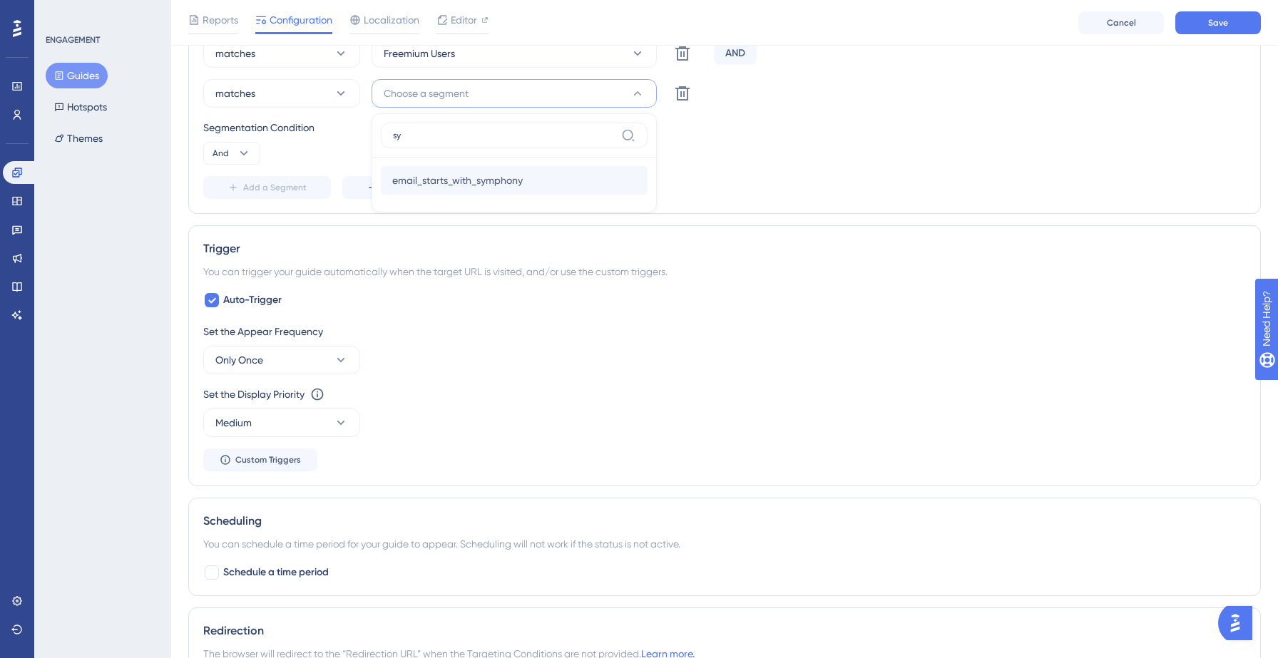
type input "sy"
click at [454, 176] on span "email_starts_with_symphony" at bounding box center [457, 180] width 131 height 17
click at [250, 195] on button "Add a Segment" at bounding box center [267, 187] width 128 height 23
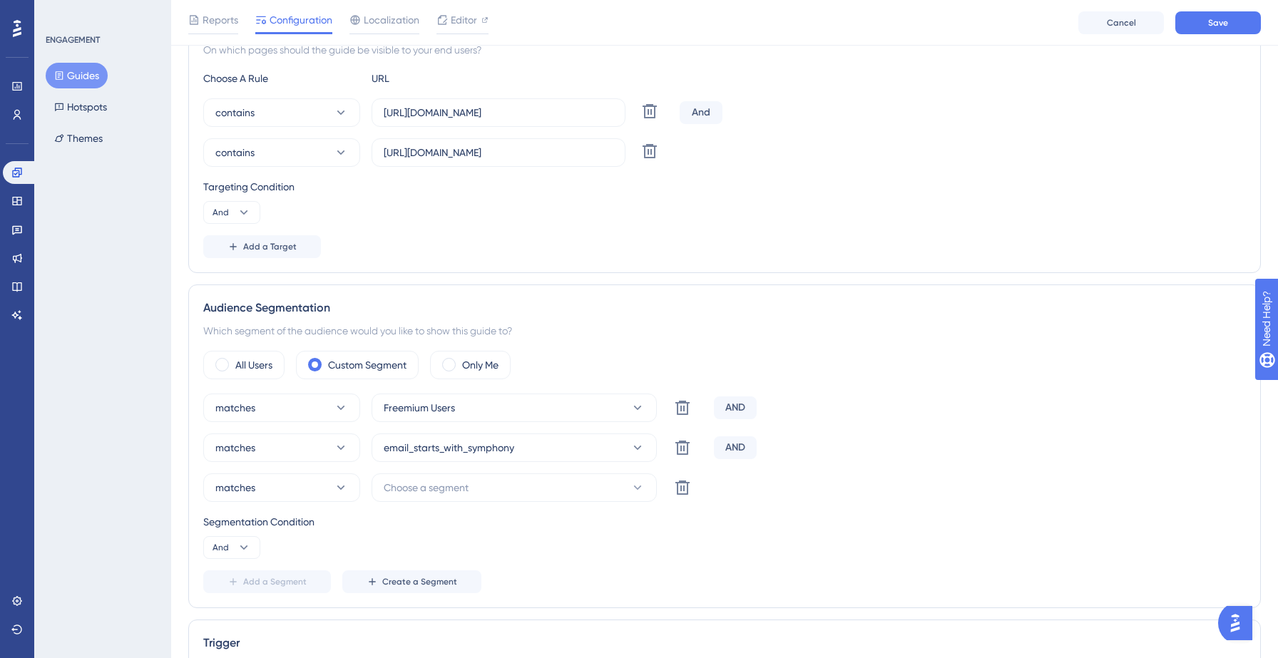
scroll to position [399, 0]
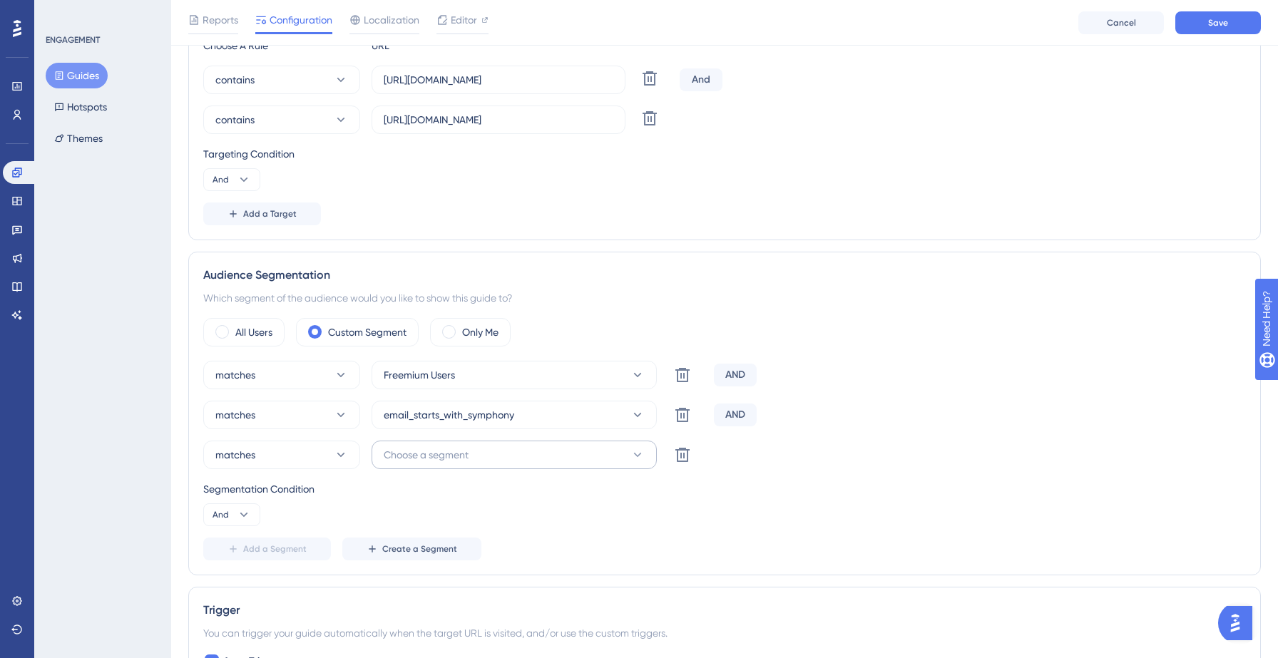
click at [479, 462] on button "Choose a segment" at bounding box center [514, 455] width 285 height 29
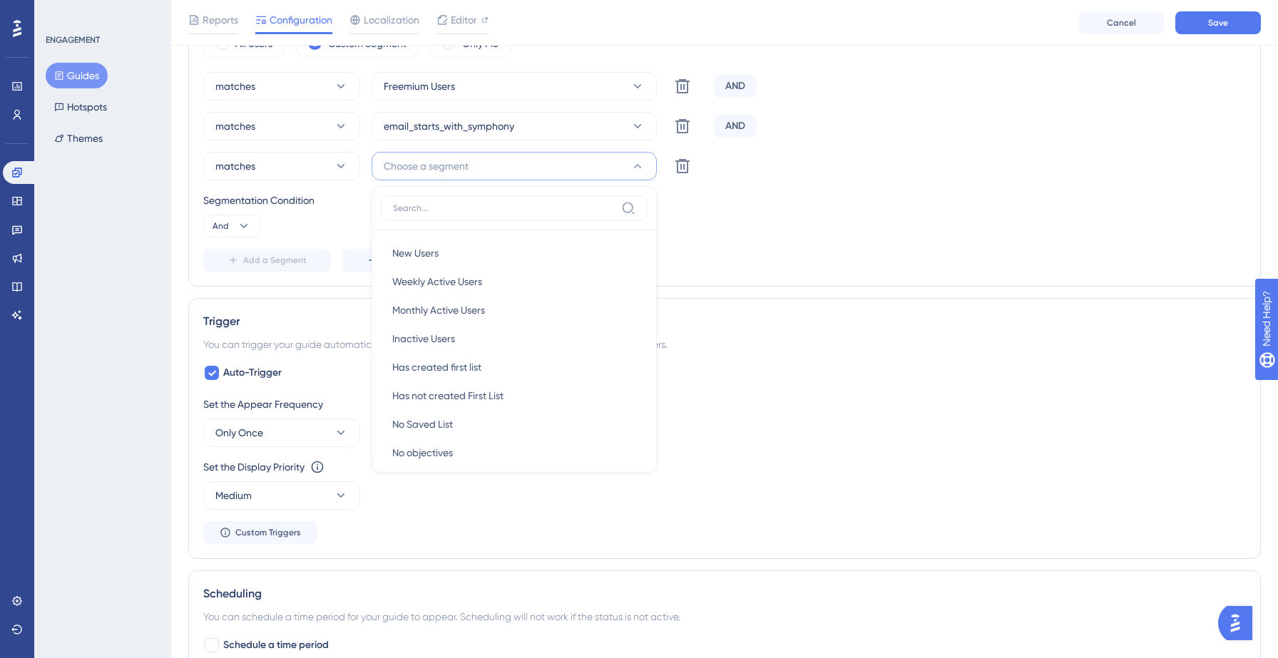
click at [712, 246] on div "matches Freemium Users Delete AND matches email_starts_with_symphony Delete AND…" at bounding box center [724, 172] width 1043 height 200
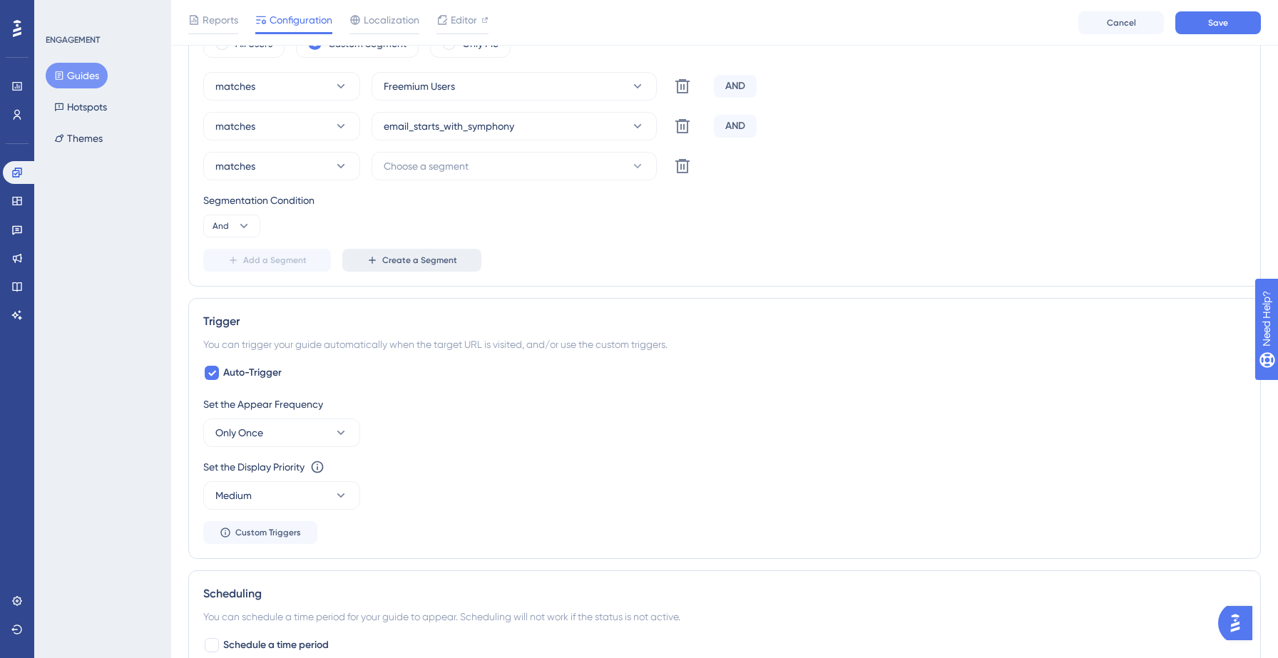
click at [422, 261] on span "Create a Segment" at bounding box center [419, 260] width 75 height 11
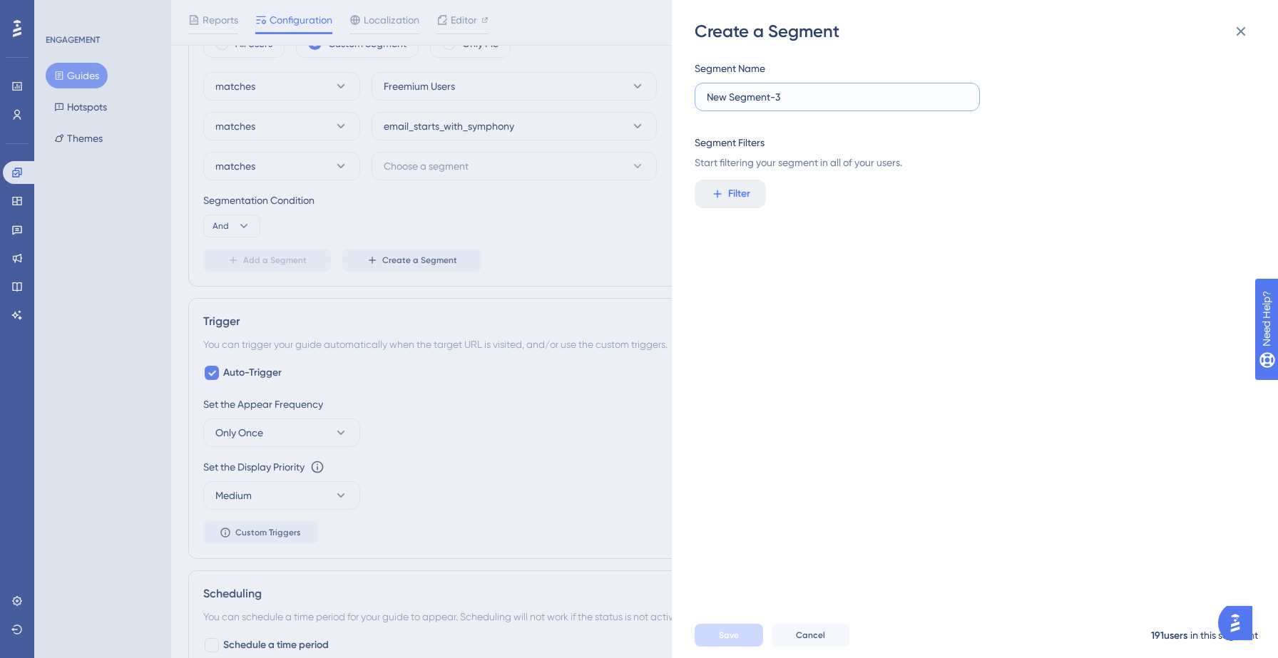
click at [783, 98] on input "New Segment-3" at bounding box center [837, 97] width 261 height 16
type input "Has Not Created Email Campaign"
click at [733, 197] on span "Filter" at bounding box center [739, 193] width 22 height 17
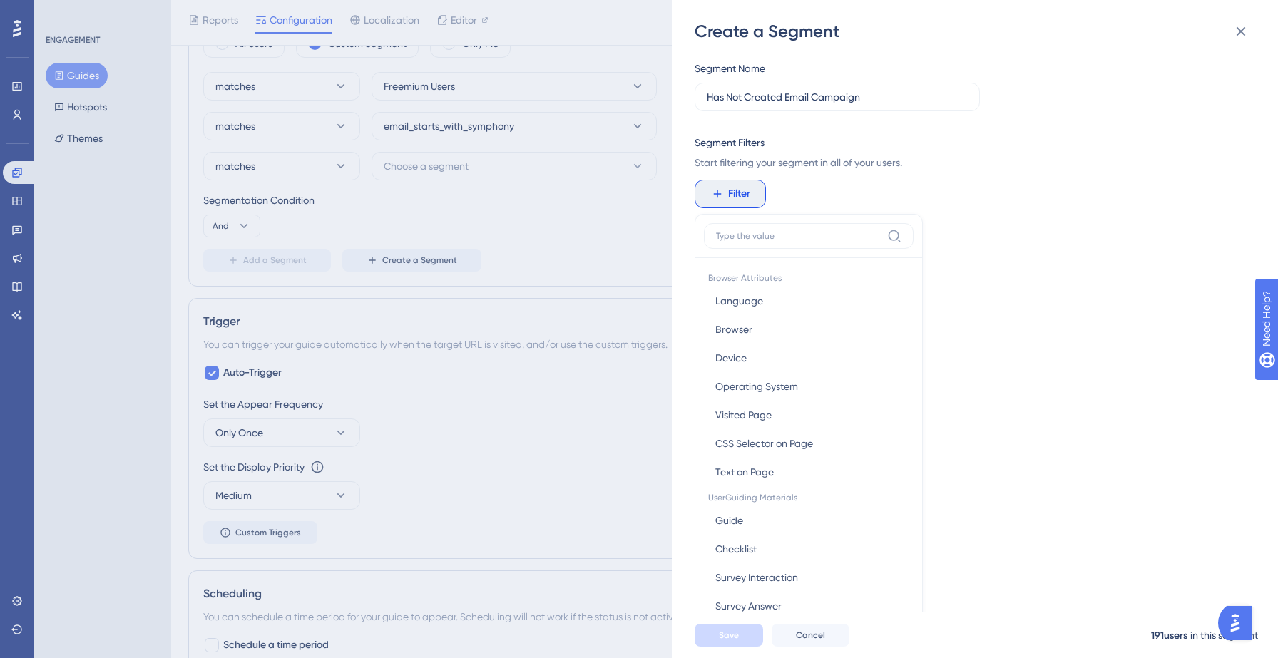
scroll to position [87, 0]
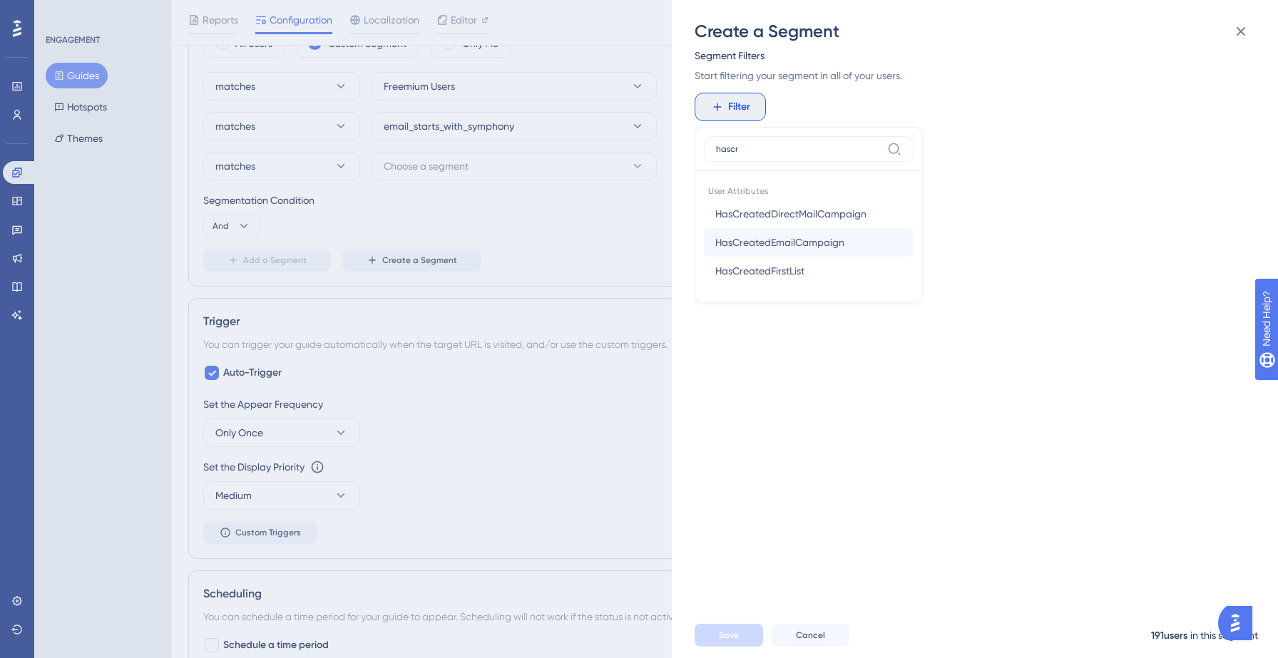
type input "hascr"
click at [812, 241] on span "HasCreatedEmailCampaign" at bounding box center [779, 242] width 129 height 17
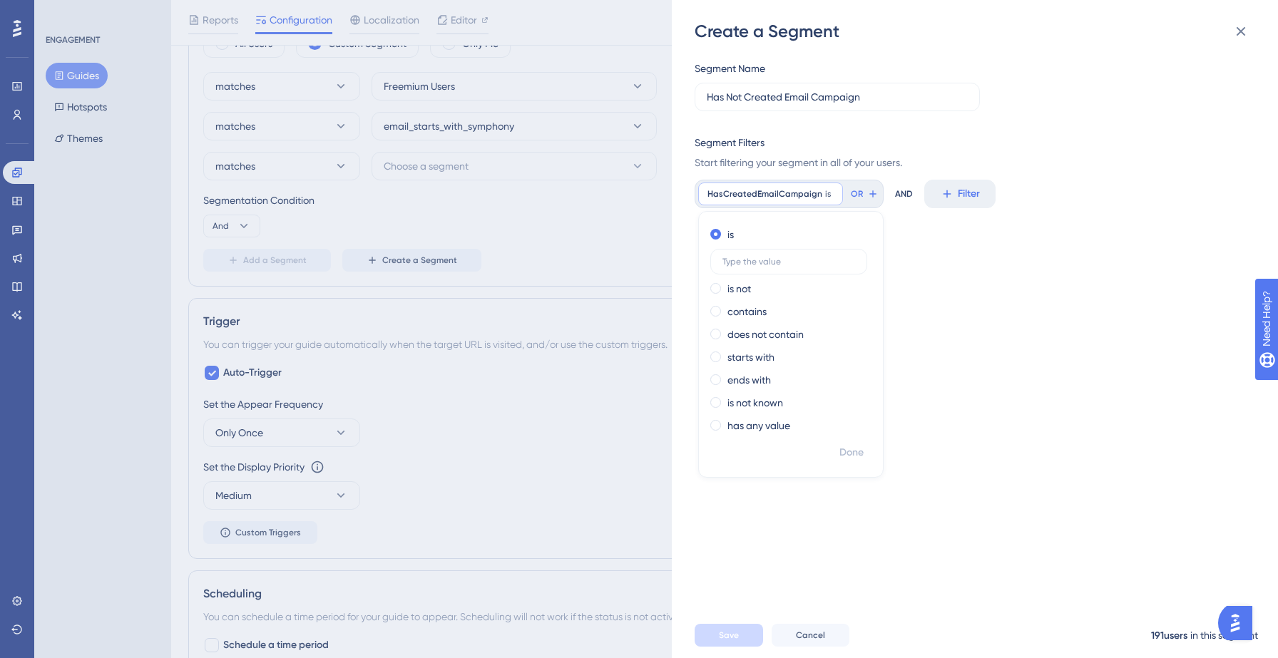
scroll to position [0, 0]
type input "No"
click at [852, 447] on span "Done" at bounding box center [851, 452] width 24 height 17
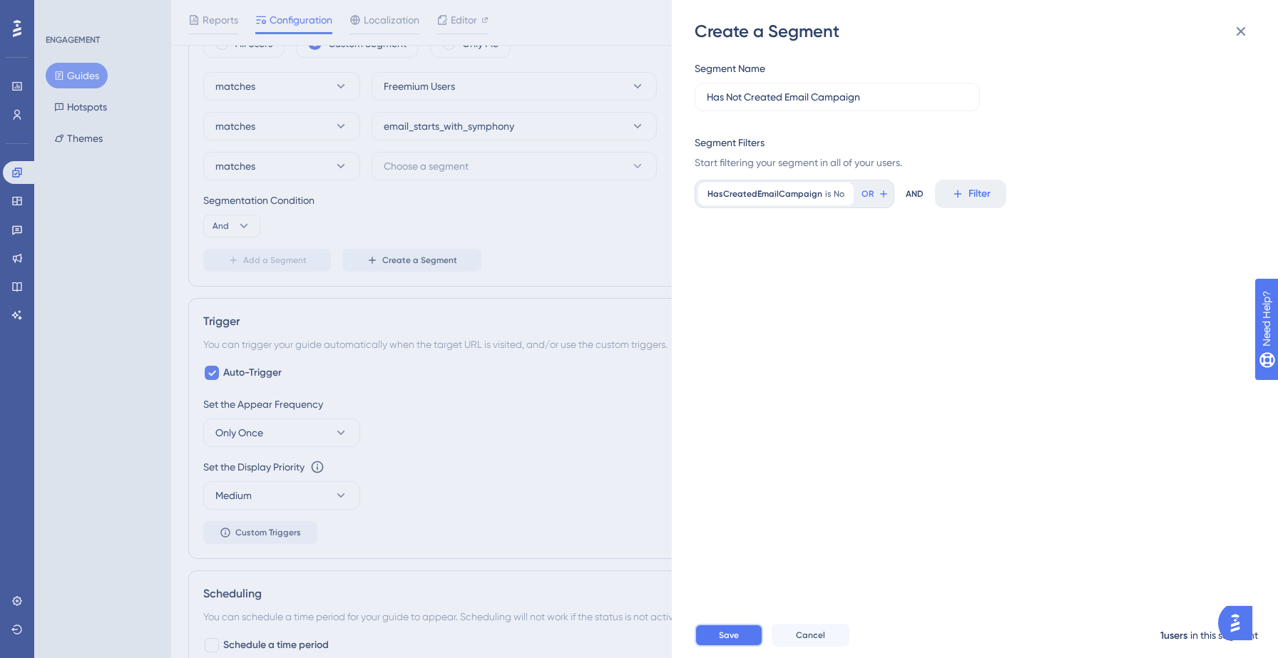
click at [729, 633] on span "Save" at bounding box center [729, 635] width 20 height 11
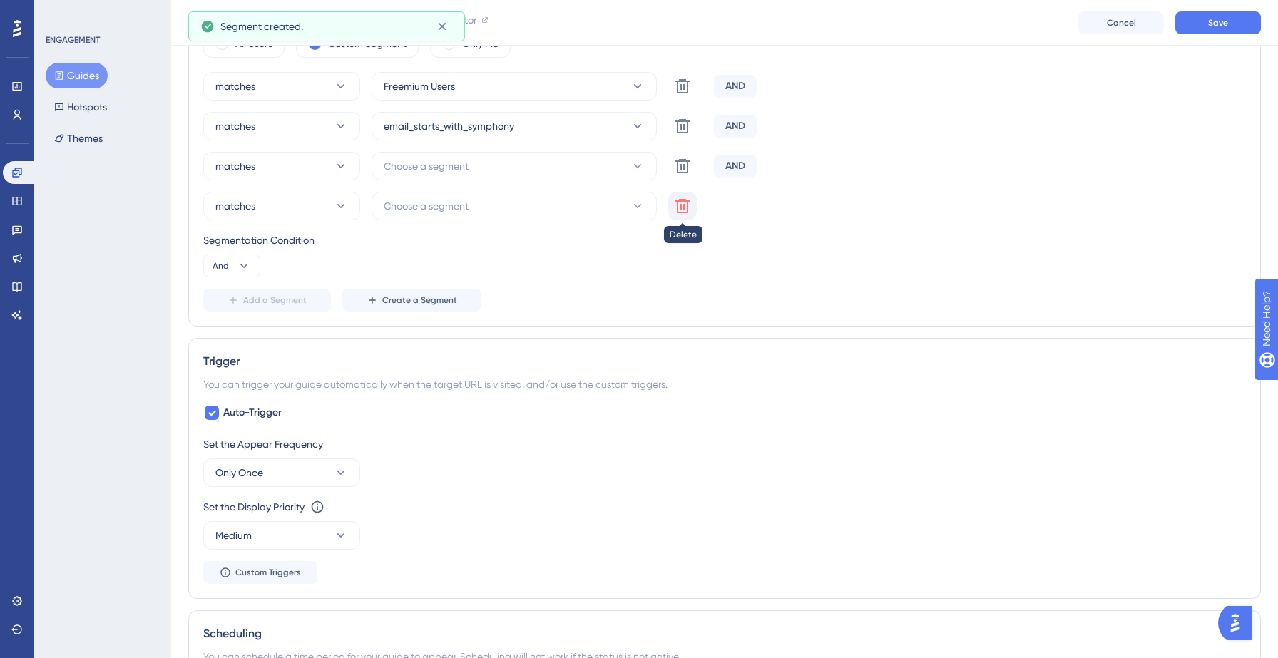
click at [690, 204] on icon at bounding box center [682, 206] width 17 height 17
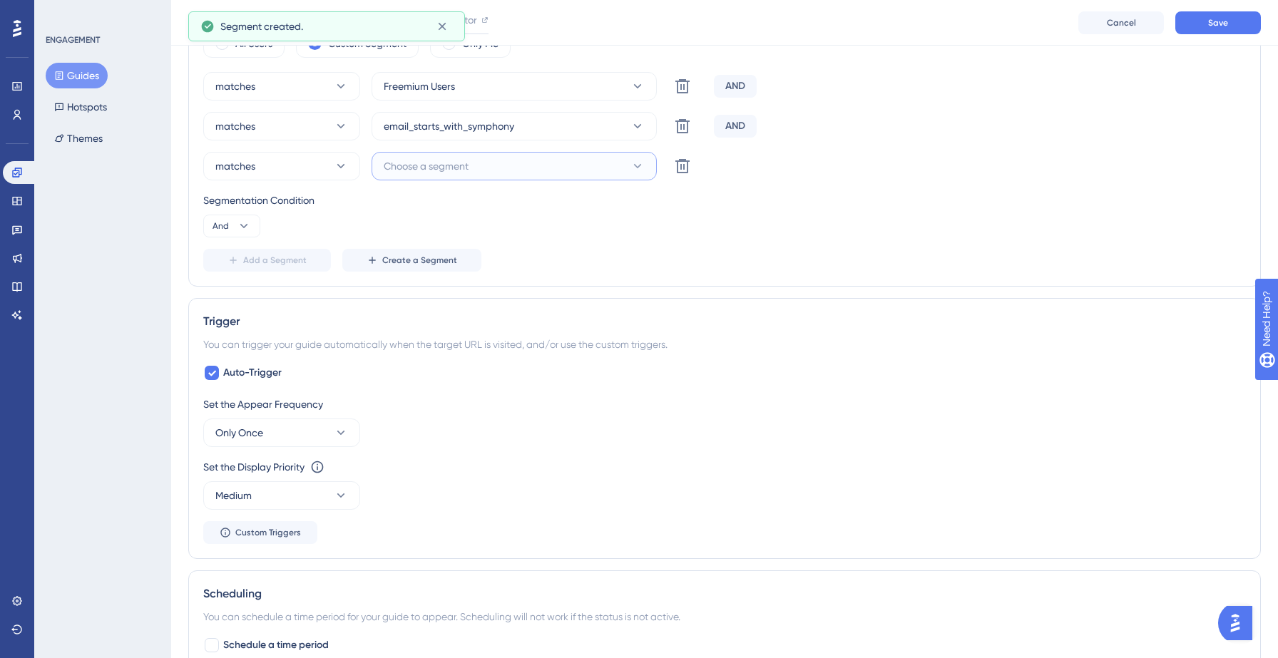
click at [533, 166] on button "Choose a segment" at bounding box center [514, 166] width 285 height 29
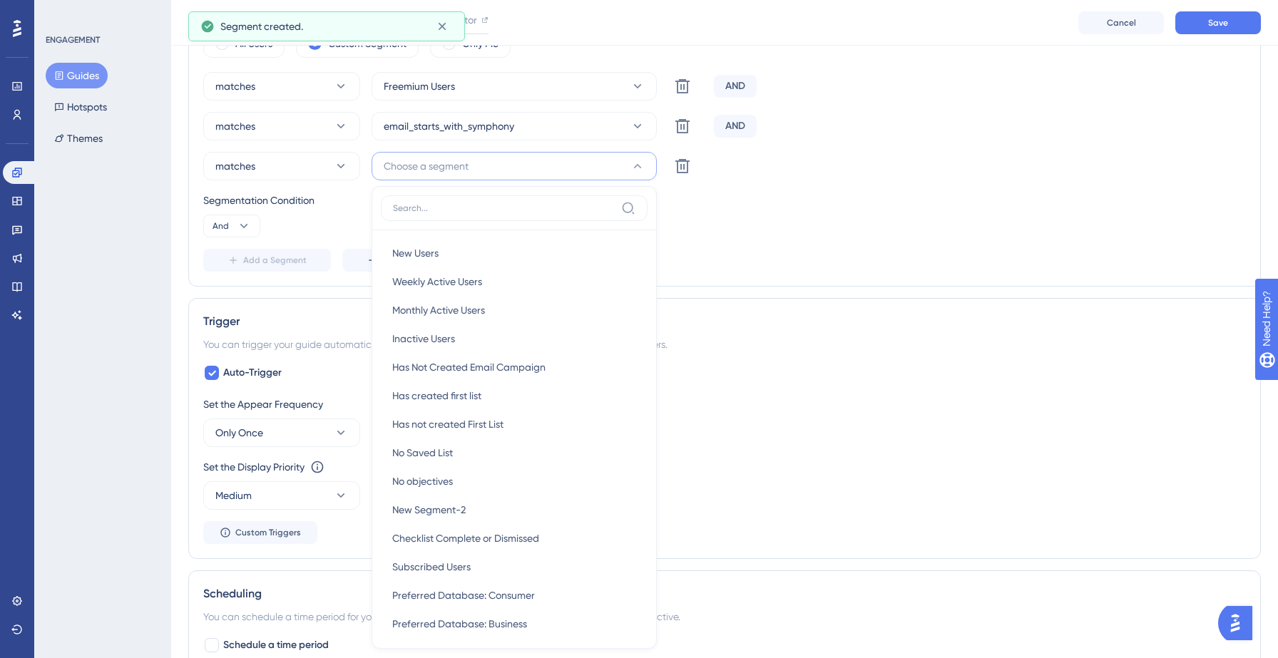
scroll to position [775, 0]
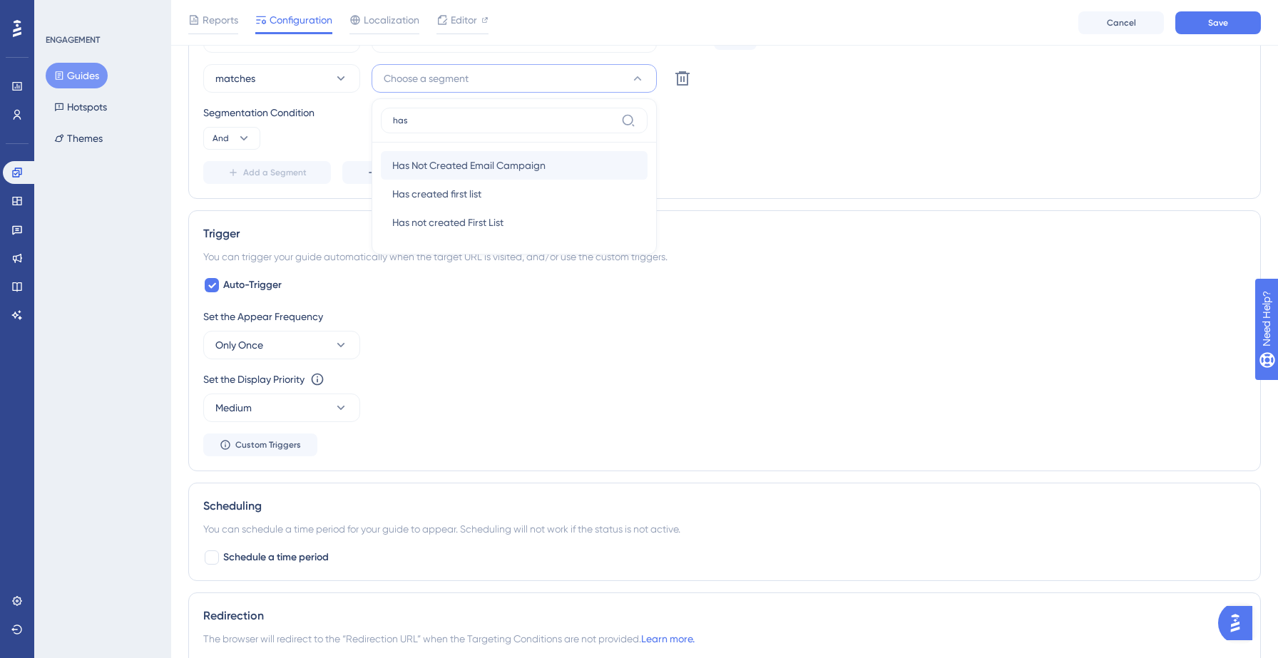
type input "has"
click at [518, 164] on span "Has Not Created Email Campaign" at bounding box center [468, 165] width 153 height 17
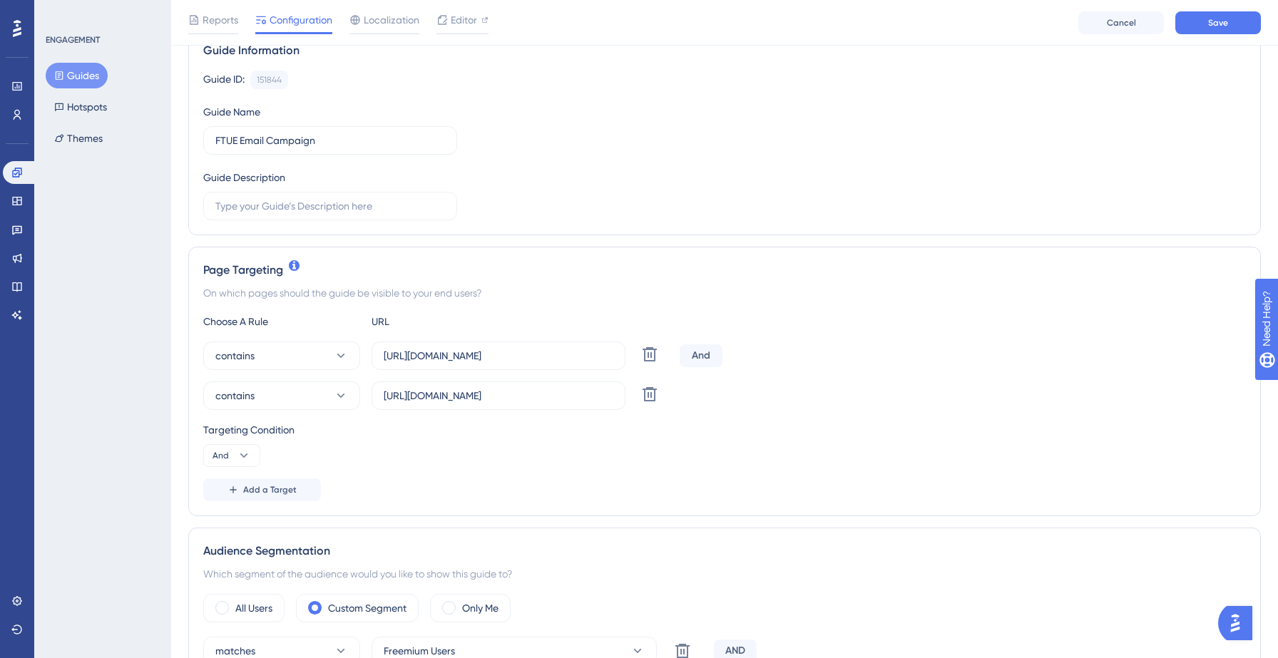
scroll to position [130, 0]
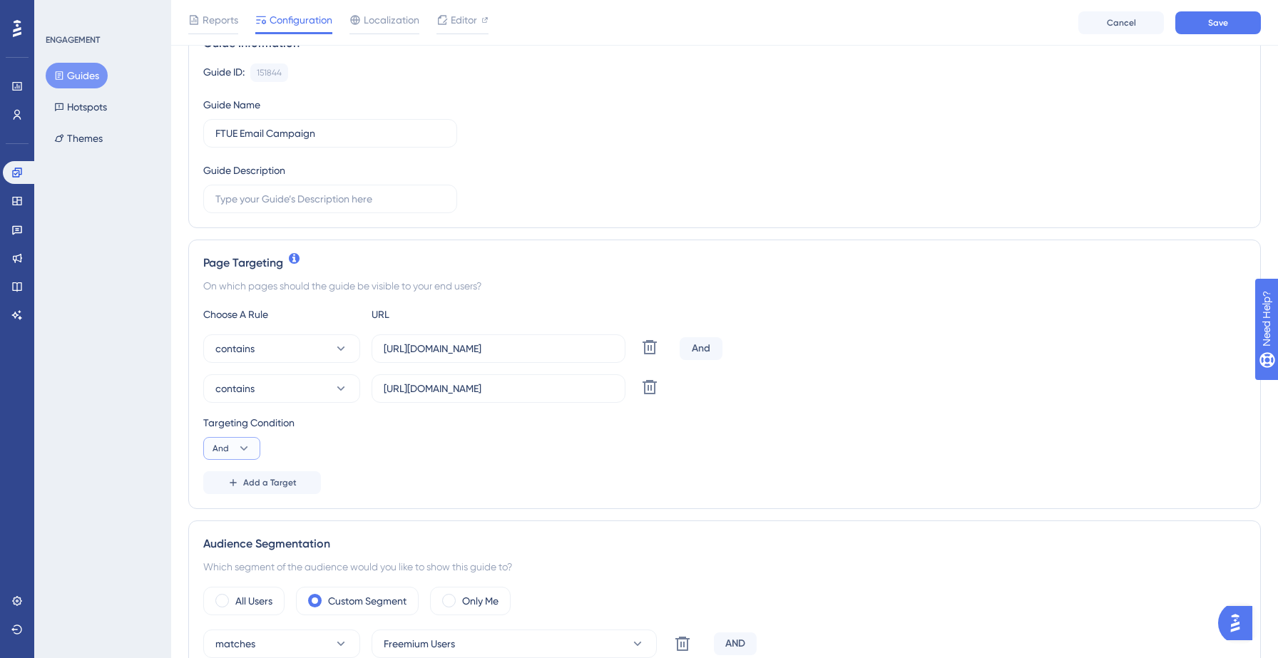
click at [240, 452] on icon at bounding box center [244, 448] width 14 height 14
click at [228, 511] on span "Or" at bounding box center [223, 517] width 11 height 17
click at [446, 488] on div "Add a Target" at bounding box center [724, 482] width 1043 height 23
click at [1224, 27] on span "Save" at bounding box center [1218, 22] width 20 height 11
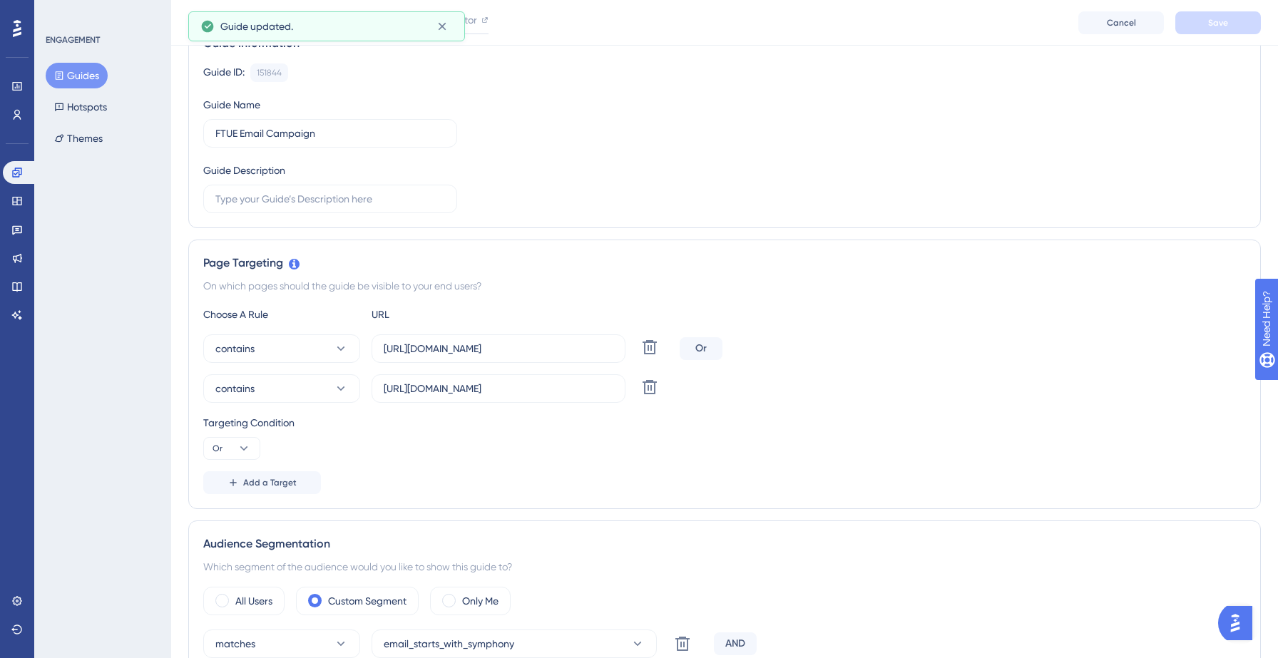
scroll to position [0, 0]
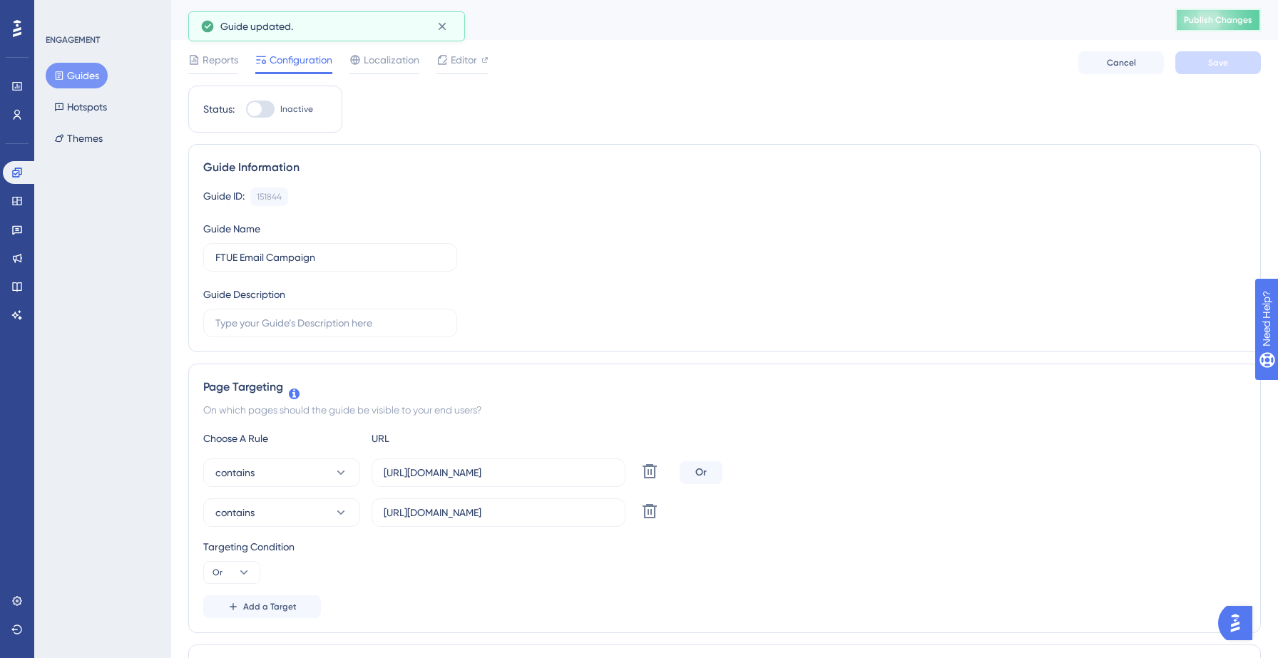
click at [1200, 20] on span "Publish Changes" at bounding box center [1218, 19] width 68 height 11
click at [258, 113] on div at bounding box center [254, 109] width 14 height 14
click at [246, 110] on input "Inactive" at bounding box center [245, 109] width 1 height 1
checkbox input "true"
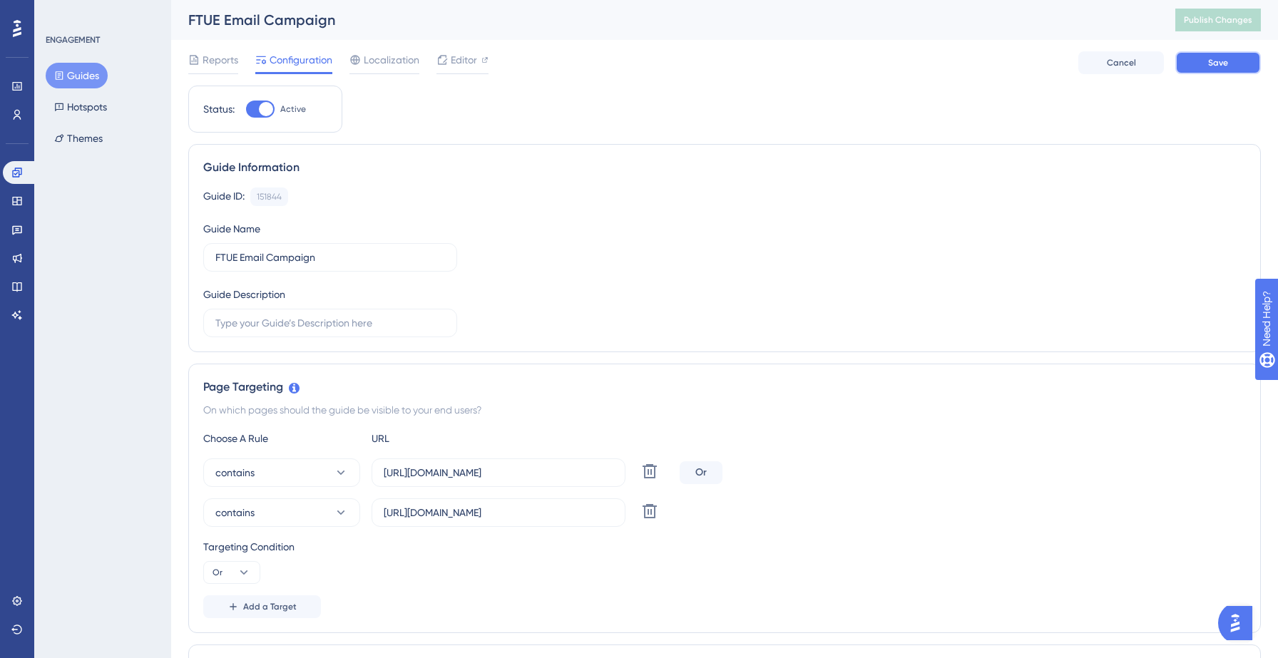
click at [1206, 63] on button "Save" at bounding box center [1218, 62] width 86 height 23
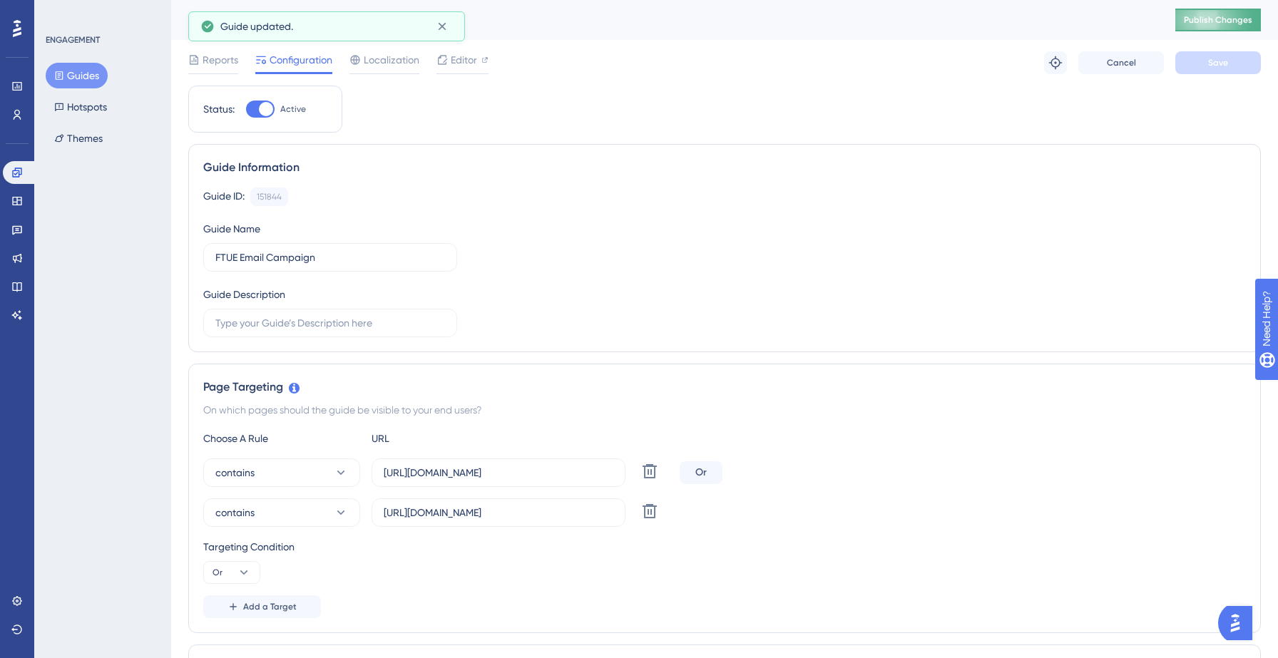
click at [1205, 23] on span "Publish Changes" at bounding box center [1218, 19] width 68 height 11
click at [444, 25] on icon at bounding box center [442, 26] width 14 height 14
click at [81, 78] on button "Guides" at bounding box center [77, 76] width 62 height 26
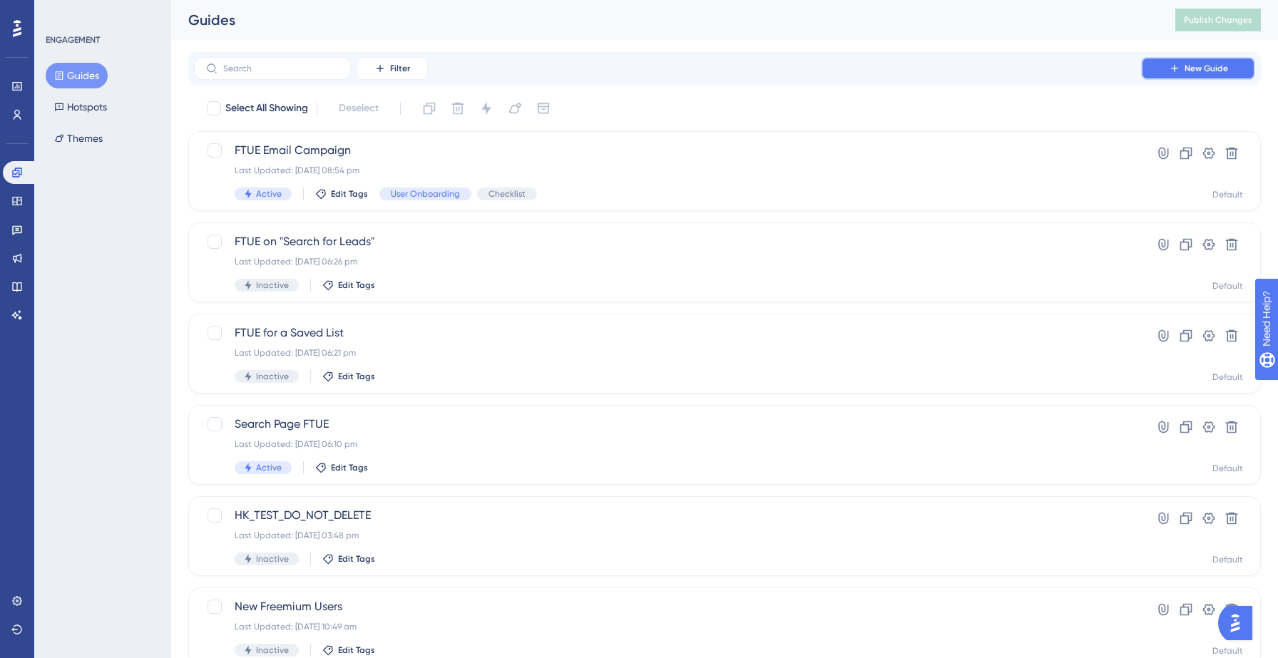
click at [1168, 76] on button "New Guide" at bounding box center [1198, 68] width 114 height 23
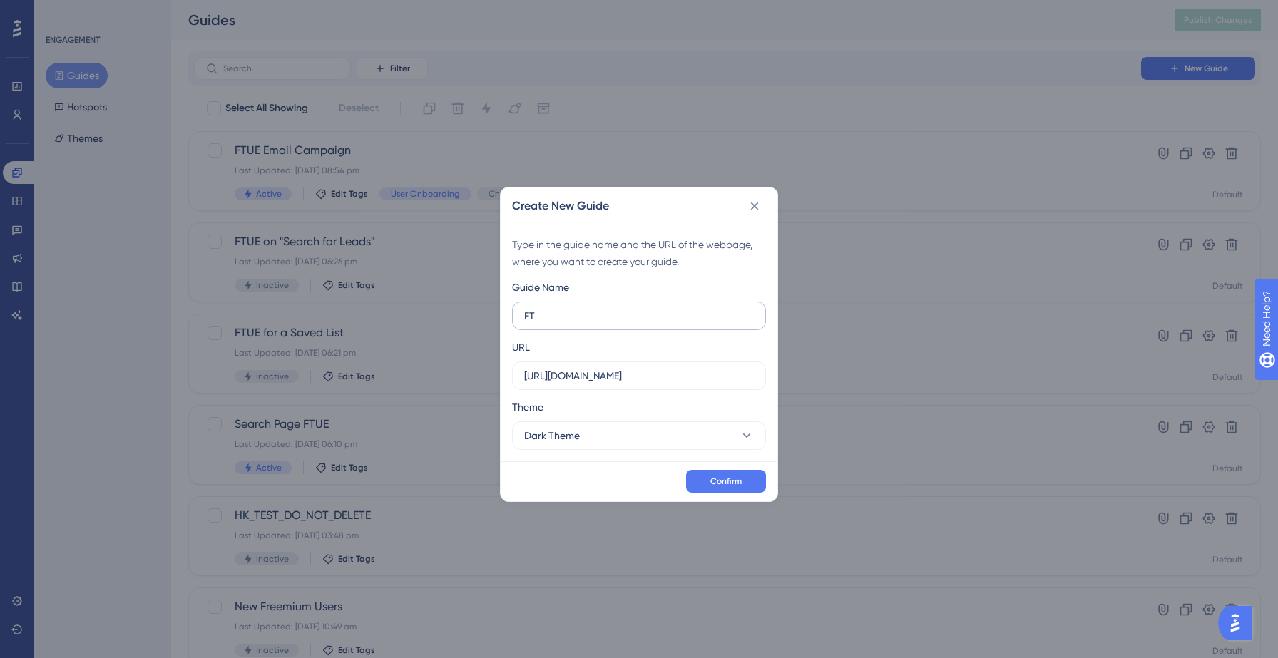
type input "F"
click at [757, 208] on icon at bounding box center [755, 206] width 8 height 8
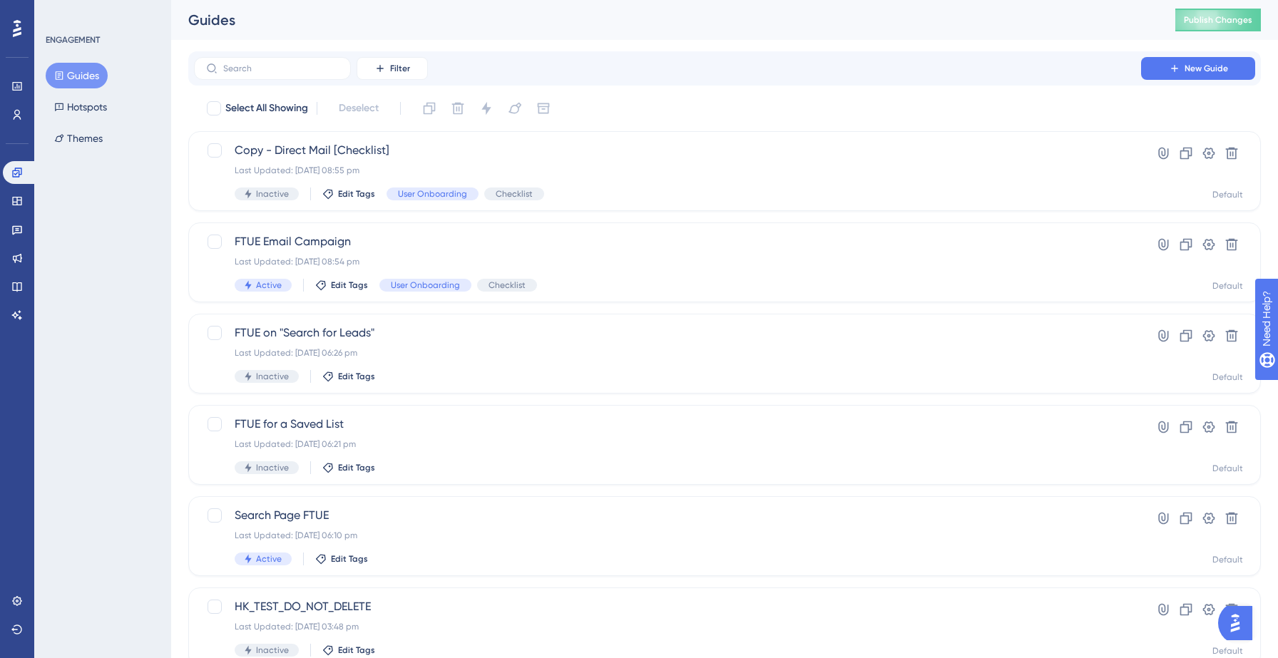
click at [79, 63] on button "Guides" at bounding box center [77, 76] width 62 height 26
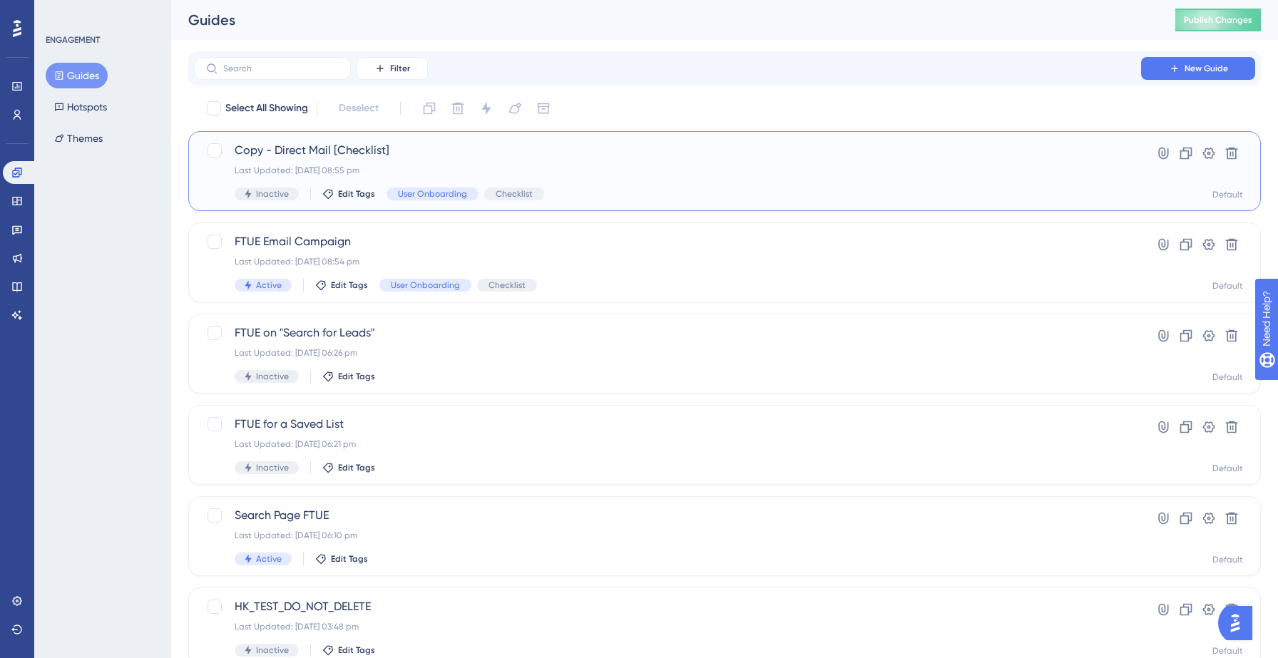
click at [638, 189] on div "Inactive Edit Tags User Onboarding Checklist" at bounding box center [668, 194] width 866 height 13
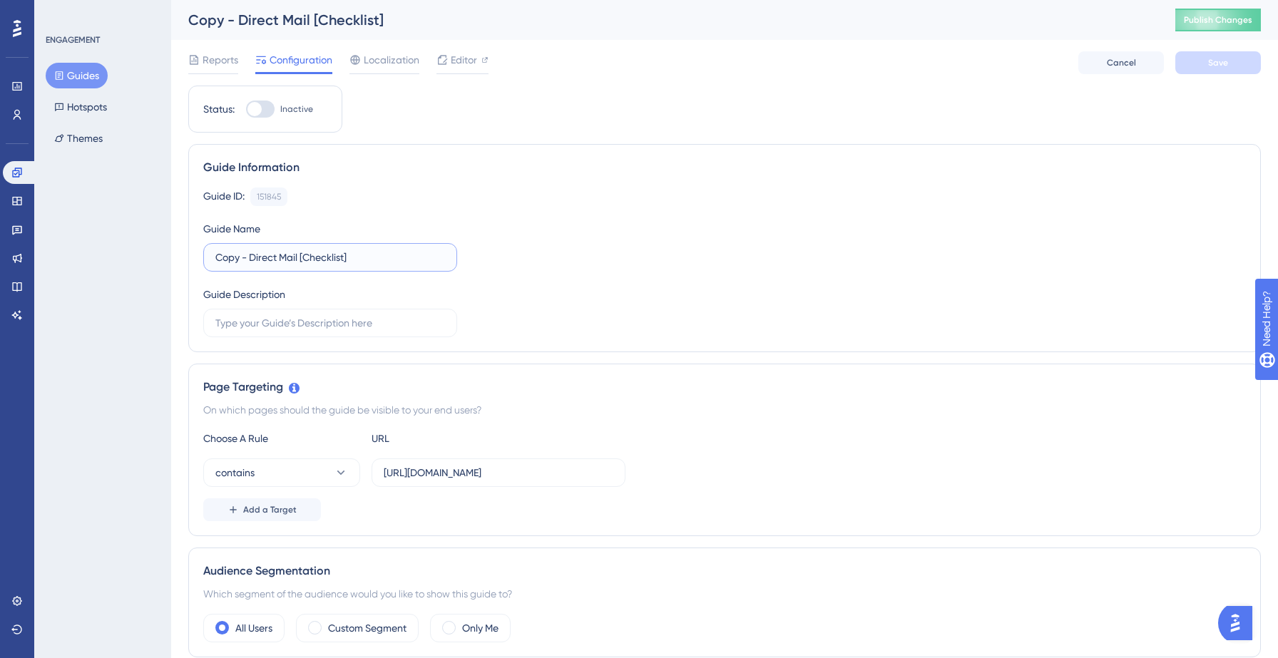
click at [361, 263] on input "Copy - Direct Mail [Checklist]" at bounding box center [330, 258] width 230 height 16
type input "FTUE Direct Mail"
click at [591, 267] on div "Guide ID: 151845 Copy Guide Name FTUE Direct Mail Guide Description" at bounding box center [724, 263] width 1043 height 150
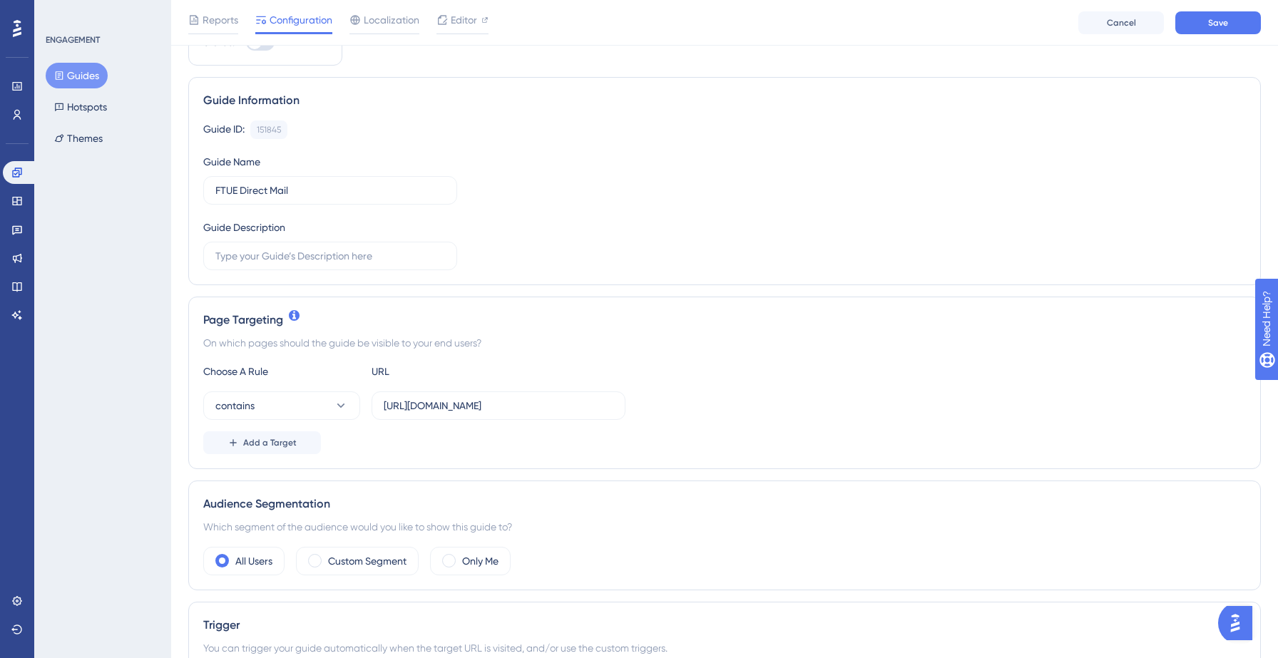
scroll to position [80, 0]
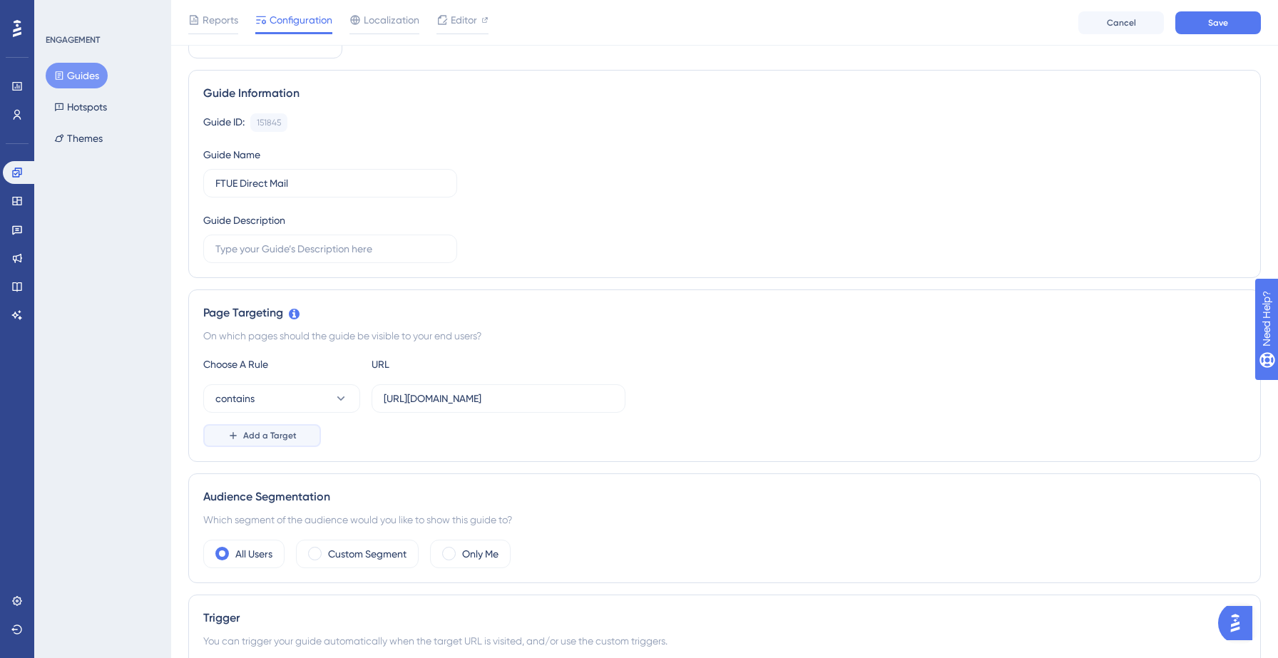
click at [274, 434] on span "Add a Target" at bounding box center [269, 435] width 53 height 11
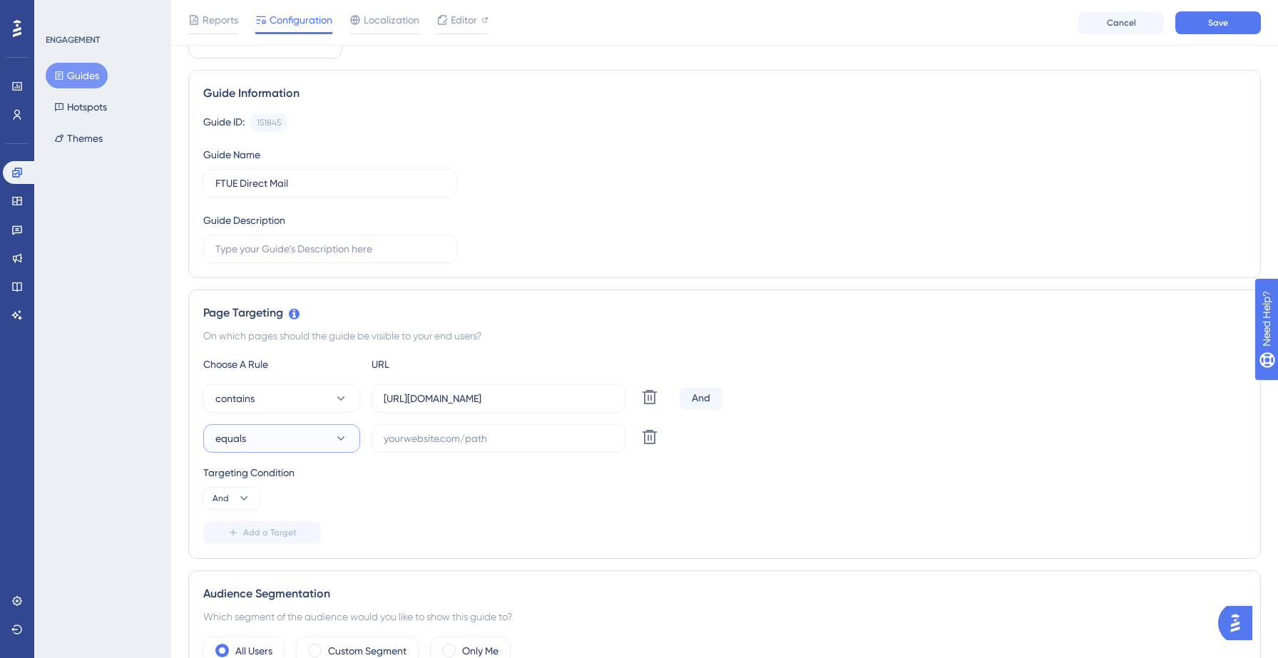
click at [306, 434] on button "equals" at bounding box center [281, 438] width 157 height 29
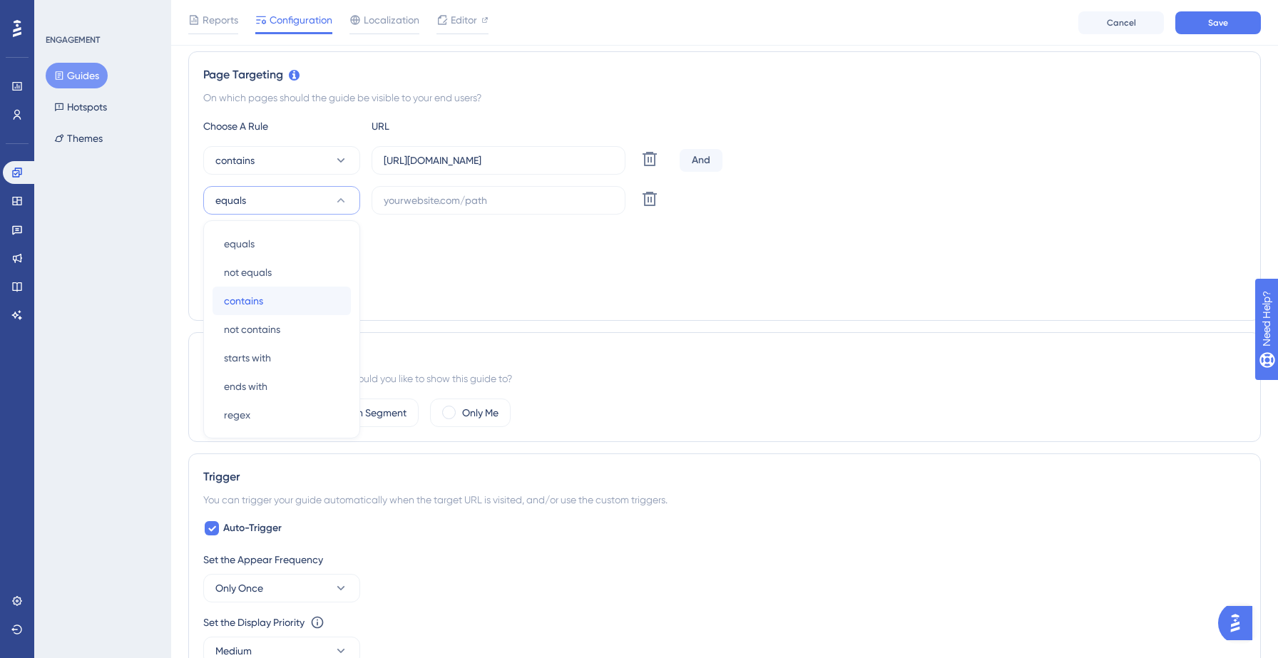
click at [260, 300] on span "contains" at bounding box center [243, 300] width 39 height 17
click at [481, 208] on label at bounding box center [499, 200] width 254 height 29
click at [481, 208] on input "text" at bounding box center [499, 201] width 230 height 16
paste input "https://yellowstone.salesgenie.com/"
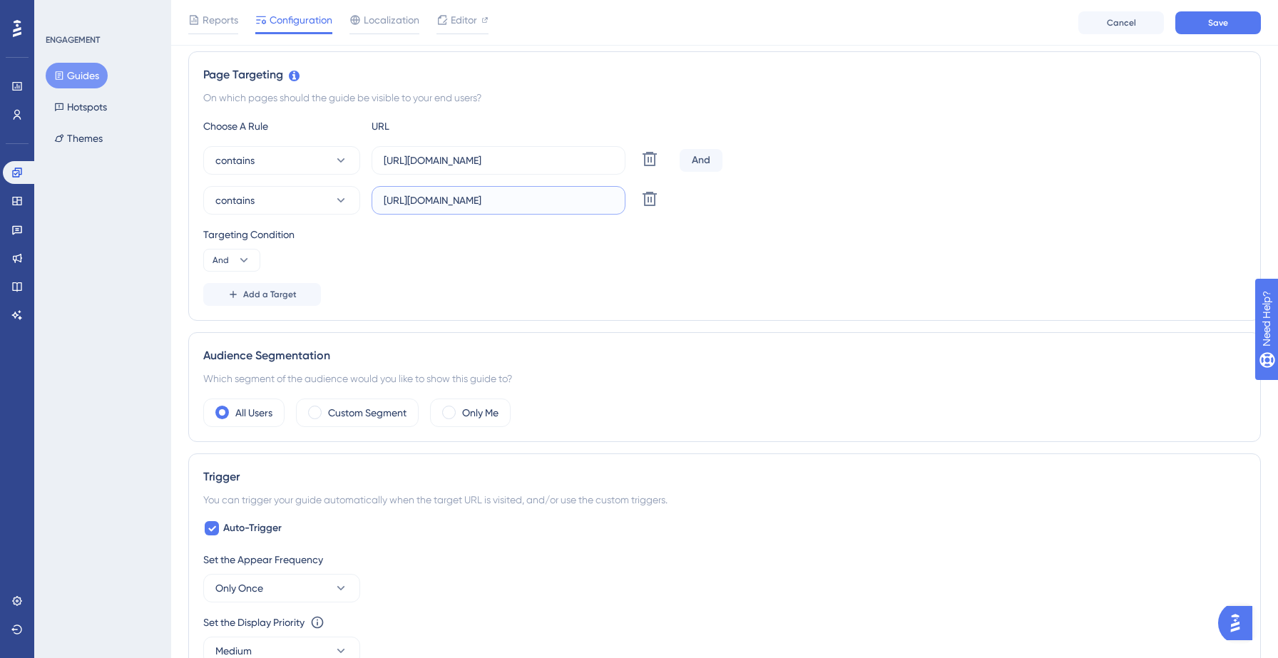
click at [472, 203] on input "https://yellowstone.salesgenie.com/" at bounding box center [499, 201] width 230 height 16
type input "https://hotsprings.salesgenie.com/"
click at [450, 267] on div "Targeting Condition And" at bounding box center [724, 249] width 1043 height 46
click at [239, 260] on icon at bounding box center [244, 260] width 14 height 14
click at [241, 327] on div "Or Or" at bounding box center [231, 329] width 27 height 29
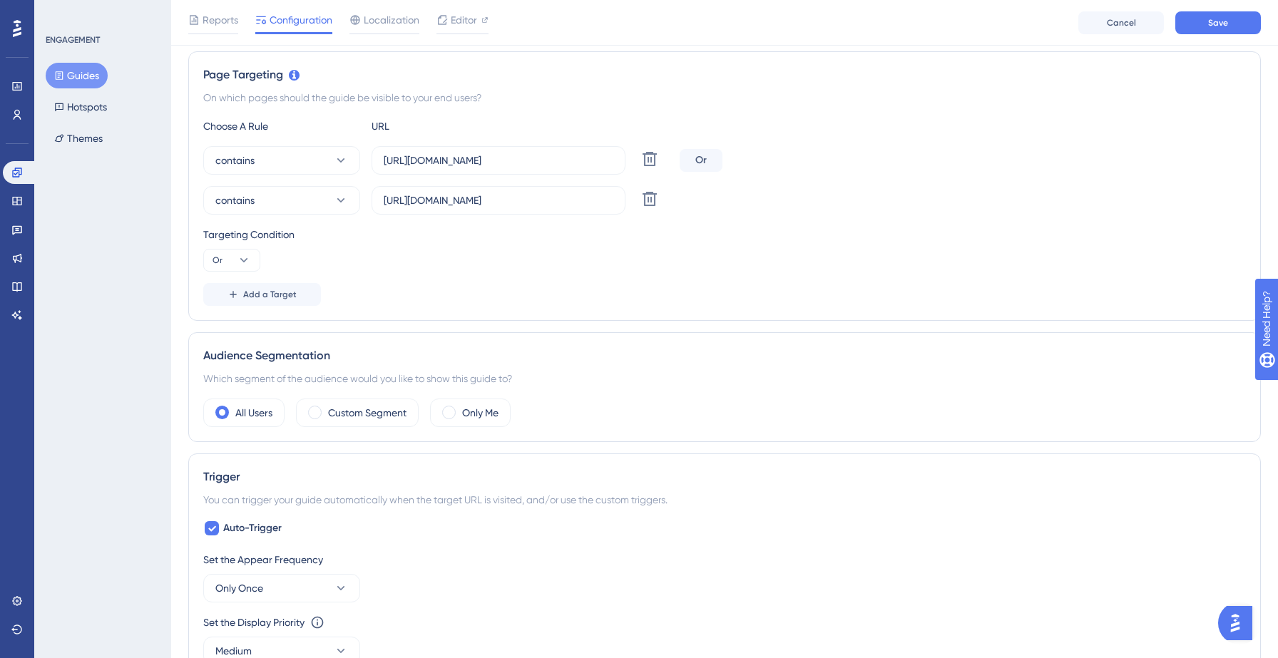
click at [455, 279] on div "Choose A Rule URL contains https://yellowstone.salesgenie.com/market_hub/direct…" at bounding box center [724, 212] width 1043 height 188
click at [362, 420] on label "Custom Segment" at bounding box center [367, 412] width 78 height 17
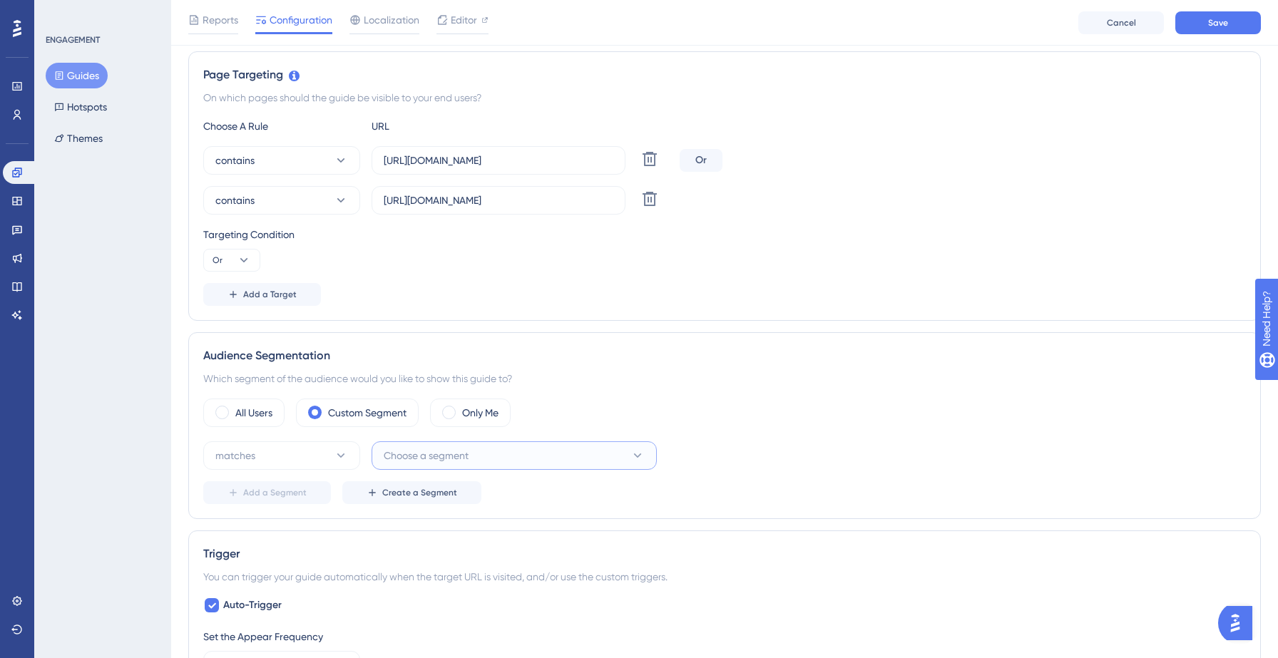
click at [432, 459] on span "Choose a segment" at bounding box center [426, 455] width 85 height 17
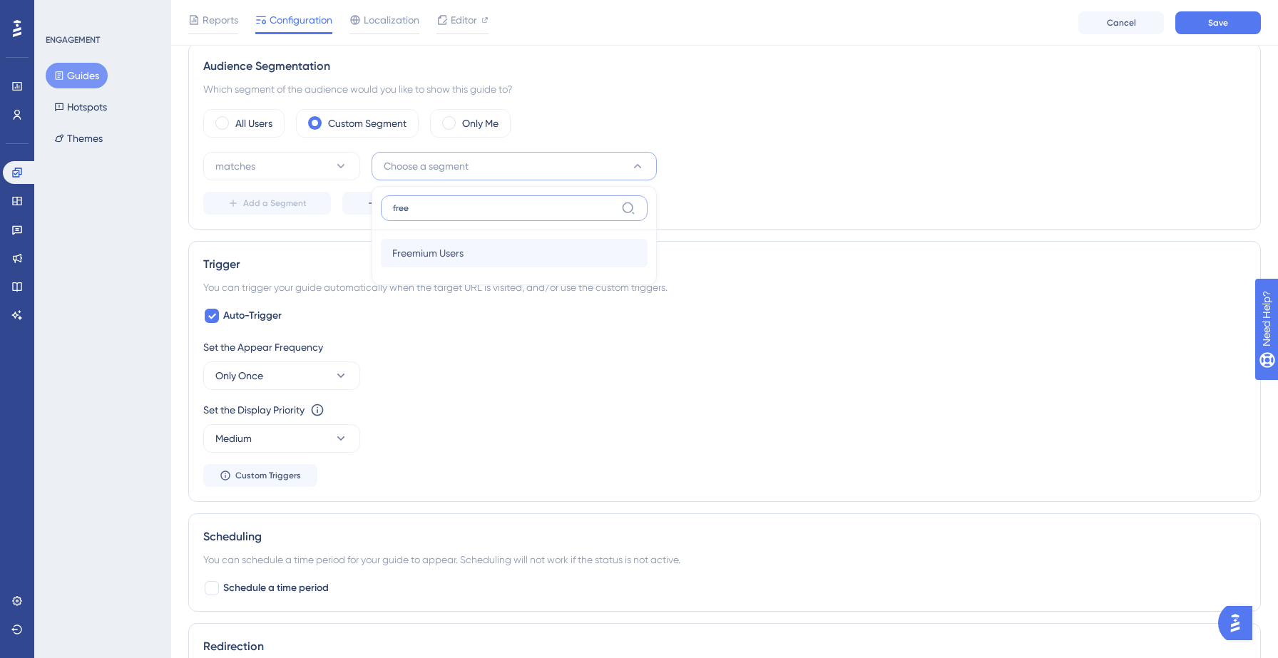
type input "free"
click at [455, 249] on span "Freemium Users" at bounding box center [427, 253] width 71 height 17
click at [266, 201] on span "Add a Segment" at bounding box center [274, 203] width 63 height 11
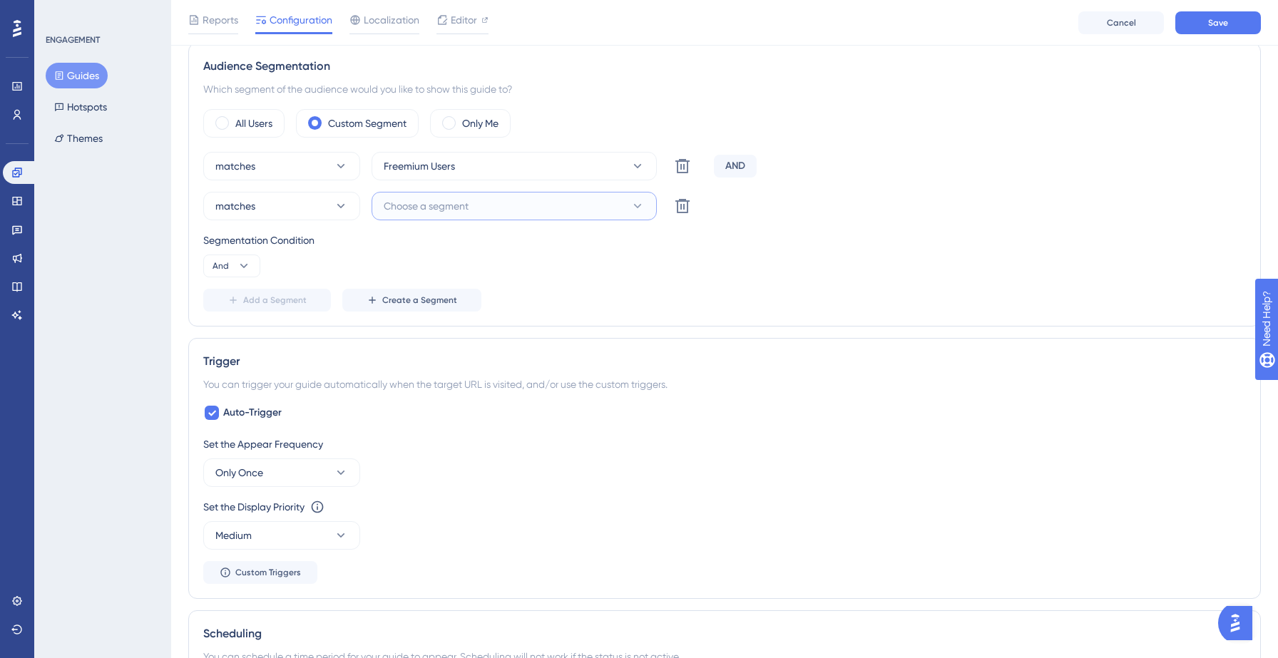
click at [444, 208] on span "Choose a segment" at bounding box center [426, 206] width 85 height 17
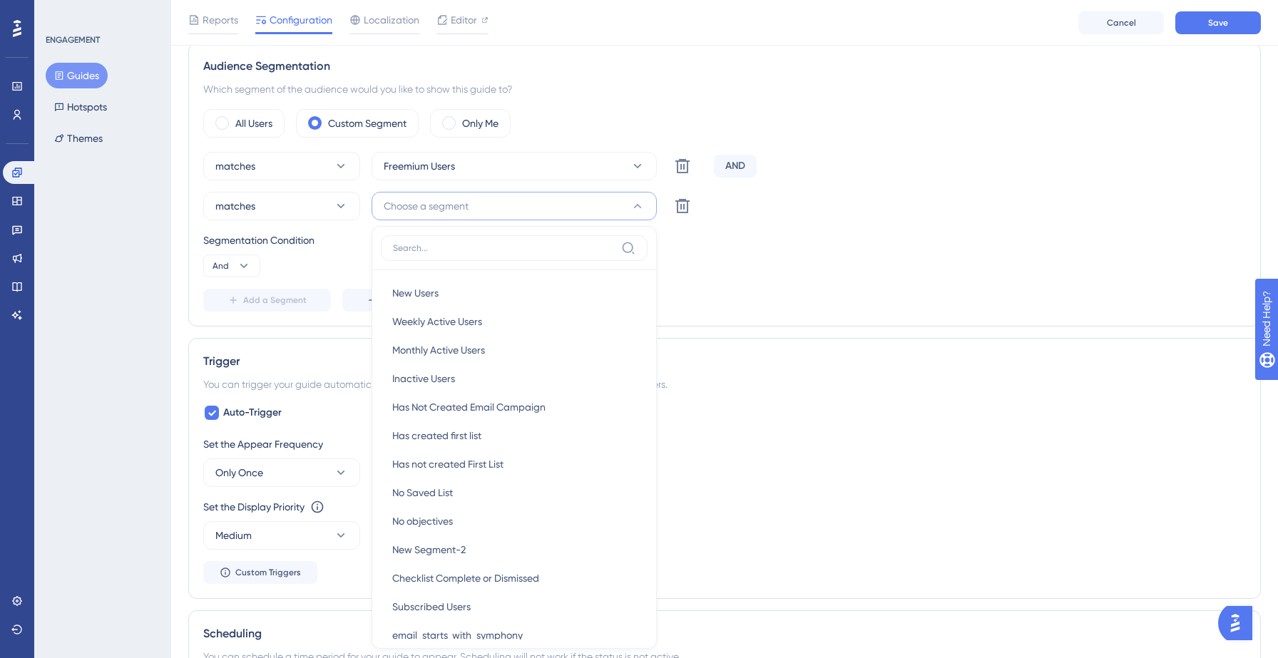
scroll to position [716, 0]
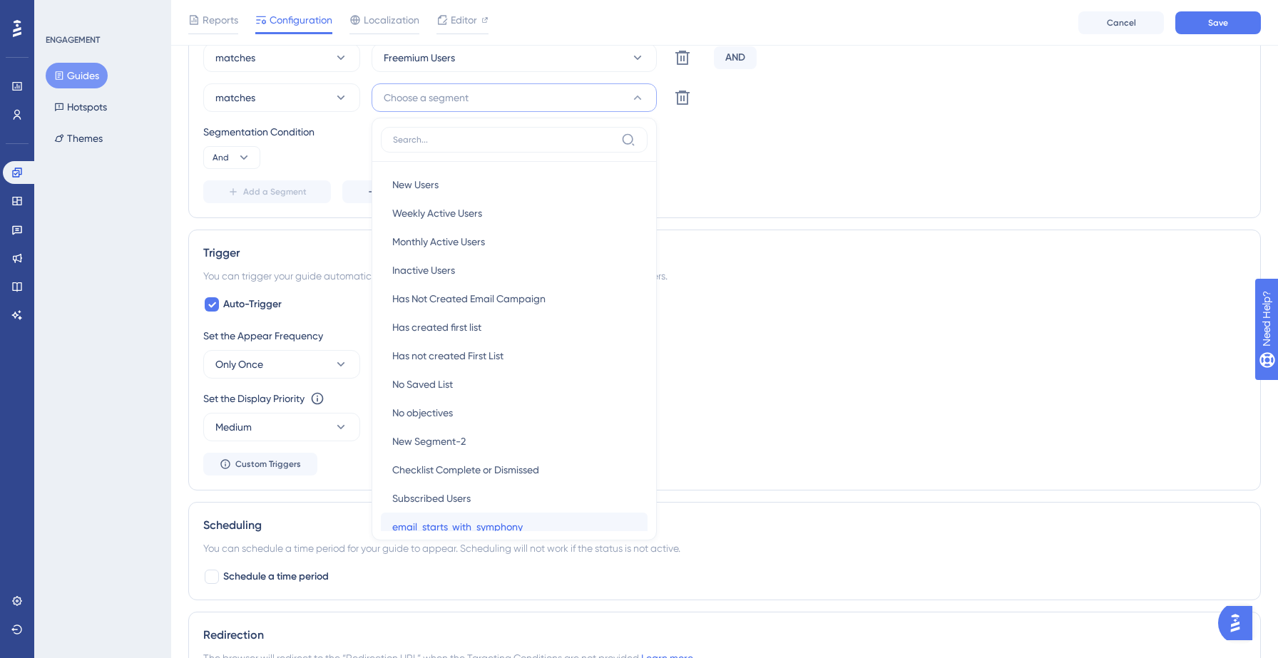
click at [428, 519] on span "email_starts_with_symphony" at bounding box center [457, 527] width 131 height 17
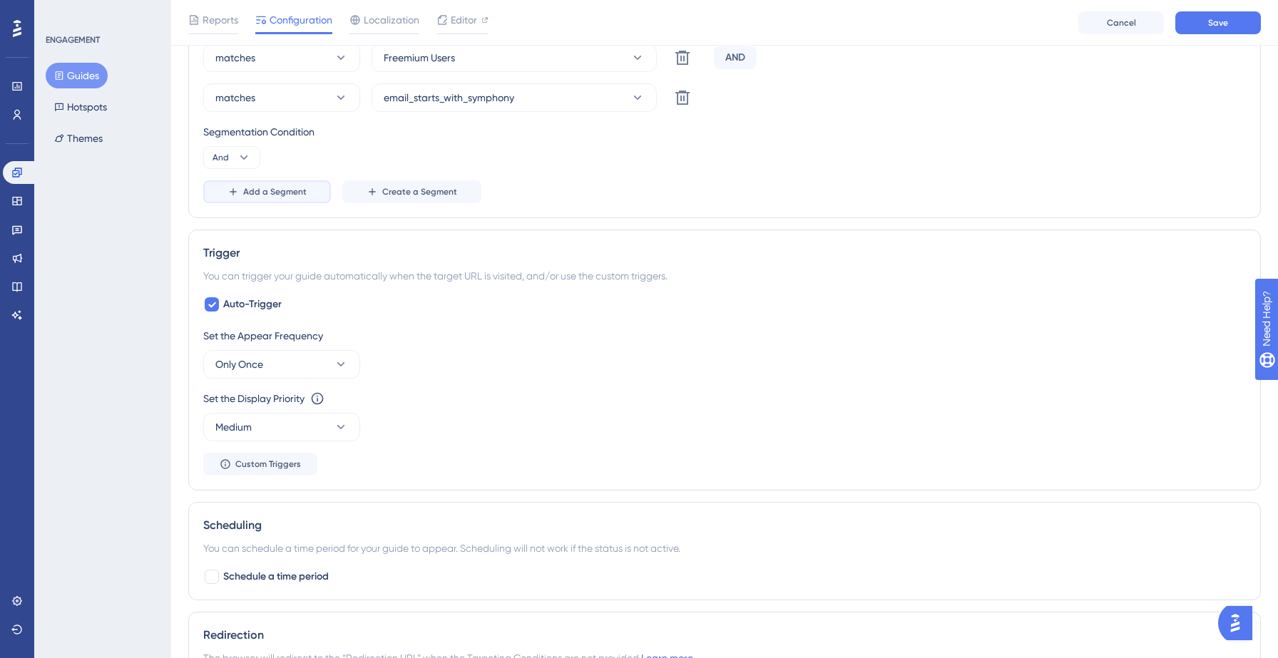
click at [257, 193] on span "Add a Segment" at bounding box center [274, 191] width 63 height 11
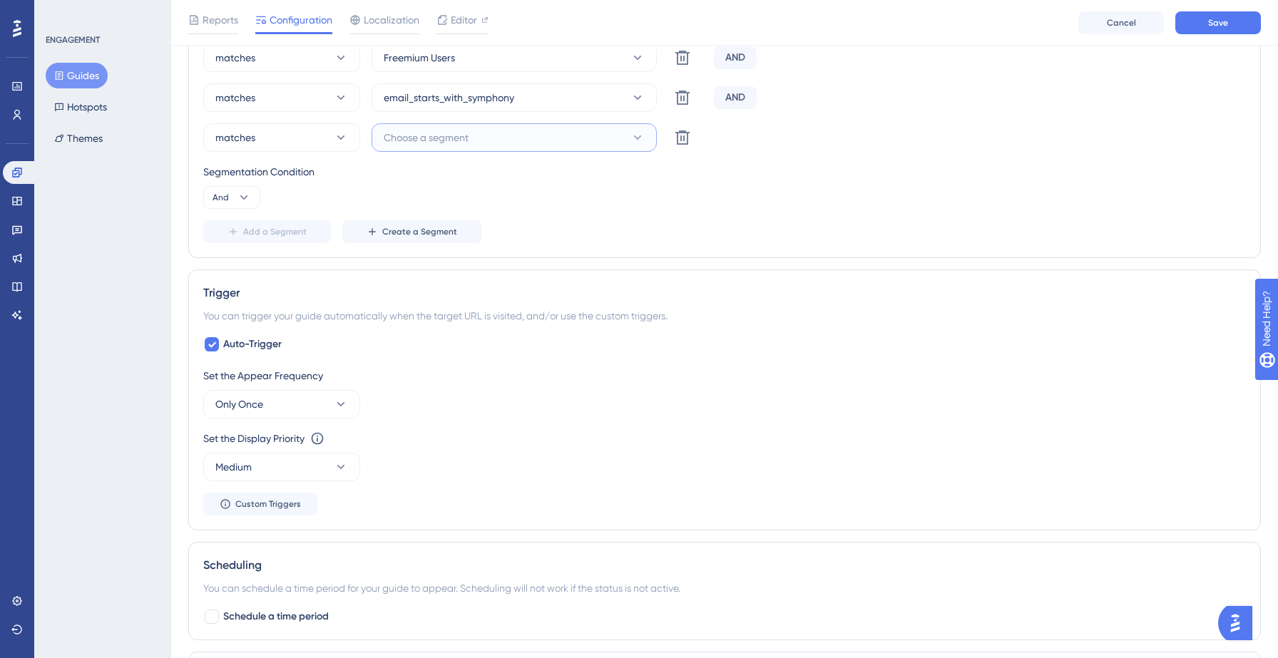
click at [439, 148] on button "Choose a segment" at bounding box center [514, 137] width 285 height 29
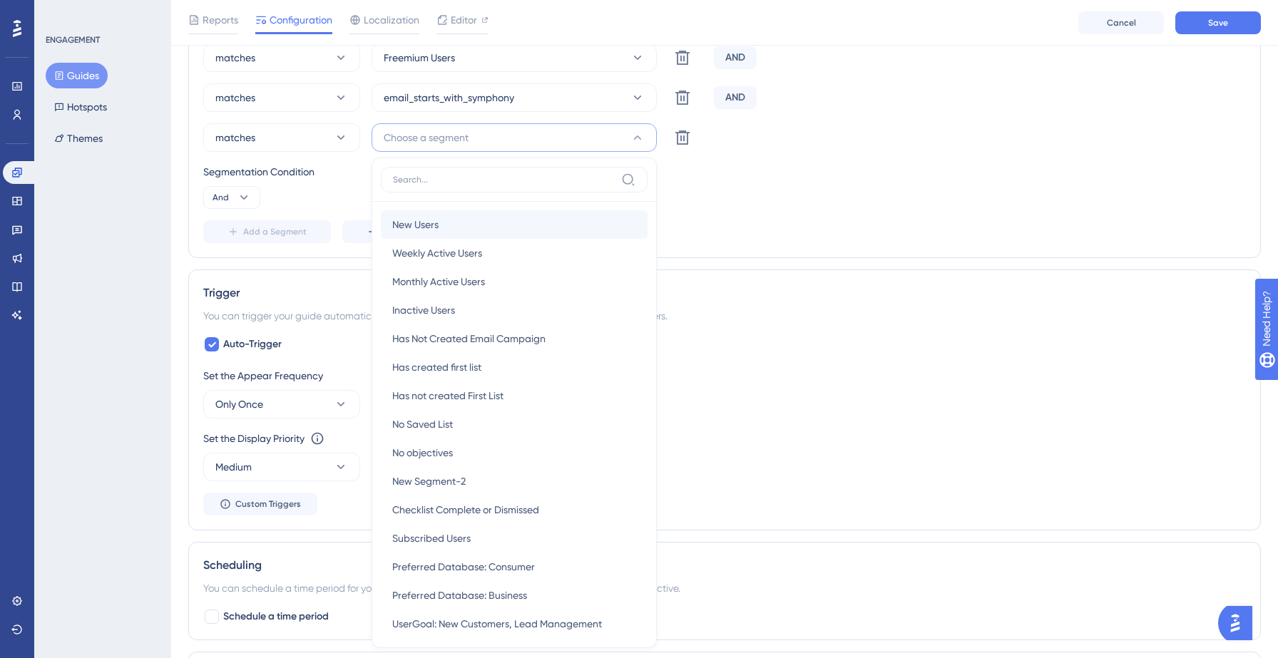
scroll to position [790, 0]
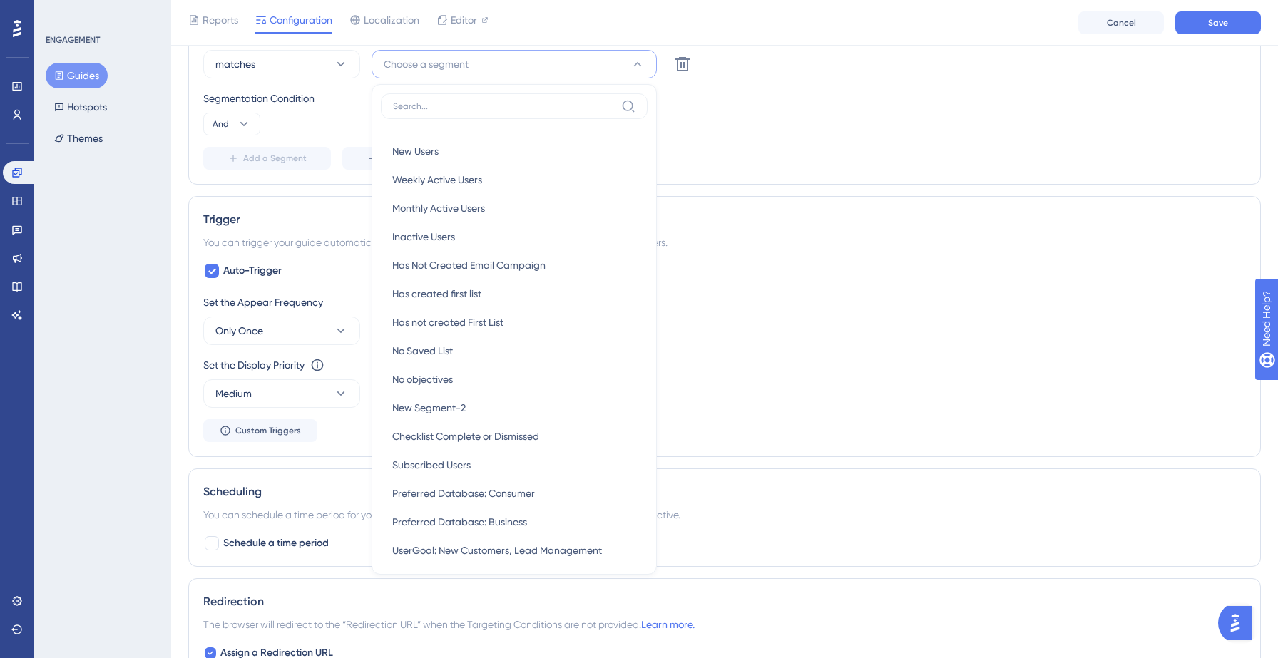
click at [725, 131] on div "Segmentation Condition And" at bounding box center [724, 113] width 1043 height 46
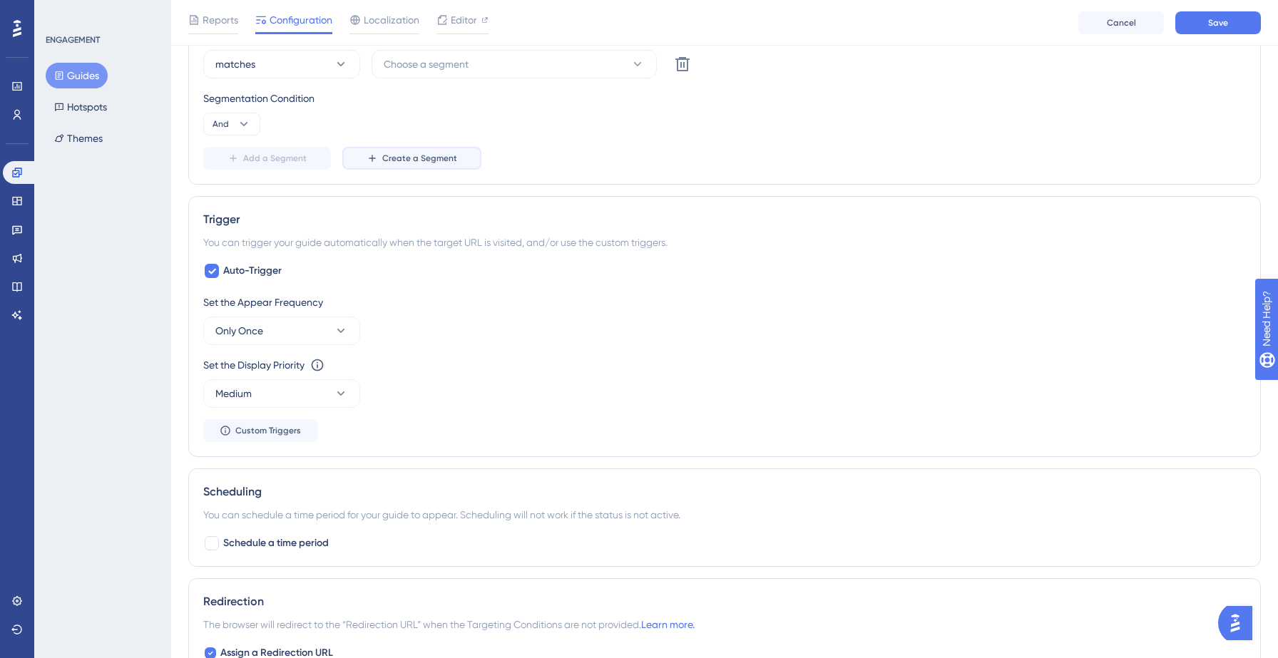
click at [431, 158] on span "Create a Segment" at bounding box center [419, 158] width 75 height 11
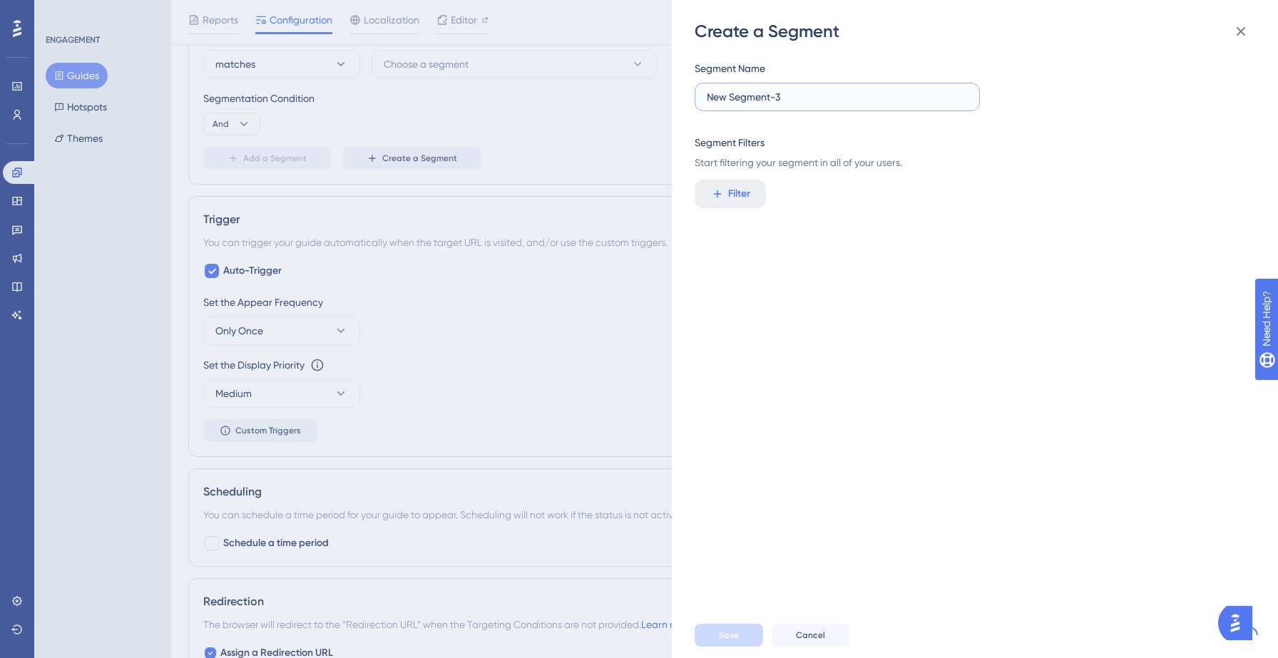
click at [765, 93] on input "New Segment-3" at bounding box center [837, 97] width 261 height 16
type input "Has Not Created Direct Mail Campaign"
click at [737, 186] on span "Filter" at bounding box center [739, 193] width 22 height 17
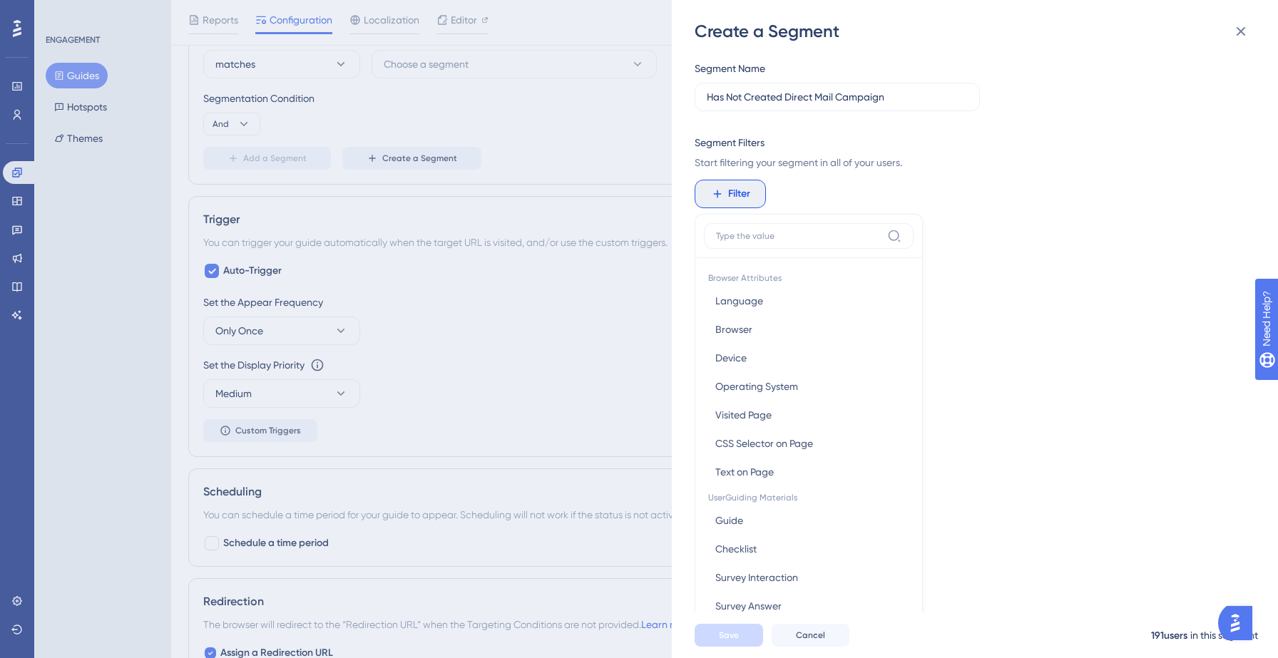
scroll to position [88, 0]
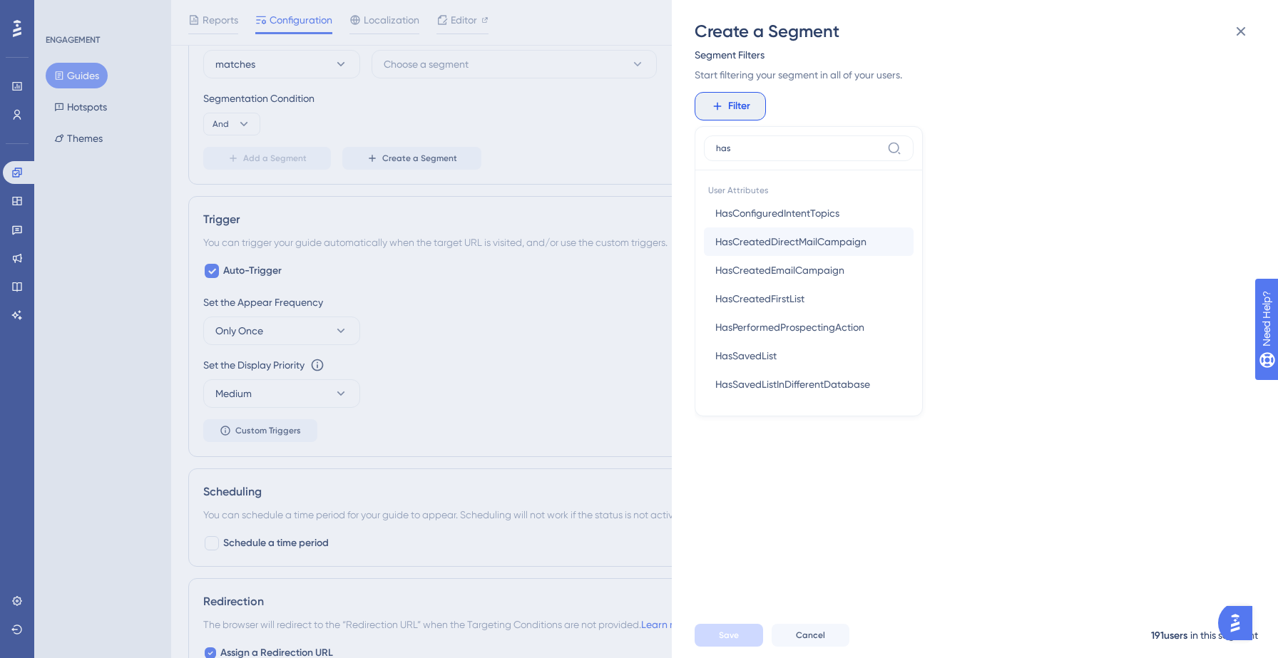
type input "has"
click at [808, 240] on span "HasCreatedDirectMailCampaign" at bounding box center [790, 241] width 151 height 17
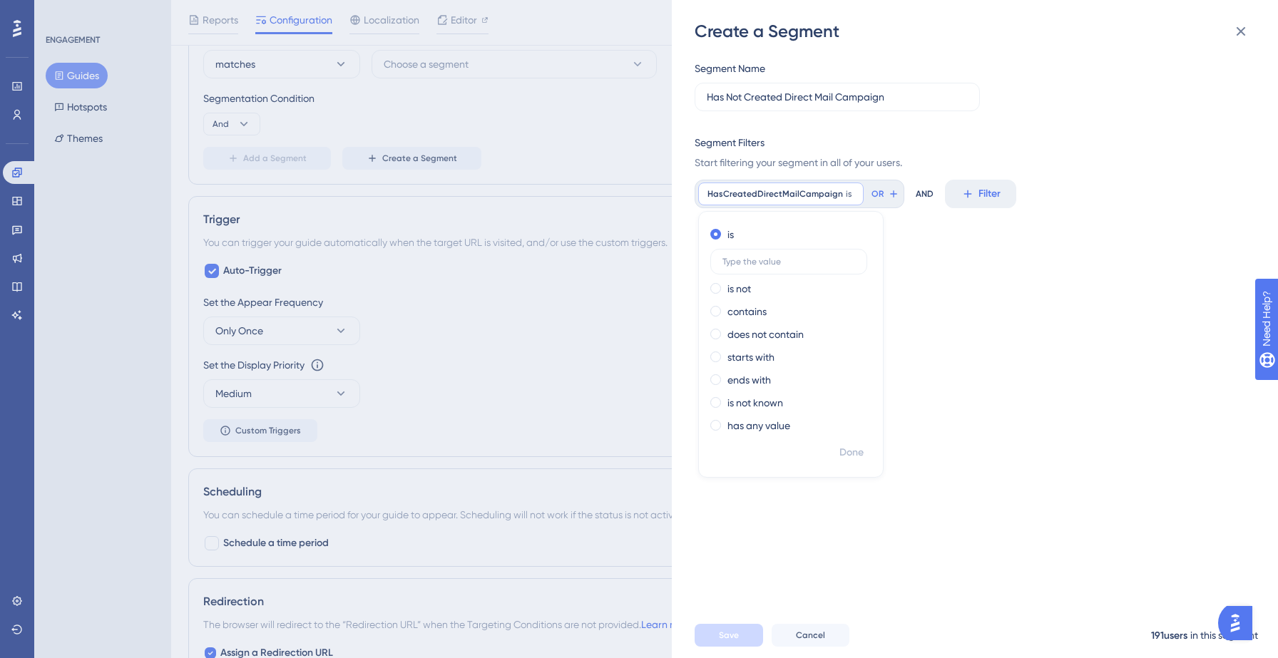
scroll to position [0, 0]
type input "No"
click at [855, 454] on span "Done" at bounding box center [851, 452] width 24 height 17
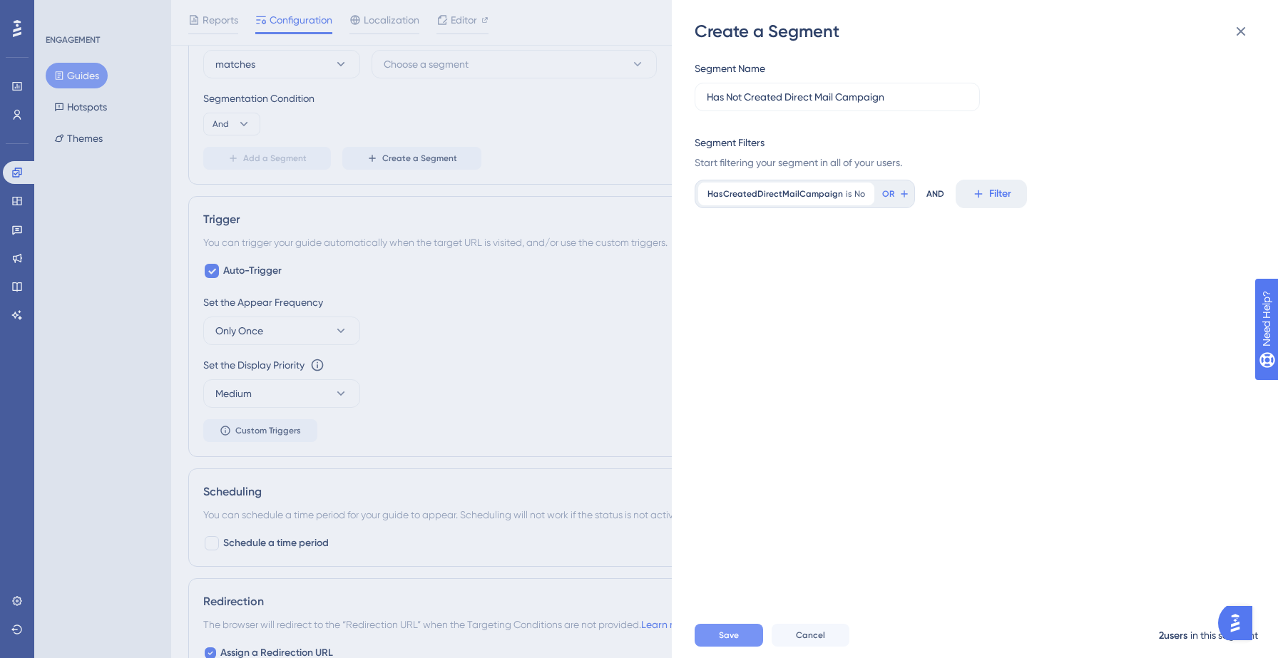
click at [727, 636] on span "Save" at bounding box center [729, 635] width 20 height 11
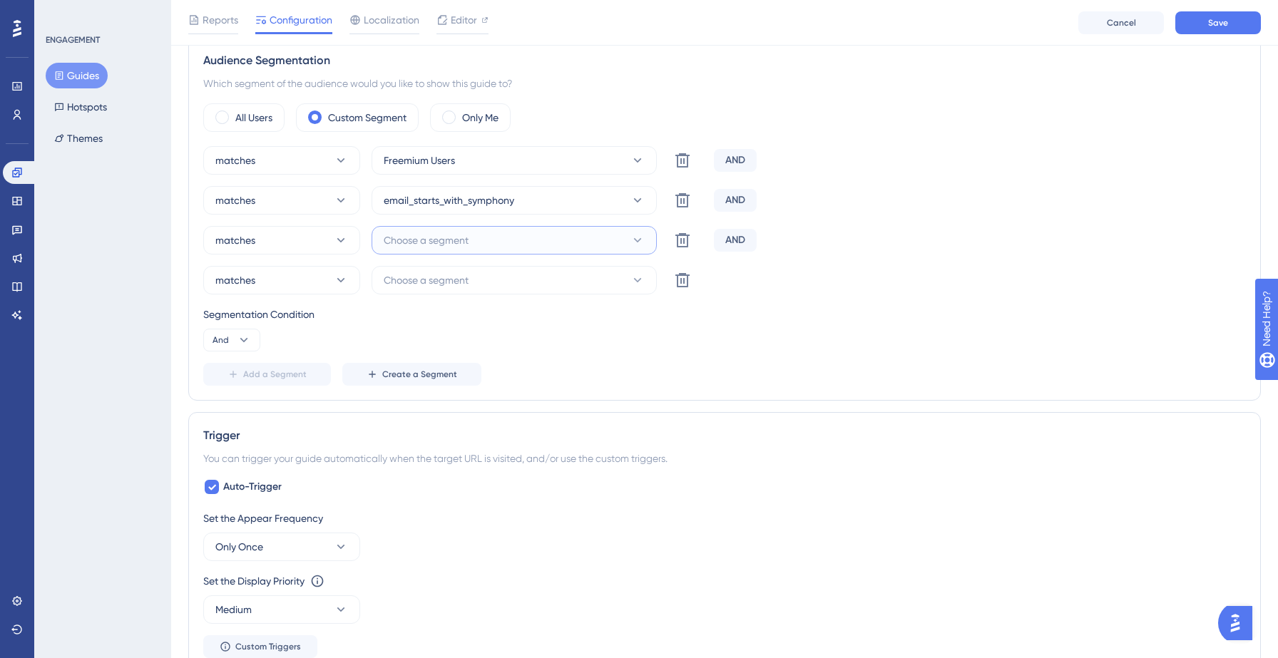
click at [511, 237] on button "Choose a segment" at bounding box center [514, 240] width 285 height 29
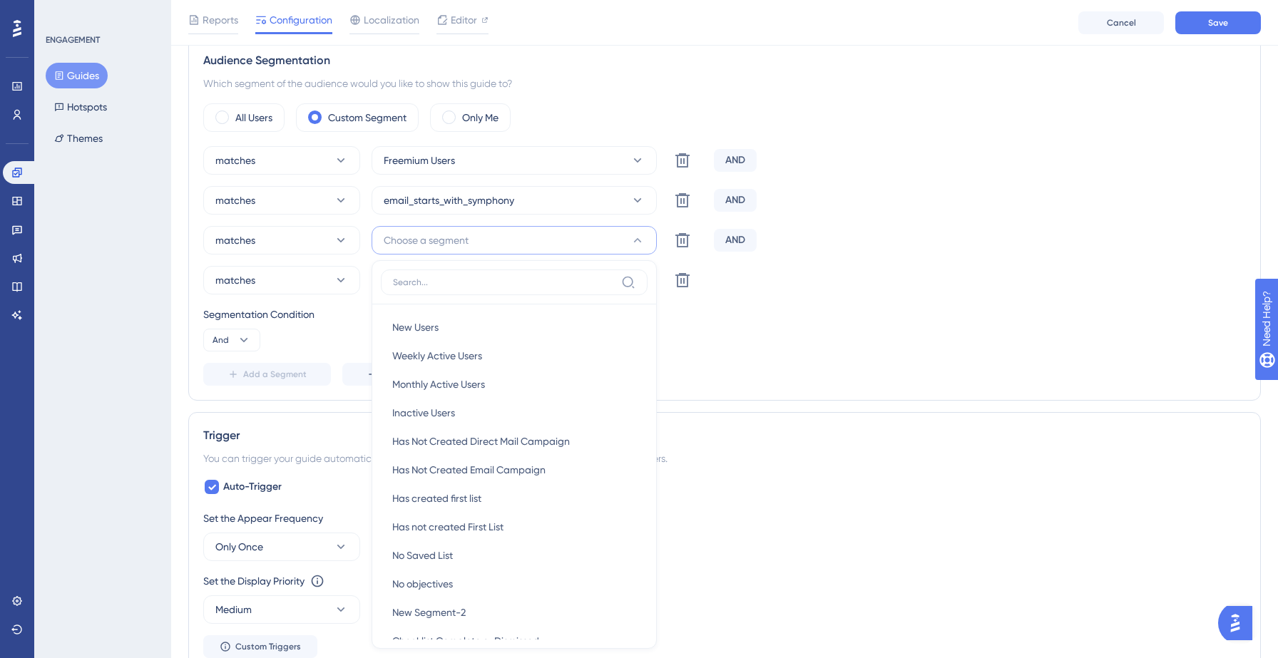
scroll to position [735, 0]
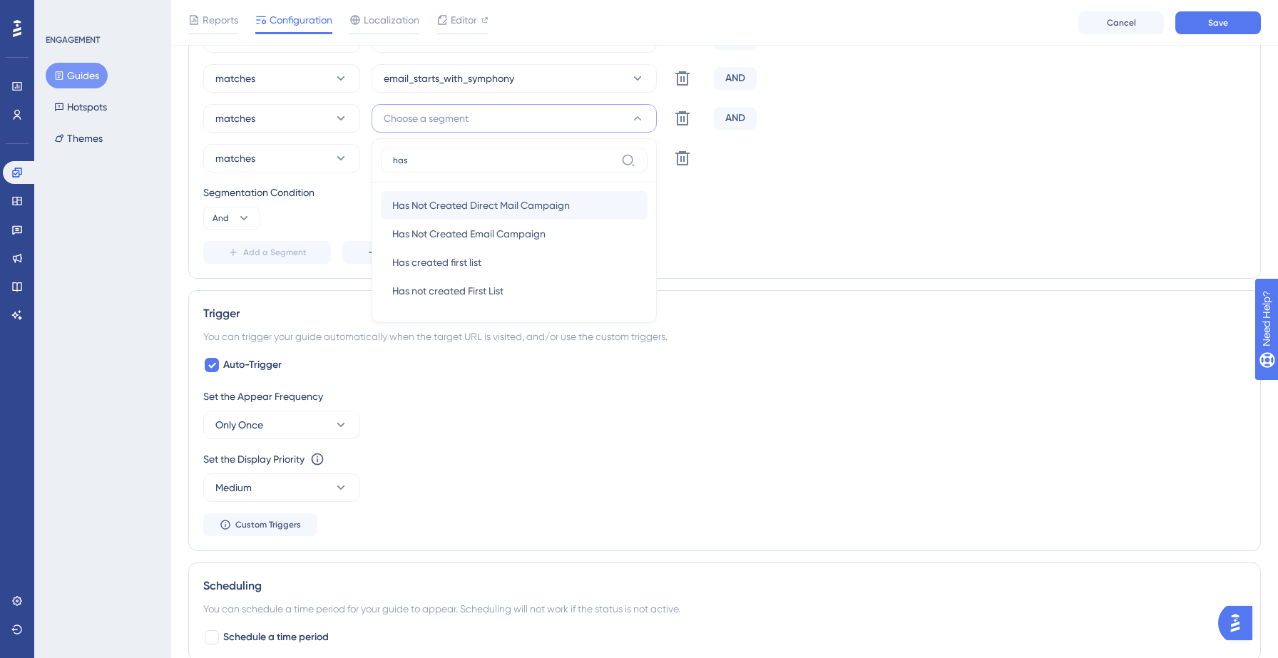
type input "has"
click at [481, 208] on span "Has Not Created Direct Mail Campaign" at bounding box center [481, 205] width 178 height 17
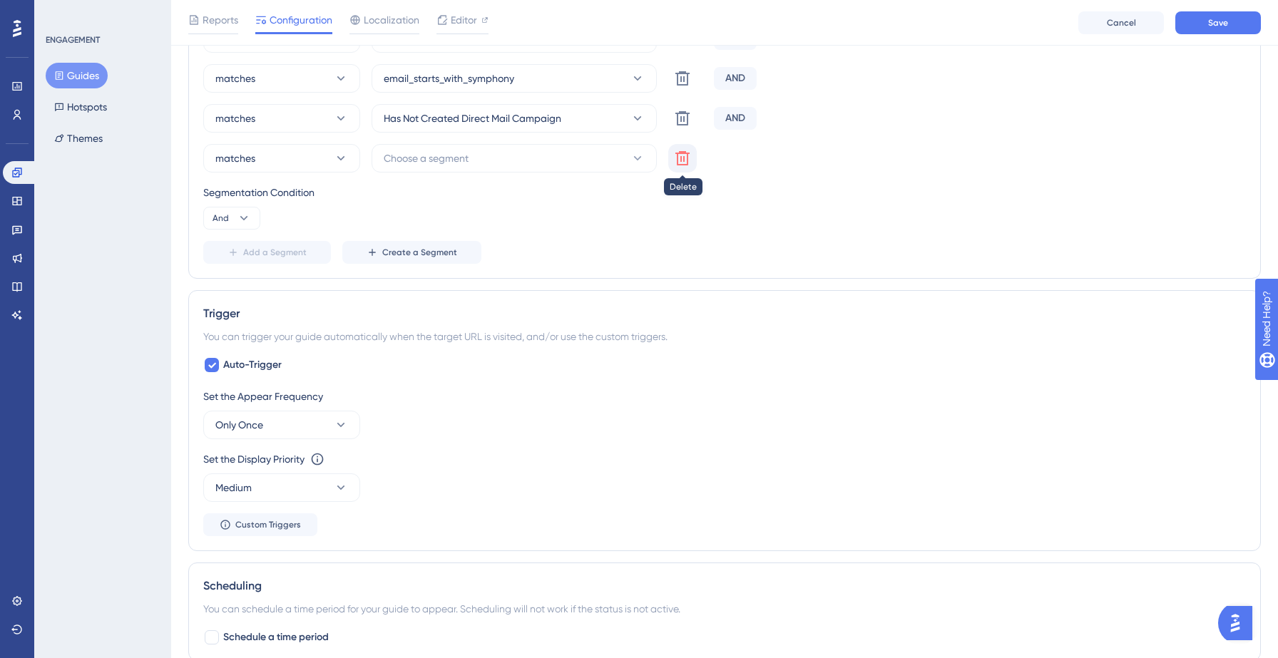
click at [689, 163] on icon at bounding box center [682, 158] width 17 height 17
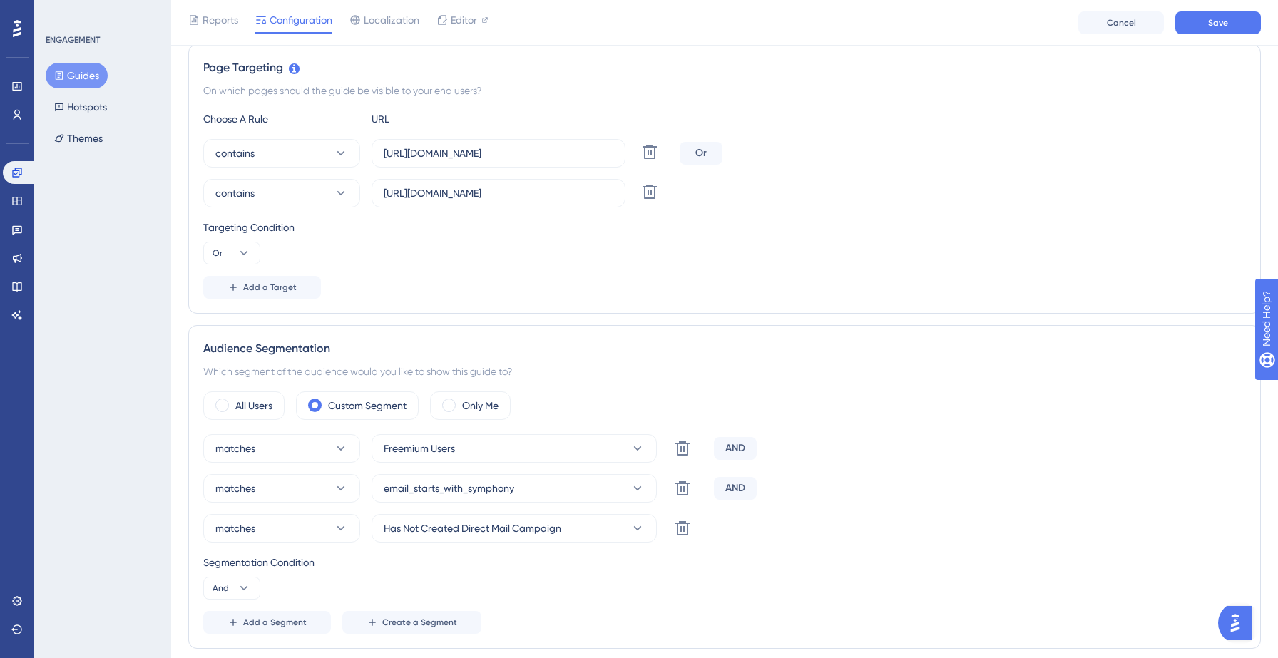
scroll to position [5, 0]
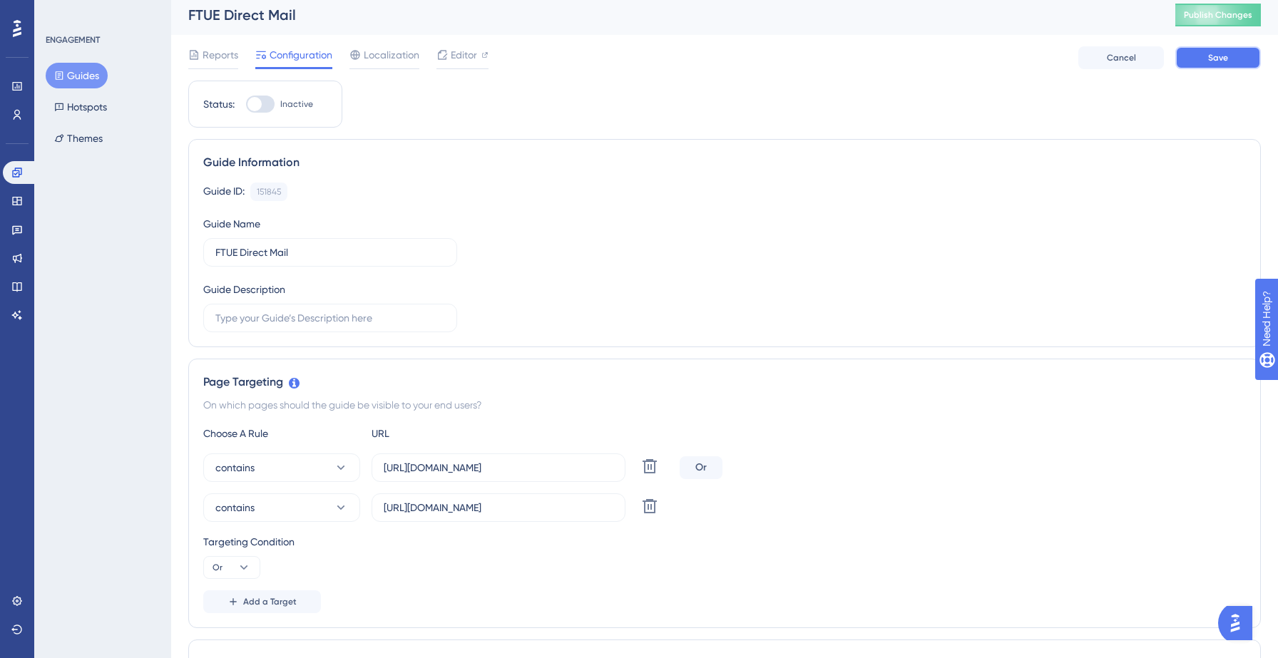
click at [1236, 61] on button "Save" at bounding box center [1218, 57] width 86 height 23
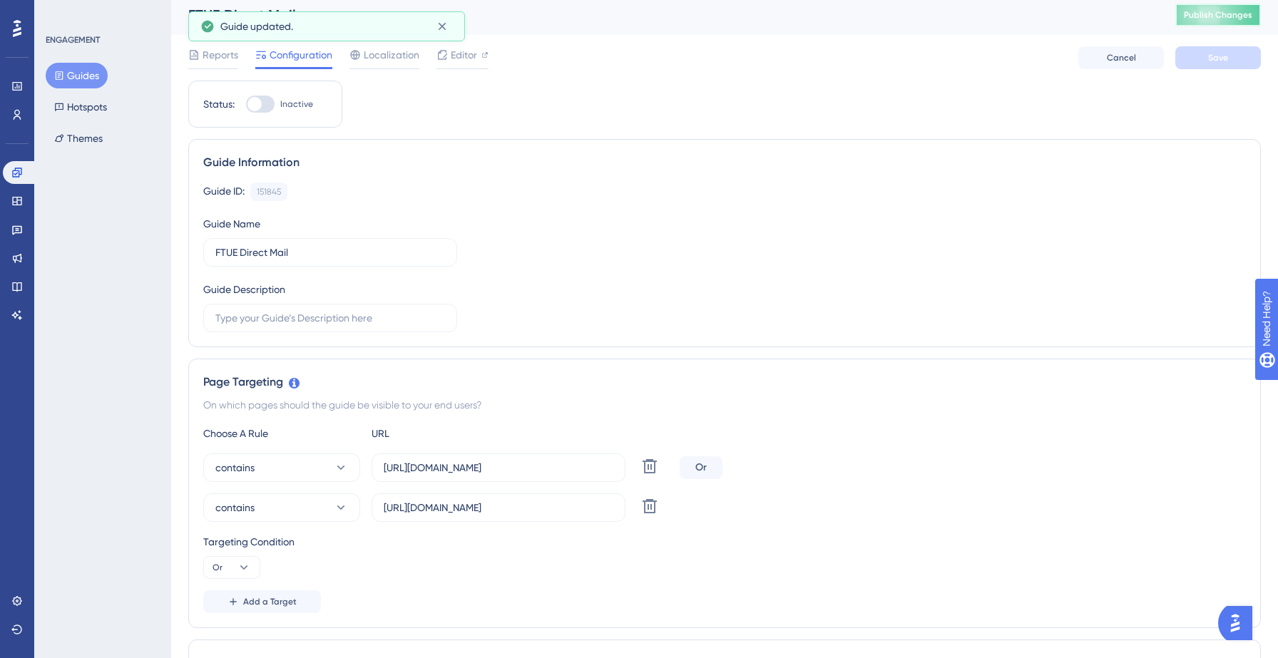
click at [1230, 12] on span "Publish Changes" at bounding box center [1218, 14] width 68 height 11
click at [268, 105] on div at bounding box center [260, 104] width 29 height 17
click at [246, 105] on input "Inactive" at bounding box center [245, 104] width 1 height 1
checkbox input "true"
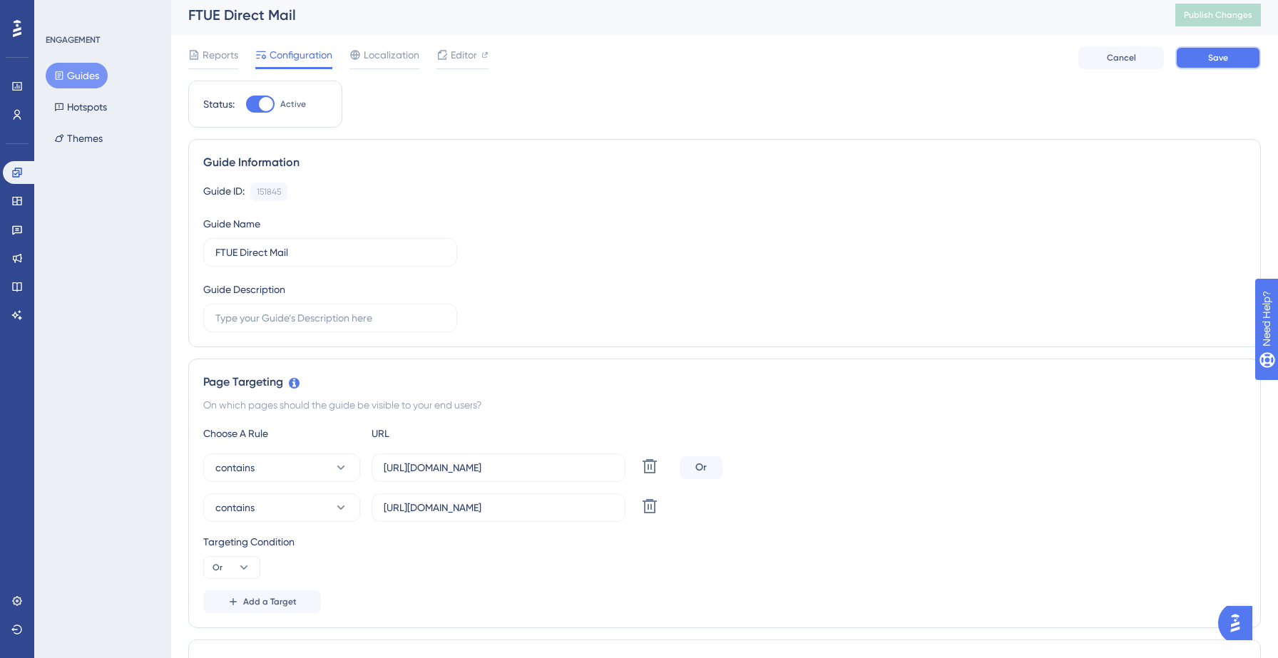
click at [1225, 61] on span "Save" at bounding box center [1218, 57] width 20 height 11
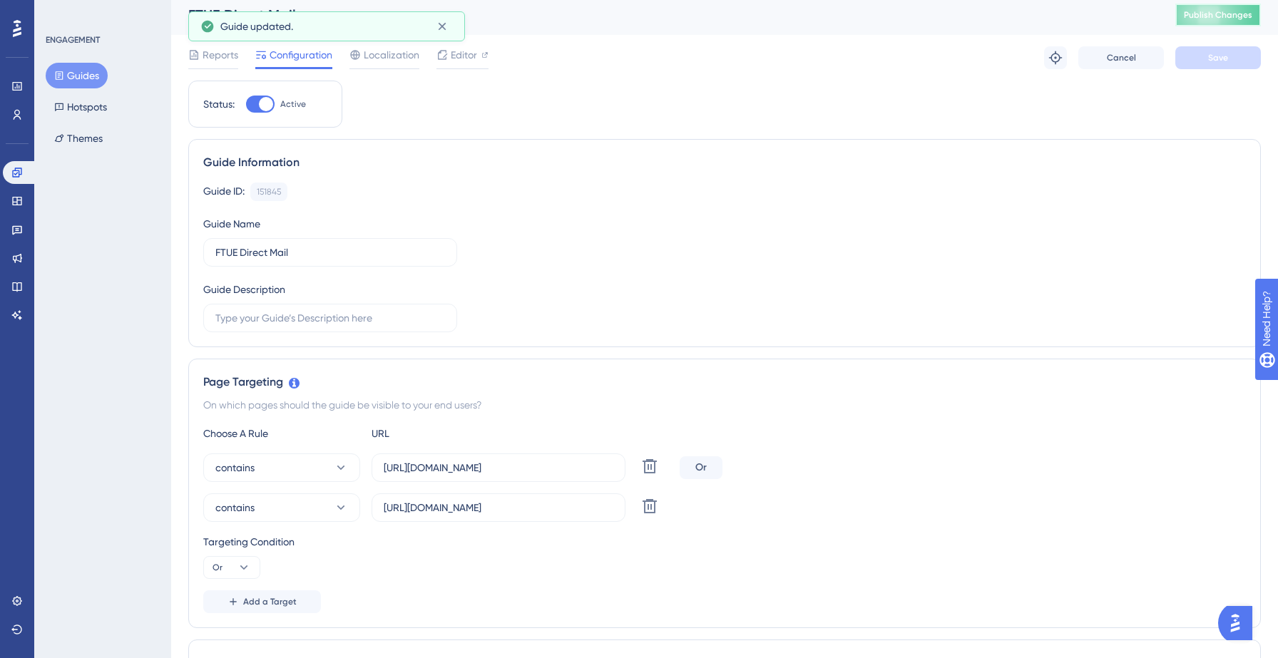
click at [1223, 11] on span "Publish Changes" at bounding box center [1218, 14] width 68 height 11
click at [71, 72] on button "Guides" at bounding box center [77, 76] width 62 height 26
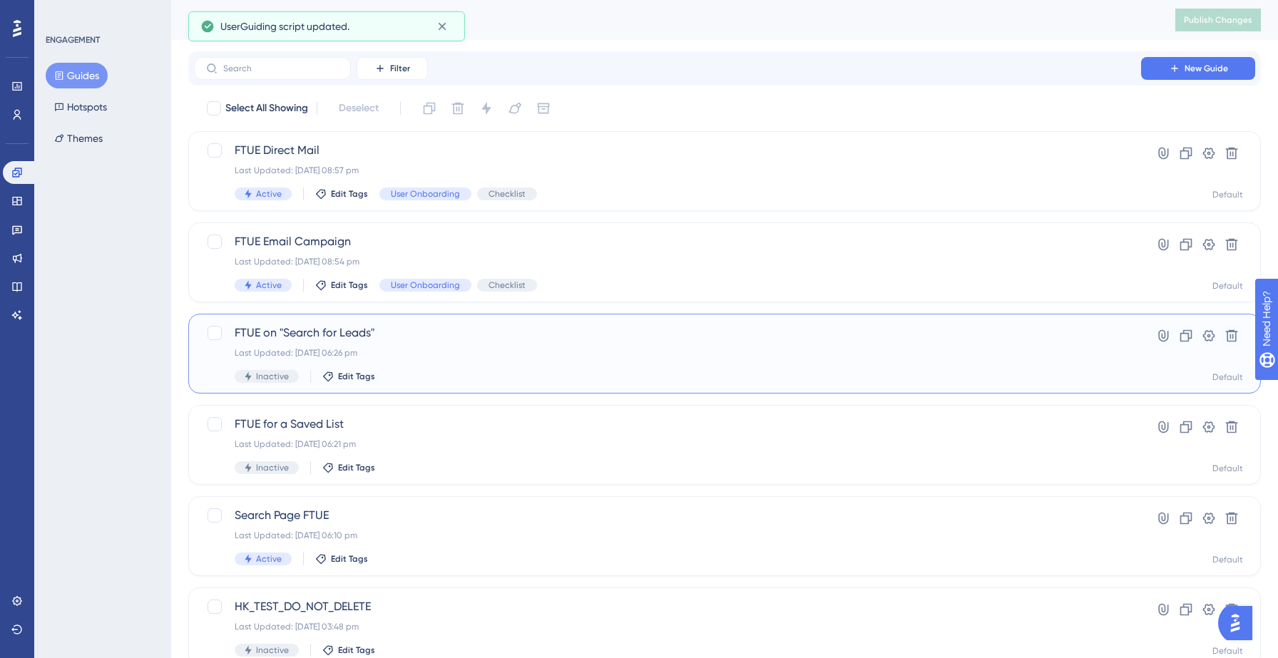
click at [386, 341] on span "FTUE on "Search for Leads"" at bounding box center [668, 333] width 866 height 17
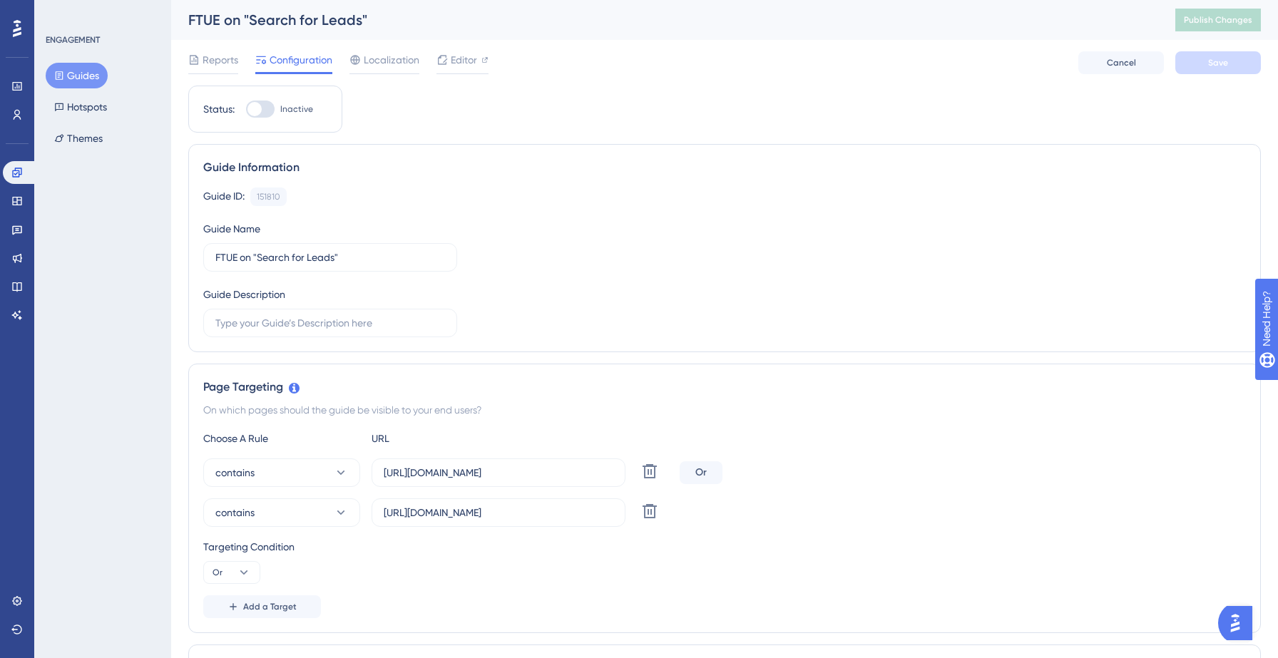
click at [256, 106] on div at bounding box center [254, 109] width 14 height 14
click at [246, 109] on input "Inactive" at bounding box center [245, 109] width 1 height 1
checkbox input "true"
click at [1222, 66] on span "Save" at bounding box center [1218, 62] width 20 height 11
click at [67, 83] on button "Guides" at bounding box center [77, 76] width 62 height 26
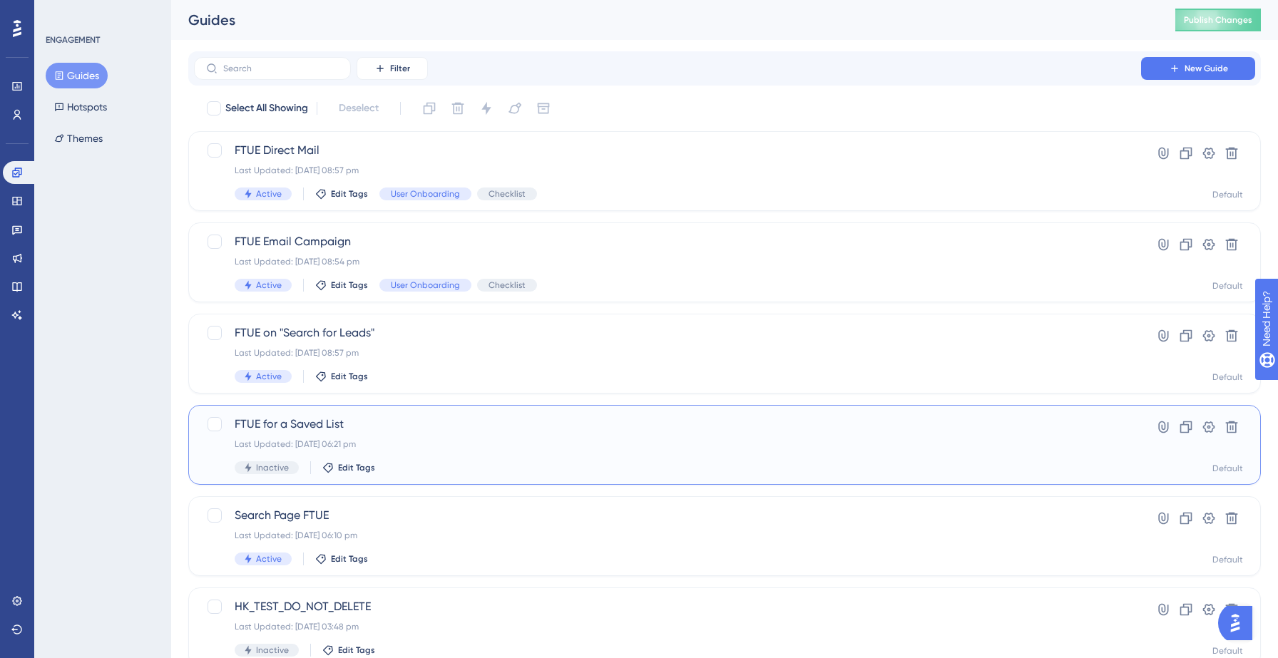
click at [422, 446] on div "Last Updated: 12 Sept 2025 06:21 pm" at bounding box center [668, 444] width 866 height 11
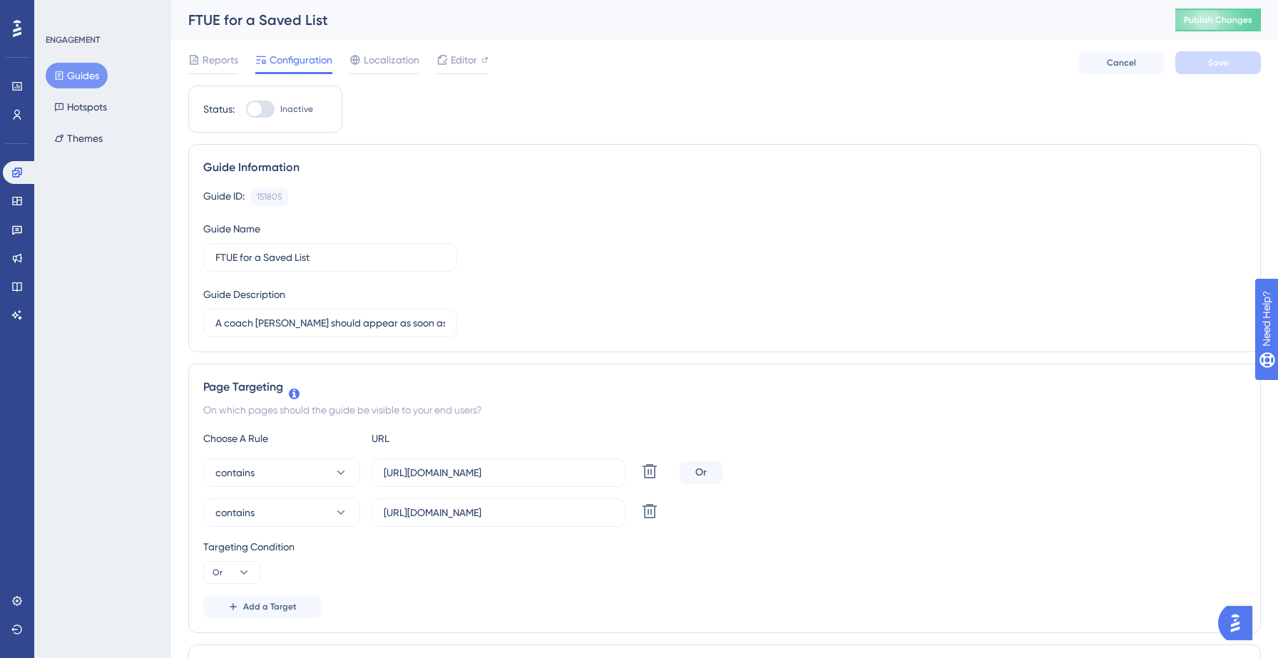
click at [266, 111] on div at bounding box center [260, 109] width 29 height 17
click at [246, 110] on input "Inactive" at bounding box center [245, 109] width 1 height 1
checkbox input "true"
click at [1212, 61] on span "Save" at bounding box center [1218, 62] width 20 height 11
click at [1219, 22] on span "Publish Changes" at bounding box center [1218, 19] width 68 height 11
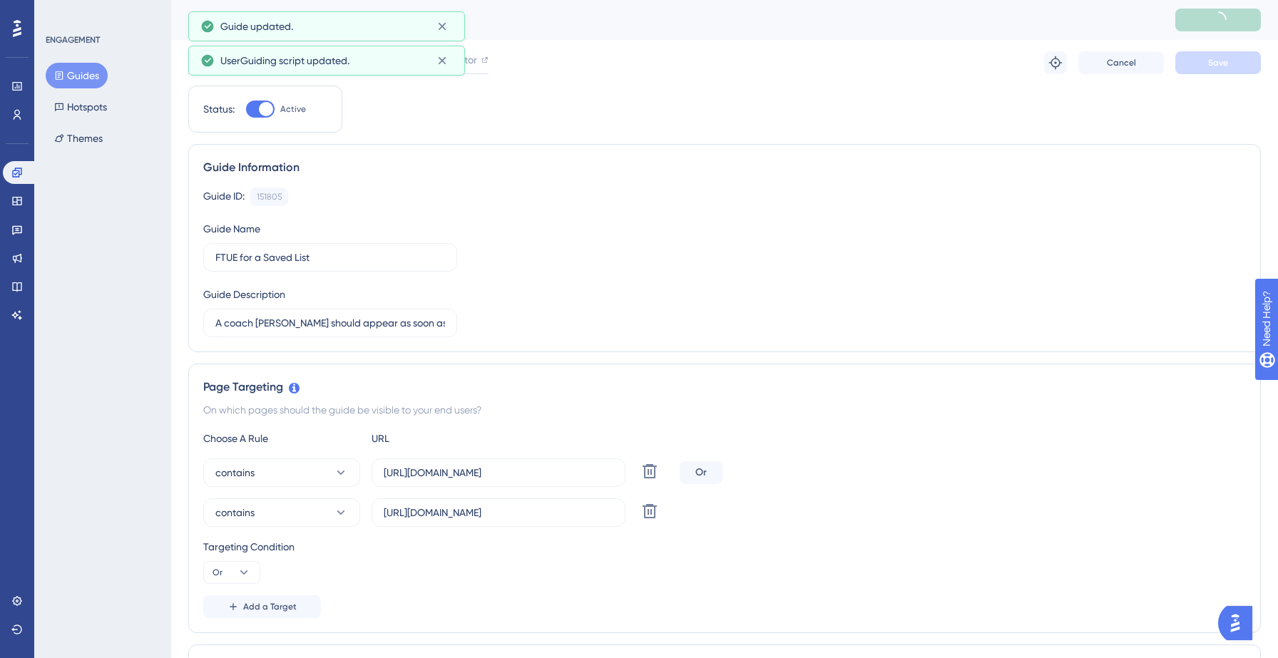
click at [80, 72] on button "Guides" at bounding box center [77, 76] width 62 height 26
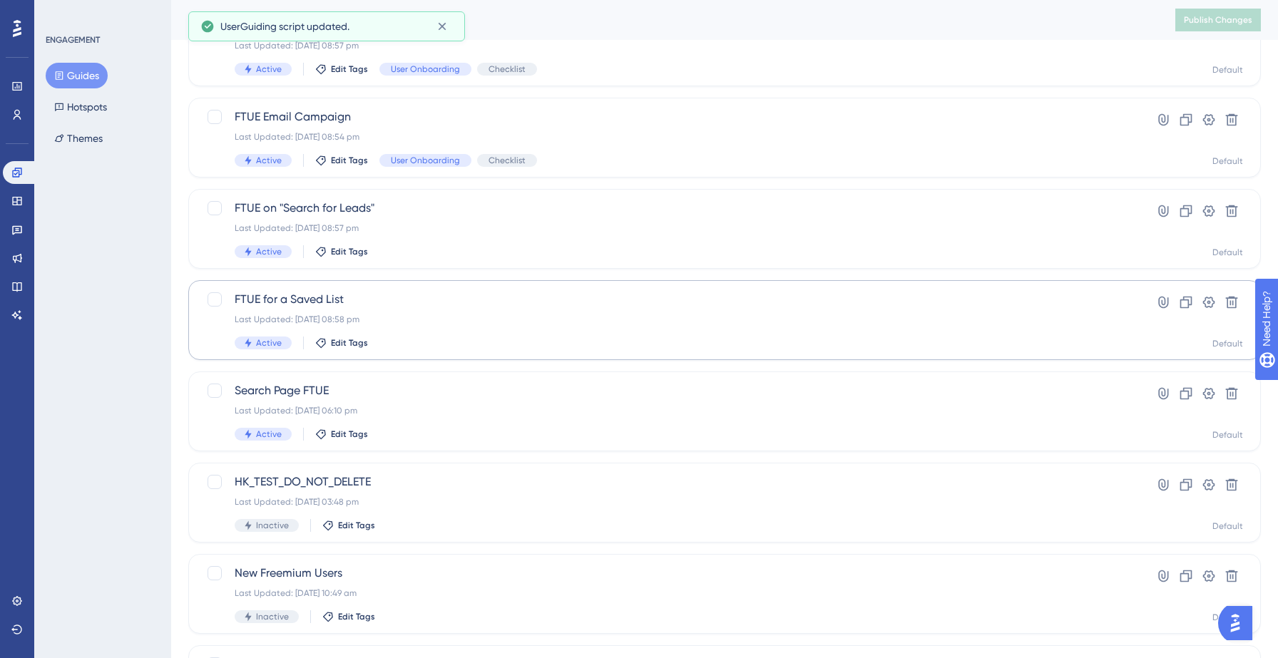
scroll to position [126, 0]
click at [443, 392] on span "Search Page FTUE" at bounding box center [668, 390] width 866 height 17
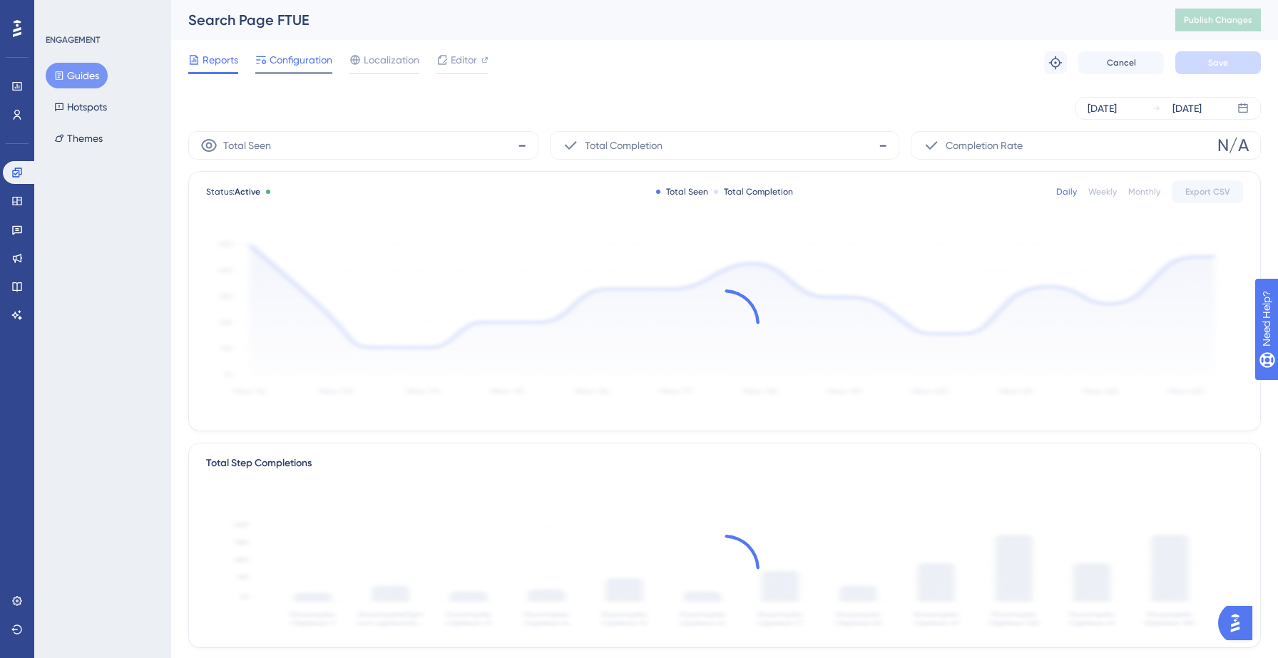
click at [300, 57] on span "Configuration" at bounding box center [301, 59] width 63 height 17
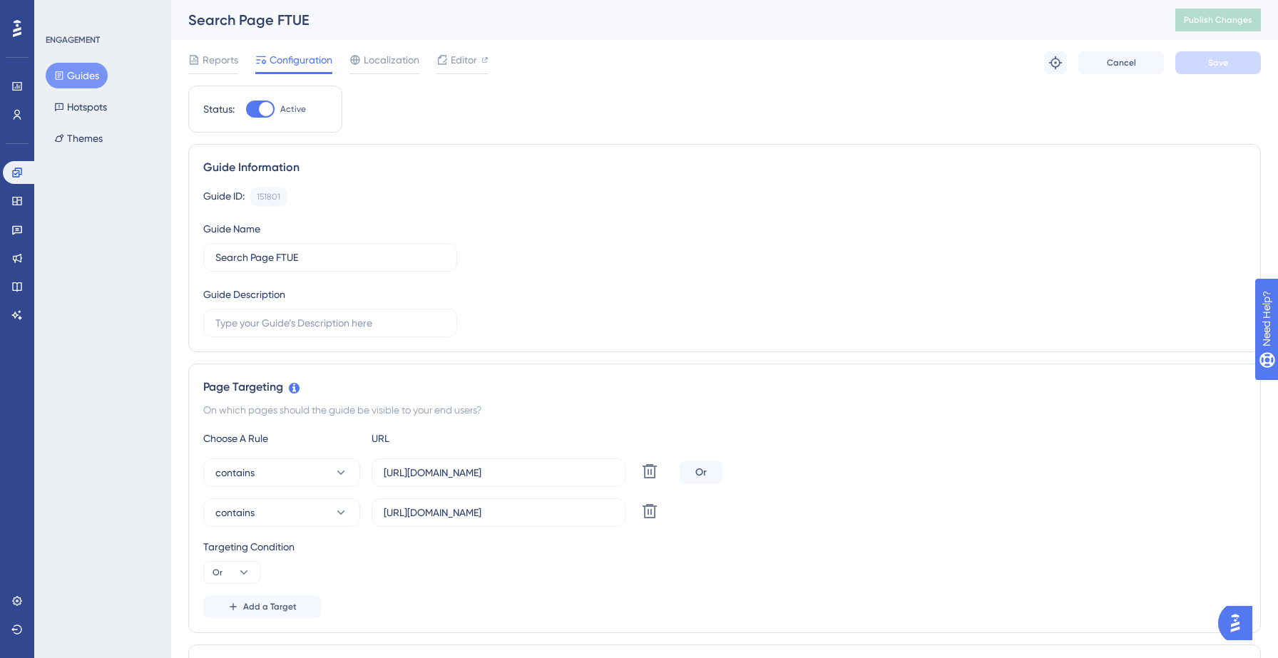
click at [93, 63] on button "Guides" at bounding box center [77, 76] width 62 height 26
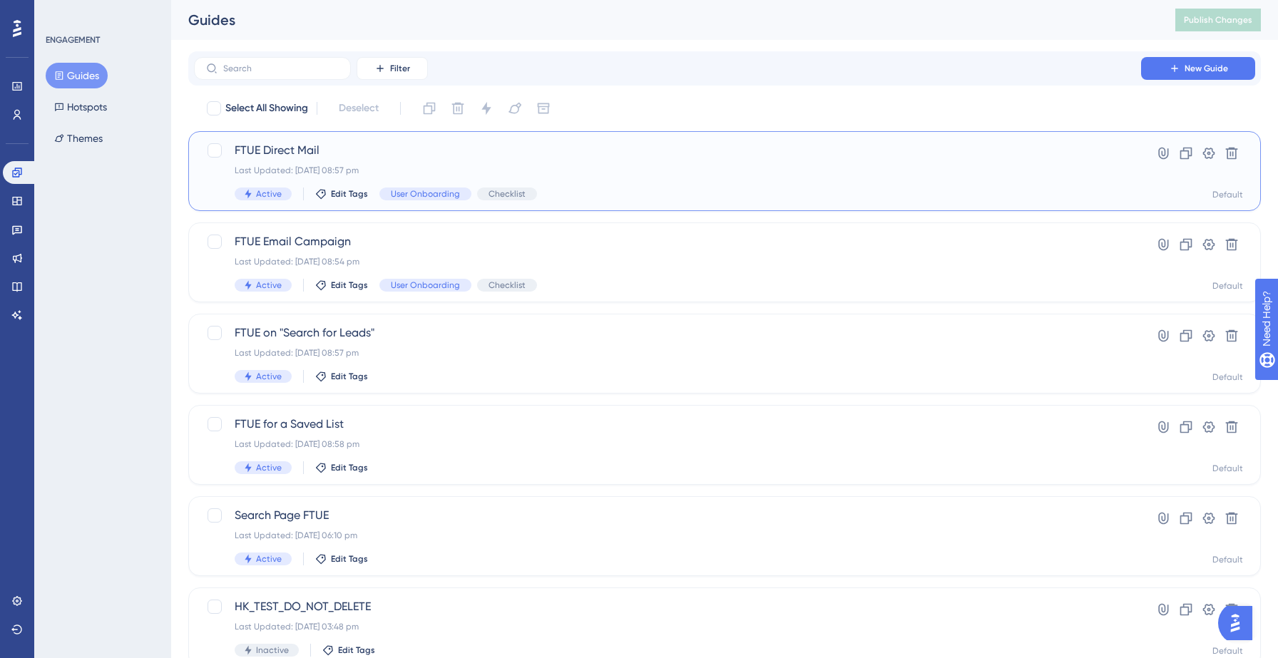
click at [671, 165] on div "Last Updated: 12 Sept 2025 08:57 pm" at bounding box center [668, 170] width 866 height 11
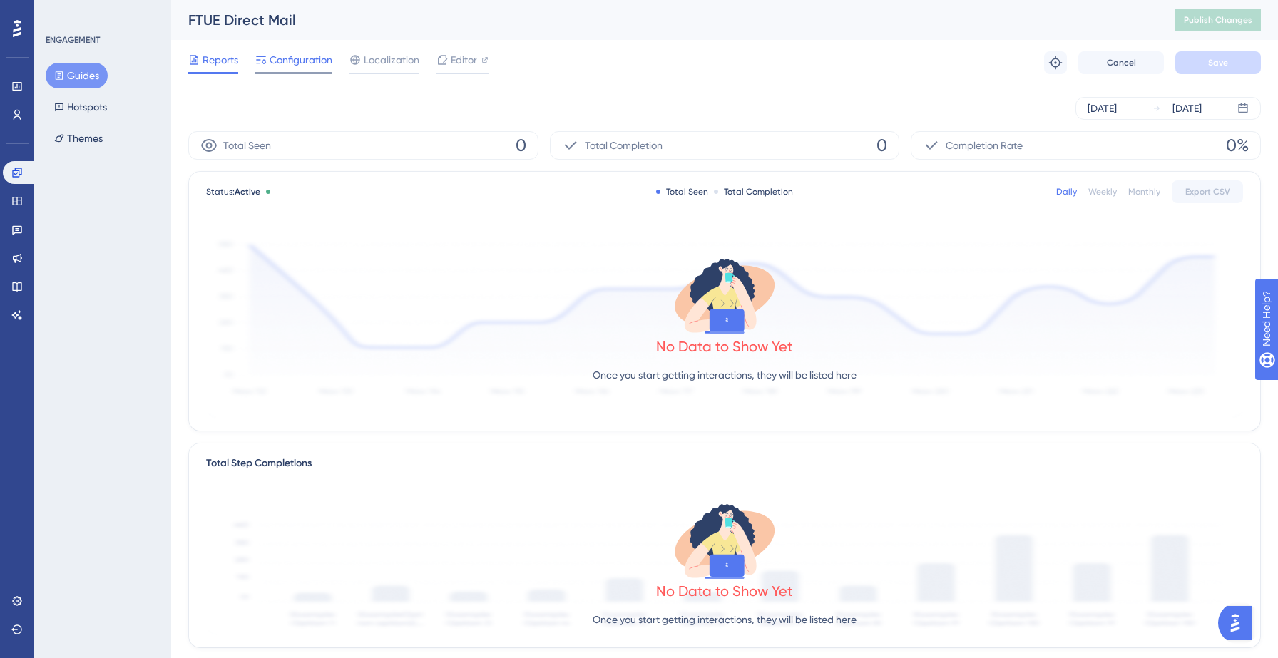
click at [273, 53] on span "Configuration" at bounding box center [301, 59] width 63 height 17
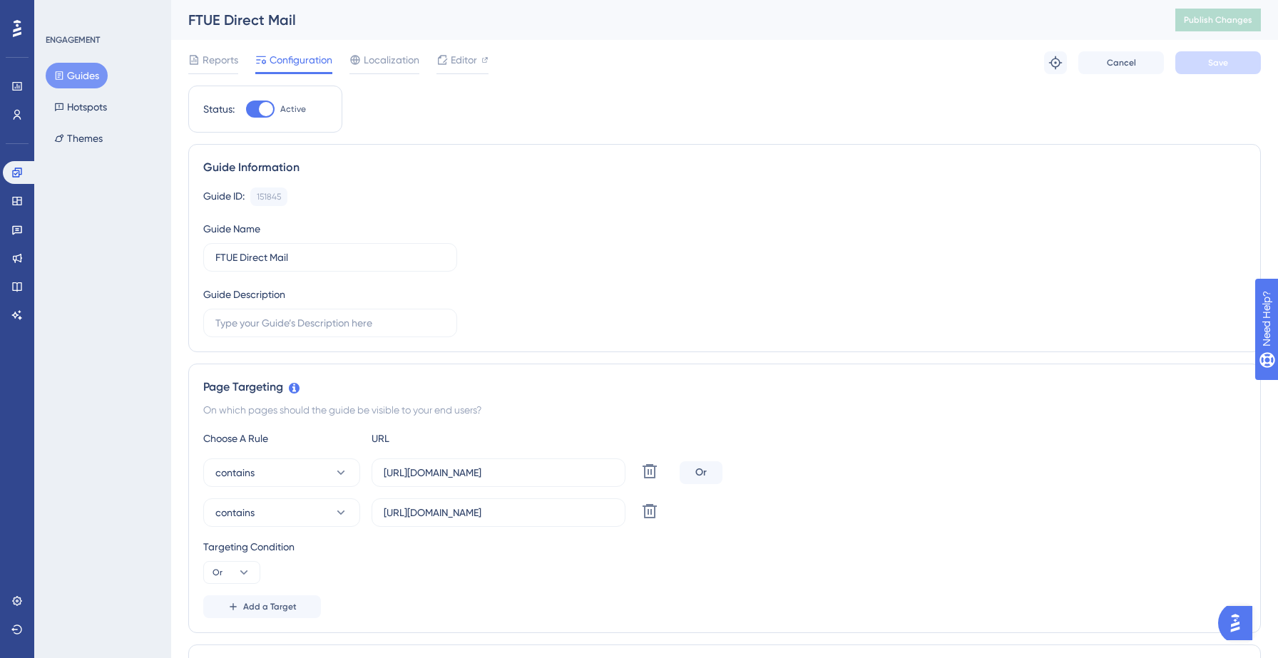
click at [73, 83] on button "Guides" at bounding box center [77, 76] width 62 height 26
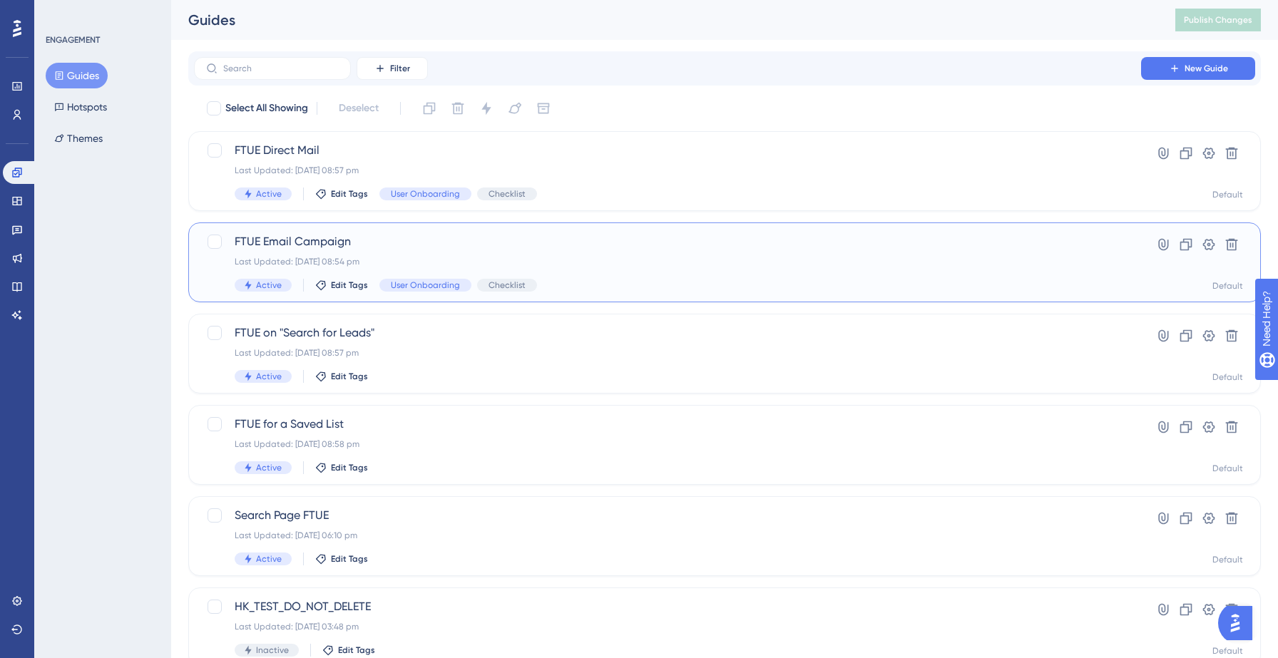
click at [603, 273] on div "FTUE Email Campaign Last Updated: 12 Sept 2025 08:54 pm Active Edit Tags User O…" at bounding box center [668, 262] width 866 height 58
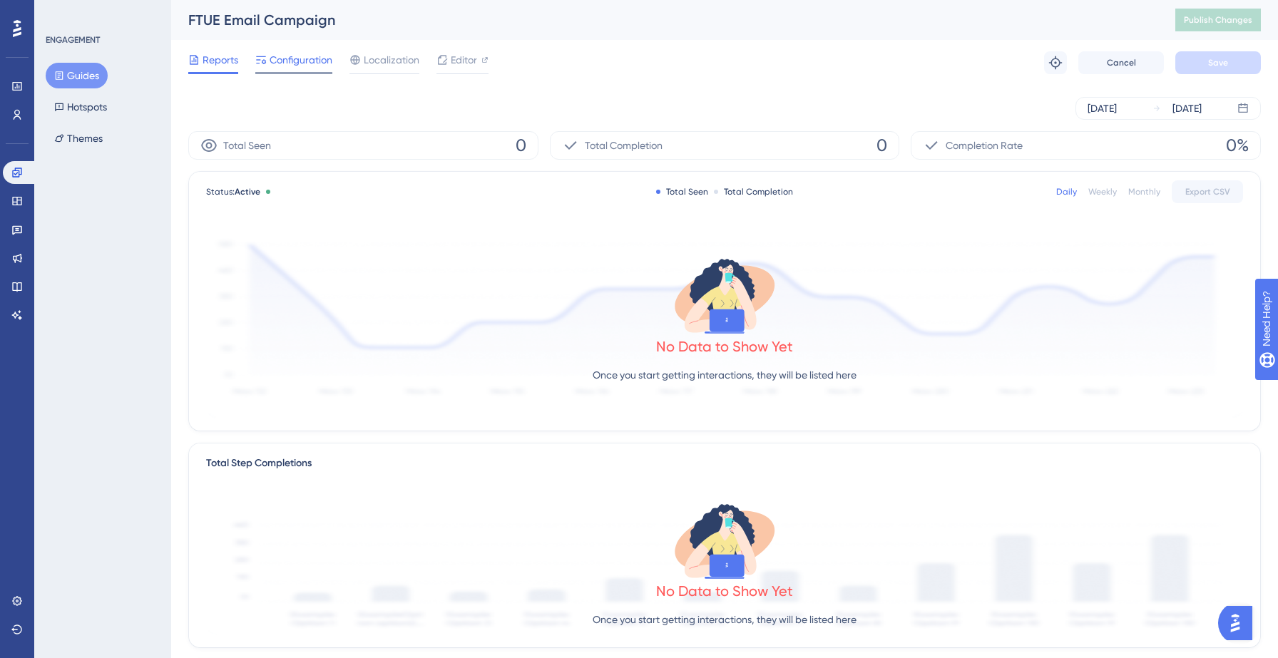
click at [320, 56] on span "Configuration" at bounding box center [301, 59] width 63 height 17
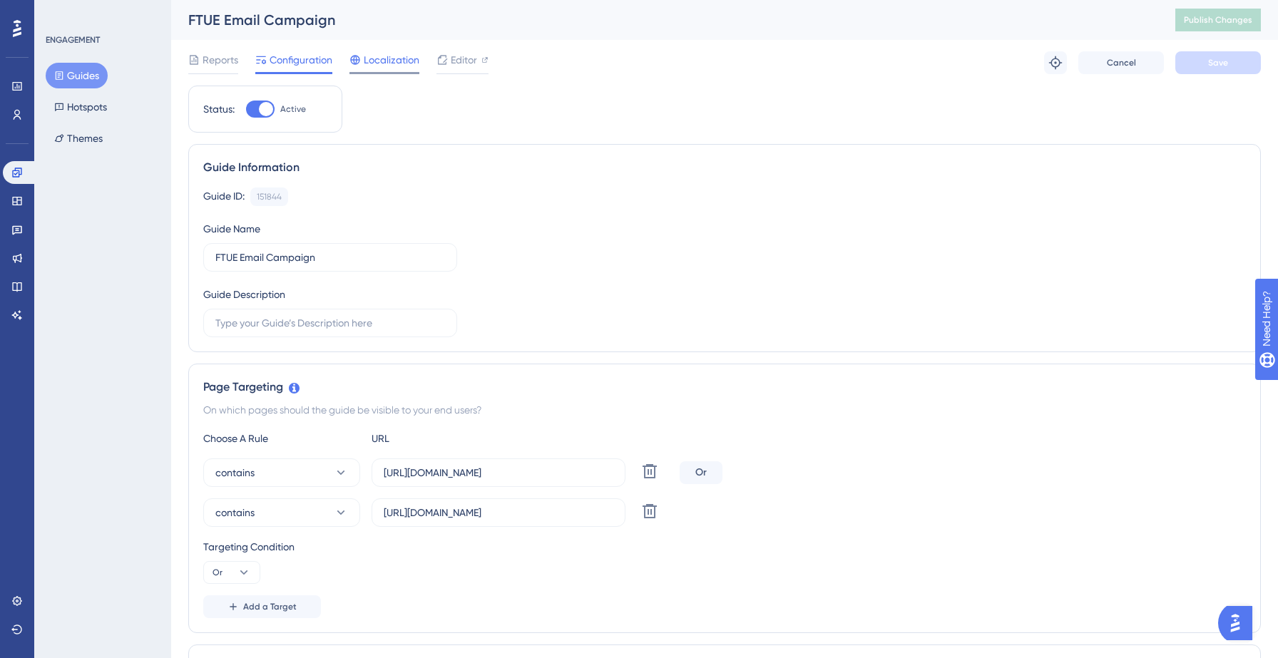
click at [390, 55] on span "Localization" at bounding box center [392, 59] width 56 height 17
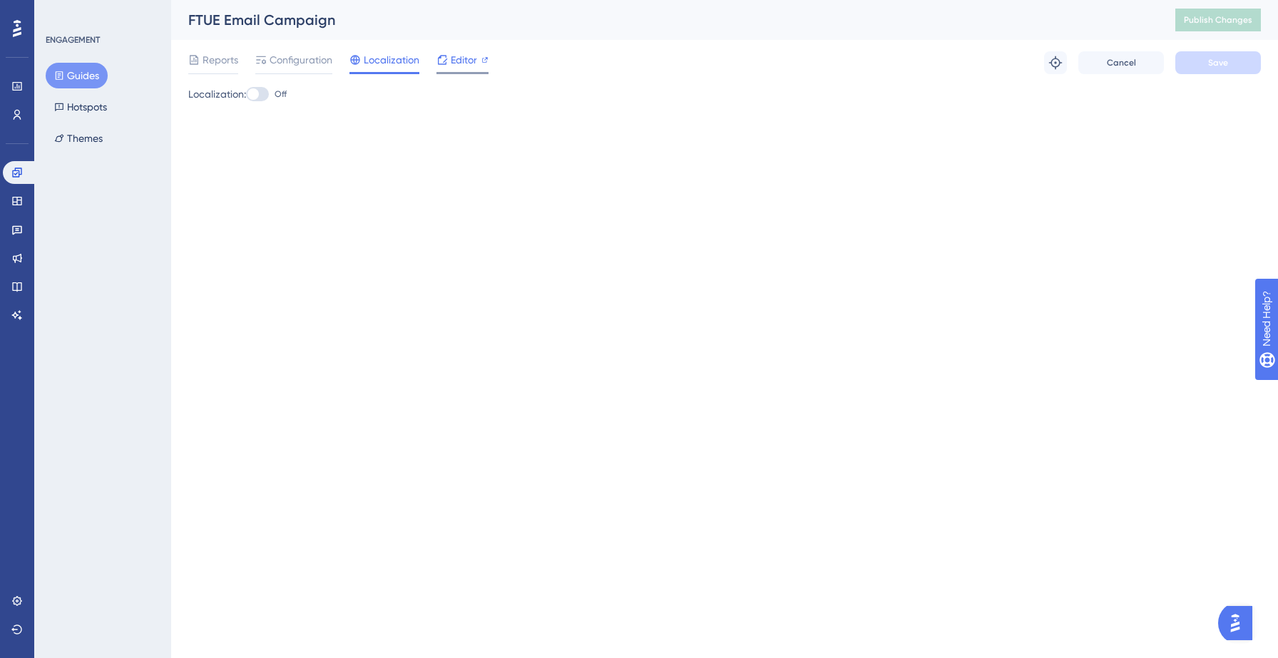
click at [449, 57] on div "Editor" at bounding box center [462, 59] width 52 height 17
click at [213, 58] on span "Reports" at bounding box center [221, 59] width 36 height 17
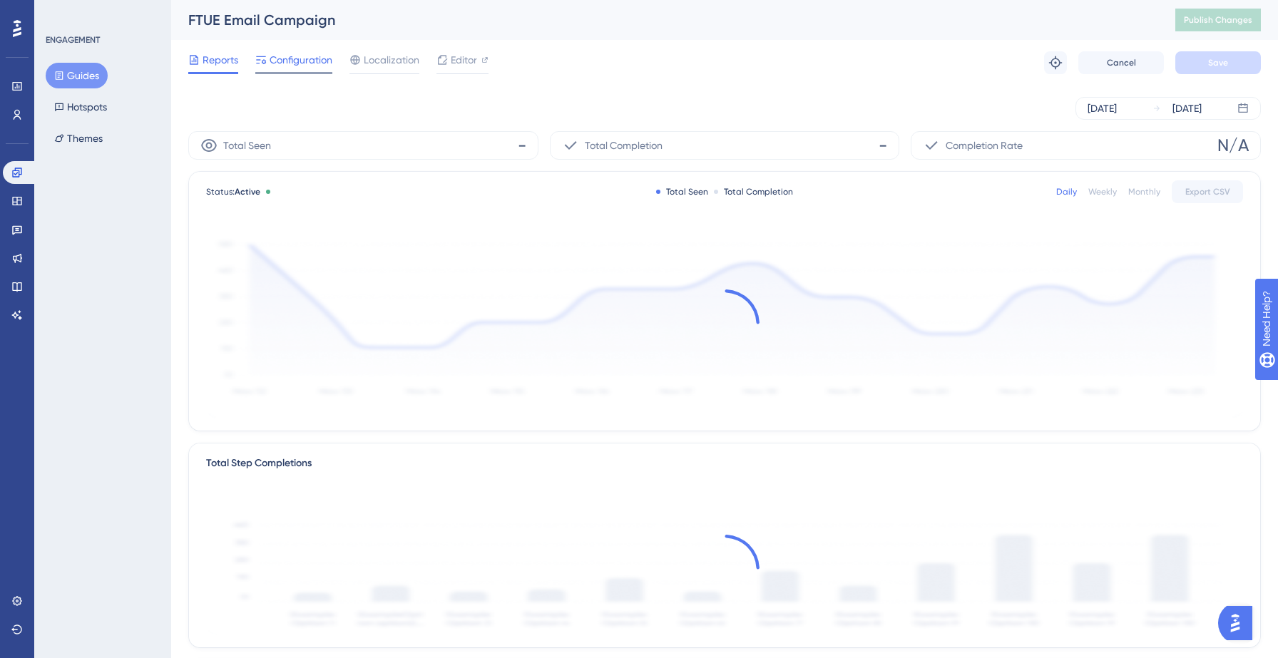
click at [285, 56] on span "Configuration" at bounding box center [301, 59] width 63 height 17
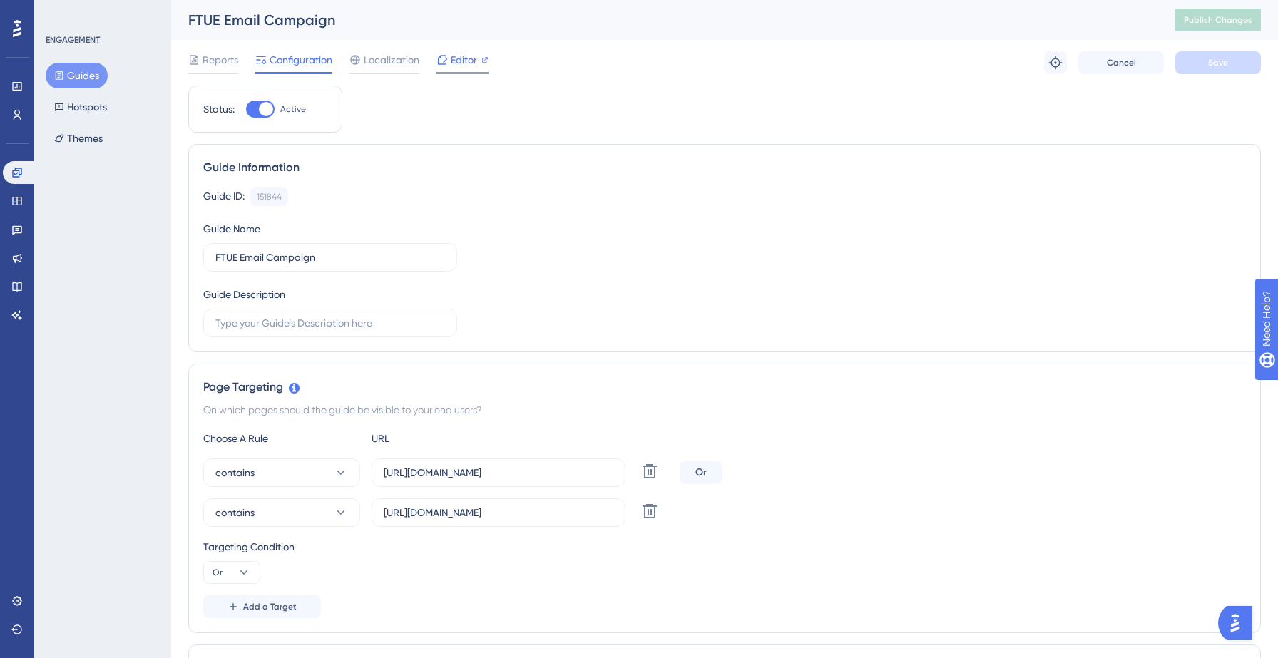
click at [464, 63] on span "Editor" at bounding box center [464, 59] width 26 height 17
click at [17, 204] on icon at bounding box center [16, 201] width 9 height 9
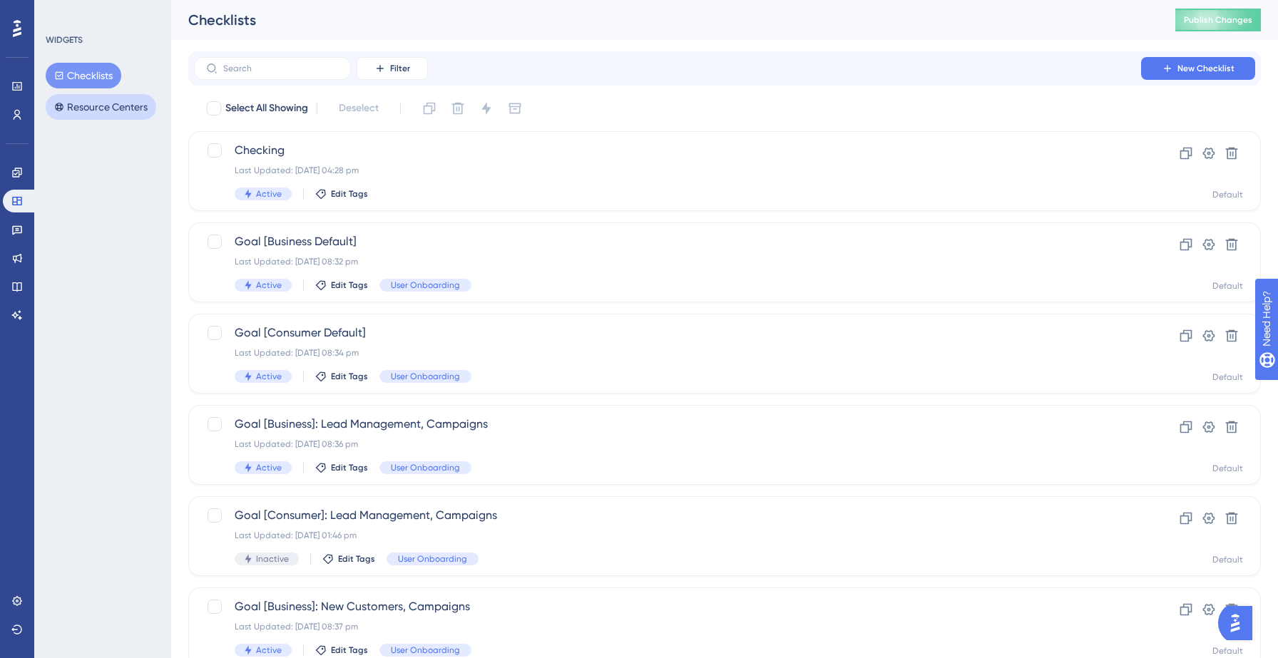
click at [105, 104] on button "Resource Centers" at bounding box center [101, 107] width 111 height 26
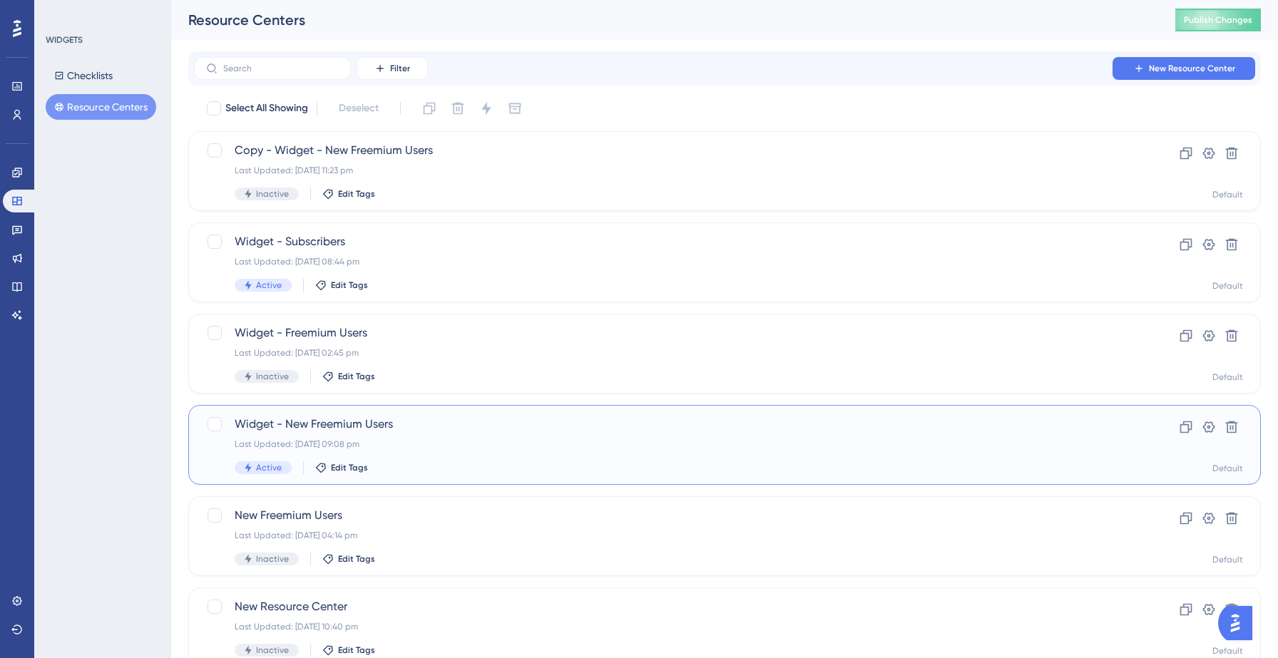
click at [434, 435] on div "Widget - New Freemium Users Last Updated: 11 Sept 2025 09:08 pm Active Edit Tags" at bounding box center [668, 445] width 866 height 58
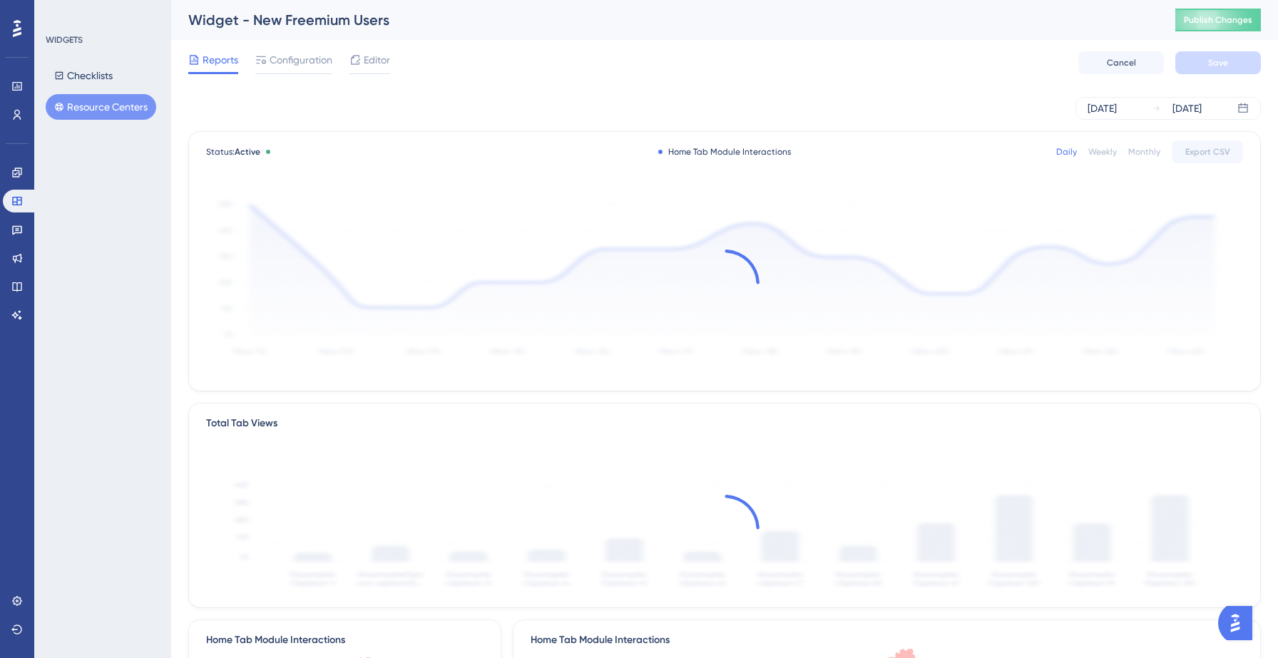
click at [303, 76] on div "Reports Configuration Editor Cancel Save" at bounding box center [724, 63] width 1073 height 46
click at [305, 68] on span "Configuration" at bounding box center [301, 59] width 63 height 17
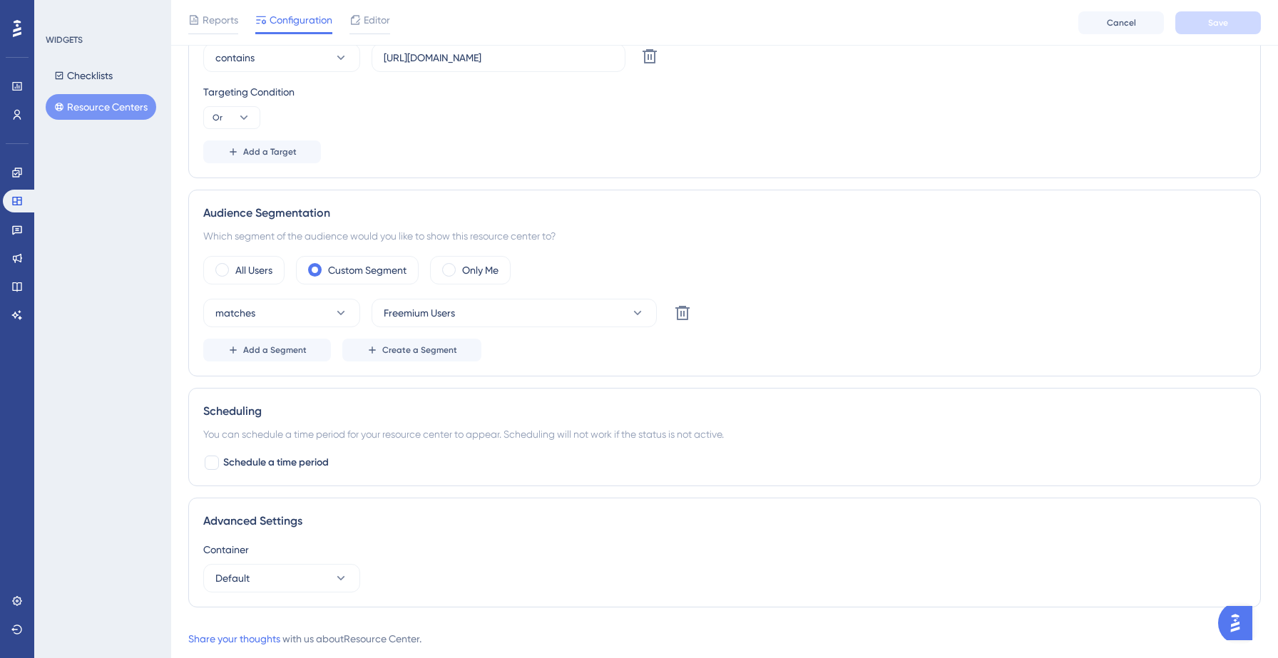
scroll to position [397, 0]
click at [295, 346] on span "Add a Segment" at bounding box center [274, 348] width 63 height 11
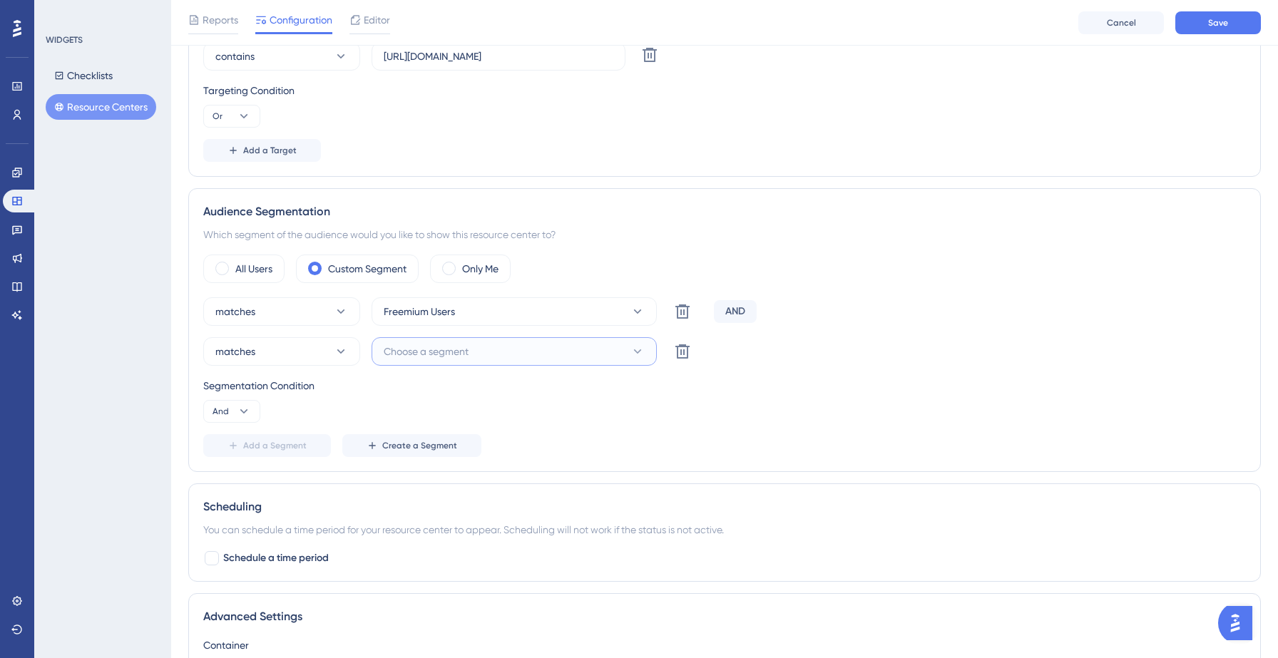
click at [464, 357] on span "Choose a segment" at bounding box center [426, 351] width 85 height 17
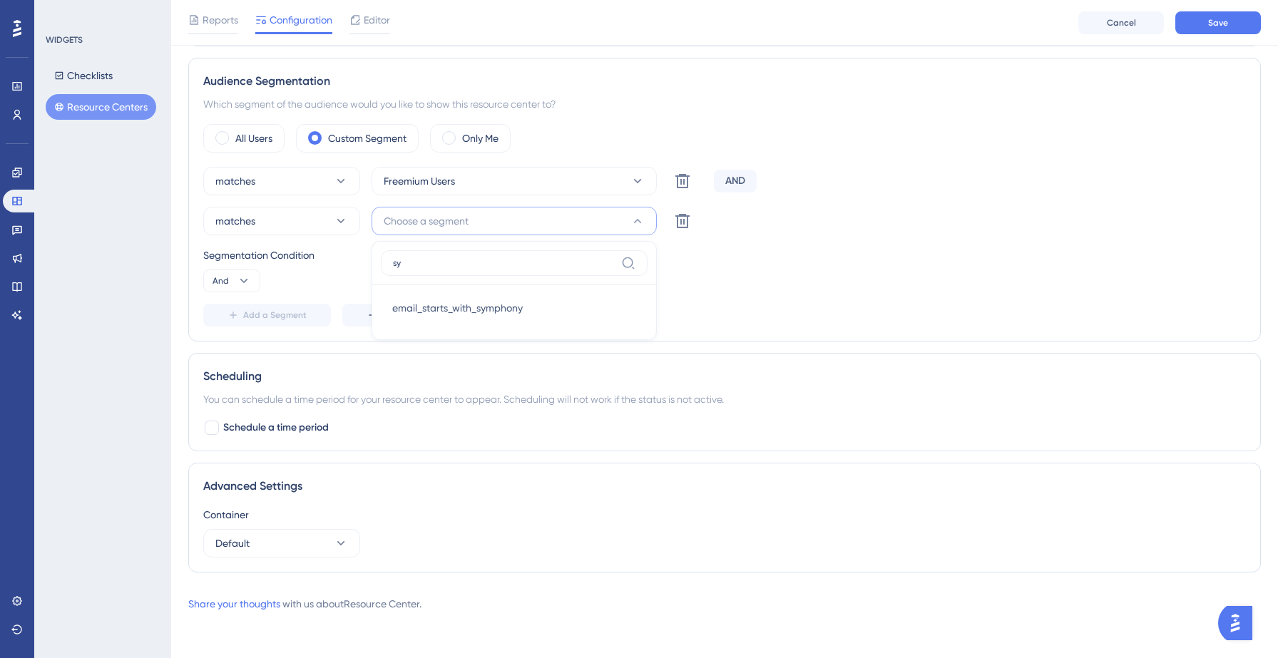
scroll to position [527, 0]
type input "sy"
click at [464, 302] on span "email_starts_with_symphony" at bounding box center [457, 308] width 131 height 17
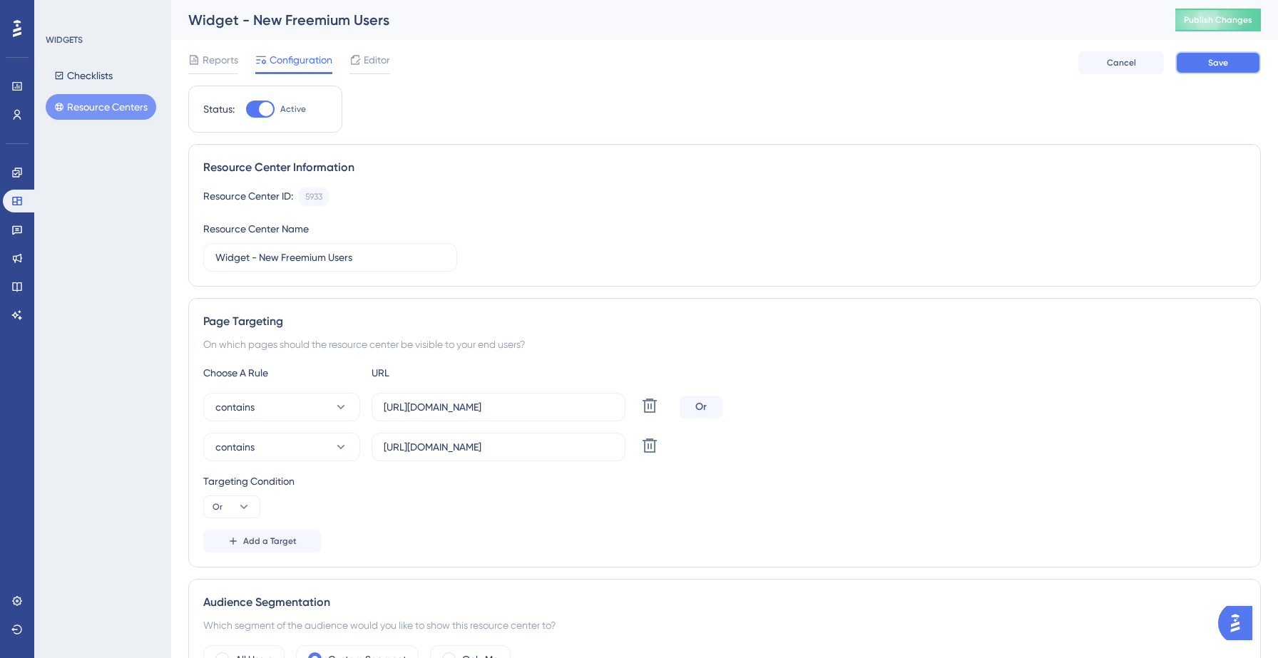
click at [1217, 62] on span "Save" at bounding box center [1218, 62] width 20 height 11
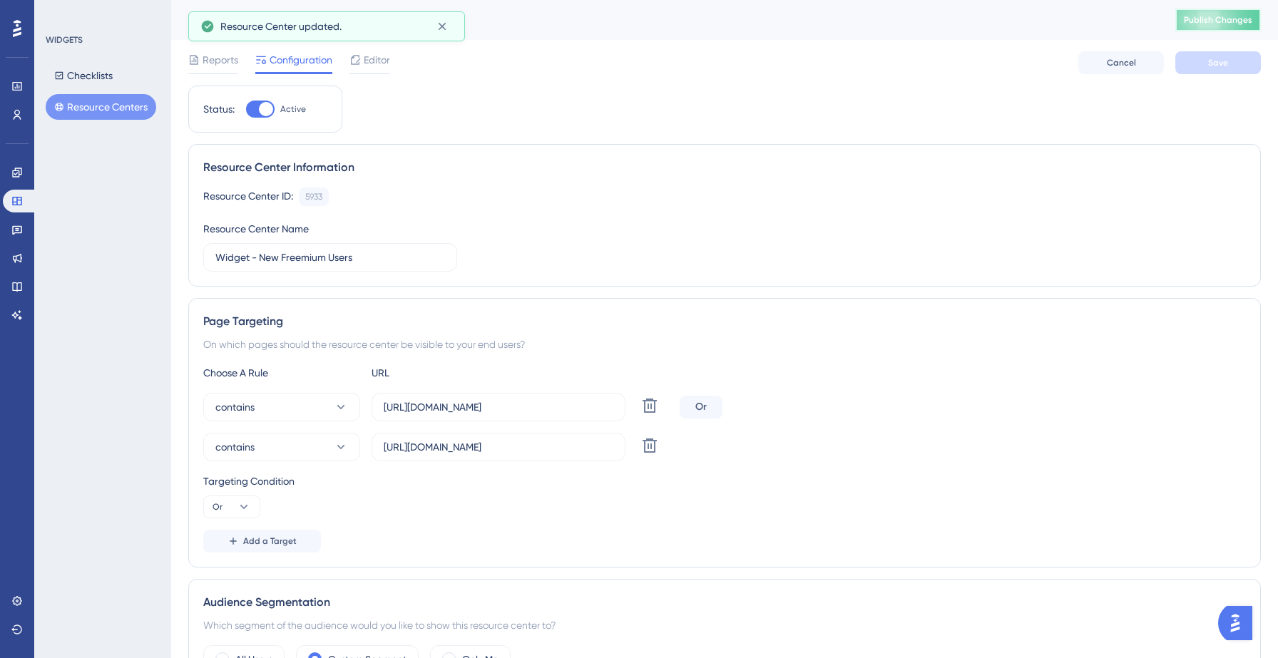
click at [1204, 23] on span "Publish Changes" at bounding box center [1218, 19] width 68 height 11
click at [97, 84] on button "Checklists" at bounding box center [84, 76] width 76 height 26
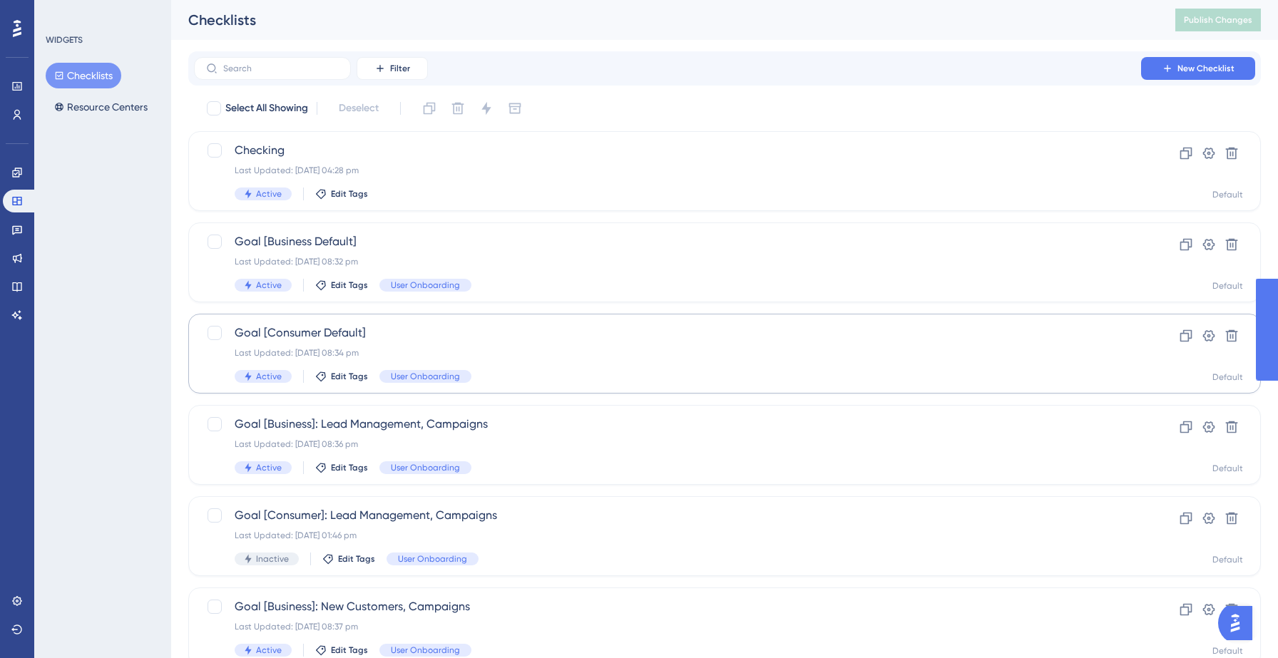
scroll to position [449, 0]
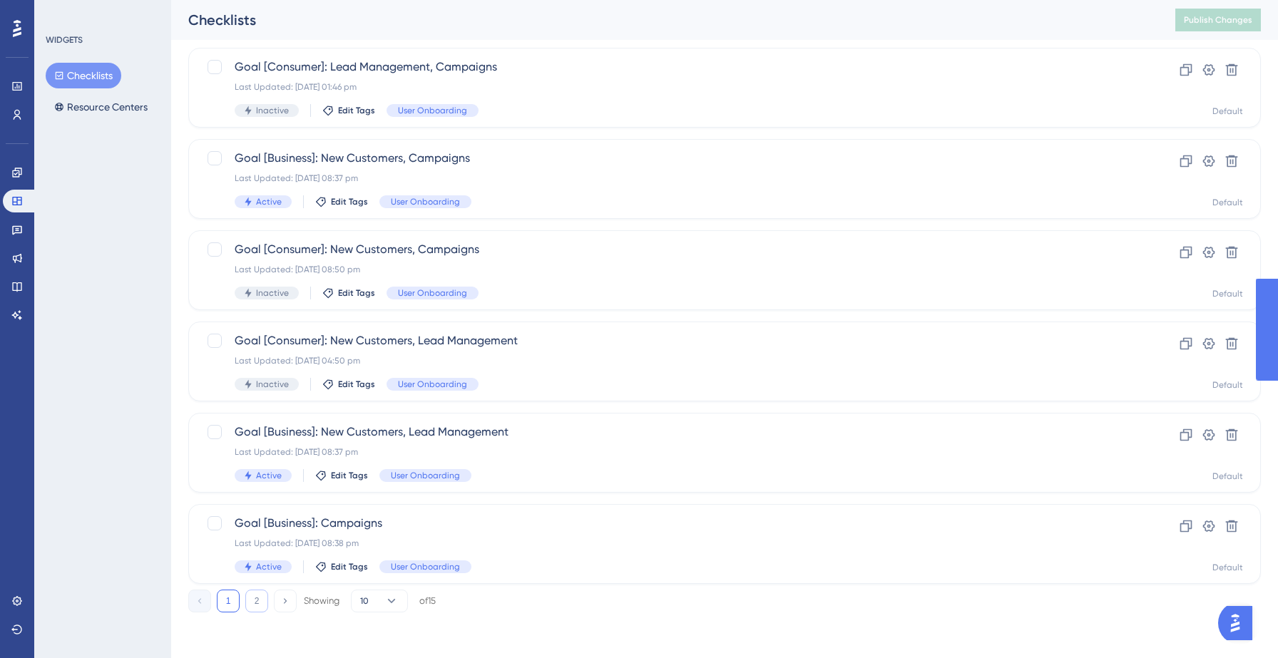
click at [259, 601] on button "2" at bounding box center [256, 601] width 23 height 23
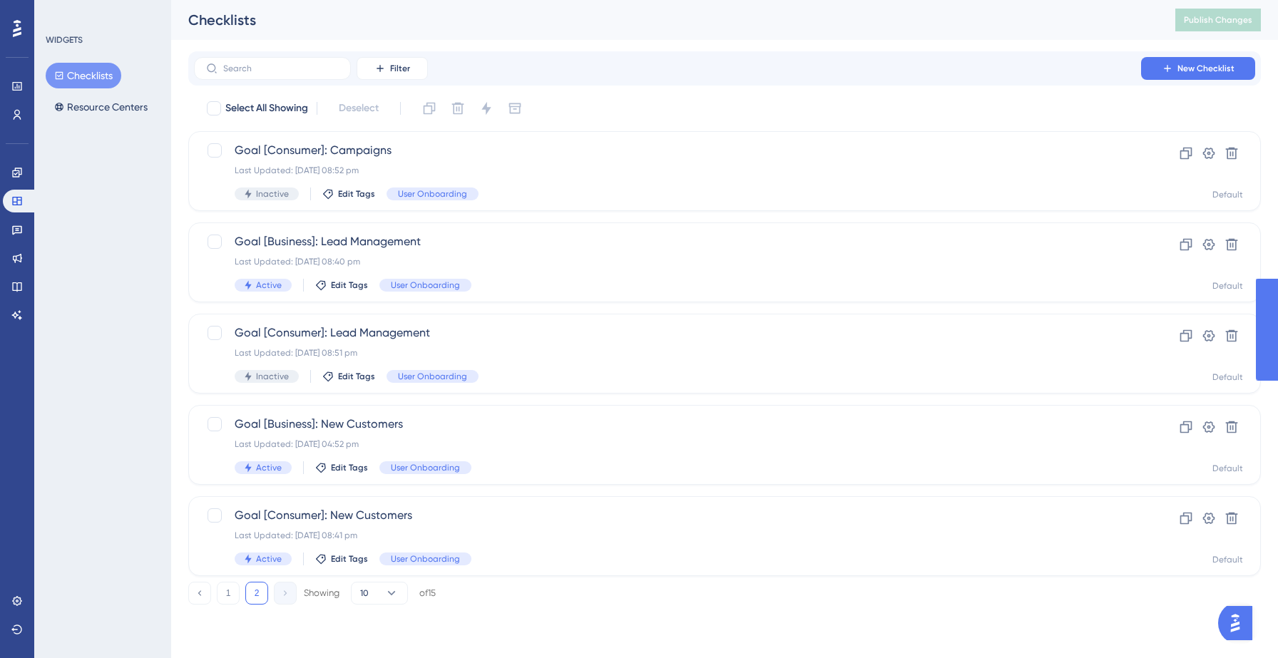
scroll to position [0, 0]
click at [463, 247] on span "Goal [Business]: Lead Management" at bounding box center [668, 241] width 866 height 17
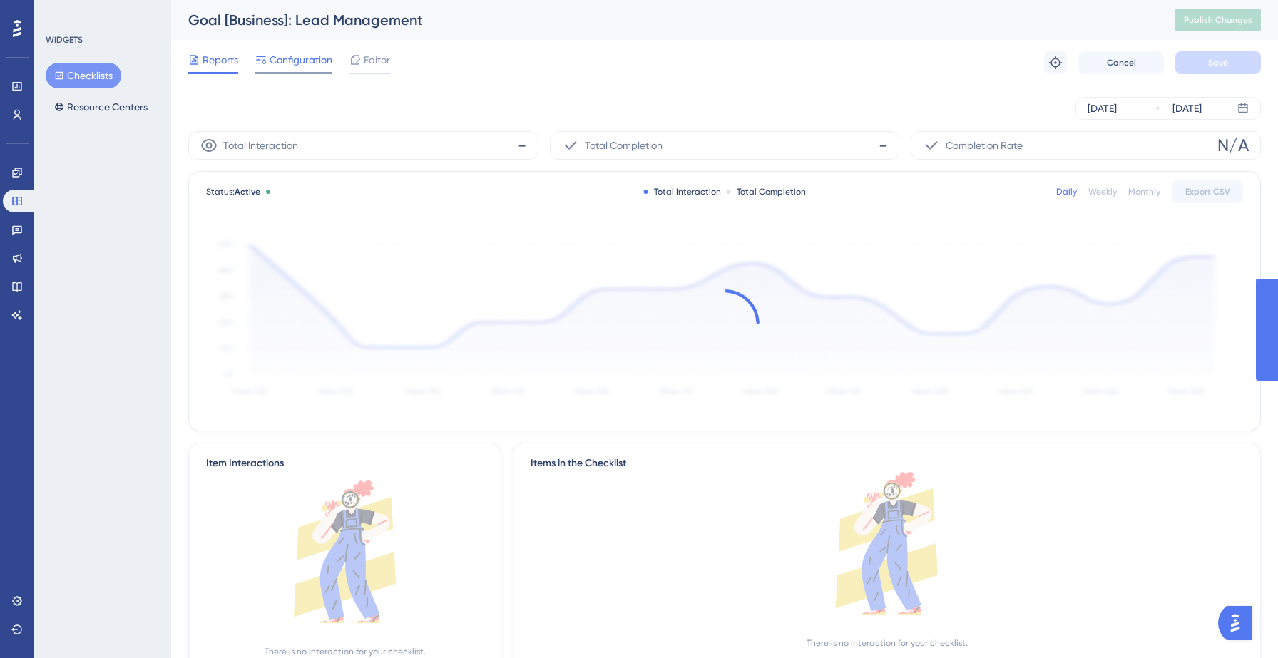
click at [302, 64] on span "Configuration" at bounding box center [301, 59] width 63 height 17
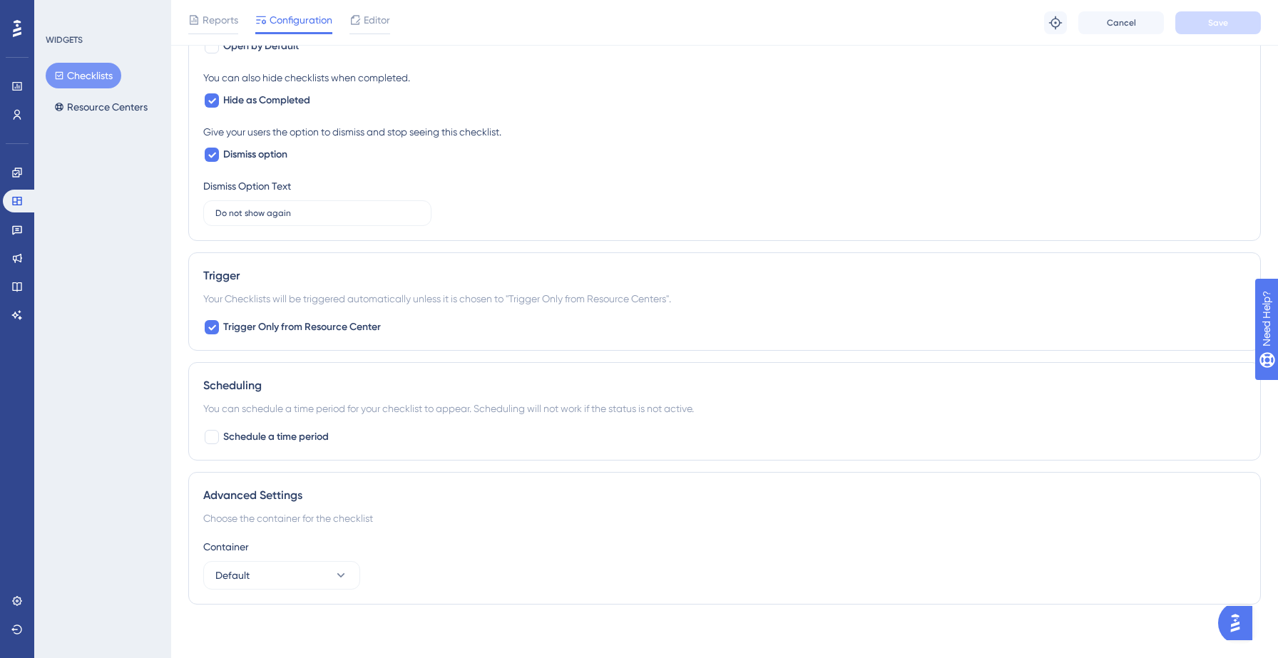
scroll to position [912, 0]
click at [101, 103] on button "Resource Centers" at bounding box center [101, 107] width 111 height 26
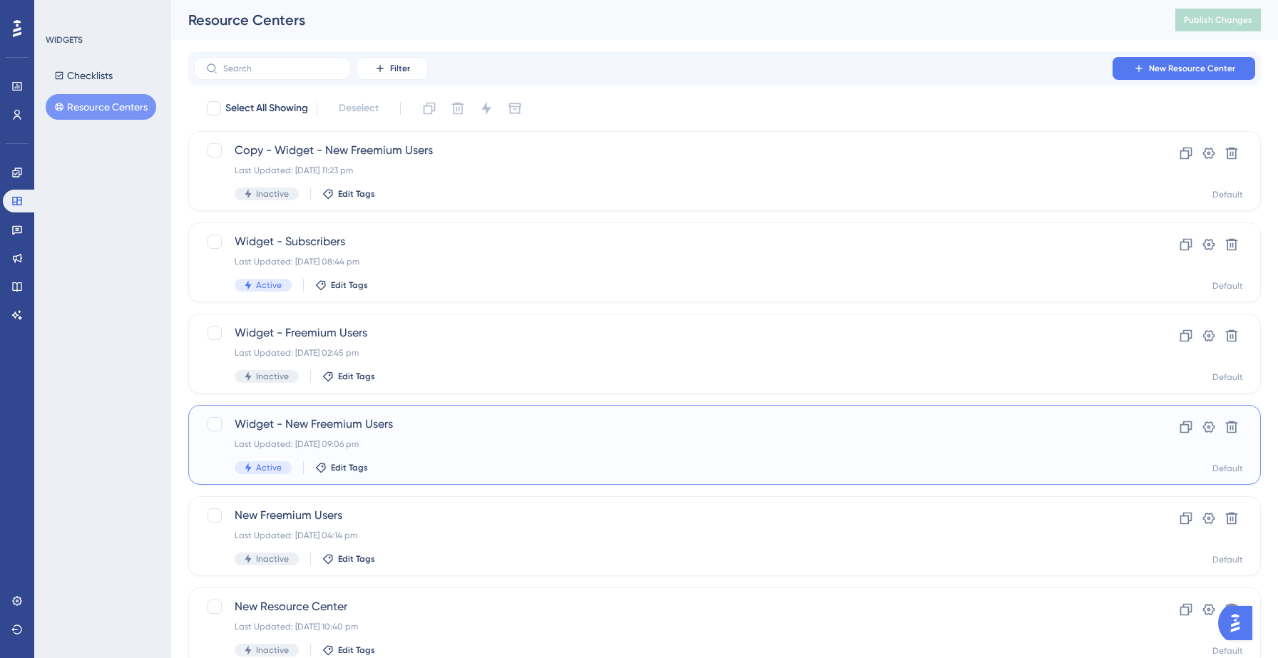
click at [374, 430] on span "Widget - New Freemium Users" at bounding box center [668, 424] width 866 height 17
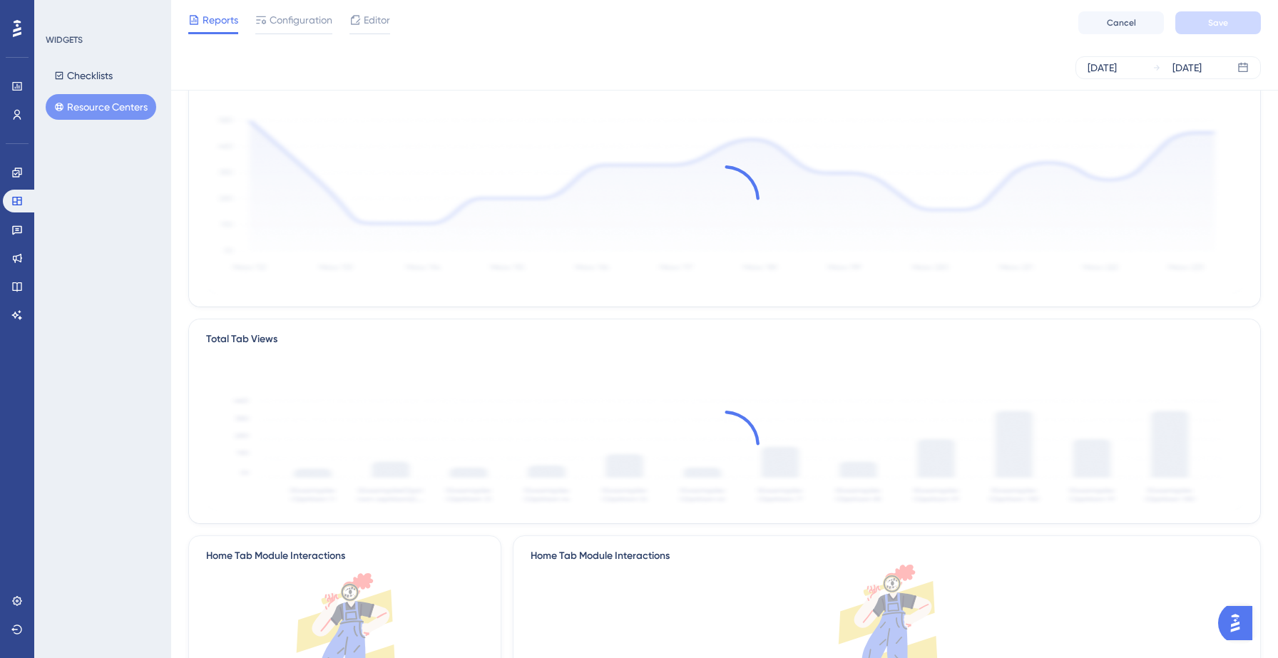
scroll to position [86, 0]
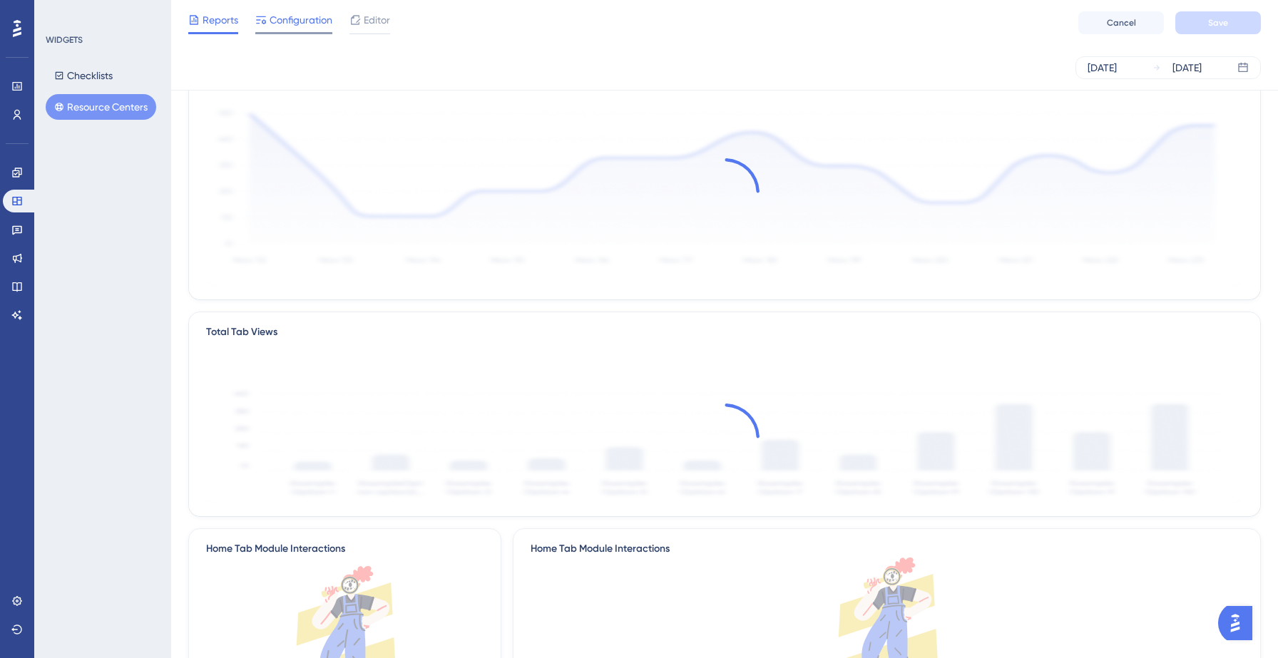
click at [294, 17] on span "Configuration" at bounding box center [301, 19] width 63 height 17
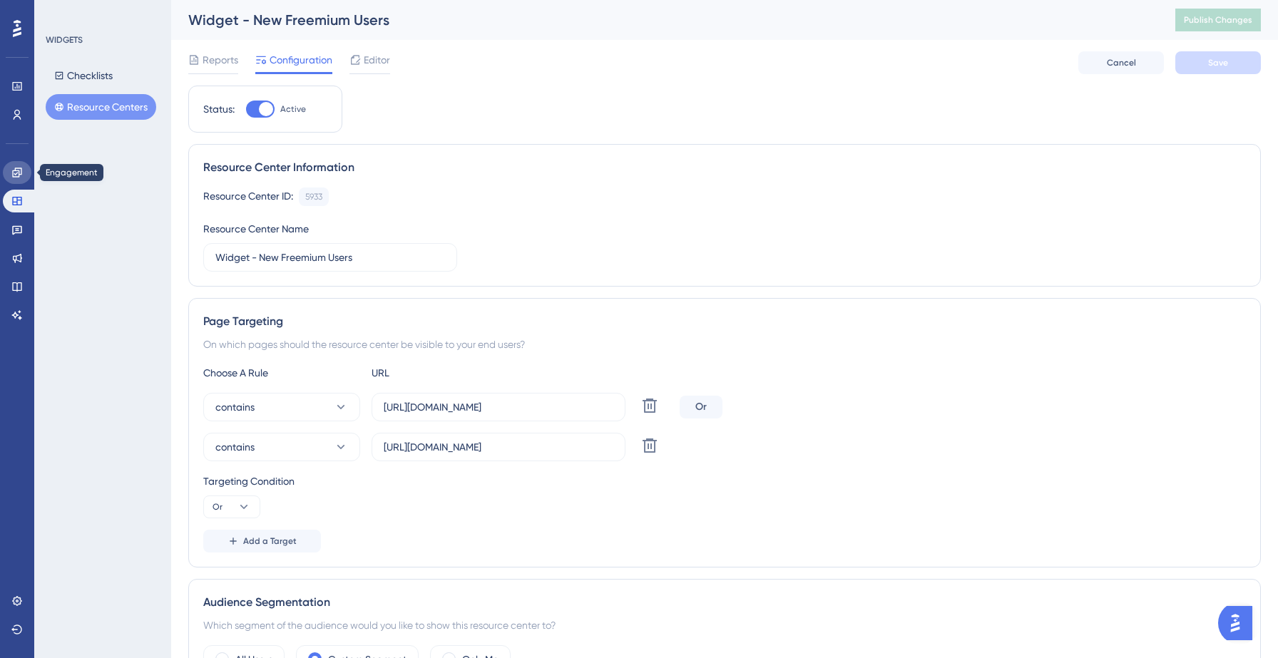
click at [18, 173] on icon at bounding box center [16, 172] width 9 height 9
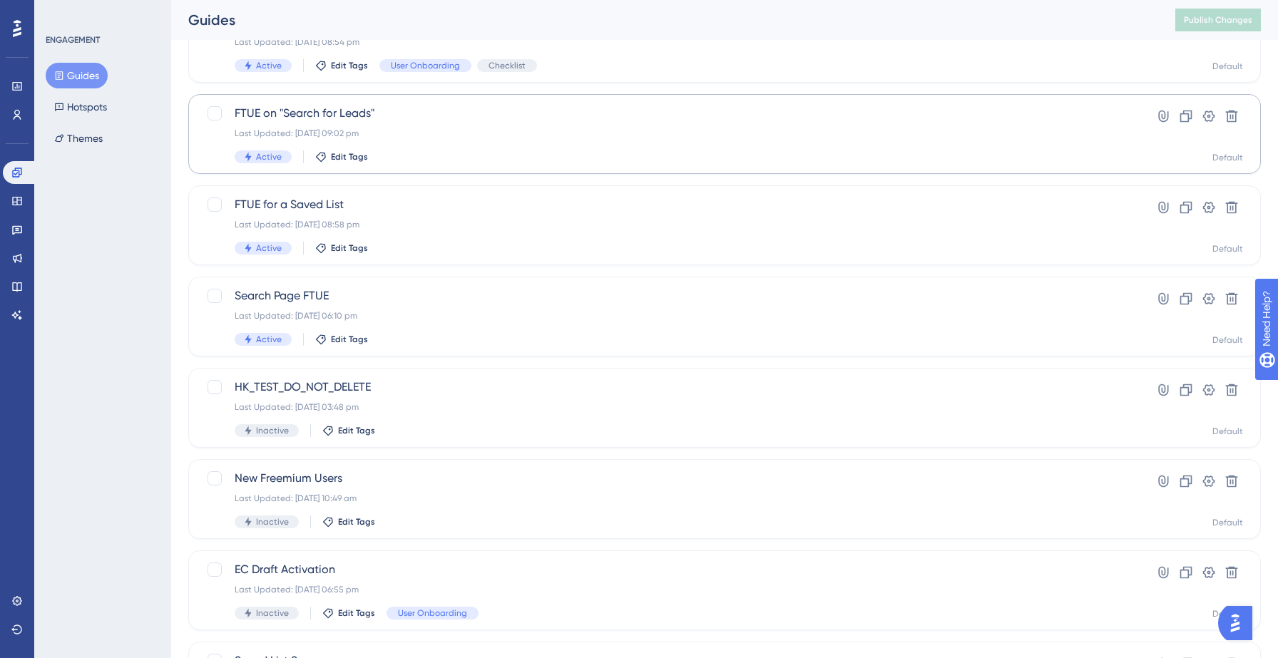
scroll to position [449, 0]
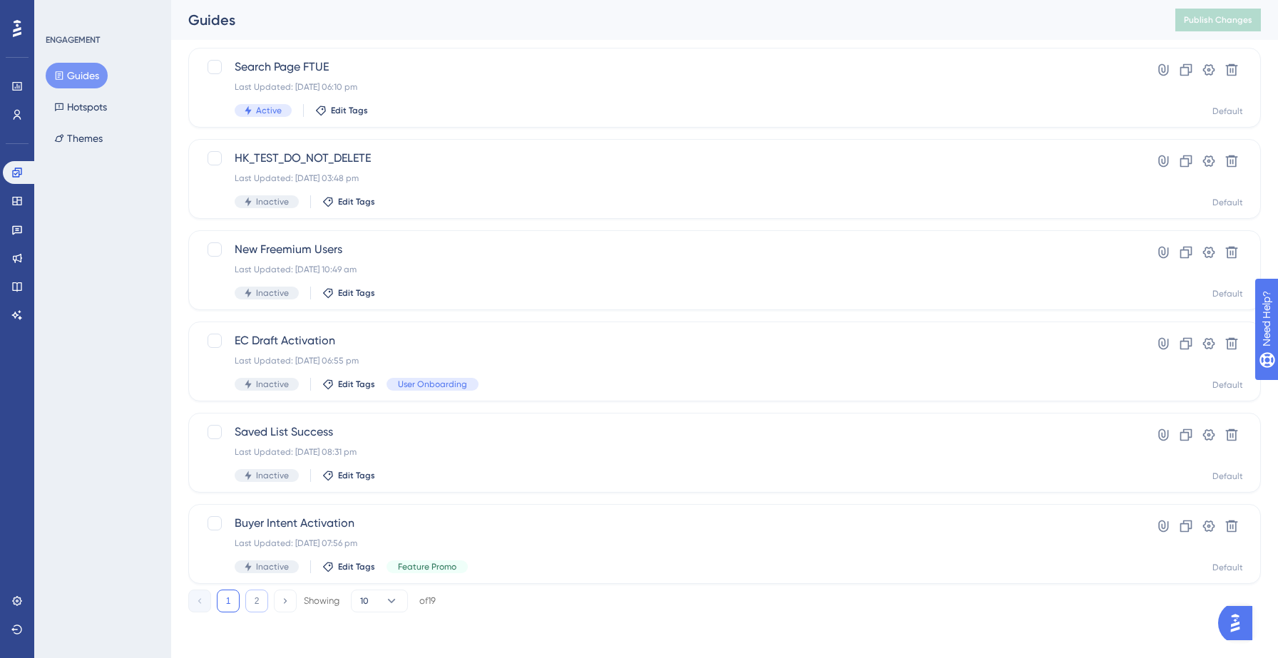
click at [255, 606] on button "2" at bounding box center [256, 601] width 23 height 23
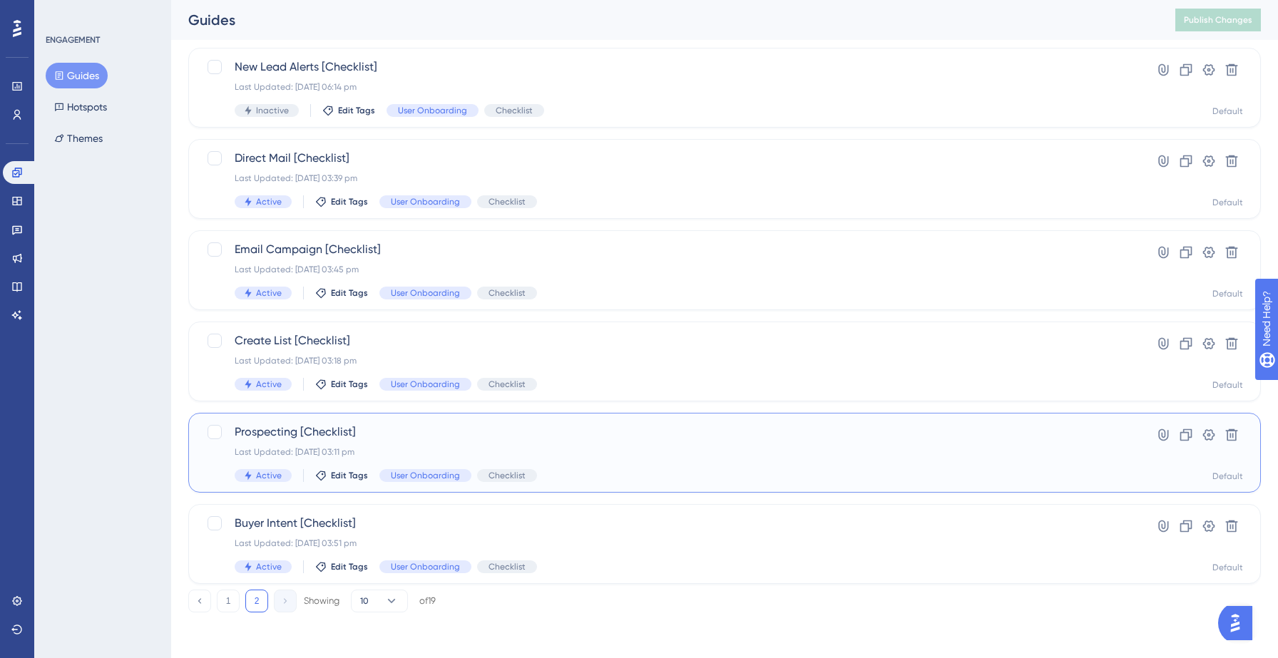
click at [322, 439] on span "Prospecting [Checklist]" at bounding box center [668, 432] width 866 height 17
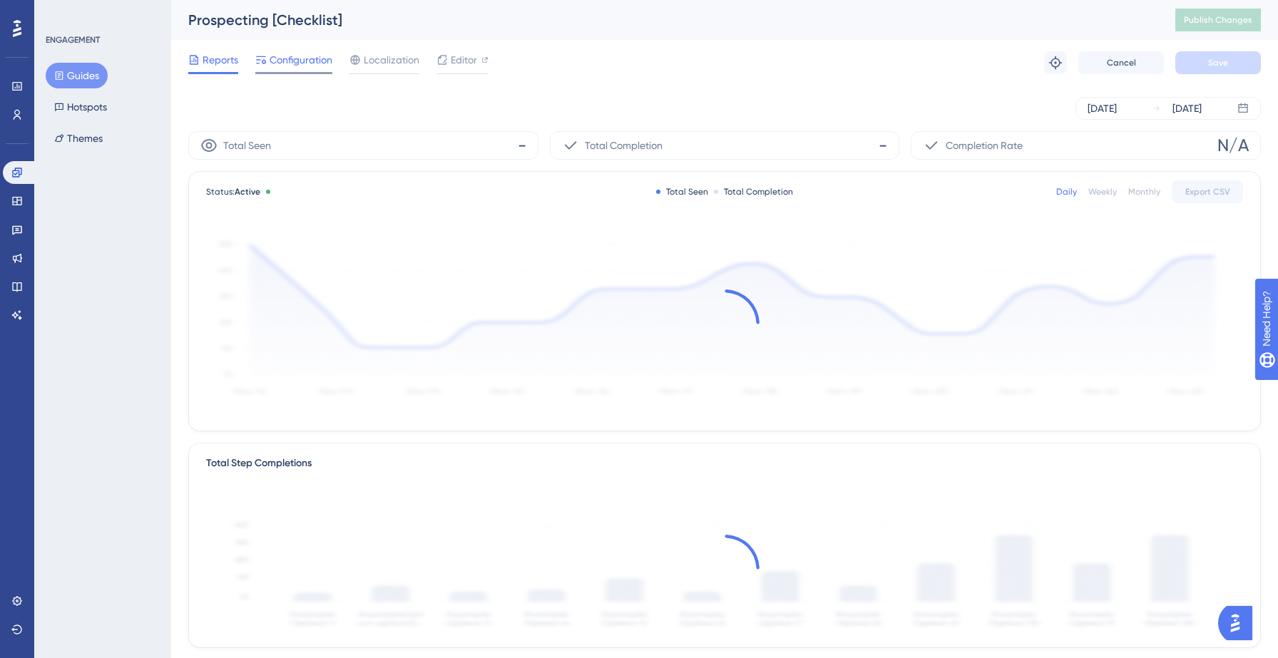
click at [301, 63] on span "Configuration" at bounding box center [301, 59] width 63 height 17
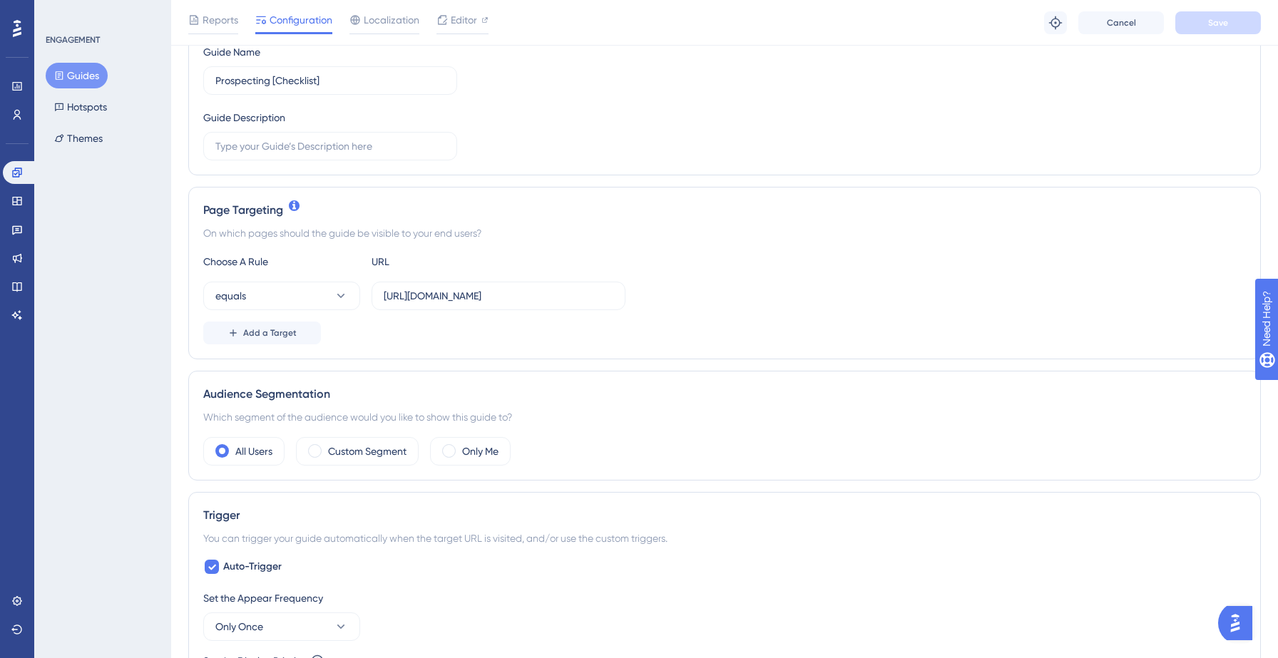
scroll to position [178, 0]
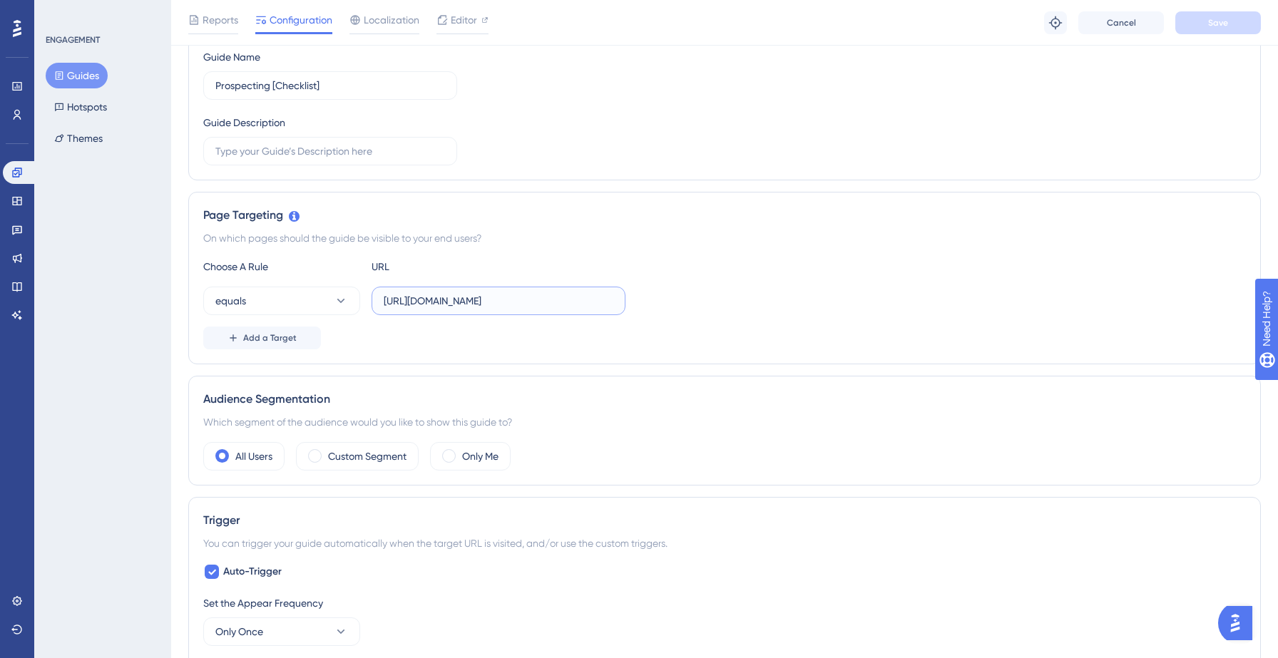
click at [481, 305] on input "https://yellowstone.salesgenie.com/" at bounding box center [499, 301] width 230 height 16
paste input "audience/"
type input "https://yellowstone.salesgenie.com/audience/"
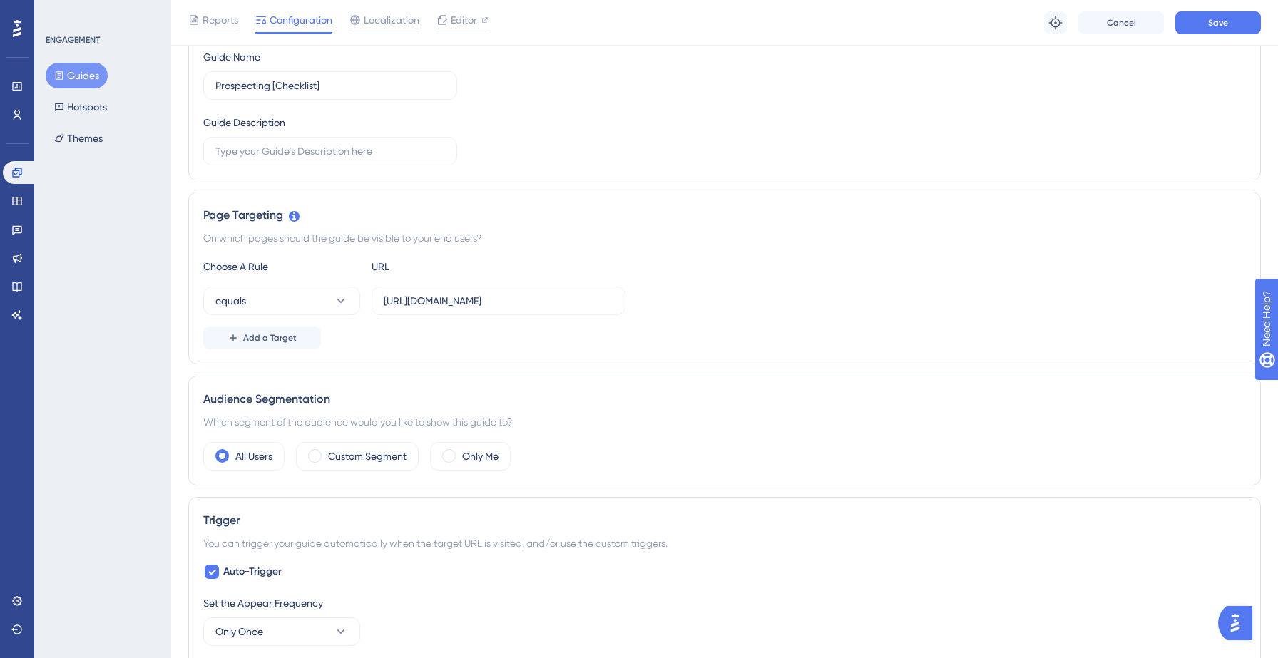
click at [599, 348] on div "Add a Target" at bounding box center [724, 338] width 1043 height 23
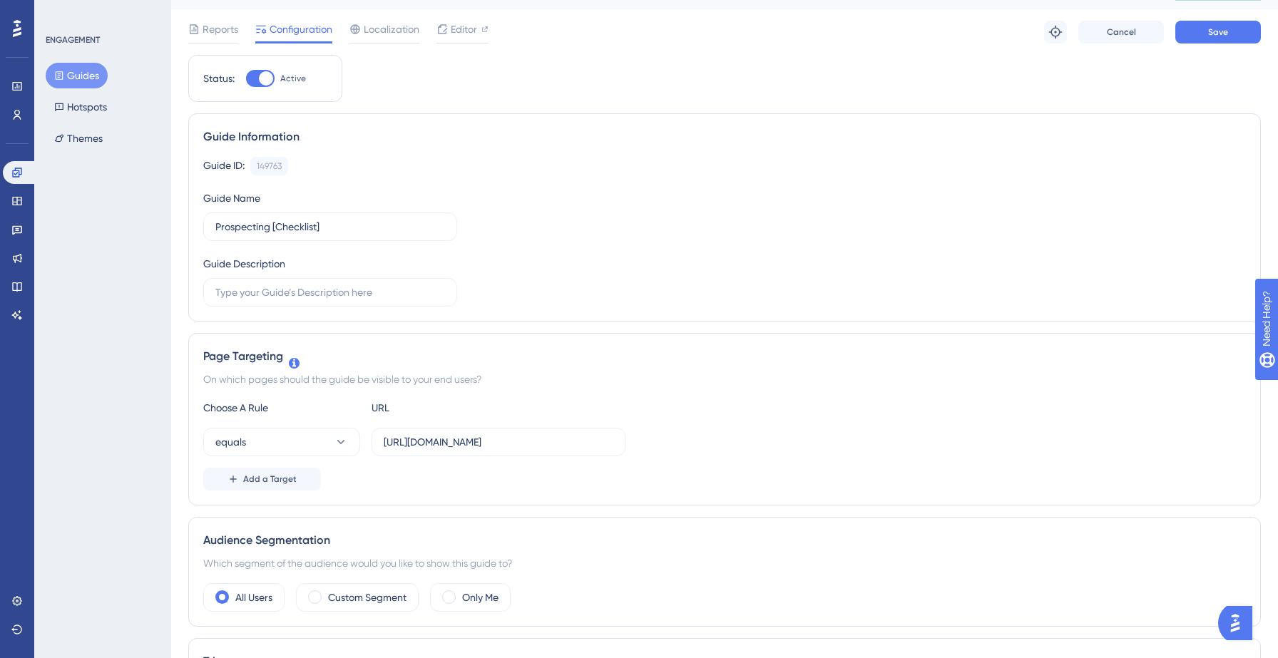
scroll to position [0, 0]
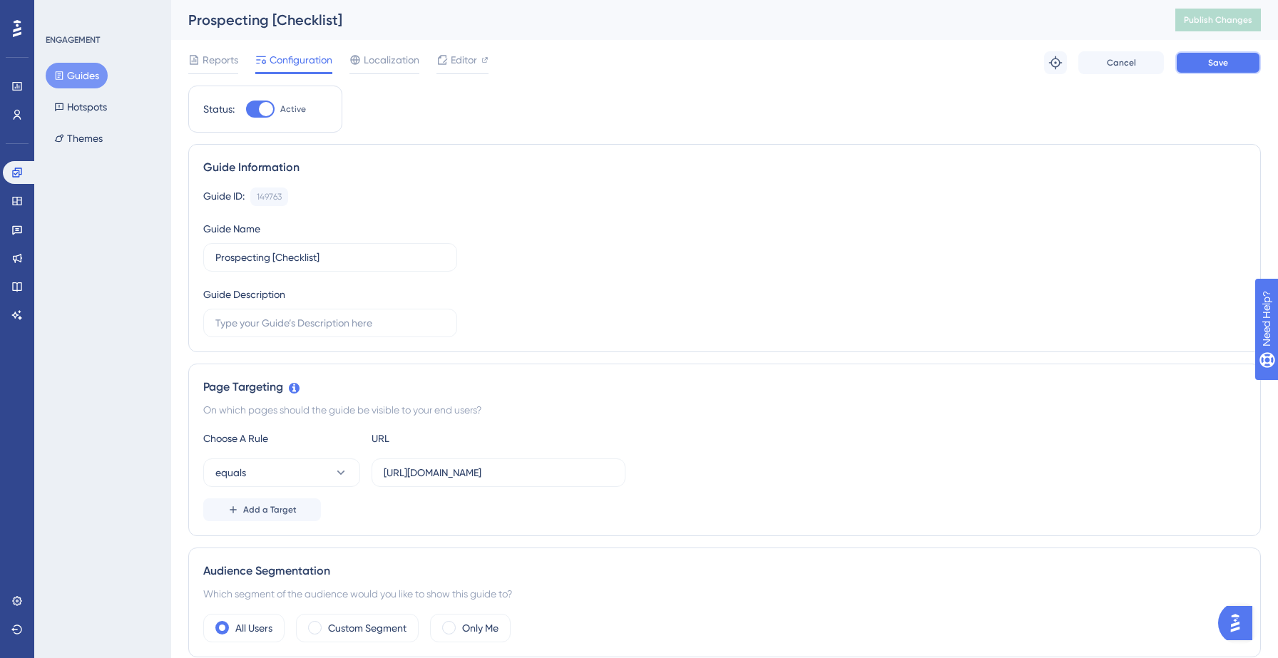
click at [1209, 68] on span "Save" at bounding box center [1218, 62] width 20 height 11
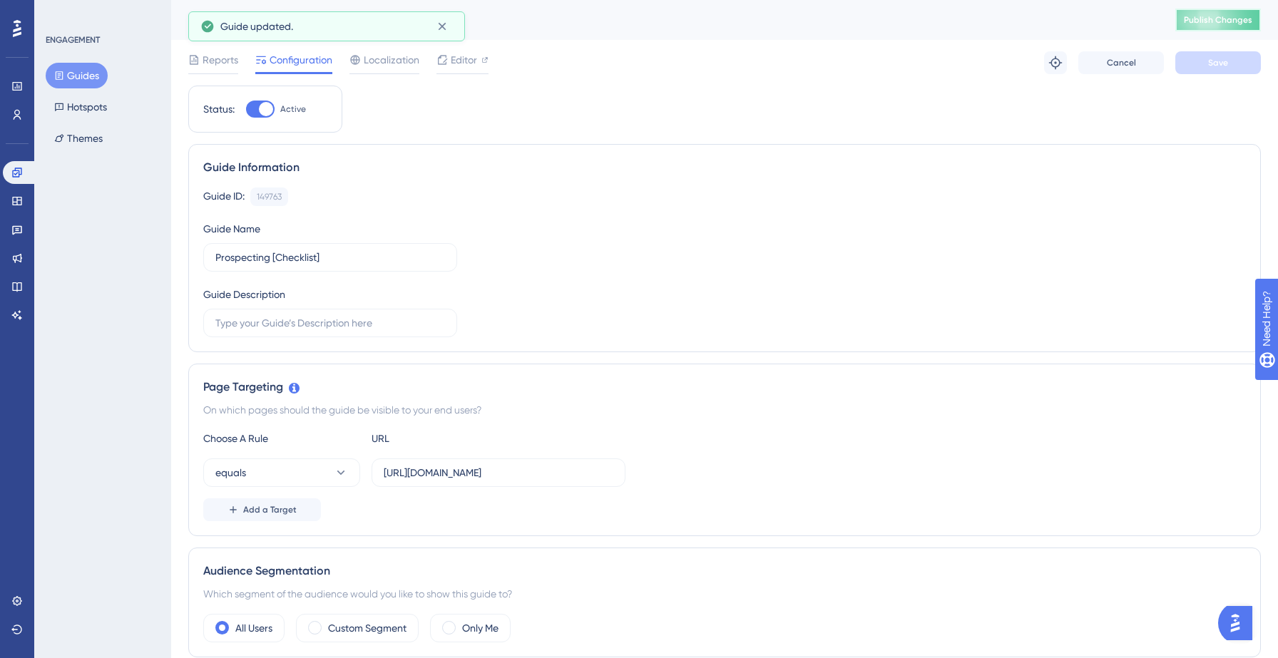
click at [1230, 24] on button "Publish Changes" at bounding box center [1218, 20] width 86 height 23
click at [79, 81] on button "Guides" at bounding box center [77, 76] width 62 height 26
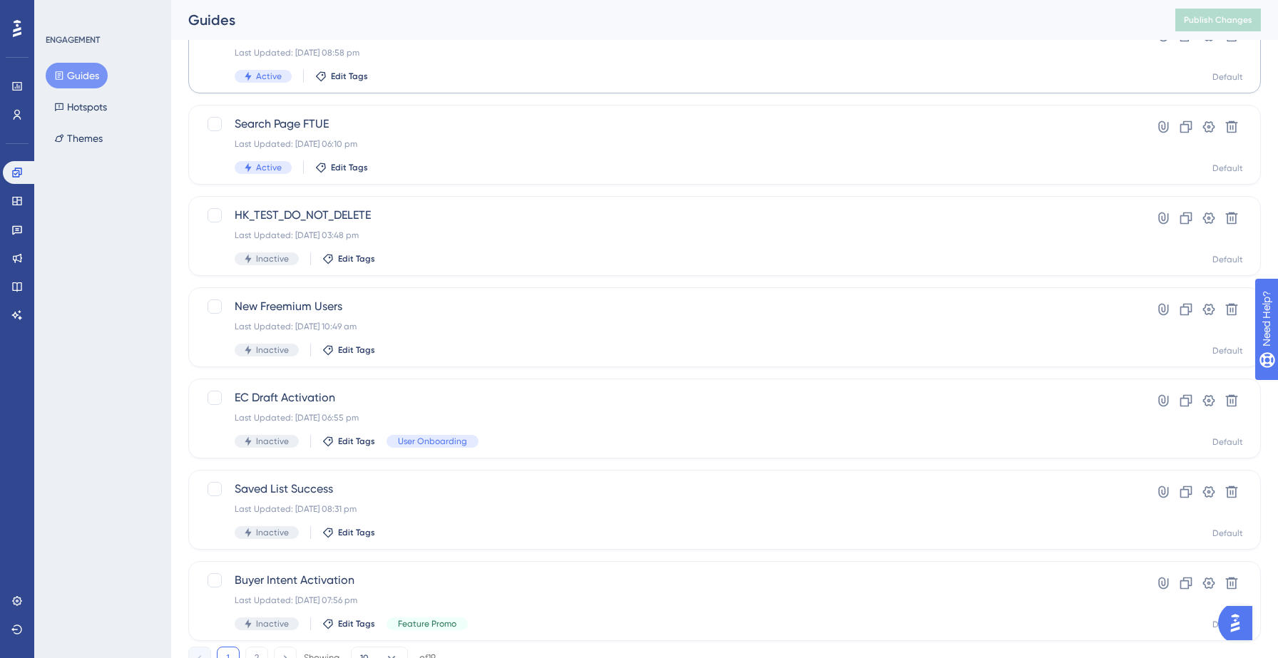
scroll to position [449, 0]
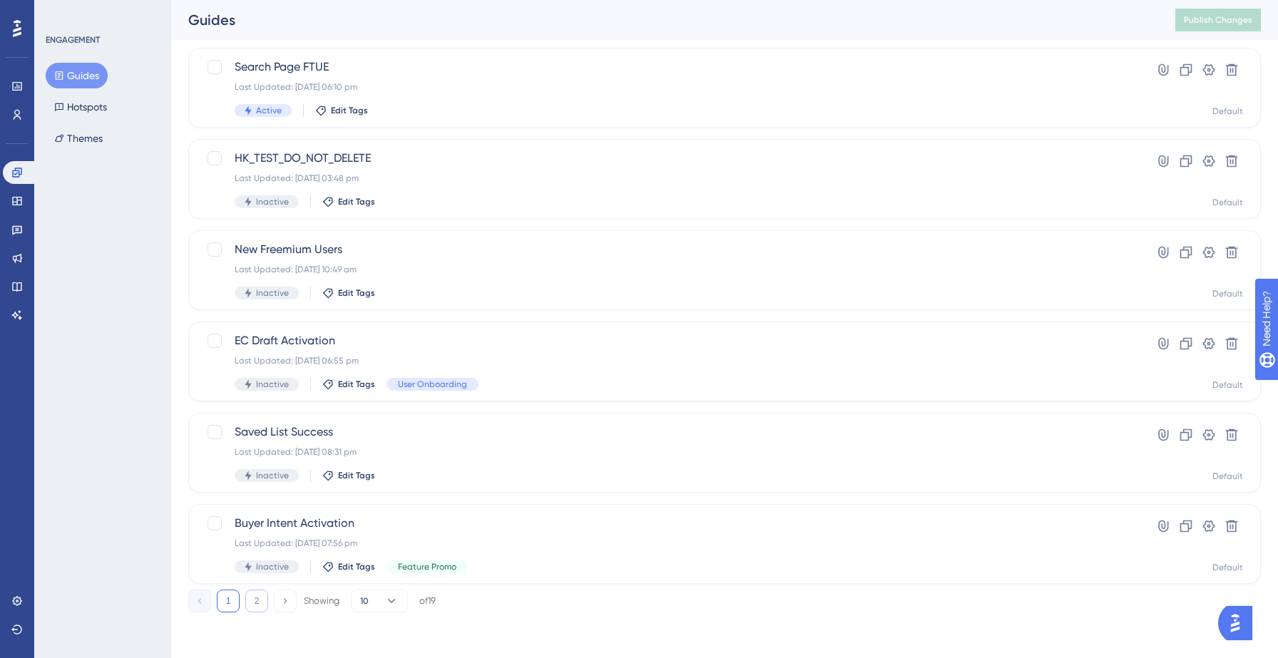
click at [252, 603] on button "2" at bounding box center [256, 601] width 23 height 23
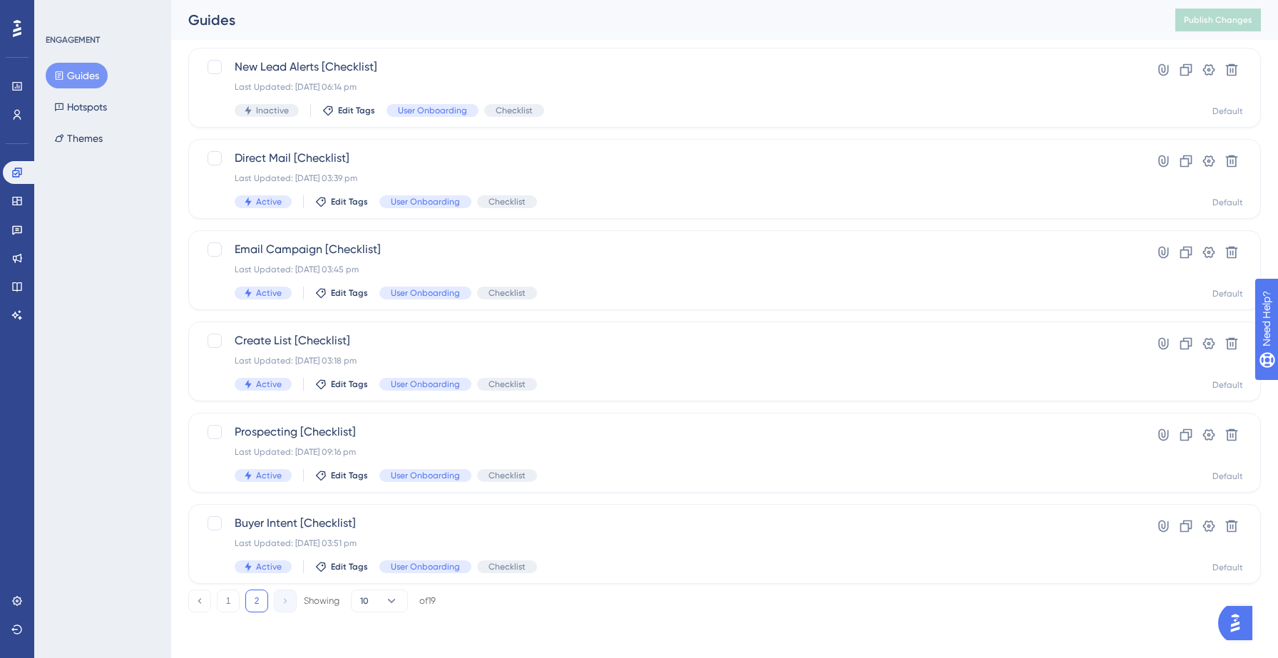
scroll to position [357, 0]
